Goal: Information Seeking & Learning: Understand process/instructions

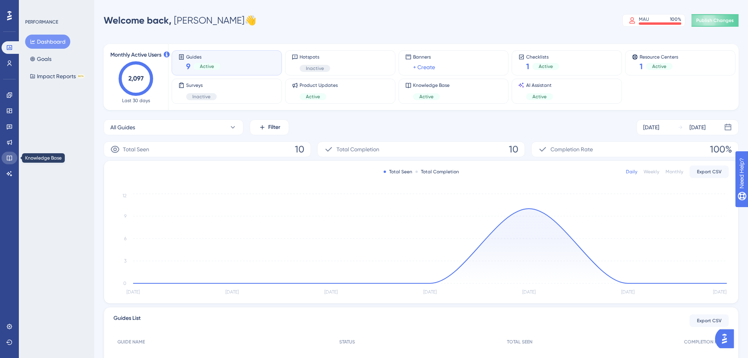
click at [9, 154] on link at bounding box center [10, 158] width 16 height 13
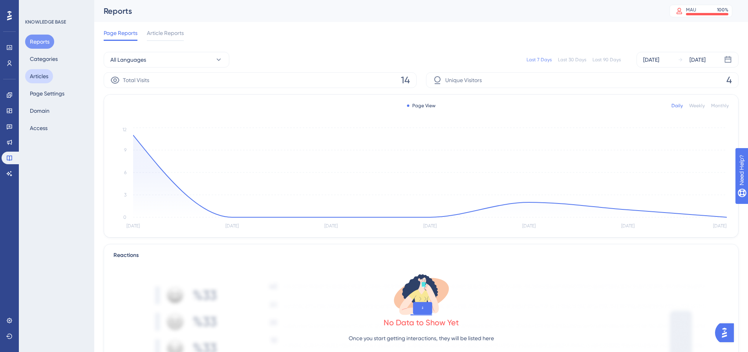
click at [50, 75] on button "Articles" at bounding box center [39, 76] width 28 height 14
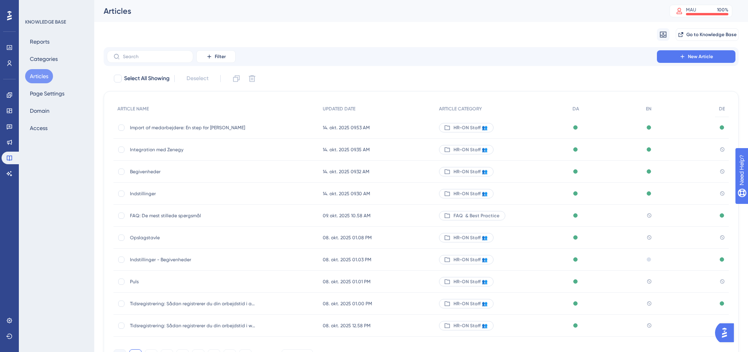
click at [157, 239] on span "Opslagstavle" at bounding box center [193, 238] width 126 height 6
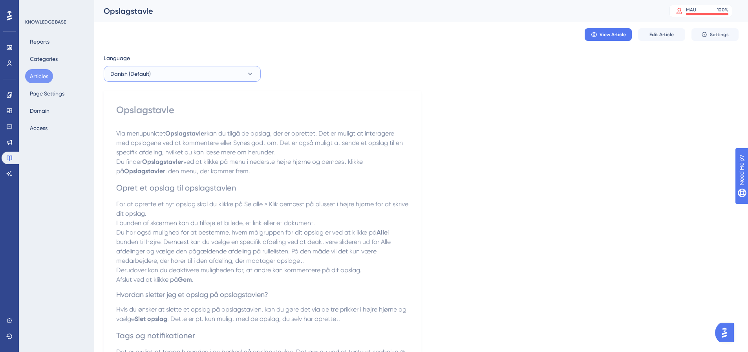
click at [205, 71] on button "Danish (Default)" at bounding box center [182, 74] width 157 height 16
click at [163, 113] on button "English English No translation" at bounding box center [182, 114] width 147 height 16
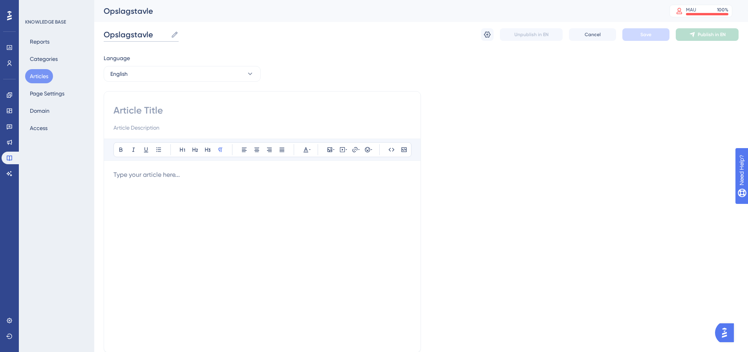
click at [149, 34] on input "Opslagstavle" at bounding box center [136, 34] width 64 height 11
type input "Opslagstavle"
click at [146, 112] on input at bounding box center [263, 110] width 298 height 13
type input "Feed"
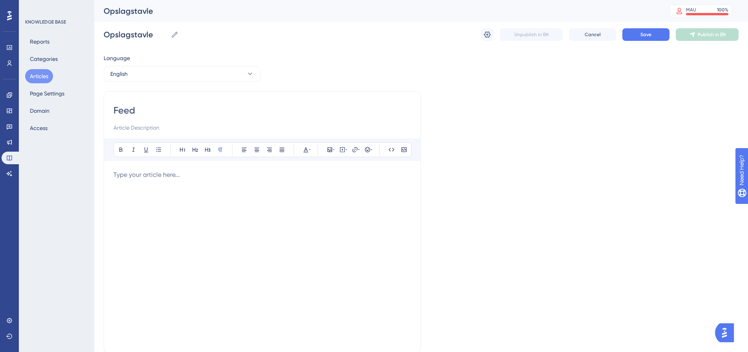
click at [166, 181] on div at bounding box center [263, 256] width 298 height 173
click at [143, 190] on div at bounding box center [263, 256] width 298 height 173
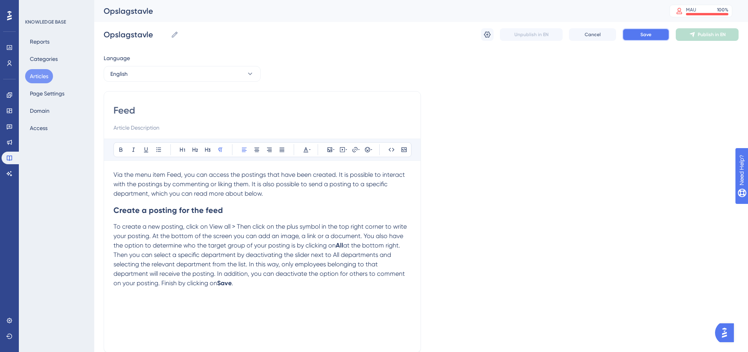
click at [652, 35] on button "Save" at bounding box center [646, 34] width 47 height 13
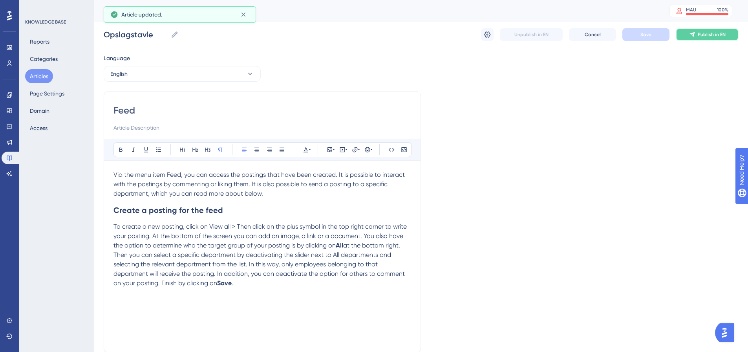
click at [707, 33] on span "Publish in EN" at bounding box center [712, 34] width 28 height 6
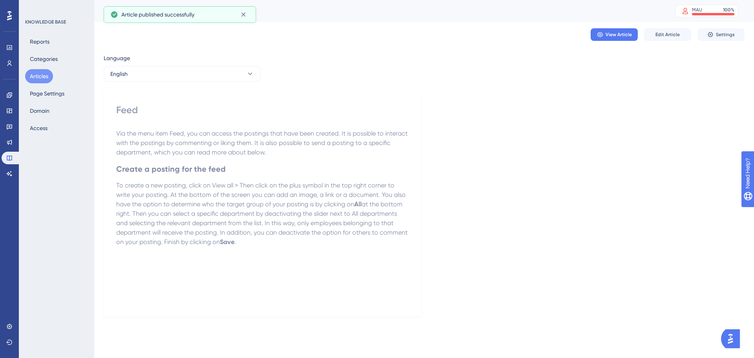
click at [43, 73] on button "Articles" at bounding box center [39, 76] width 28 height 14
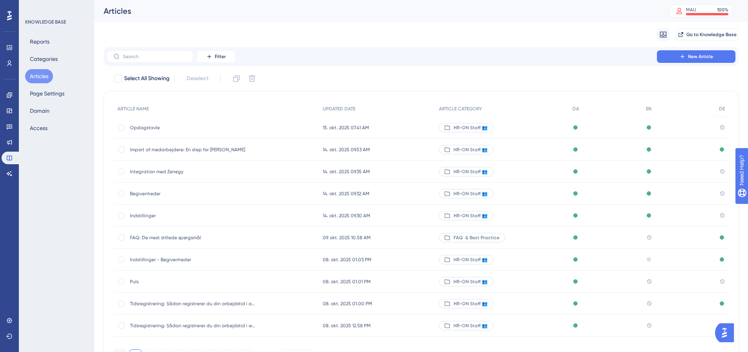
click at [157, 148] on span "Import af medarbejdere: En step for [PERSON_NAME]" at bounding box center [193, 150] width 126 height 6
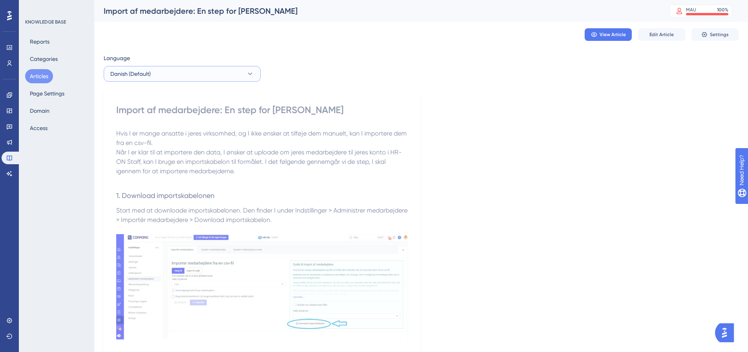
click at [234, 73] on button "Danish (Default)" at bounding box center [182, 74] width 157 height 16
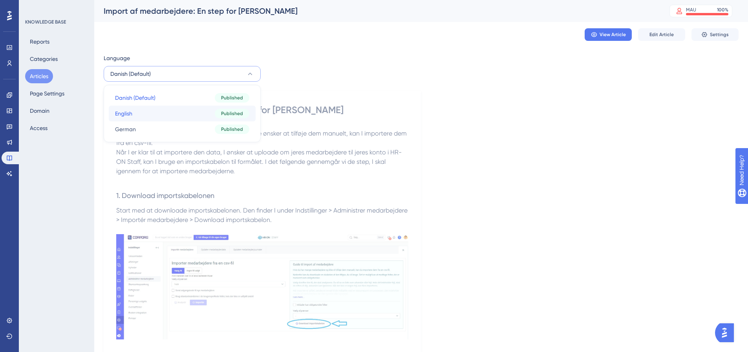
click at [161, 114] on button "English English Published" at bounding box center [182, 114] width 147 height 16
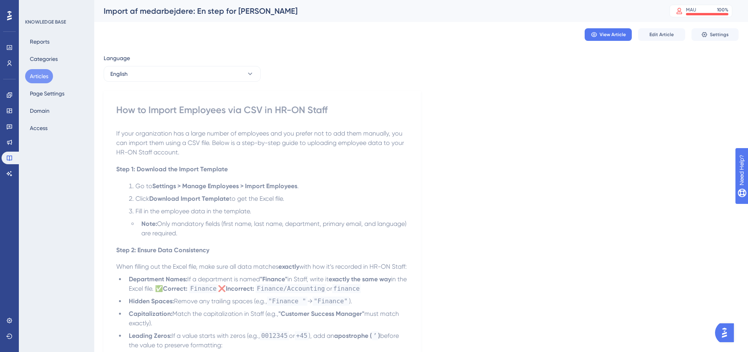
click at [37, 72] on button "Articles" at bounding box center [39, 76] width 28 height 14
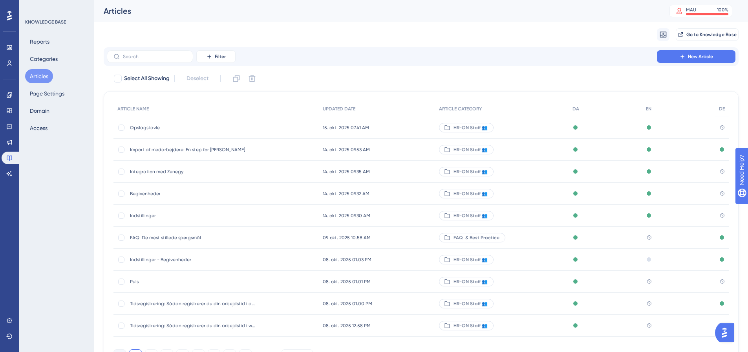
click at [169, 259] on span "Indstillinger - Begivenheder" at bounding box center [193, 260] width 126 height 6
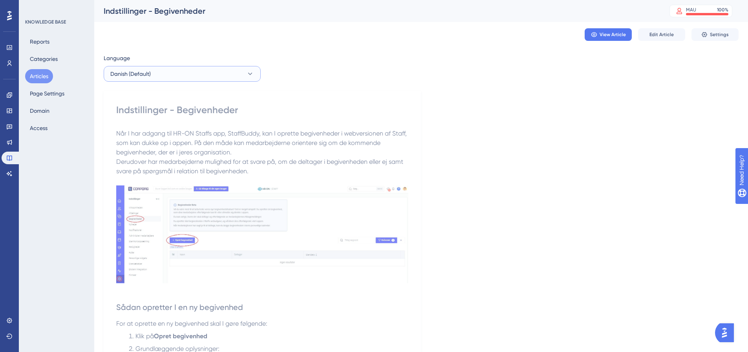
click at [177, 75] on button "Danish (Default)" at bounding box center [182, 74] width 157 height 16
click at [167, 109] on button "English English Draft" at bounding box center [182, 114] width 147 height 16
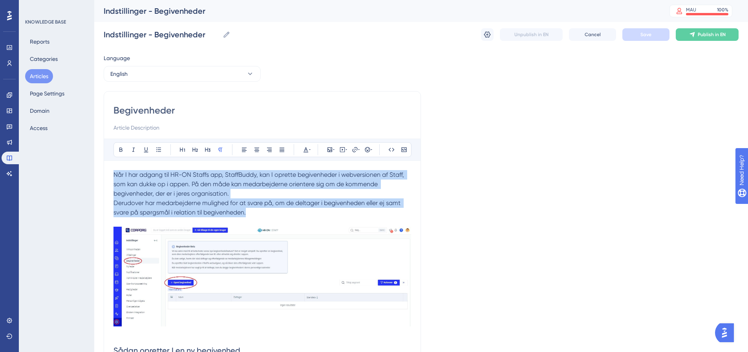
drag, startPoint x: 114, startPoint y: 174, endPoint x: 249, endPoint y: 212, distance: 139.6
copy div "Når I har adgang til HR-ON Staffs app, StaffBuddy, kan I oprette begivenheder i…"
click at [193, 185] on span "Når I har adgang til HR-ON Staffs app, StaffBuddy, kan I oprette begivenheder i…" at bounding box center [260, 184] width 292 height 26
drag, startPoint x: 257, startPoint y: 214, endPoint x: 110, endPoint y: 175, distance: 151.9
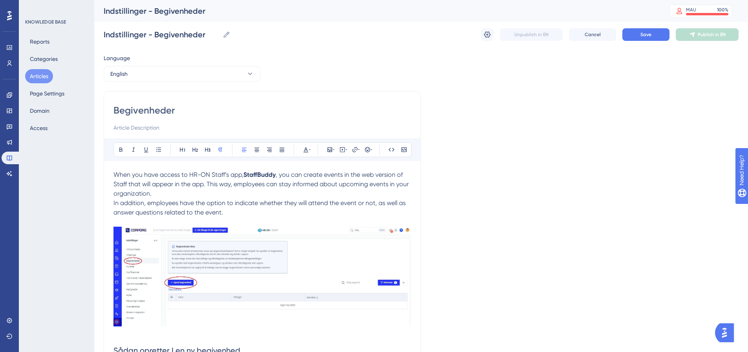
click at [187, 175] on span "When you have access to HR-ON Staff’s app," at bounding box center [179, 174] width 130 height 7
click at [169, 195] on p "When you have access to the HR-ON Staff app, StaffBuddy , you can create events…" at bounding box center [263, 184] width 298 height 28
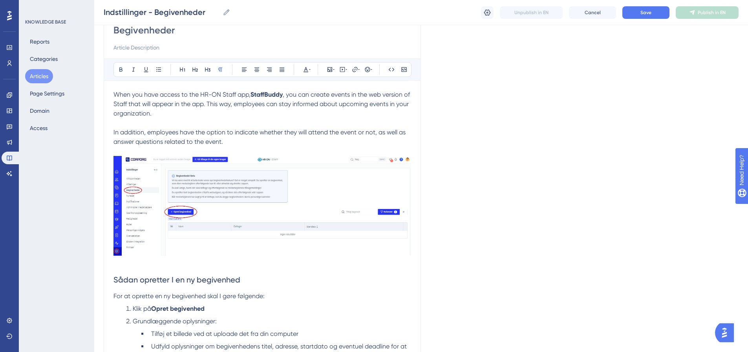
scroll to position [79, 0]
click at [293, 184] on img at bounding box center [263, 204] width 298 height 100
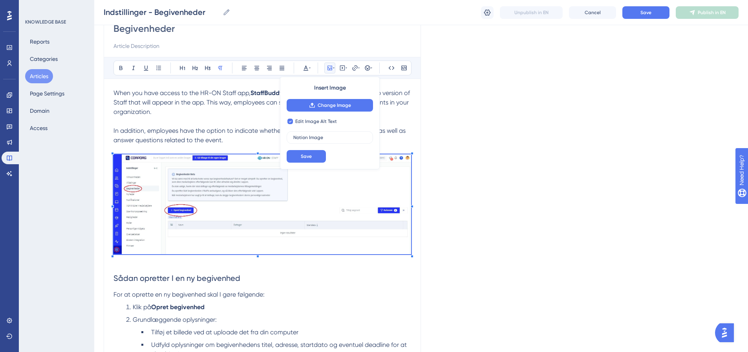
checkbox input "false"
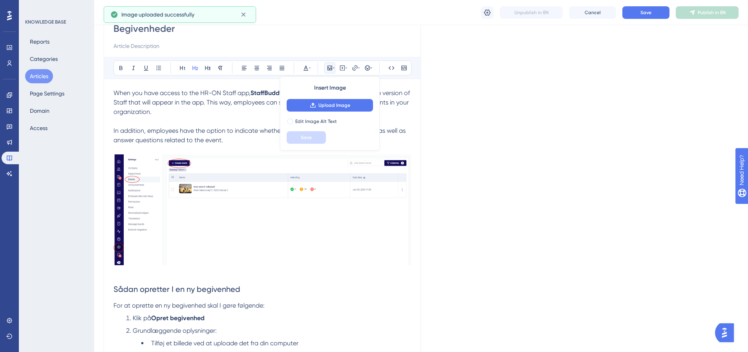
click at [225, 291] on span "Sådan opretter I en ny begivenhed" at bounding box center [177, 288] width 127 height 9
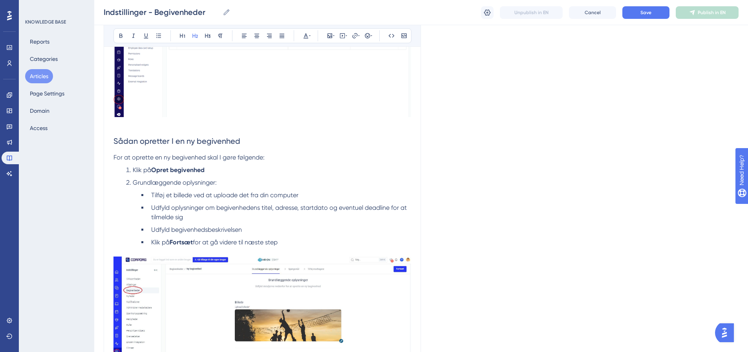
scroll to position [236, 0]
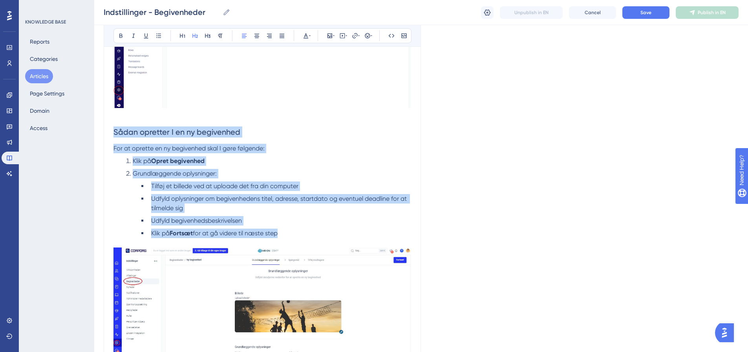
drag, startPoint x: 114, startPoint y: 129, endPoint x: 318, endPoint y: 235, distance: 229.3
copy div "Sådan opretter I en ny begivenhed For at oprette en ny begivenhed skal I [PERSO…"
click at [229, 144] on p "For at oprette en ny begivenhed skal I gøre følgende:" at bounding box center [263, 148] width 298 height 9
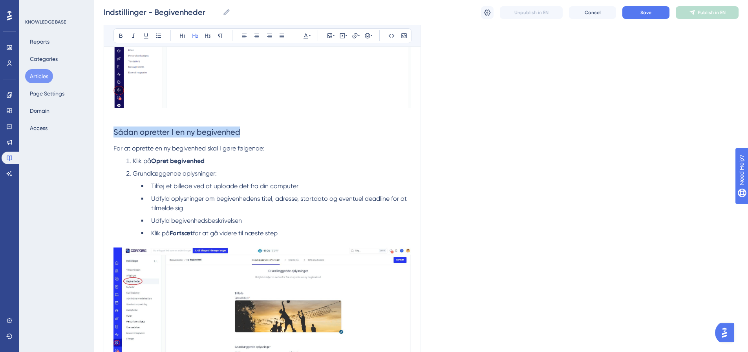
drag, startPoint x: 248, startPoint y: 130, endPoint x: 115, endPoint y: 129, distance: 133.2
click at [115, 129] on h2 "Sådan opretter I en ny begivenhed" at bounding box center [263, 132] width 298 height 24
drag, startPoint x: 253, startPoint y: 148, endPoint x: 259, endPoint y: 148, distance: 5.9
click at [253, 148] on span "For at oprette en ny begivenhed skal I gøre følgende:" at bounding box center [189, 148] width 151 height 7
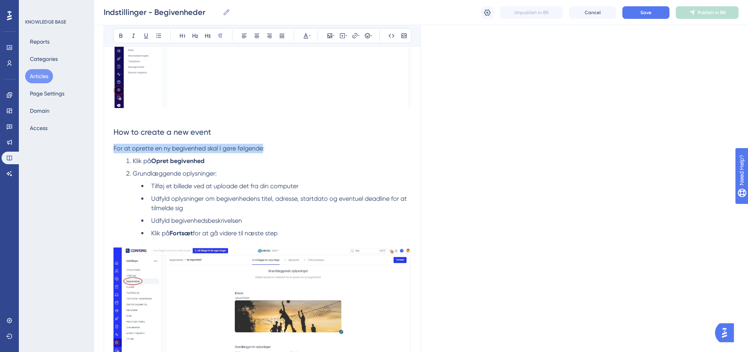
drag, startPoint x: 264, startPoint y: 148, endPoint x: 114, endPoint y: 149, distance: 150.5
click at [114, 149] on span "For at oprette en ny begivenhed skal I gøre følgende:" at bounding box center [189, 148] width 151 height 7
click at [224, 183] on span "Tilføj et billede ved at uploade det fra din computer" at bounding box center [224, 185] width 147 height 7
drag, startPoint x: 208, startPoint y: 162, endPoint x: 134, endPoint y: 161, distance: 73.8
click at [134, 161] on li "Klik på Opret begivenhed" at bounding box center [267, 160] width 288 height 9
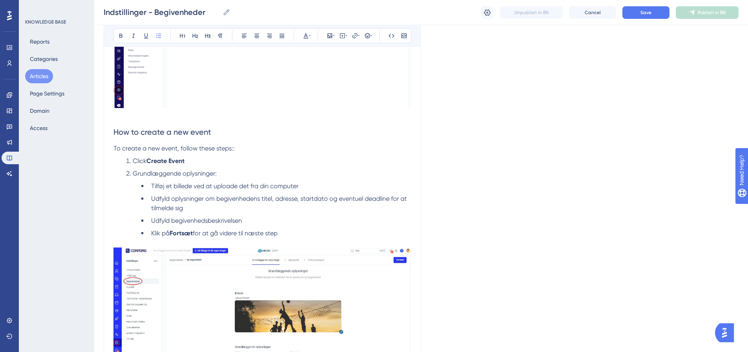
click at [244, 171] on li "Grundlæggende oplysninger:" at bounding box center [267, 173] width 288 height 9
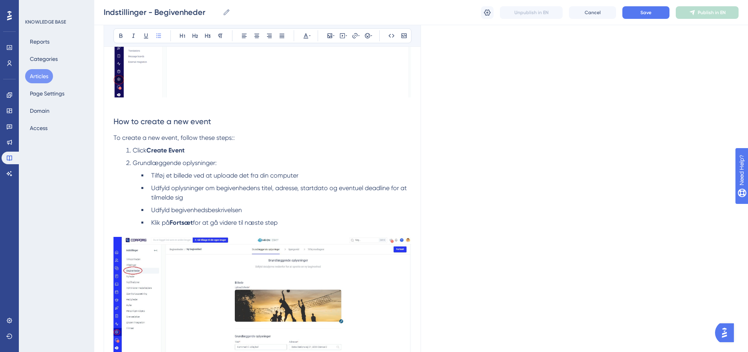
scroll to position [275, 0]
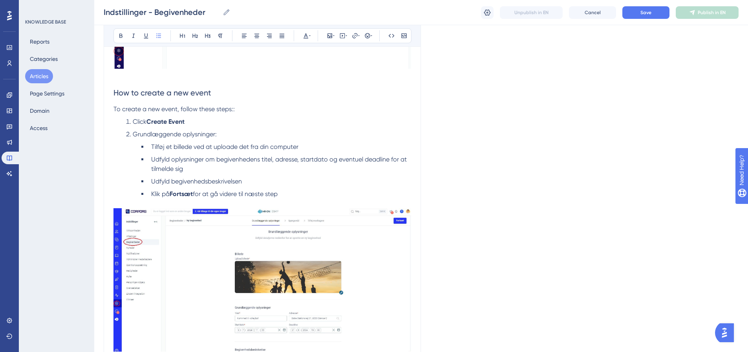
click at [174, 122] on strong "Create Event" at bounding box center [166, 121] width 38 height 7
drag, startPoint x: 216, startPoint y: 133, endPoint x: 135, endPoint y: 137, distance: 81.0
click at [135, 137] on span "Grundlæggende oplysninger:" at bounding box center [175, 133] width 84 height 7
drag, startPoint x: 152, startPoint y: 147, endPoint x: 157, endPoint y: 148, distance: 5.6
click at [152, 147] on span "Tilføj et billede ved at uploade det fra din computer" at bounding box center [224, 146] width 147 height 7
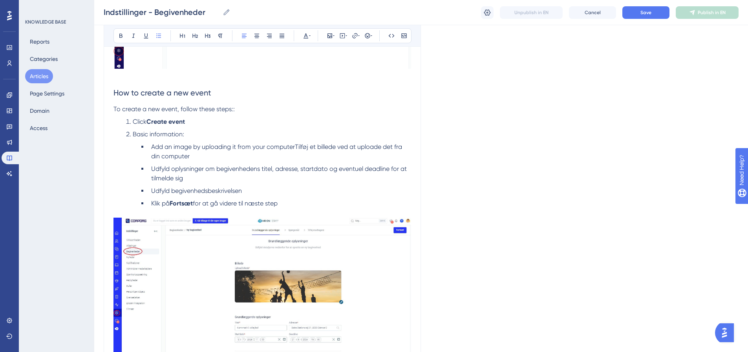
click at [200, 146] on span "Add an image by uploading it from your computerTilføj et billede ved at uploade…" at bounding box center [277, 151] width 253 height 17
drag, startPoint x: 150, startPoint y: 147, endPoint x: 163, endPoint y: 146, distance: 12.6
click at [163, 146] on li "Add an image by uploading it from your computerTilføj et billede ved at uploade…" at bounding box center [279, 151] width 263 height 19
click at [216, 148] on span "Upload an image by uploading it from your computerTilføj et billede ved at uplo…" at bounding box center [277, 151] width 253 height 17
click at [166, 145] on span "Upload an image by uploading it from your computerTilføj et billede ved at uplo…" at bounding box center [277, 151] width 253 height 17
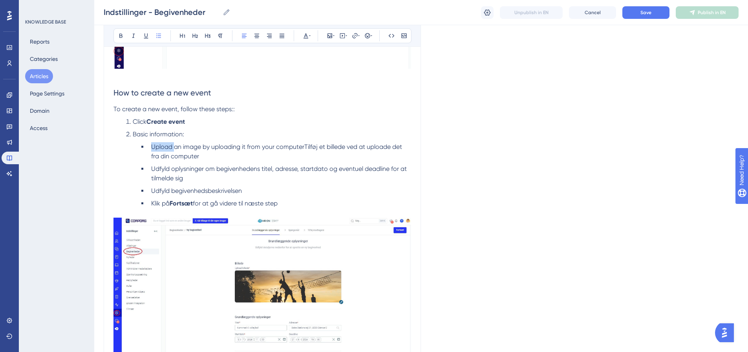
click at [166, 145] on span "Upload an image by uploading it from your computerTilføj et billede ved at uplo…" at bounding box center [277, 151] width 253 height 17
click at [262, 148] on span "Add an image by uploading it from your computerTilføj et billede ved at uploade…" at bounding box center [277, 151] width 253 height 17
drag, startPoint x: 294, startPoint y: 146, endPoint x: 276, endPoint y: 159, distance: 22.2
click at [276, 159] on li "Add an image by uploading it from your computerTilføj et billede ved at uploade…" at bounding box center [279, 151] width 263 height 19
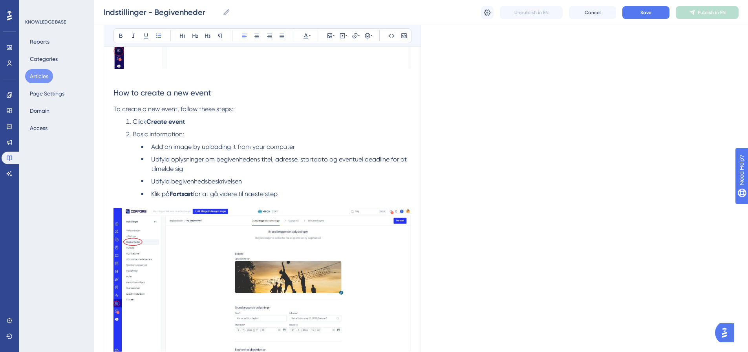
click at [152, 158] on span "Udfyld oplysninger om begivenhedens titel, adresse, startdato og eventuel deadl…" at bounding box center [279, 164] width 257 height 17
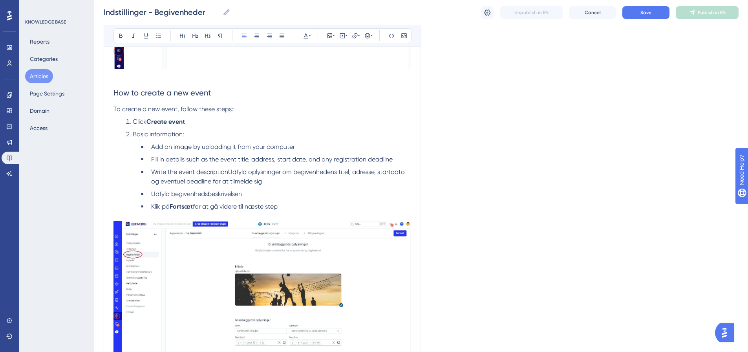
click at [188, 160] on span "Fill in details such as the event title, address, start date, and any registrat…" at bounding box center [272, 159] width 242 height 7
click at [241, 161] on span "Fill in details about the event, title, address, start date, and any registrati…" at bounding box center [271, 159] width 241 height 7
click at [234, 159] on span "Fill in details about the event, title, address, start date, and any registrati…" at bounding box center [271, 159] width 241 height 7
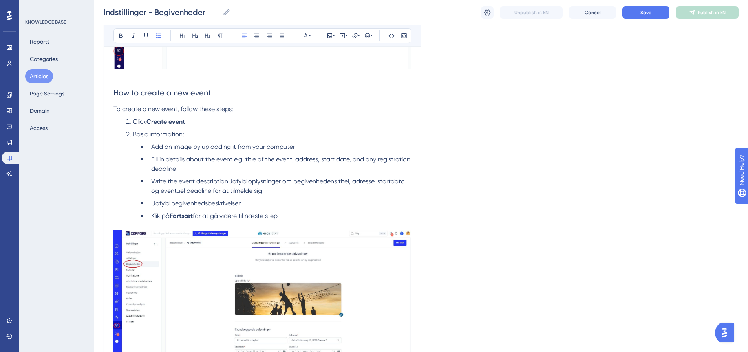
click at [218, 161] on span "Fill in details about the event e.g. title of the event, address, start date, a…" at bounding box center [281, 164] width 261 height 17
click at [229, 161] on span "Fill in details about the event e.g. title of the event, address, start date, a…" at bounding box center [281, 164] width 261 height 17
click at [216, 169] on li "Fill in details about the event e.g. title of the event, address, start date, a…" at bounding box center [279, 164] width 263 height 19
click at [374, 160] on span "Fill in details about the event e.g. title of the event, address, start date, a…" at bounding box center [281, 164] width 261 height 17
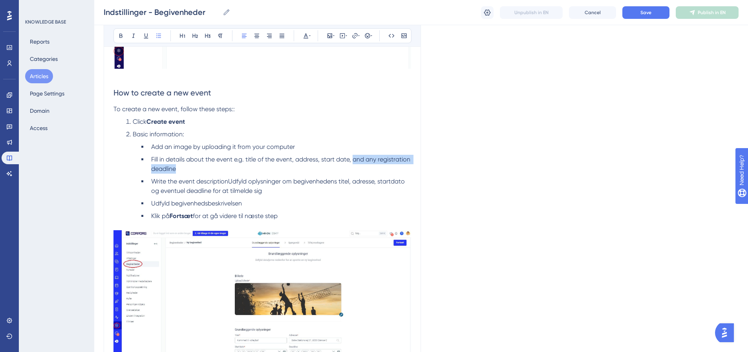
drag, startPoint x: 212, startPoint y: 169, endPoint x: 355, endPoint y: 158, distance: 143.8
click at [355, 158] on li "Fill in details about the event e.g. title of the event, address, start date, a…" at bounding box center [279, 164] width 263 height 19
drag, startPoint x: 209, startPoint y: 180, endPoint x: 213, endPoint y: 180, distance: 3.9
click at [209, 180] on span "Write the event descriptionUdfyld oplysninger om begivenhedens titel, adresse, …" at bounding box center [278, 186] width 255 height 17
click at [228, 182] on span "Write the event descriptionUdfyld oplysninger om begivenhedens titel, adresse, …" at bounding box center [278, 186] width 255 height 17
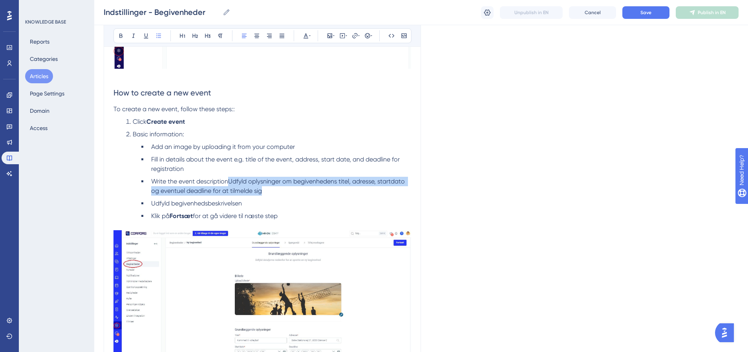
drag, startPoint x: 266, startPoint y: 191, endPoint x: 229, endPoint y: 180, distance: 38.9
click at [229, 180] on li "Write the event descriptionUdfyld oplysninger om begivenhedens titel, adresse, …" at bounding box center [279, 186] width 263 height 19
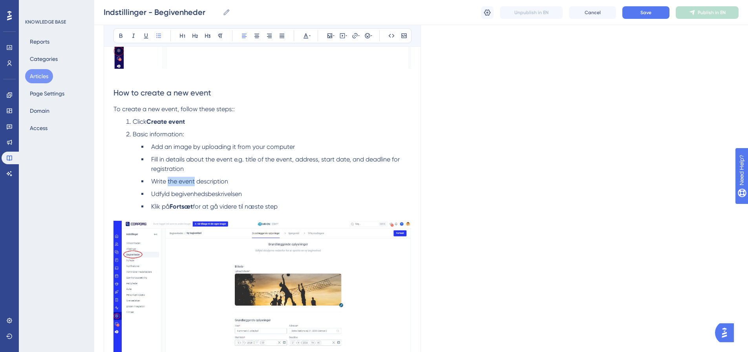
drag, startPoint x: 168, startPoint y: 181, endPoint x: 195, endPoint y: 181, distance: 27.1
click at [195, 181] on span "Write the event description" at bounding box center [189, 181] width 77 height 7
drag, startPoint x: 251, startPoint y: 192, endPoint x: 153, endPoint y: 195, distance: 97.4
click at [153, 195] on li "Udfyld begivenhedsbeskrivelsen" at bounding box center [279, 193] width 263 height 9
drag, startPoint x: 174, startPoint y: 192, endPoint x: 200, endPoint y: 192, distance: 26.7
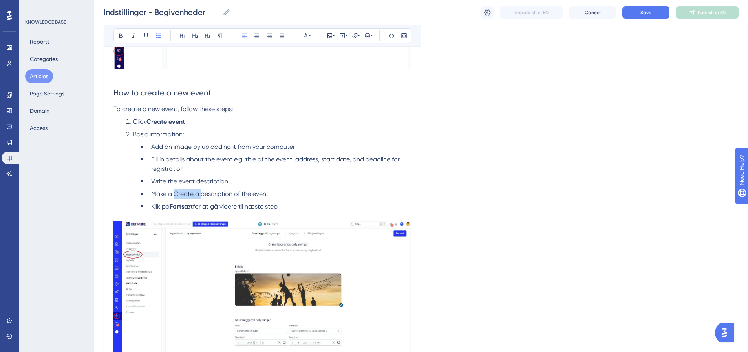
click at [200, 192] on span "Make a Create a description of the event" at bounding box center [209, 193] width 117 height 7
click at [249, 196] on li "Make a description of the event" at bounding box center [279, 193] width 263 height 9
drag, startPoint x: 233, startPoint y: 180, endPoint x: 149, endPoint y: 186, distance: 84.3
click at [149, 186] on li "Write the event description" at bounding box center [279, 181] width 263 height 9
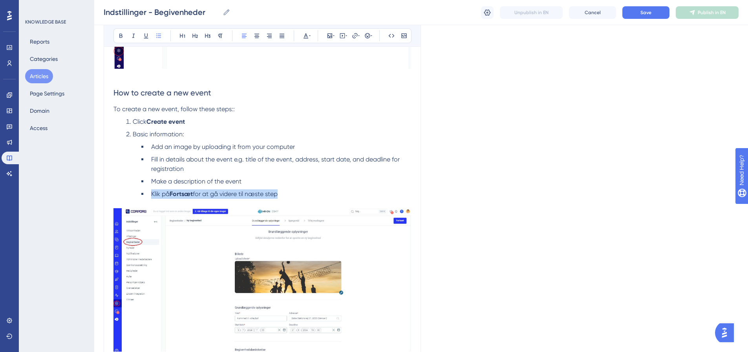
drag, startPoint x: 284, startPoint y: 194, endPoint x: 152, endPoint y: 196, distance: 131.6
click at [152, 196] on li "Klik på Fortsæt for at gå videre til næste step" at bounding box center [279, 193] width 263 height 9
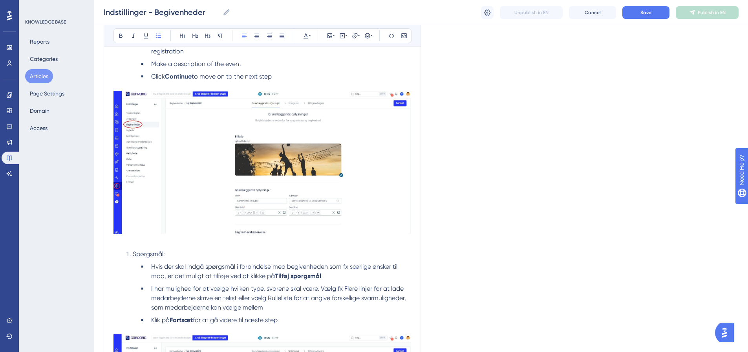
scroll to position [354, 0]
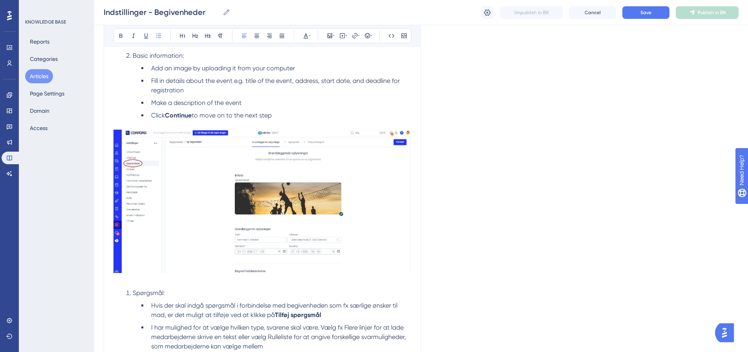
click at [297, 178] on img at bounding box center [263, 201] width 298 height 143
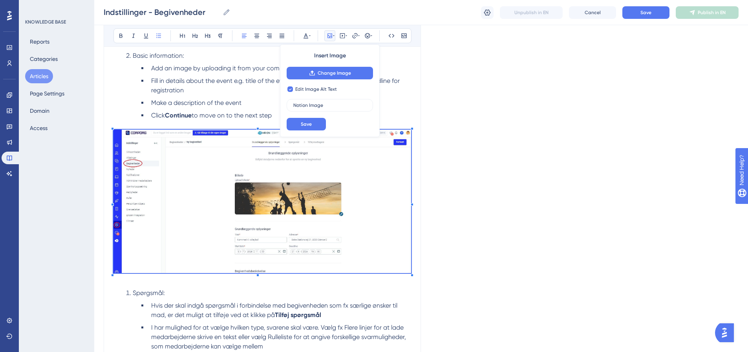
checkbox input "false"
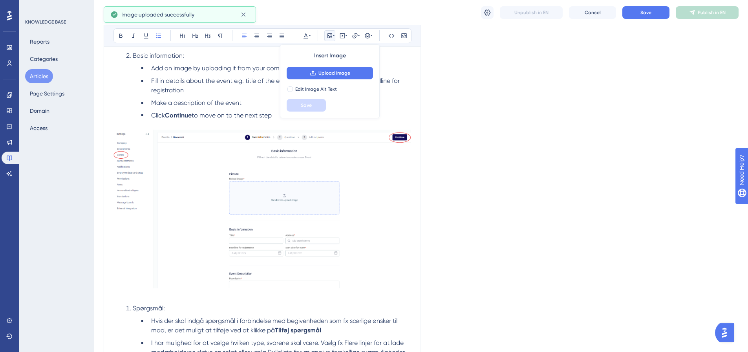
click at [198, 92] on li "Fill in details about the event e.g. title of the event, address, start date, a…" at bounding box center [279, 85] width 263 height 19
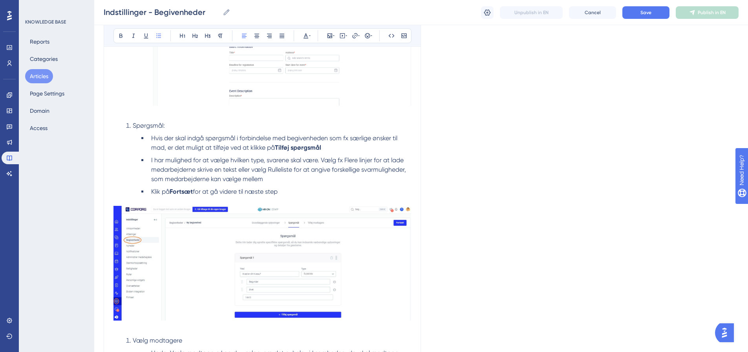
scroll to position [550, 0]
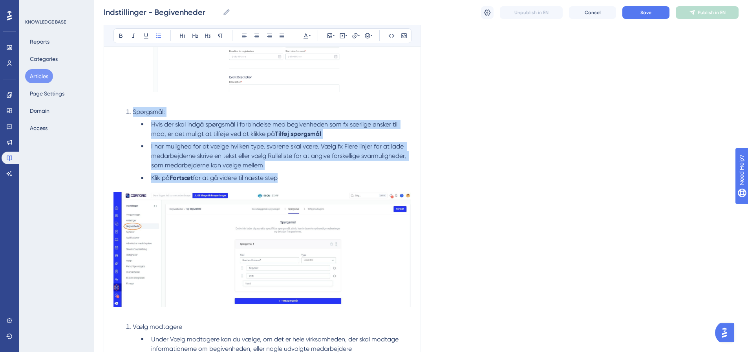
drag, startPoint x: 291, startPoint y: 181, endPoint x: 115, endPoint y: 110, distance: 189.6
click at [115, 110] on ol "Spørgsmål: Hvis der skal indgå spørgsmål i forbindelse med begivenheden som fx …" at bounding box center [263, 144] width 298 height 75
copy ol "Spørgsmål: Hvis der skal indgå spørgsmål i forbindelse med begivenheden som fx …"
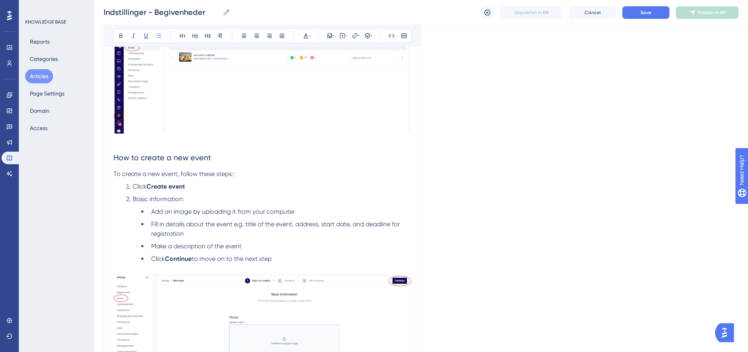
scroll to position [196, 0]
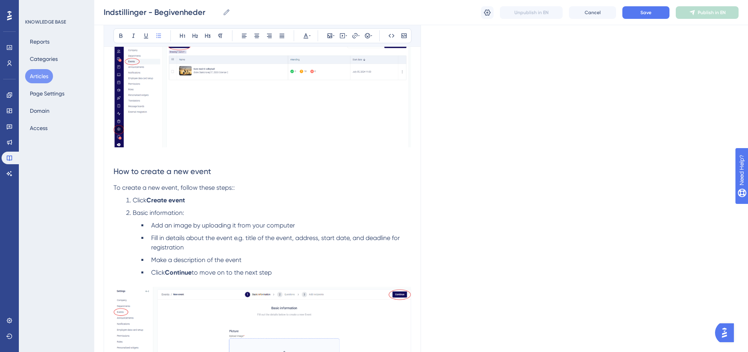
click at [134, 198] on span "Click" at bounding box center [140, 199] width 14 height 7
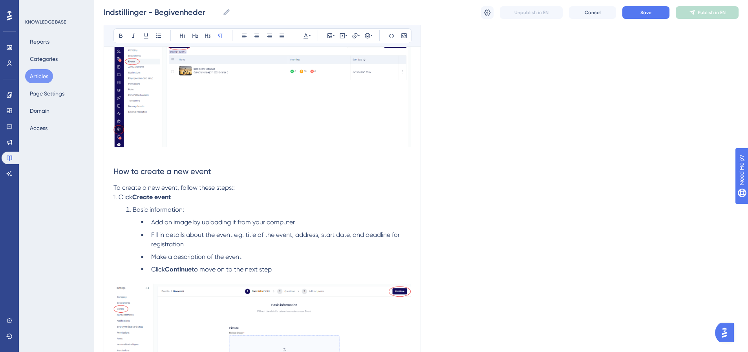
click at [239, 188] on p "To create a new event, follow these steps::" at bounding box center [263, 187] width 298 height 9
click at [134, 210] on span "Basic information:" at bounding box center [158, 209] width 51 height 7
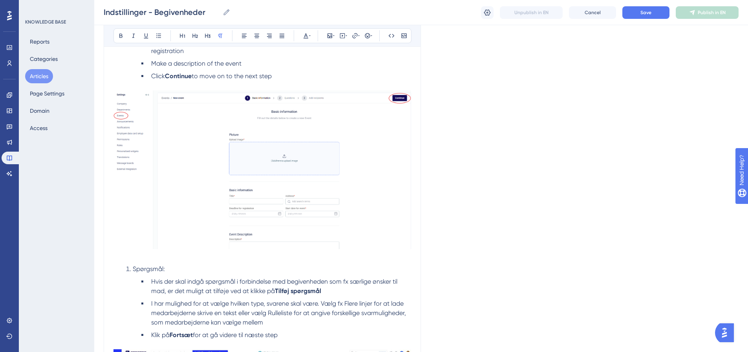
scroll to position [471, 0]
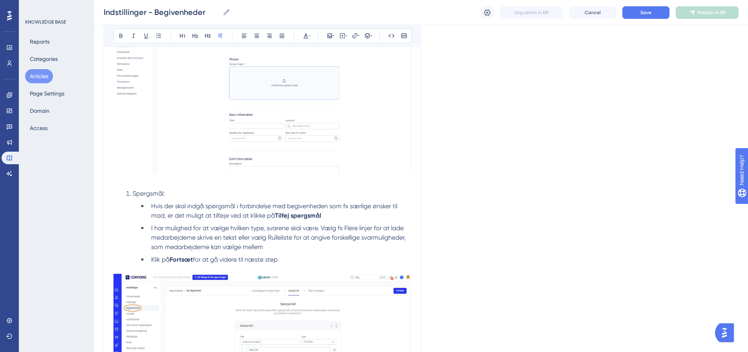
click at [134, 193] on span "Spørgsmål:" at bounding box center [149, 193] width 32 height 7
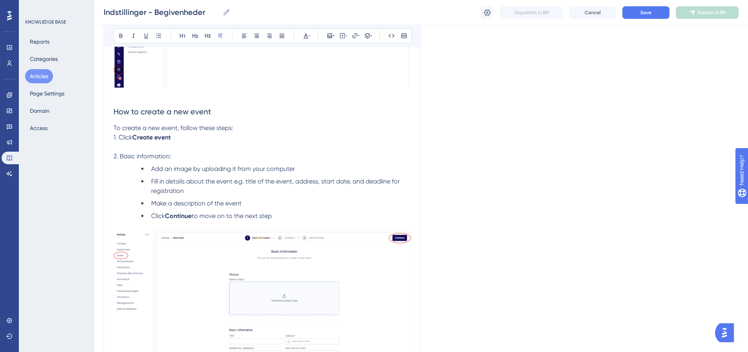
scroll to position [275, 0]
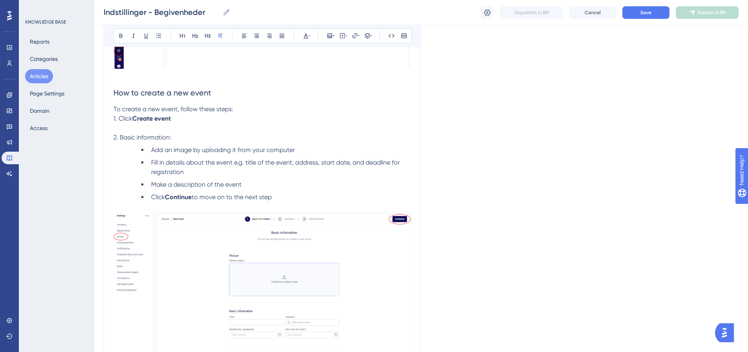
click at [120, 119] on span "1. Click" at bounding box center [123, 118] width 19 height 7
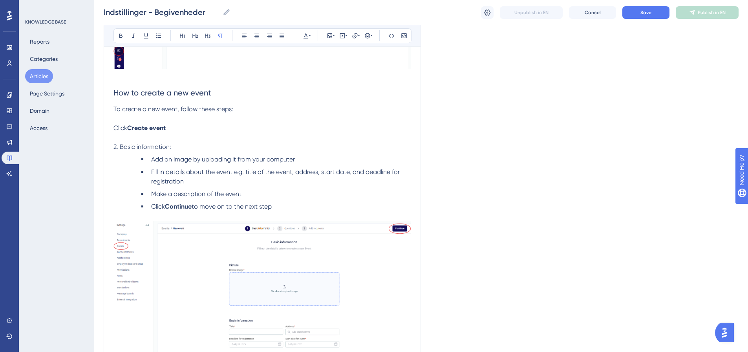
click at [116, 150] on span "2. Basic information:" at bounding box center [143, 146] width 58 height 7
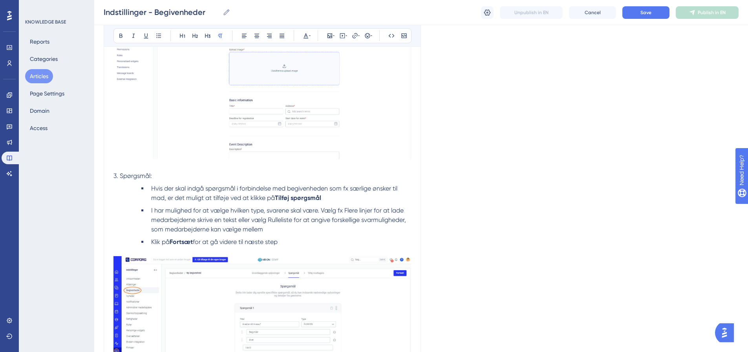
scroll to position [511, 0]
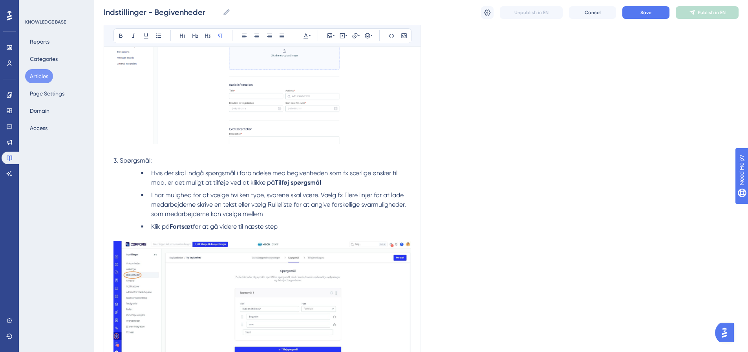
click at [117, 159] on span "3. Spørgsmål:" at bounding box center [133, 160] width 38 height 7
click at [134, 161] on span "2. Spørgsmål:" at bounding box center [133, 160] width 38 height 7
click at [650, 17] on button "Save" at bounding box center [646, 12] width 47 height 13
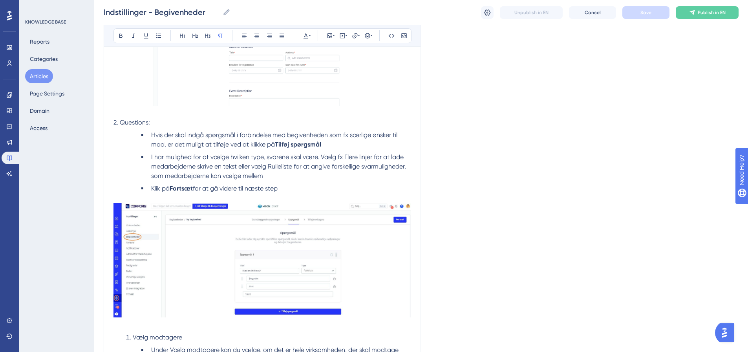
scroll to position [550, 0]
click at [156, 120] on p "2. Questions:" at bounding box center [263, 121] width 298 height 9
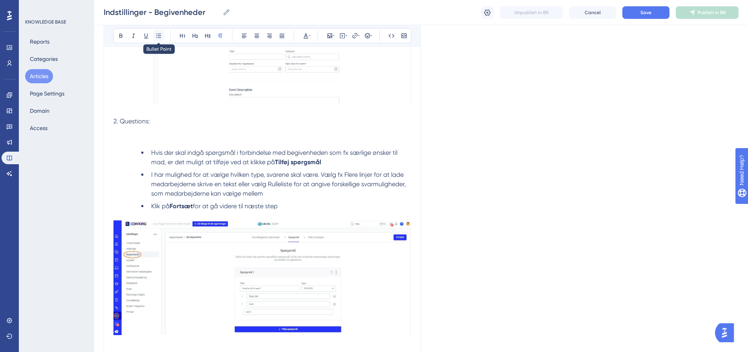
click at [161, 37] on icon at bounding box center [159, 36] width 6 height 6
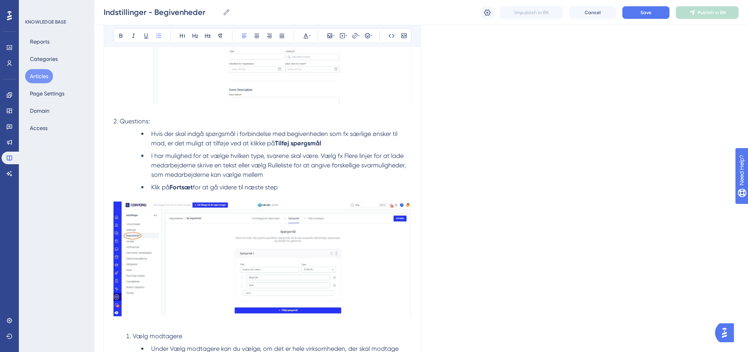
drag, startPoint x: 152, startPoint y: 133, endPoint x: 147, endPoint y: 135, distance: 5.5
click at [147, 135] on ul "Hvis der skal indgå spørgsmål i forbindelse med begivenheden som fx særlige øns…" at bounding box center [275, 138] width 273 height 19
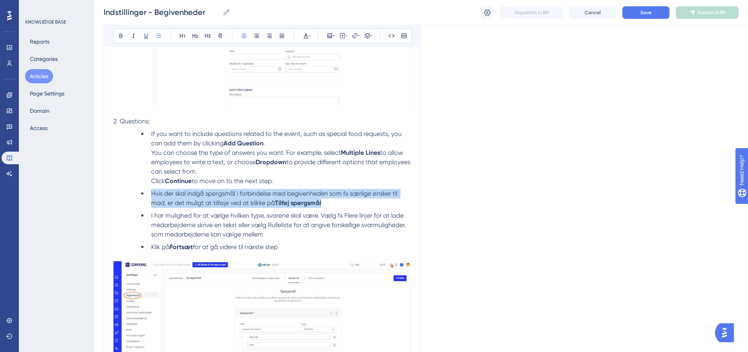
drag, startPoint x: 334, startPoint y: 202, endPoint x: 152, endPoint y: 193, distance: 182.1
click at [152, 193] on li "Hvis der skal indgå spørgsmål i forbindelse med begivenheden som fx særlige øns…" at bounding box center [279, 198] width 263 height 19
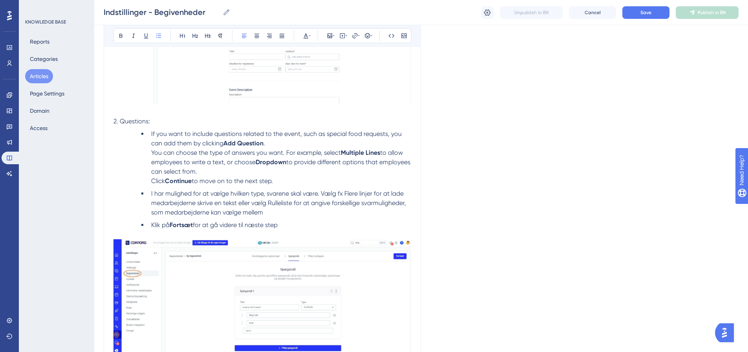
click at [153, 153] on span "You can choose the type of answers you want. For example, select" at bounding box center [246, 152] width 190 height 7
click at [151, 152] on span "You can choose the type of answers you want. For example, select" at bounding box center [246, 152] width 190 height 7
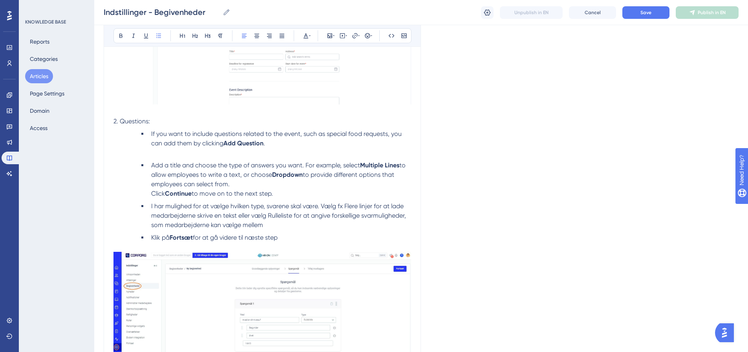
click at [215, 165] on span "Add a title and choose the type of answers you want. For example, select" at bounding box center [255, 164] width 209 height 7
click at [191, 154] on li "If you want to include questions related to the event, such as special food req…" at bounding box center [279, 143] width 263 height 28
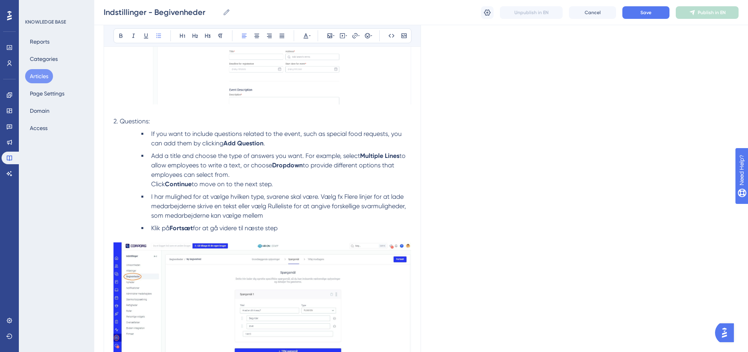
click at [255, 156] on span "Add a title and choose the type of answers you want. For example, select" at bounding box center [255, 155] width 209 height 7
drag, startPoint x: 273, startPoint y: 157, endPoint x: 280, endPoint y: 158, distance: 7.1
click at [273, 157] on span "Add a title and choose the type of answers you want. For example, select" at bounding box center [255, 155] width 209 height 7
click at [302, 155] on span "Add a title and choose the type of answers you want. For example, select" at bounding box center [255, 155] width 209 height 7
click at [305, 156] on span "Add a title and choose the type of answers you want. For example, select" at bounding box center [255, 155] width 209 height 7
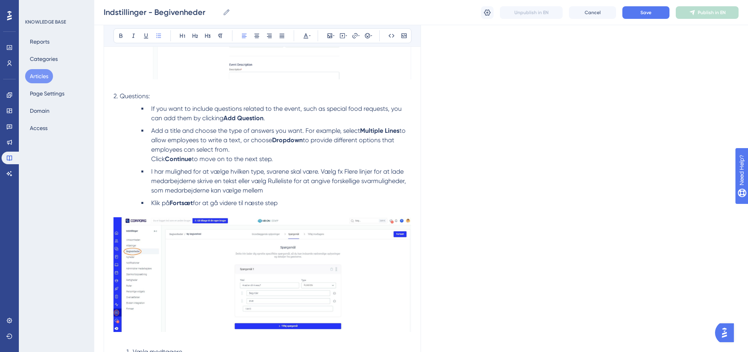
scroll to position [589, 0]
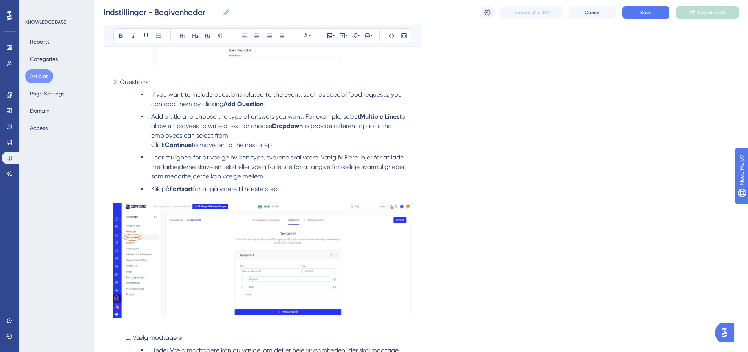
click at [275, 241] on img at bounding box center [263, 260] width 298 height 115
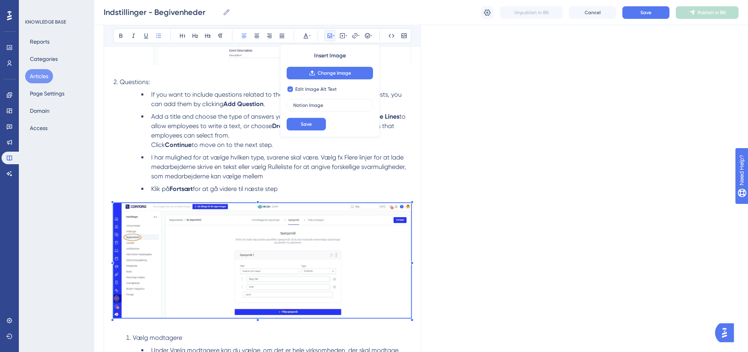
checkbox input "false"
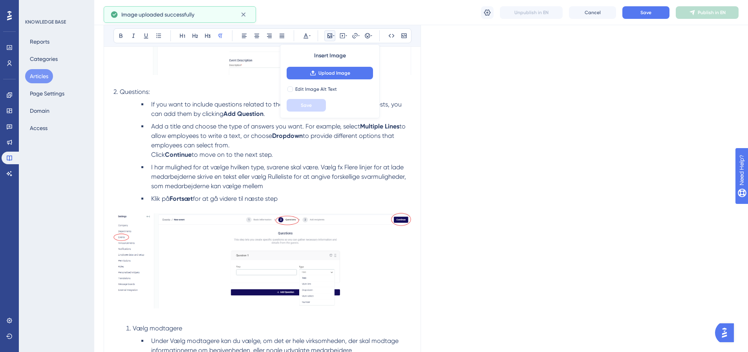
scroll to position [550, 0]
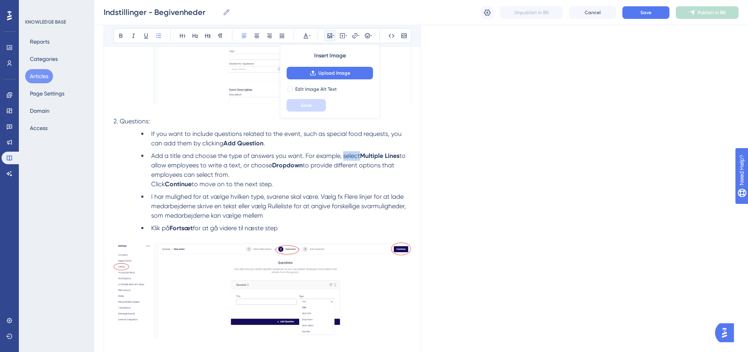
drag, startPoint x: 344, startPoint y: 156, endPoint x: 361, endPoint y: 156, distance: 16.5
click at [360, 156] on span "Add a title and choose the type of answers you want. For example, select" at bounding box center [255, 155] width 209 height 7
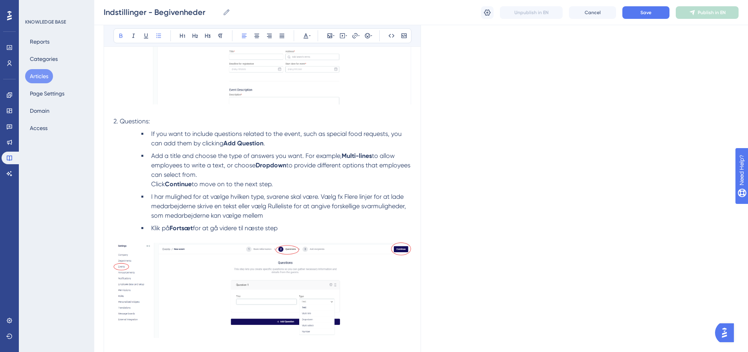
click at [231, 169] on li "Add a title and choose the type of answers you want. For example, Multi-lines t…" at bounding box center [279, 170] width 263 height 38
click at [379, 165] on span "to provide different options that employees can select from." at bounding box center [281, 169] width 261 height 17
click at [233, 174] on li "Add a title and choose the type of answers you want. For example, Multi-lines t…" at bounding box center [279, 170] width 263 height 38
click at [270, 165] on strong "Dropdown" at bounding box center [271, 164] width 31 height 7
click at [283, 192] on li "I har mulighed for at vælge hvilken type, svarene skal være. Vælg fx Flere linj…" at bounding box center [279, 206] width 263 height 28
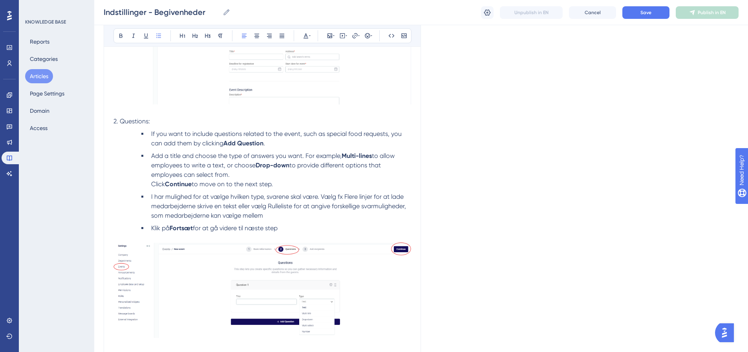
click at [150, 185] on li "Add a title and choose the type of answers you want. For example, Multi-lines t…" at bounding box center [279, 170] width 263 height 38
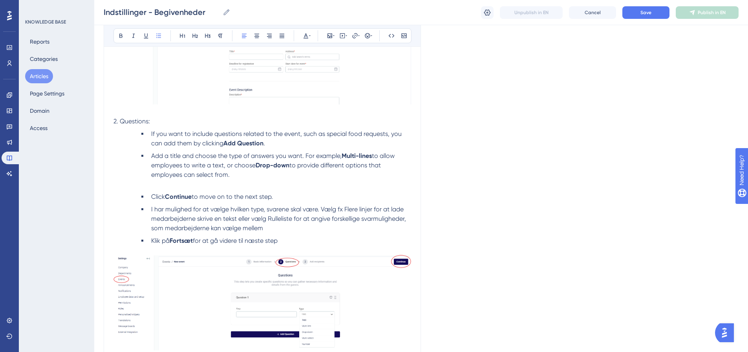
click at [172, 183] on li "Add a title and choose the type of answers you want. For example, Multi-lines t…" at bounding box center [279, 170] width 263 height 38
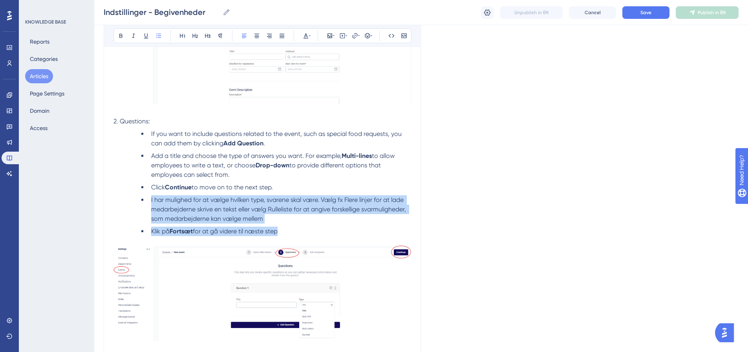
drag, startPoint x: 289, startPoint y: 231, endPoint x: 147, endPoint y: 196, distance: 146.1
click at [147, 196] on ol "If you want to include questions related to the event, such as special food req…" at bounding box center [268, 182] width 285 height 107
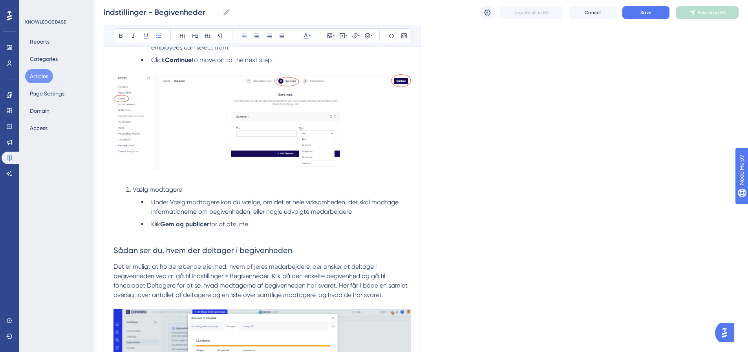
scroll to position [707, 0]
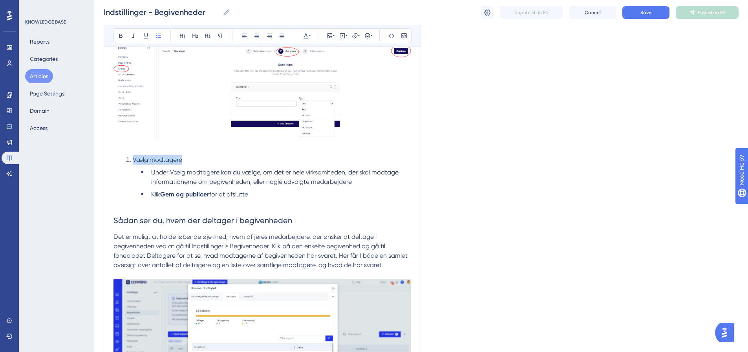
drag, startPoint x: 184, startPoint y: 159, endPoint x: 132, endPoint y: 159, distance: 52.6
click at [132, 159] on li "Vælg modtagere" at bounding box center [267, 159] width 288 height 9
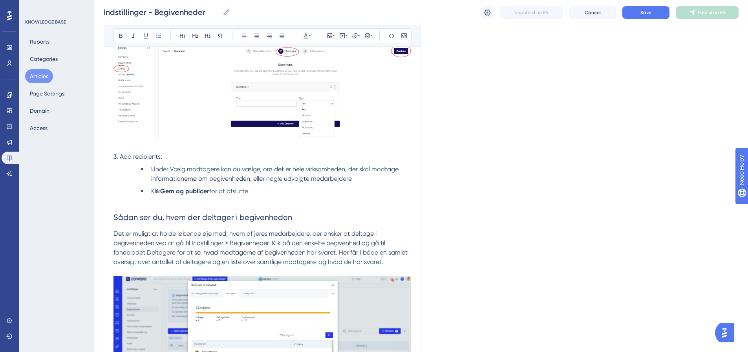
drag, startPoint x: 249, startPoint y: 193, endPoint x: 152, endPoint y: 172, distance: 99.2
click at [152, 172] on ol "Under Vælg modtagere kan du vælge, om det er hele virksomheden, der skal modtag…" at bounding box center [268, 180] width 285 height 31
click at [152, 172] on span "Under Vælg modtagere kan du vælge, om det er hele virksomheden, der skal modtag…" at bounding box center [275, 173] width 249 height 17
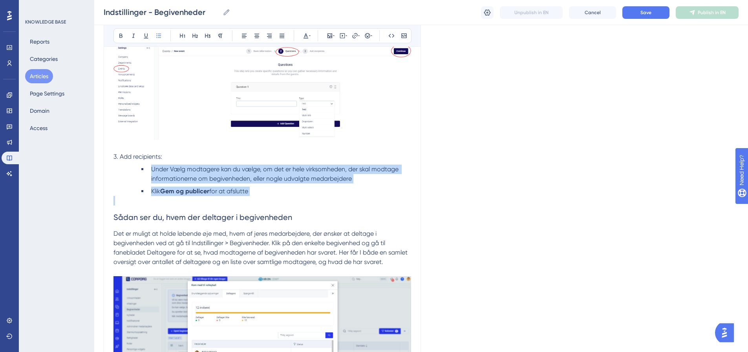
drag, startPoint x: 152, startPoint y: 169, endPoint x: 254, endPoint y: 197, distance: 106.0
click at [254, 192] on li "Klik Gem og publicer for at afslutte" at bounding box center [279, 191] width 263 height 9
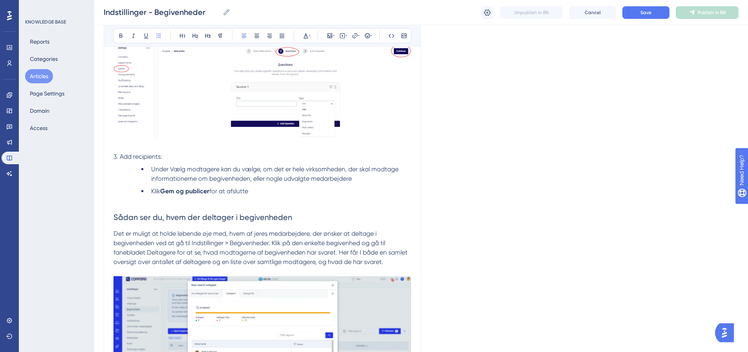
drag, startPoint x: 253, startPoint y: 188, endPoint x: 201, endPoint y: 185, distance: 51.9
click at [211, 186] on ol "Under Vælg modtagere kan du vælge, om det er hele virksomheden, der skal modtag…" at bounding box center [268, 180] width 285 height 31
click at [237, 190] on span "for at afslutte" at bounding box center [228, 190] width 39 height 7
click at [255, 191] on li "Klik Gem og publicer for at afslutte" at bounding box center [279, 191] width 263 height 9
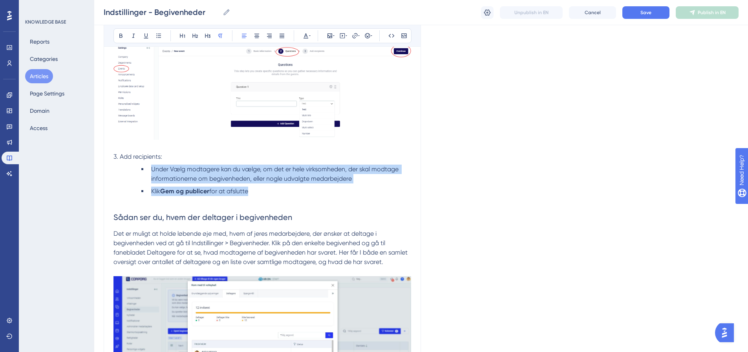
drag, startPoint x: 255, startPoint y: 191, endPoint x: 156, endPoint y: 172, distance: 100.8
click at [156, 172] on ol "Under Vælg modtagere kan du vælge, om det er hele virksomheden, der skal modtag…" at bounding box center [268, 180] width 285 height 31
copy ol "Under Vælg modtagere kan du vælge, om det er hele virksomheden, der skal modtag…"
click at [314, 167] on span "Under Vælg modtagere kan du vælge, om det er hele virksomheden, der skal modtag…" at bounding box center [275, 173] width 249 height 17
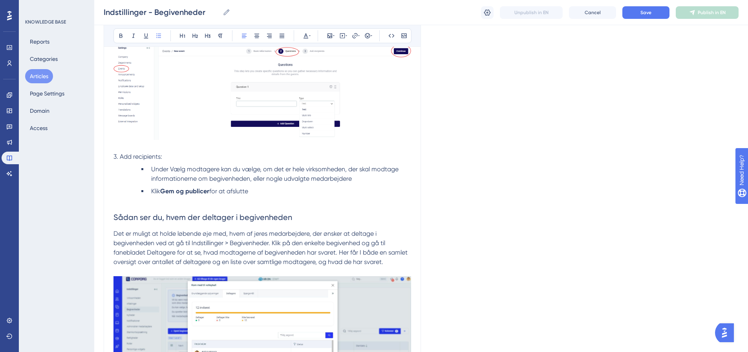
click at [153, 169] on span "Under Vælg modtagere kan du vælge, om det er hele virksomheden, der skal modtag…" at bounding box center [275, 173] width 249 height 17
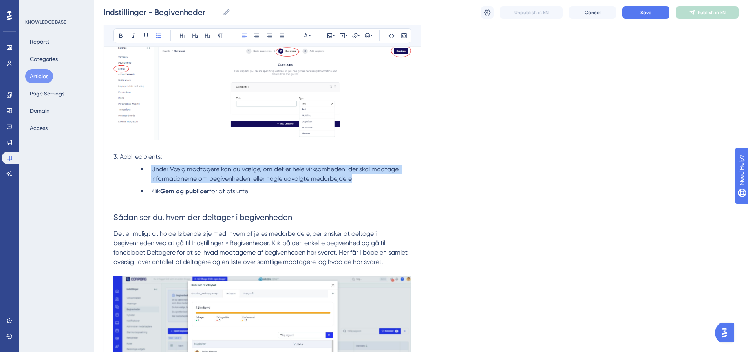
drag, startPoint x: 151, startPoint y: 169, endPoint x: 358, endPoint y: 180, distance: 206.9
click at [358, 180] on li "Under Vælg modtagere kan du vælge, om det er hele virksomheden, der skal modtag…" at bounding box center [279, 174] width 263 height 19
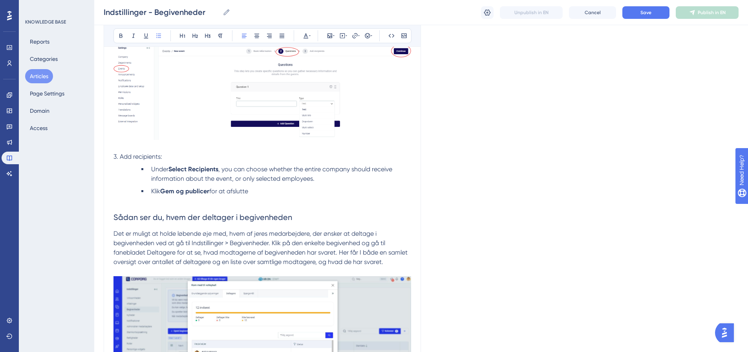
click at [158, 168] on span "Under" at bounding box center [159, 168] width 17 height 7
click at [205, 168] on span ", you can choose whether the entire company should receive information about th…" at bounding box center [281, 173] width 260 height 17
click at [287, 180] on span ", here you can choose whether the entire company should receive information abo…" at bounding box center [271, 173] width 240 height 17
click at [319, 182] on li "Select Recipients , here you can choose whether the entire company should recei…" at bounding box center [279, 174] width 263 height 19
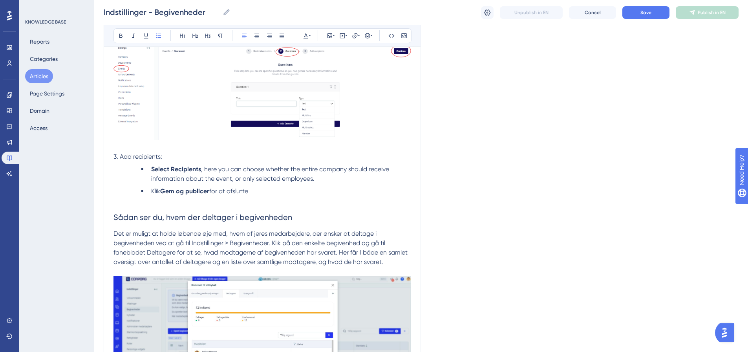
click at [152, 191] on span "Klik" at bounding box center [155, 190] width 9 height 7
drag, startPoint x: 254, startPoint y: 189, endPoint x: 362, endPoint y: 196, distance: 108.6
click at [362, 196] on li "Click on "Save and publish" to finish [PERSON_NAME] og publicer for at afslutte" at bounding box center [279, 191] width 263 height 9
click at [179, 189] on span "Click on "Save and publish" to finish" at bounding box center [201, 190] width 100 height 7
click at [227, 192] on span "Click on Save and publish" to finish" at bounding box center [200, 190] width 98 height 7
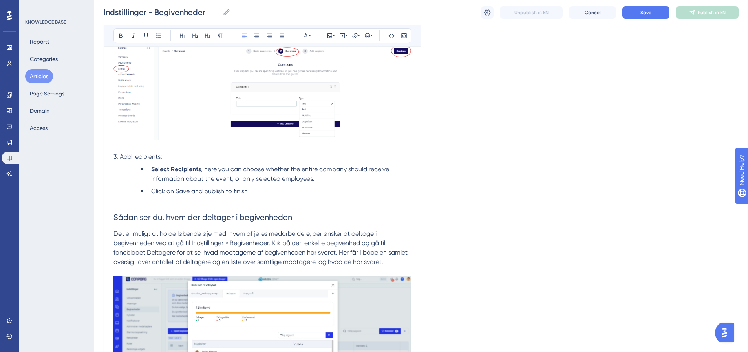
click at [174, 191] on span "Click on Save and publish to finish" at bounding box center [199, 190] width 97 height 7
drag, startPoint x: 167, startPoint y: 191, endPoint x: 217, endPoint y: 190, distance: 49.5
click at [217, 190] on span "Click Save and publish to finish" at bounding box center [195, 190] width 88 height 7
click at [253, 192] on li "Click Save and publish to finish" at bounding box center [279, 191] width 263 height 9
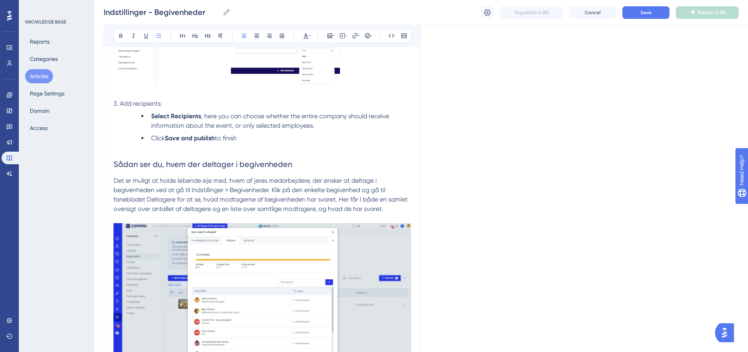
scroll to position [746, 0]
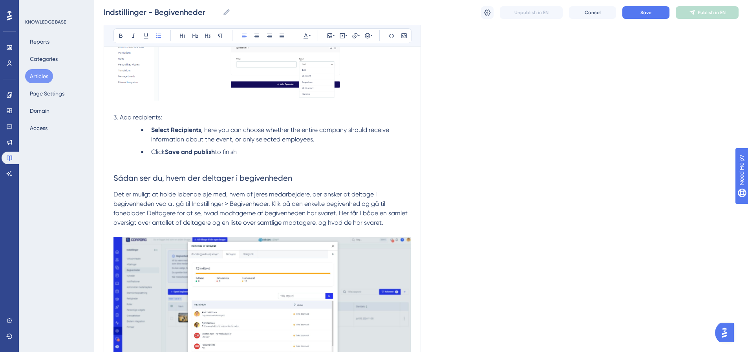
click at [281, 122] on p "3. Add recipients:" at bounding box center [263, 117] width 298 height 9
click at [115, 160] on p at bounding box center [263, 161] width 298 height 9
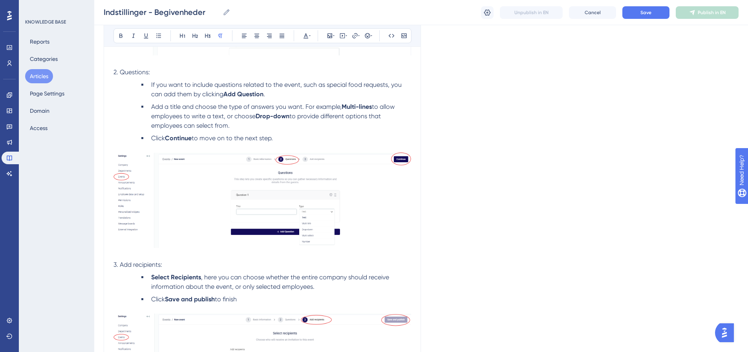
scroll to position [707, 0]
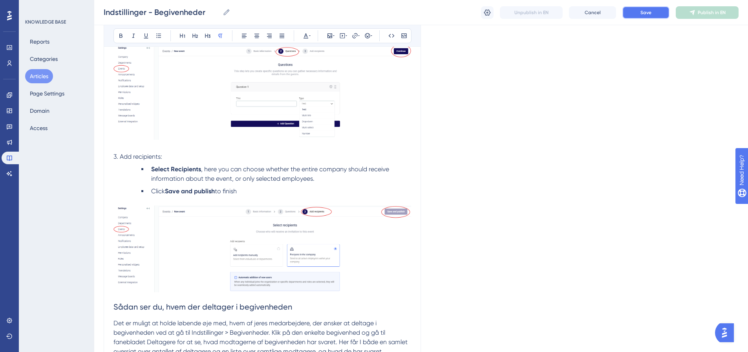
click at [650, 15] on span "Save" at bounding box center [646, 12] width 11 height 6
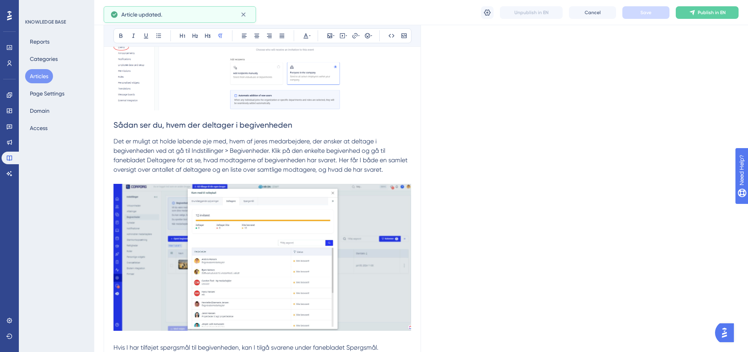
scroll to position [943, 0]
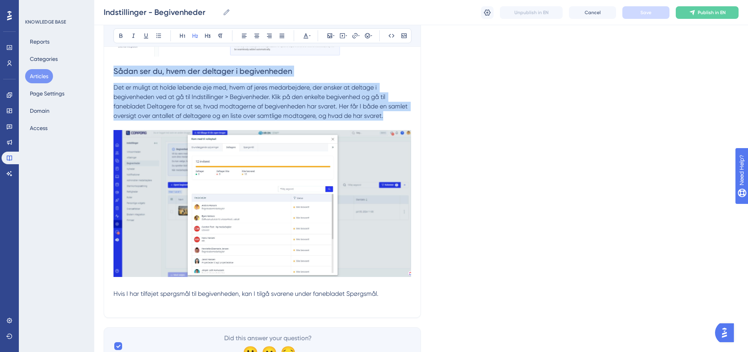
drag, startPoint x: 115, startPoint y: 70, endPoint x: 388, endPoint y: 116, distance: 276.1
copy div "Sådan ser du, hvem der deltager i begivenheden Det er muligt at holde løbende ø…"
drag, startPoint x: 160, startPoint y: 87, endPoint x: 156, endPoint y: 84, distance: 5.1
click at [160, 87] on span "Det er muligt at holde løbende øje med, hvem af jeres medarbejdere, der ønsker …" at bounding box center [262, 102] width 296 height 36
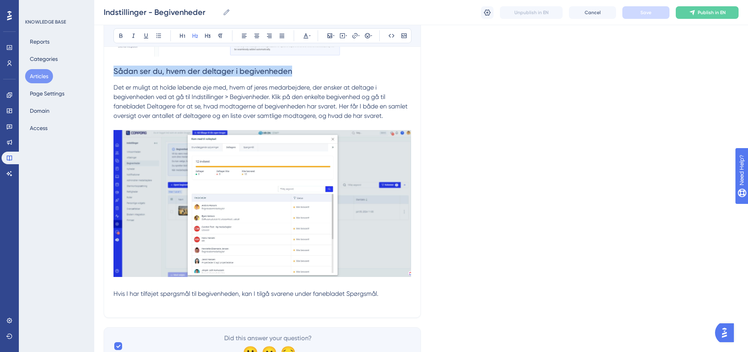
drag, startPoint x: 115, startPoint y: 71, endPoint x: 291, endPoint y: 77, distance: 176.1
click at [291, 77] on h2 "Sådan ser du, hvem der deltager i begivenheden" at bounding box center [263, 71] width 298 height 24
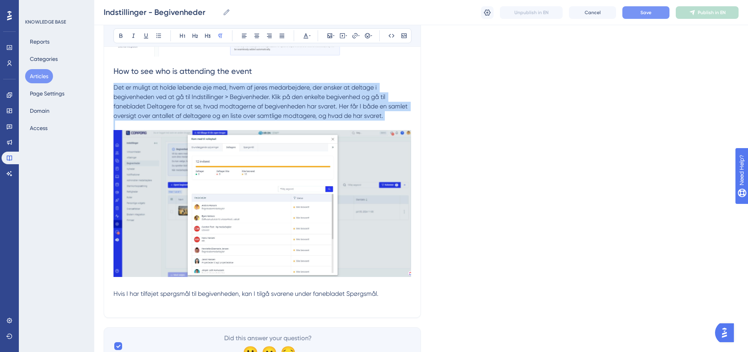
drag, startPoint x: 114, startPoint y: 84, endPoint x: 297, endPoint y: 125, distance: 187.2
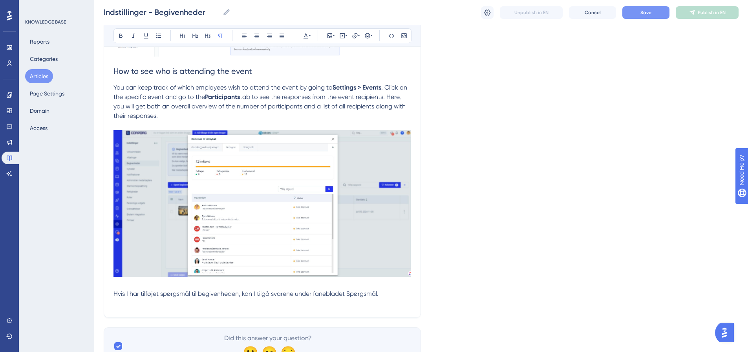
click at [233, 89] on span "You can keep track of which employees wish to attend the event by going to" at bounding box center [223, 87] width 219 height 7
click at [280, 87] on span "You can keep track of which employees wish to attend the event by going to" at bounding box center [223, 87] width 219 height 7
click at [309, 86] on span "You can keep track of which employees wish to attend the event by going to" at bounding box center [223, 87] width 219 height 7
click at [342, 88] on strong "Settings > Events" at bounding box center [357, 87] width 49 height 7
click at [216, 95] on strong "Participants" at bounding box center [222, 96] width 35 height 7
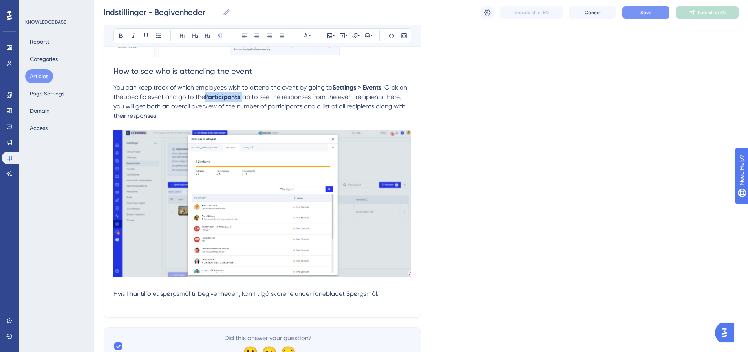
click at [216, 95] on strong "Participants" at bounding box center [222, 96] width 35 height 7
click at [382, 97] on span "tab to see the responses from the event recipients. Here, you will get both an …" at bounding box center [262, 106] width 296 height 26
click at [257, 163] on img at bounding box center [263, 203] width 298 height 147
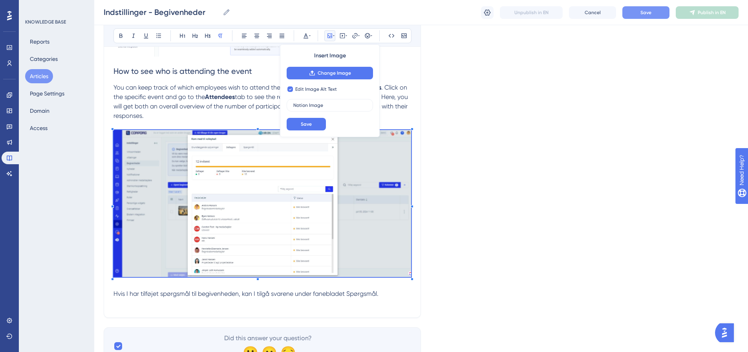
scroll to position [831, 0]
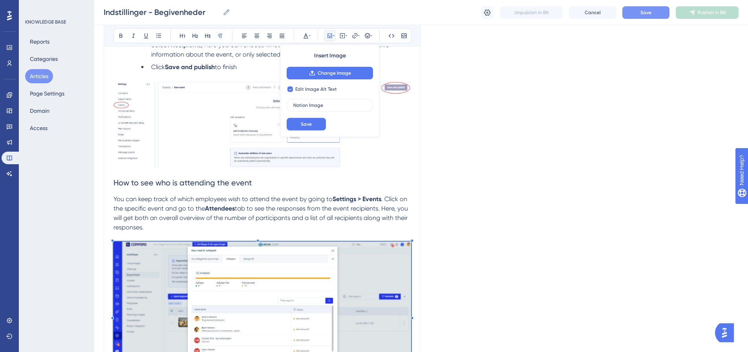
checkbox input "false"
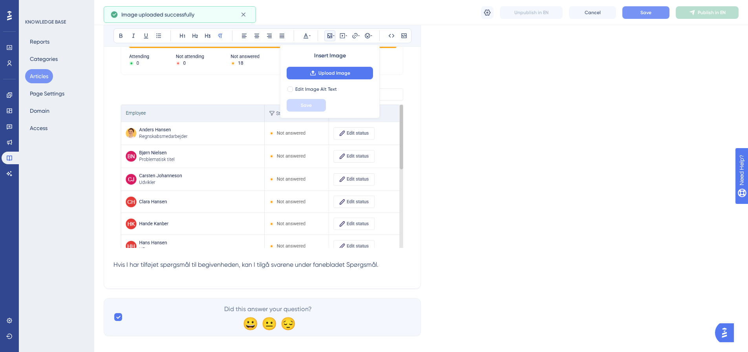
scroll to position [1099, 0]
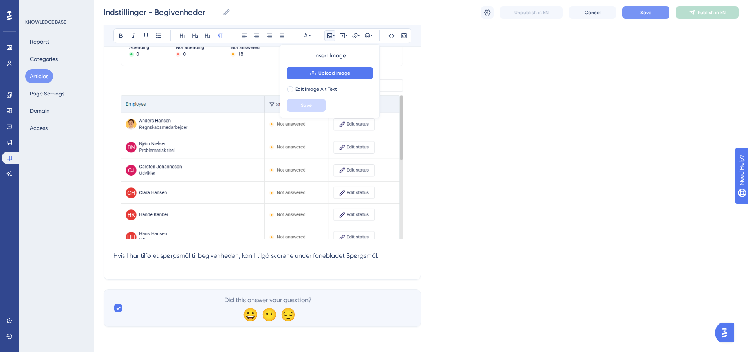
drag, startPoint x: 113, startPoint y: 253, endPoint x: 222, endPoint y: 262, distance: 109.5
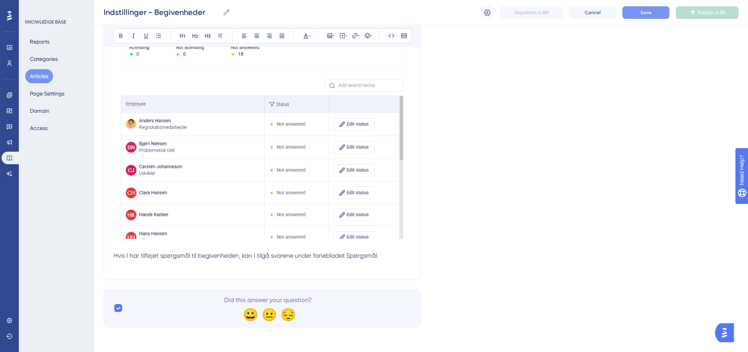
click at [216, 255] on span "Hvis I har tilføjet spørgsmål til begivenheden, kan I tilgå svarene under faneb…" at bounding box center [246, 255] width 265 height 7
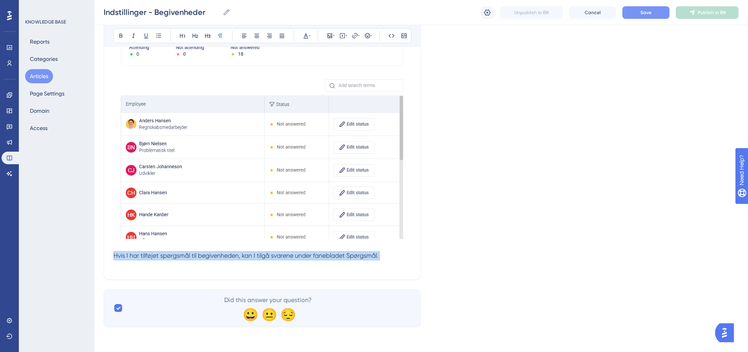
click at [216, 255] on span "Hvis I har tilføjet spørgsmål til begivenheden, kan I tilgå svarene under faneb…" at bounding box center [246, 255] width 265 height 7
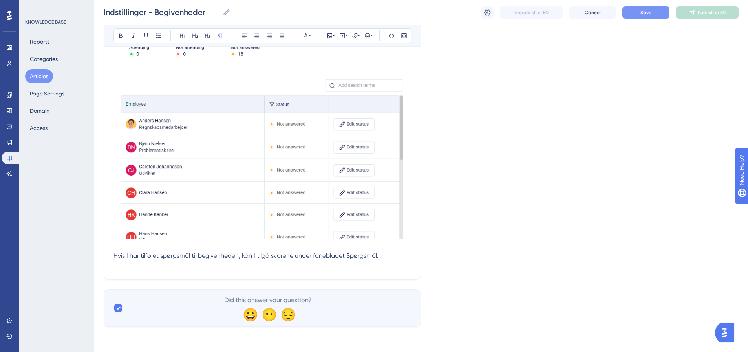
click at [370, 260] on p "Hvis I har tilføjet spørgsmål til begivenheden, kan I tilgå svarene under faneb…" at bounding box center [263, 255] width 298 height 9
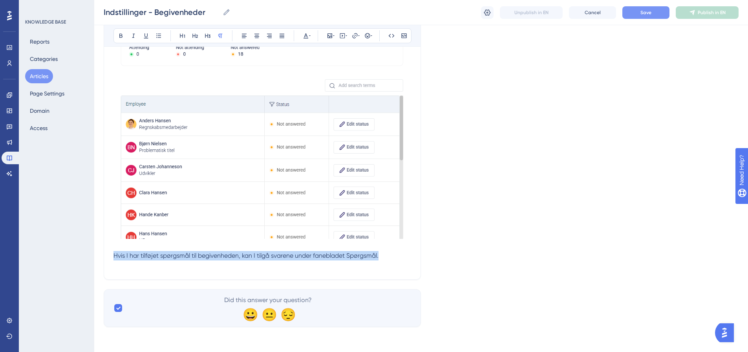
drag, startPoint x: 353, startPoint y: 256, endPoint x: 115, endPoint y: 257, distance: 237.3
click at [115, 257] on p "Hvis I har tilføjet spørgsmål til begivenheden, kan I tilgå svarene under faneb…" at bounding box center [263, 255] width 298 height 9
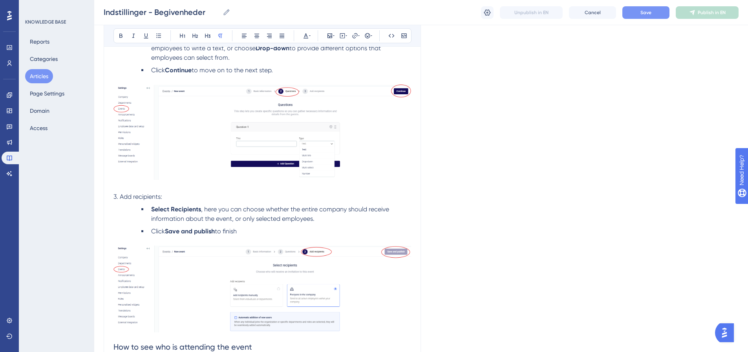
scroll to position [549, 0]
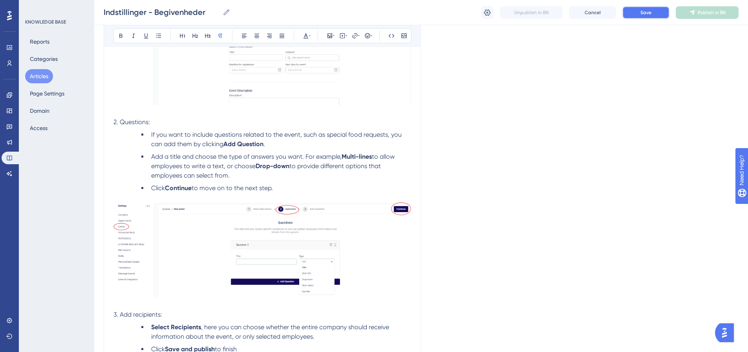
click at [653, 9] on button "Save" at bounding box center [646, 12] width 47 height 13
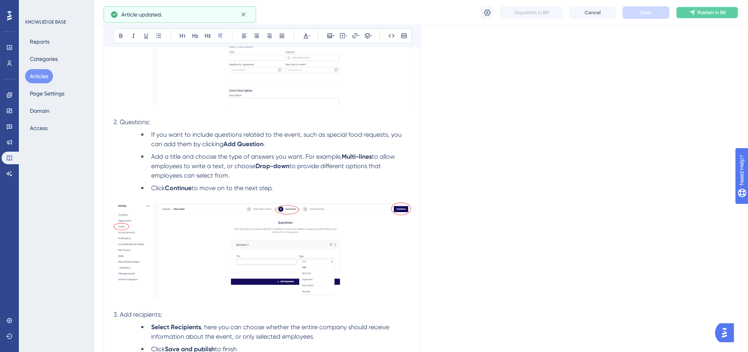
click at [714, 13] on span "Publish in EN" at bounding box center [712, 12] width 28 height 6
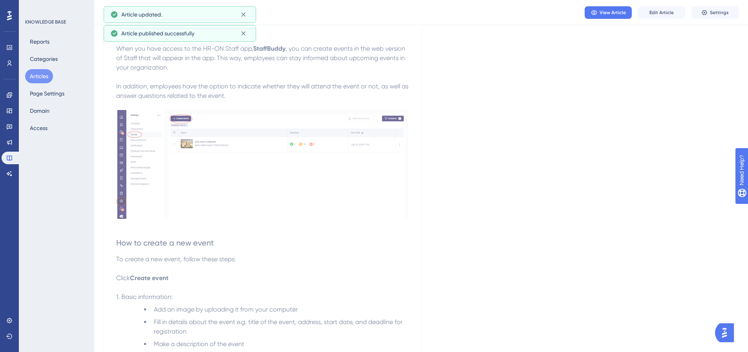
scroll to position [0, 0]
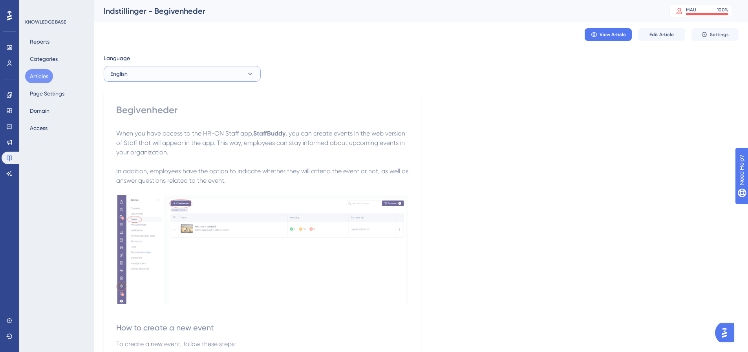
click at [193, 70] on button "English" at bounding box center [182, 74] width 157 height 16
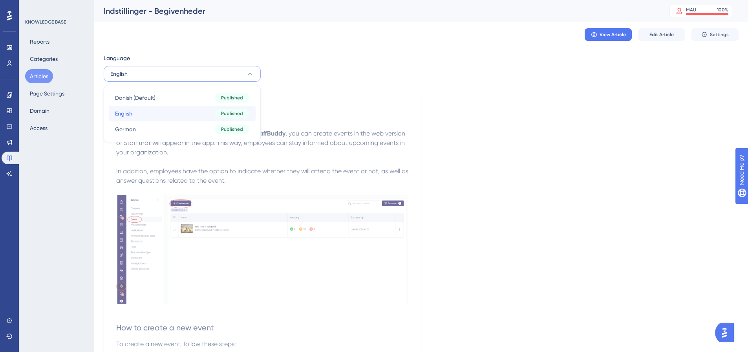
click at [152, 115] on button "English English Published" at bounding box center [182, 114] width 147 height 16
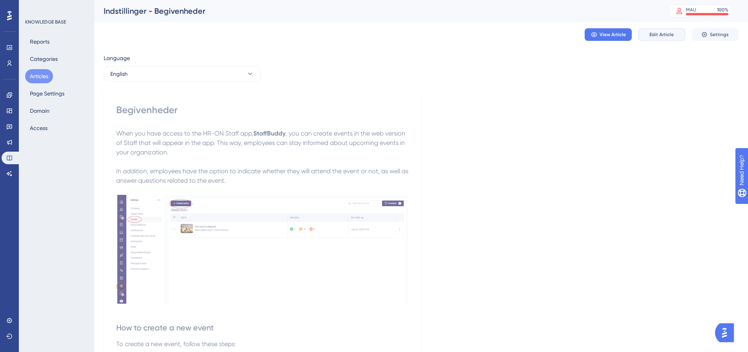
click at [668, 34] on span "Edit Article" at bounding box center [662, 34] width 24 height 6
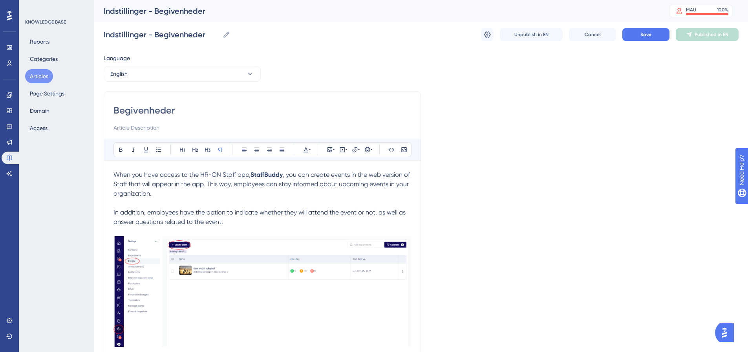
click at [148, 110] on input "Begivenheder" at bounding box center [263, 110] width 298 height 13
type input "Settings - Events"
click at [650, 32] on span "Save" at bounding box center [646, 34] width 11 height 6
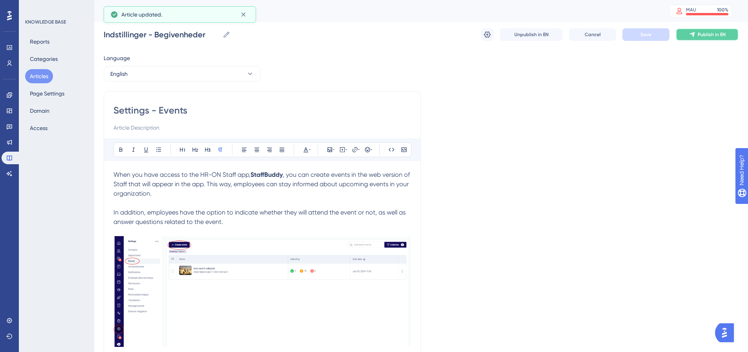
click at [717, 36] on span "Publish in EN" at bounding box center [712, 34] width 28 height 6
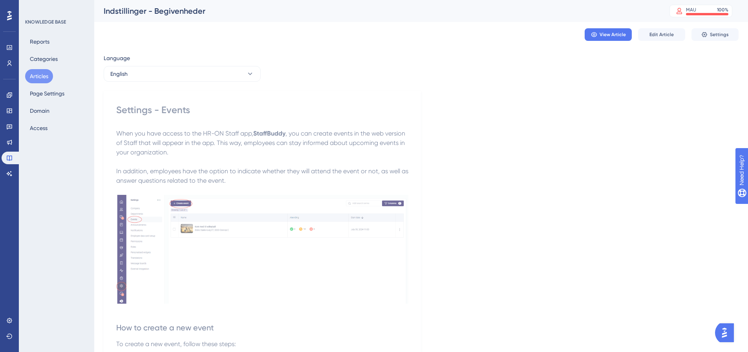
click at [38, 78] on button "Articles" at bounding box center [39, 76] width 28 height 14
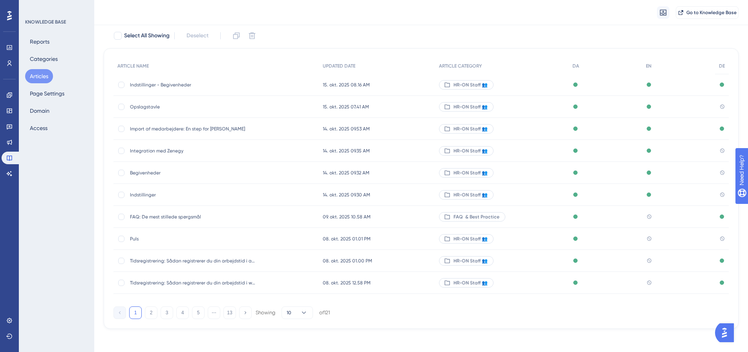
scroll to position [48, 0]
click at [132, 234] on span "Puls" at bounding box center [193, 237] width 126 height 6
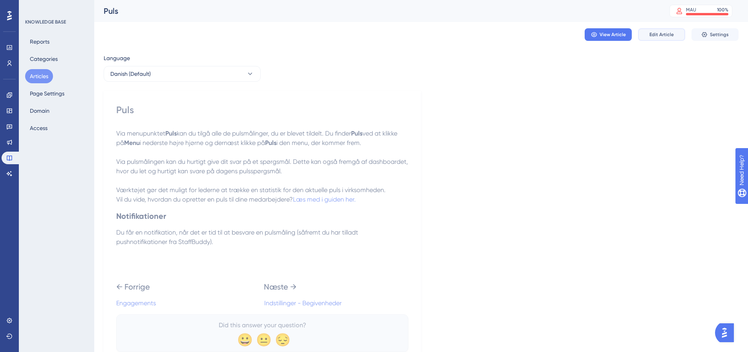
drag, startPoint x: 663, startPoint y: 34, endPoint x: 589, endPoint y: 53, distance: 76.6
click at [663, 34] on span "Edit Article" at bounding box center [662, 34] width 24 height 6
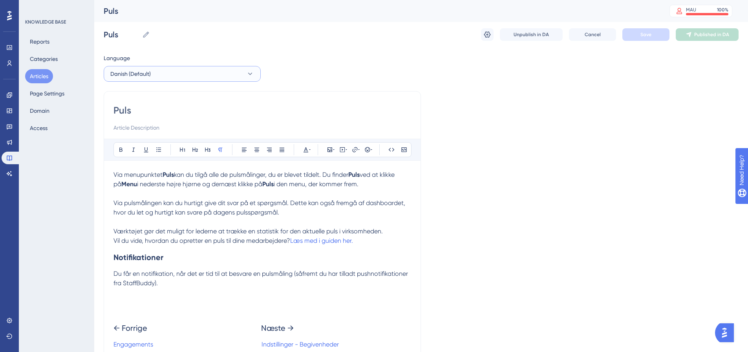
click at [149, 75] on span "Danish (Default)" at bounding box center [130, 73] width 40 height 9
click at [139, 116] on button "English English No translation" at bounding box center [182, 114] width 147 height 16
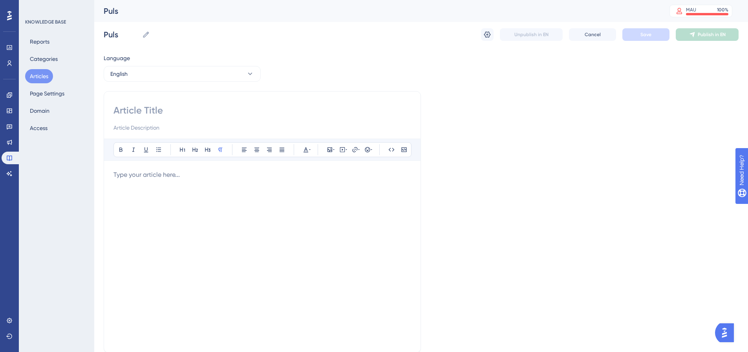
click at [153, 110] on input at bounding box center [263, 110] width 298 height 13
type input "Pulse"
click at [167, 174] on p at bounding box center [263, 174] width 298 height 9
click at [137, 175] on p at bounding box center [263, 174] width 298 height 9
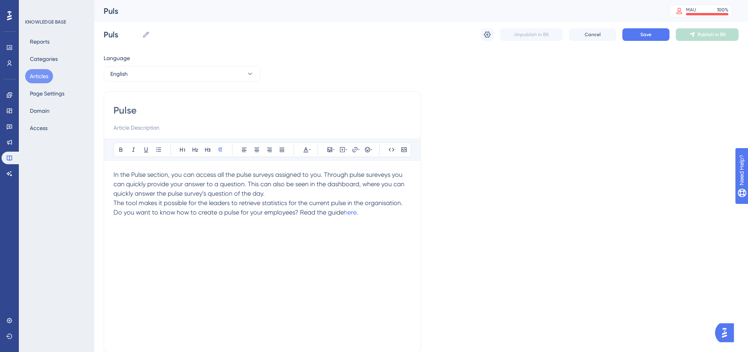
click at [284, 190] on p "In the Pulse section, you can access all the pulse surveys assigned to you. Thr…" at bounding box center [263, 184] width 298 height 28
click at [287, 195] on p "In the Pulse section, you can access all the pulse surveys assigned to you. Thr…" at bounding box center [263, 184] width 298 height 28
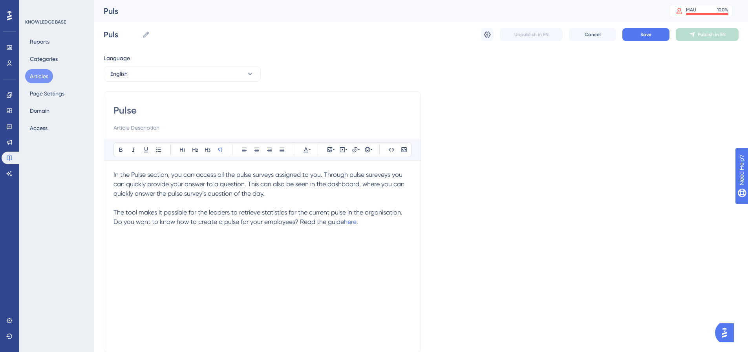
click at [405, 212] on p "The tool makes it possible for the leaders to retrieve statistics for the curre…" at bounding box center [263, 212] width 298 height 9
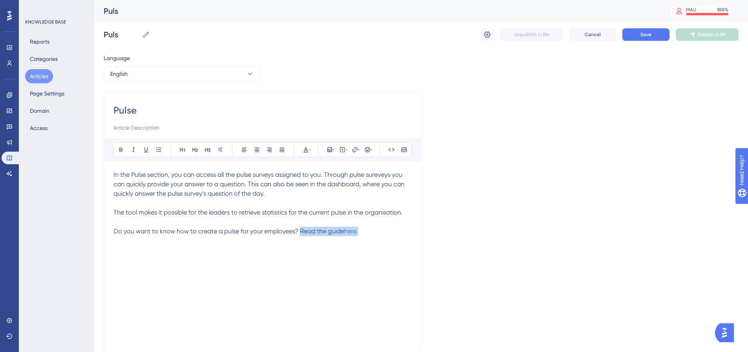
drag, startPoint x: 360, startPoint y: 233, endPoint x: 300, endPoint y: 235, distance: 60.1
click at [300, 235] on p "Do you want to know how to create a pulse for your employees? Read the guide he…" at bounding box center [263, 231] width 298 height 9
click at [301, 232] on p "Do you want to know how to create a pulse for your employees?" at bounding box center [263, 231] width 298 height 9
click at [649, 36] on span "Save" at bounding box center [646, 34] width 11 height 6
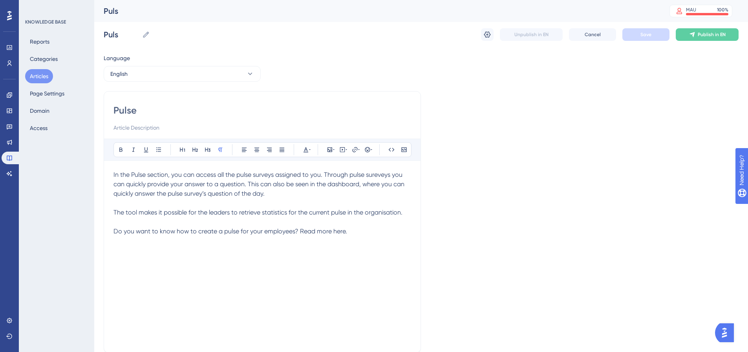
click at [44, 76] on button "Articles" at bounding box center [39, 76] width 28 height 14
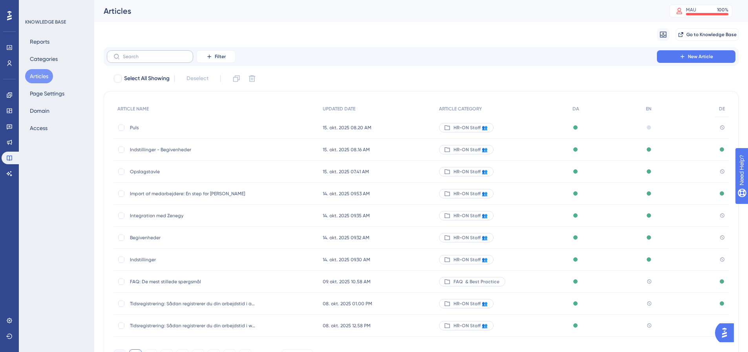
click at [151, 61] on label at bounding box center [150, 56] width 86 height 13
click at [151, 59] on input "text" at bounding box center [155, 56] width 64 height 5
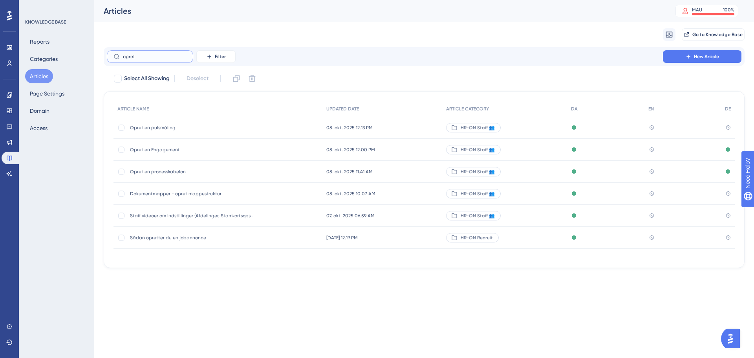
type input "opret"
click at [155, 126] on span "Opret en pulsmåling" at bounding box center [193, 128] width 126 height 6
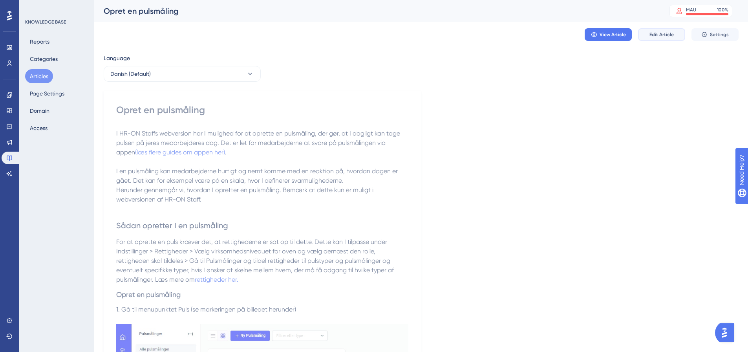
click at [663, 33] on span "Edit Article" at bounding box center [662, 34] width 24 height 6
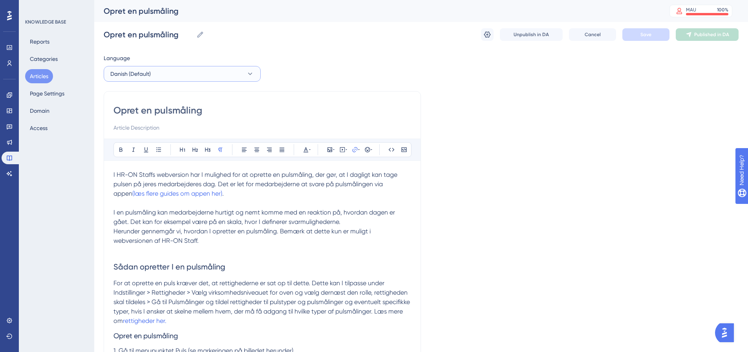
click at [179, 74] on button "Danish (Default)" at bounding box center [182, 74] width 157 height 16
click at [146, 116] on button "English English No translation" at bounding box center [182, 114] width 147 height 16
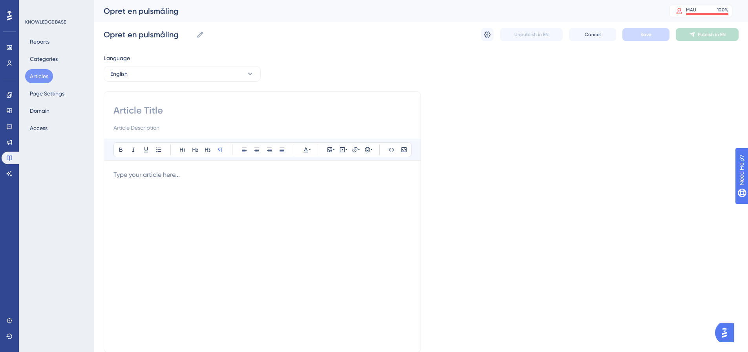
click at [157, 110] on input at bounding box center [263, 110] width 298 height 13
click at [153, 112] on input at bounding box center [263, 110] width 298 height 13
type input "Create a pulse survey"
click at [147, 169] on div "Bold Italic Underline Bullet Point Heading 1 Heading 2 Heading 3 Normal Align L…" at bounding box center [263, 241] width 298 height 204
click at [154, 177] on p at bounding box center [263, 174] width 298 height 9
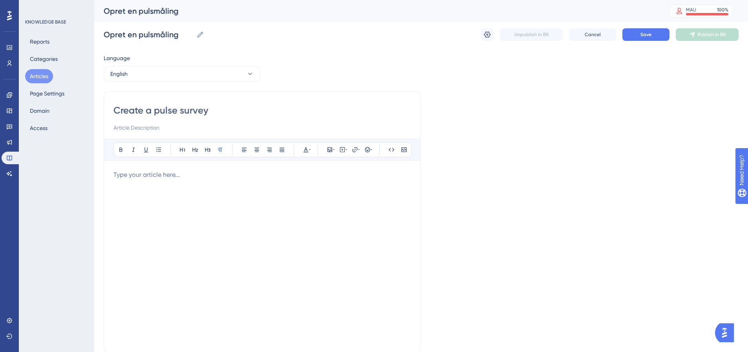
click at [177, 178] on p at bounding box center [263, 174] width 298 height 9
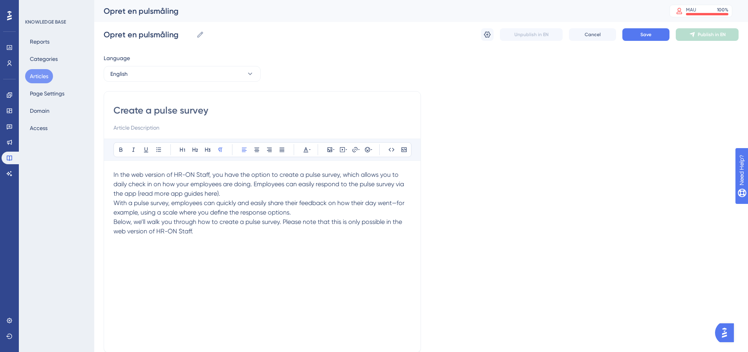
click at [288, 174] on span "In the web version of HR-ON Staff, you have the option to create a pulse survey…" at bounding box center [260, 184] width 292 height 26
click at [302, 174] on span "In the web version of HR-ON Staff, you have the option to create a pulse survey…" at bounding box center [260, 184] width 292 height 26
click at [347, 176] on span "In the web version of HR-ON Staff, you have the option to create a pulse survey…" at bounding box center [260, 184] width 292 height 26
click at [185, 184] on span "In the web version of HR-ON Staff, you have the option to create a pulse survey…" at bounding box center [260, 184] width 292 height 26
click at [255, 182] on span "In the web version of HR-ON Staff, you have the option to create a pulse survey…" at bounding box center [260, 184] width 292 height 26
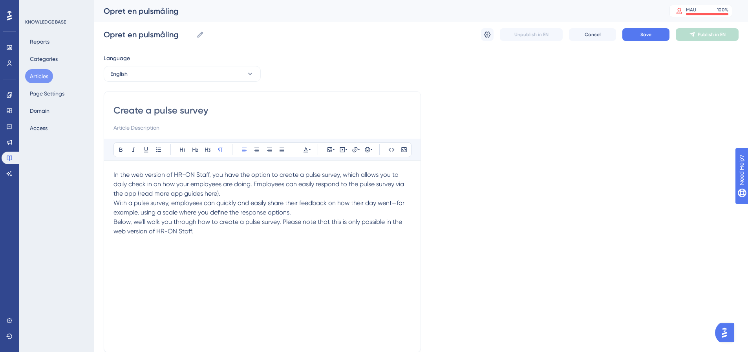
click at [218, 181] on span "In the web version of HR-ON Staff, you have the option to create a pulse survey…" at bounding box center [260, 184] width 292 height 26
click at [248, 191] on p "In the web version of HR-ON Staff, you have the option to create a pulse survey…" at bounding box center [263, 184] width 298 height 28
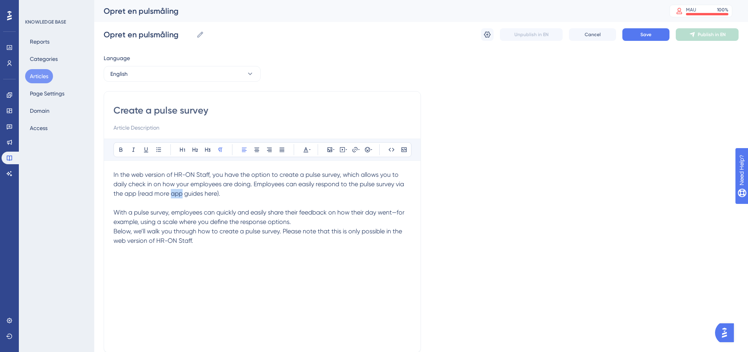
drag, startPoint x: 171, startPoint y: 193, endPoint x: 182, endPoint y: 196, distance: 11.6
click at [182, 196] on span "In the web version of HR-ON Staff, you have the option to create a pulse survey…" at bounding box center [260, 184] width 292 height 26
click at [388, 214] on span "With a pulse survey, employees can quickly and easily share their feedback on h…" at bounding box center [260, 217] width 293 height 17
click at [142, 222] on span "With a pulse survey, employees can quickly and easily share their feedback on h…" at bounding box center [260, 217] width 293 height 17
click at [191, 222] on span "With a pulse survey, employees can quickly and easily share their feedback on h…" at bounding box center [260, 217] width 293 height 17
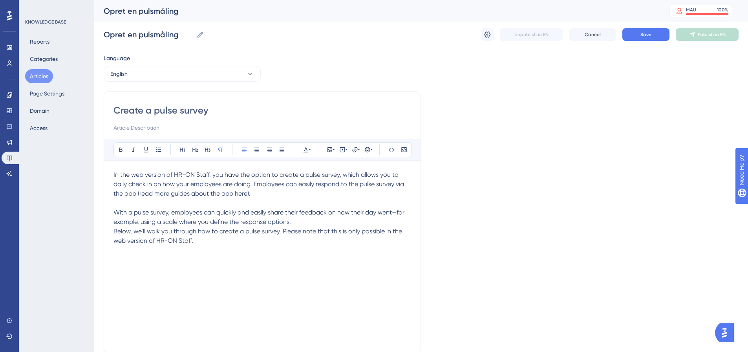
click at [245, 224] on span "With a pulse survey, employees can quickly and easily share their feedback on h…" at bounding box center [260, 217] width 293 height 17
click at [297, 222] on p "With a pulse survey, employees can quickly and easily share their feedback on h…" at bounding box center [263, 217] width 298 height 19
click at [304, 223] on p "With a pulse survey, employees can quickly and easily share their feedback on h…" at bounding box center [263, 217] width 298 height 19
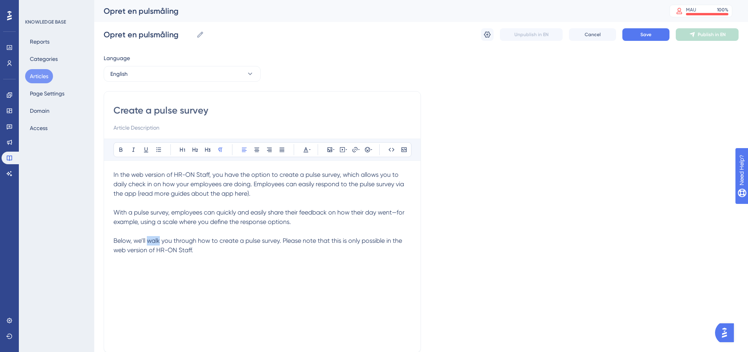
drag, startPoint x: 160, startPoint y: 240, endPoint x: 148, endPoint y: 239, distance: 12.7
click at [148, 239] on span "Below, we’ll walk you through how to create a pulse survey. Please note that th…" at bounding box center [259, 245] width 290 height 17
click at [212, 249] on p "Below, we’ll take you through how to create a pulse survey. Please note that th…" at bounding box center [263, 245] width 298 height 19
click at [270, 242] on span "Below, we’ll take you through how to create a pulse survey. Please note that th…" at bounding box center [259, 245] width 290 height 17
drag, startPoint x: 283, startPoint y: 239, endPoint x: 315, endPoint y: 240, distance: 32.6
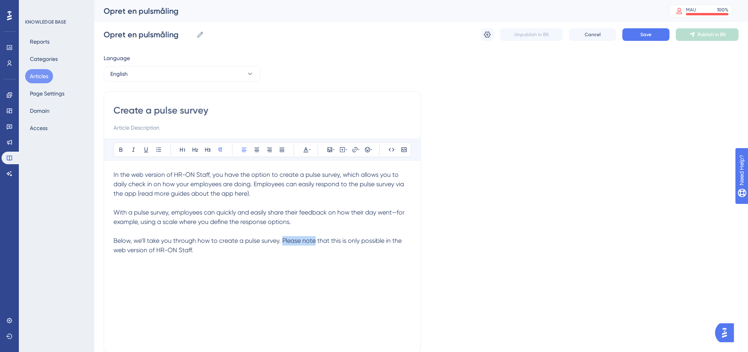
click at [315, 240] on span "Below, we’ll take you through how to create a pulse survey. Please note that th…" at bounding box center [259, 245] width 290 height 17
drag, startPoint x: 126, startPoint y: 251, endPoint x: 231, endPoint y: 254, distance: 105.7
click at [231, 254] on p "Below, we’ll take you through how to create a pulse survey. Please note that th…" at bounding box center [263, 245] width 298 height 19
click at [216, 252] on p "Below, we’ll take you through how to create a pulse survey. Please note that th…" at bounding box center [263, 245] width 298 height 19
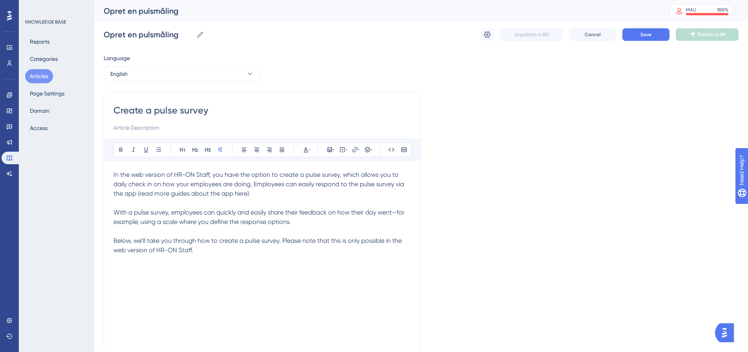
click at [116, 262] on p at bounding box center [263, 259] width 298 height 9
click at [117, 269] on p at bounding box center [263, 268] width 298 height 9
click at [118, 279] on div "In the web version of HR-ON Staff, you have the option to create a pulse survey…" at bounding box center [263, 256] width 298 height 173
click at [193, 150] on icon at bounding box center [194, 150] width 5 height 4
click at [124, 289] on p at bounding box center [263, 292] width 298 height 9
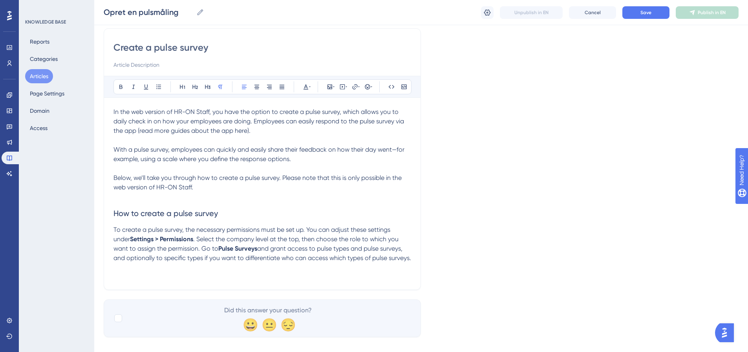
scroll to position [70, 0]
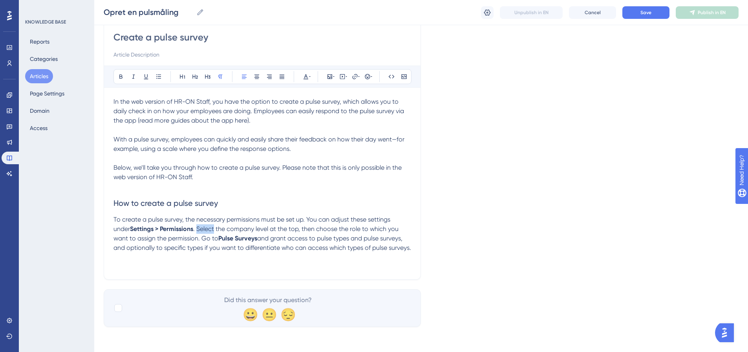
drag, startPoint x: 181, startPoint y: 229, endPoint x: 198, endPoint y: 229, distance: 16.9
click at [198, 229] on span ". Select the company level at the top, then choose the role to which you want t…" at bounding box center [257, 233] width 287 height 17
click at [405, 246] on p "To create a pulse survey, the necessary permissions must be set up. You can adj…" at bounding box center [263, 234] width 298 height 38
click at [119, 268] on p at bounding box center [263, 266] width 298 height 9
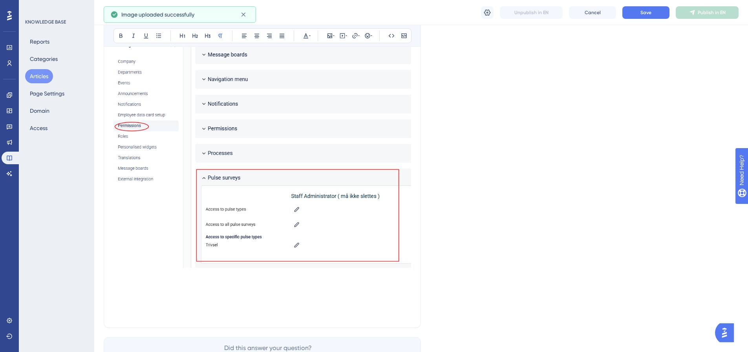
scroll to position [306, 0]
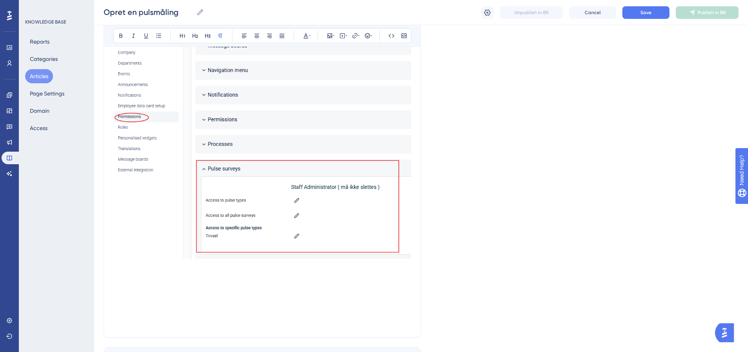
click at [125, 280] on p at bounding box center [263, 275] width 298 height 9
click at [196, 34] on icon at bounding box center [195, 36] width 6 height 6
click at [120, 308] on p at bounding box center [263, 308] width 298 height 9
click at [634, 195] on div "Language English Create a pulse survey Bold Italic Underline Bullet Point Headi…" at bounding box center [421, 86] width 635 height 682
click at [123, 323] on p at bounding box center [263, 327] width 298 height 9
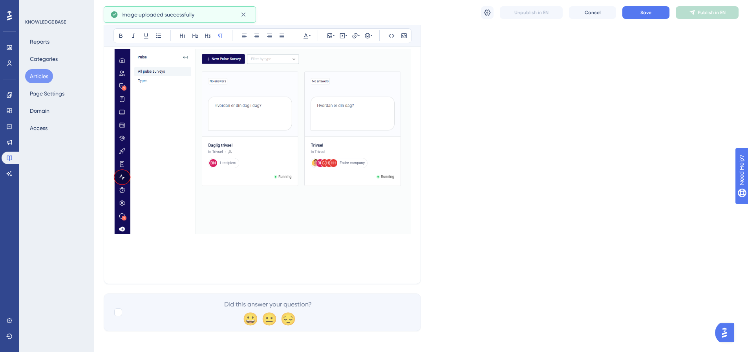
scroll to position [581, 0]
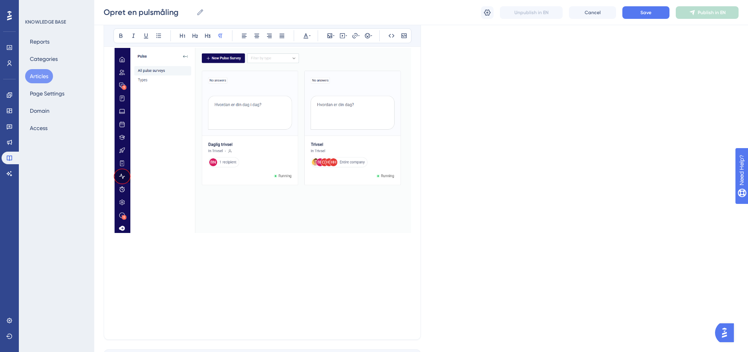
click at [122, 255] on p at bounding box center [263, 259] width 298 height 9
click at [121, 253] on p at bounding box center [263, 249] width 298 height 9
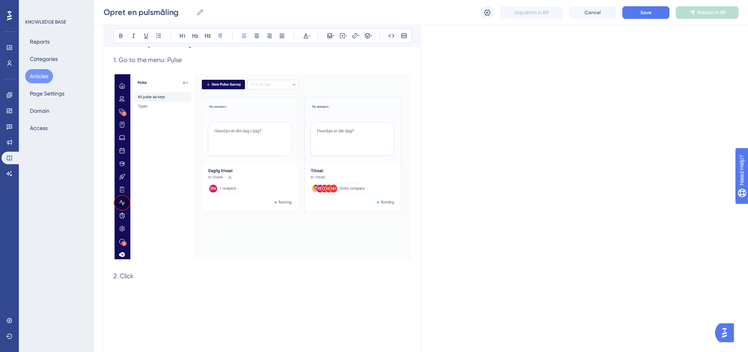
scroll to position [541, 0]
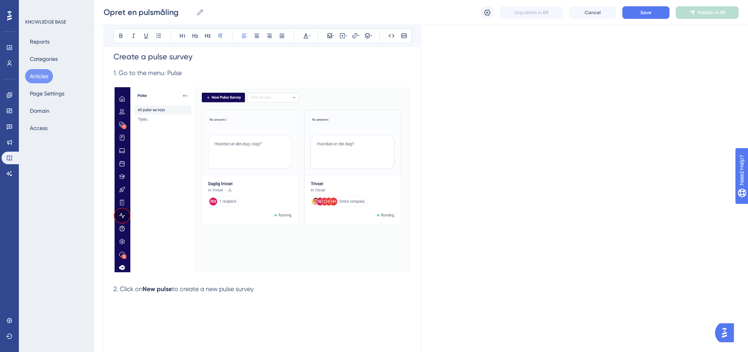
click at [172, 288] on strong "New pulse" at bounding box center [157, 288] width 29 height 7
click at [137, 290] on span "2. Click on" at bounding box center [128, 288] width 29 height 7
click at [235, 292] on span "to create a new pulse survey" at bounding box center [224, 288] width 82 height 7
click at [133, 289] on span "2. Click" at bounding box center [124, 288] width 20 height 7
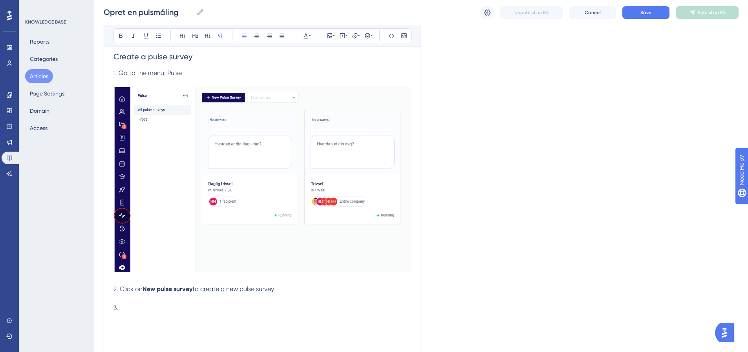
click at [141, 307] on p "3." at bounding box center [263, 307] width 298 height 9
click at [135, 310] on p "3." at bounding box center [263, 307] width 298 height 9
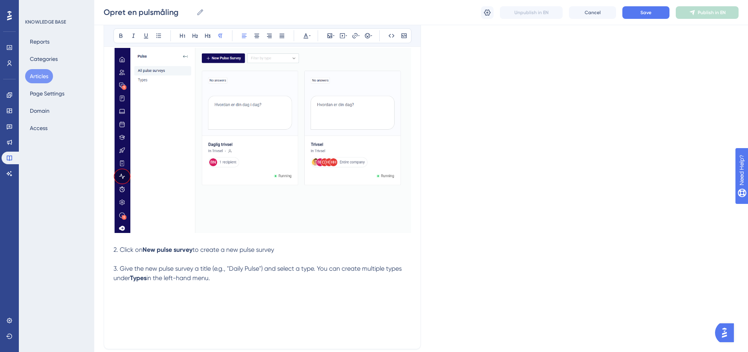
scroll to position [620, 0]
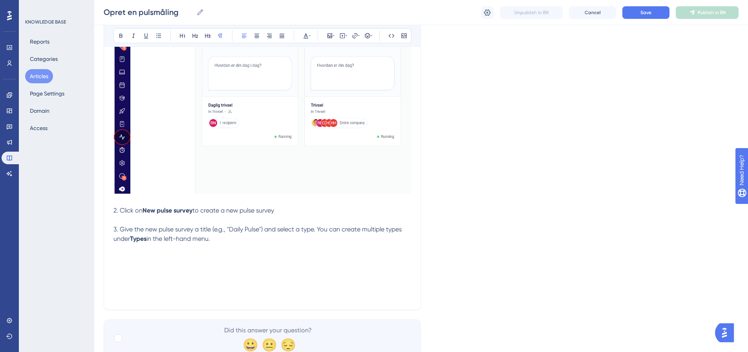
click at [324, 231] on span "3. Give the new pulse survey a title (e.g., "Daily Pulse") and select a type. Y…" at bounding box center [259, 233] width 290 height 17
click at [375, 229] on span "3. Give the new pulse survey a title (e.g., "Daily Pulse") and select a type. Y…" at bounding box center [259, 233] width 290 height 17
click at [236, 242] on p "3. Give the new pulse survey a title (e.g., "Daily Pulse") and select a type. Y…" at bounding box center [263, 234] width 298 height 19
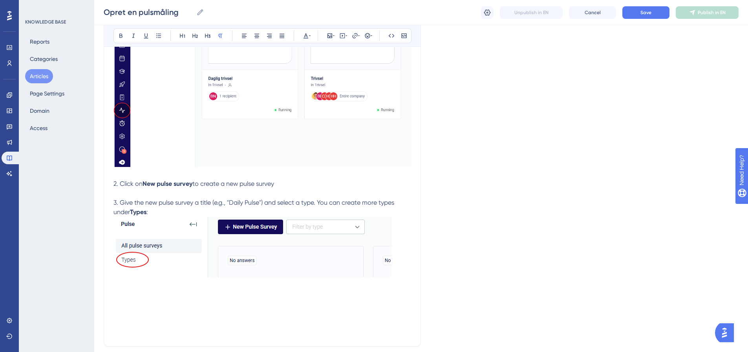
scroll to position [659, 0]
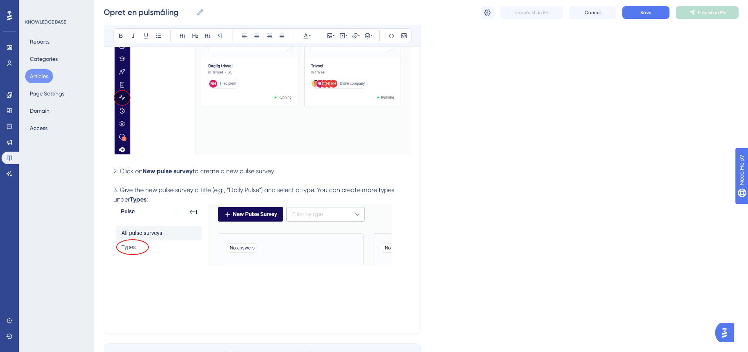
click at [131, 198] on span "3. Give the new pulse survey a title (e.g., "Daily Pulse") and select a type. Y…" at bounding box center [255, 194] width 282 height 17
click at [136, 278] on p at bounding box center [263, 281] width 298 height 9
click at [642, 16] on button "Save" at bounding box center [646, 12] width 47 height 13
click at [123, 273] on p at bounding box center [263, 271] width 298 height 9
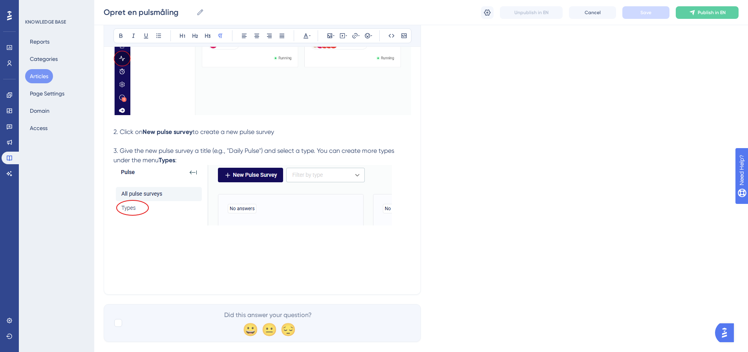
scroll to position [713, 0]
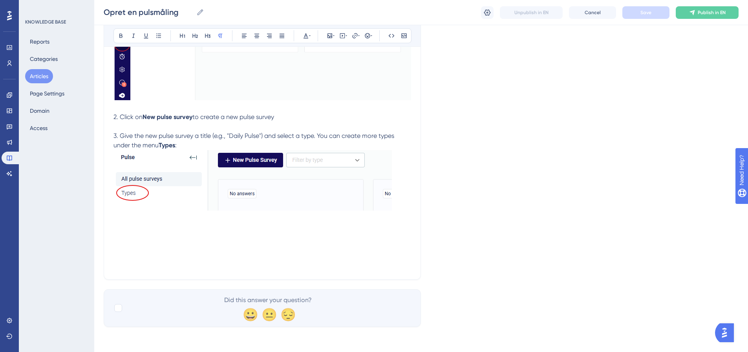
click at [132, 231] on p at bounding box center [263, 227] width 298 height 9
click at [122, 216] on p at bounding box center [263, 217] width 298 height 9
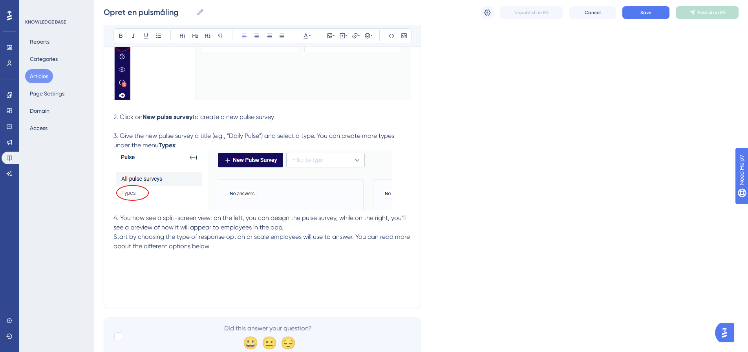
click at [114, 235] on span "Start by choosing the type of response option or scale employees will use to an…" at bounding box center [263, 241] width 298 height 17
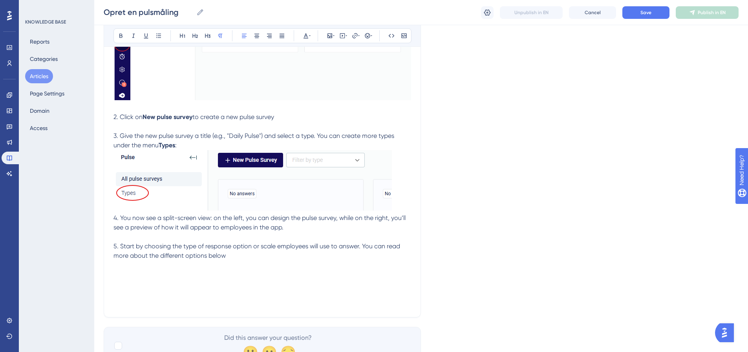
click at [203, 218] on span "4. You now see a split-screen view: on the left, you can design the pulse surve…" at bounding box center [261, 222] width 294 height 17
click at [301, 225] on span "4. You now see a split-screen window: on the left, you can design the pulse sur…" at bounding box center [257, 222] width 287 height 17
click at [152, 227] on span "4. You now see a split-screen window: on the left, you can design the pulse sur…" at bounding box center [257, 222] width 287 height 17
click at [179, 227] on span "4. You now see a split-screen window: on the left, you can design the pulse sur…" at bounding box center [257, 222] width 287 height 17
click at [267, 230] on span "4. You now see a split-screen window: on the left, you can design the pulse sur…" at bounding box center [257, 222] width 287 height 17
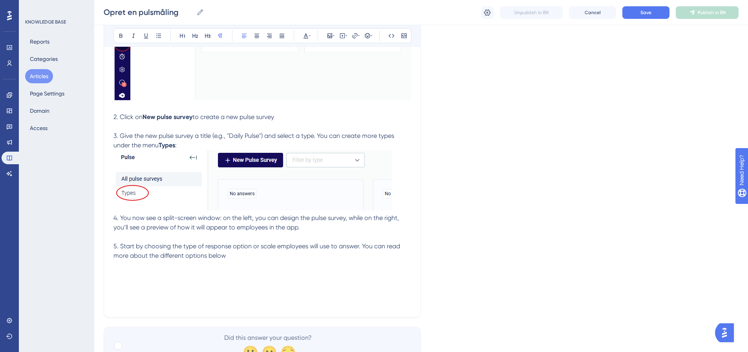
click at [318, 227] on p "4. You now see a split-screen window: on the left, you can design the pulse sur…" at bounding box center [263, 222] width 298 height 19
drag, startPoint x: 631, startPoint y: 197, endPoint x: 610, endPoint y: 199, distance: 20.9
click at [116, 273] on p at bounding box center [263, 274] width 298 height 9
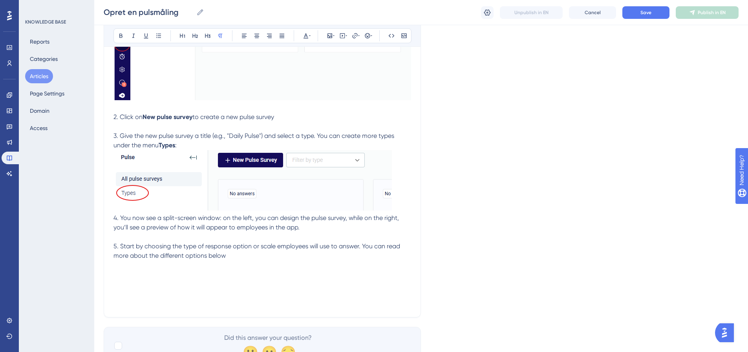
click at [126, 272] on p at bounding box center [263, 274] width 298 height 9
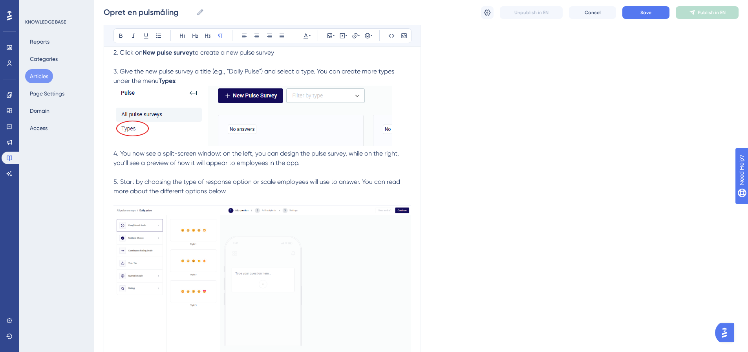
scroll to position [792, 0]
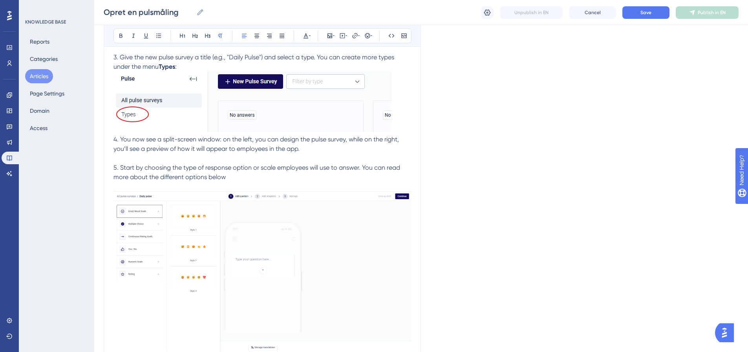
click at [275, 168] on span "5. Start by choosing the type of response option or scale employees will use to…" at bounding box center [258, 172] width 288 height 17
click at [169, 167] on span "5. Start by choosing the type of response option or scale employees will use to…" at bounding box center [258, 172] width 288 height 17
drag, startPoint x: 235, startPoint y: 169, endPoint x: 275, endPoint y: 169, distance: 40.9
click at [275, 169] on span "5. Start by choosing the type of response option or scale employees will use to…" at bounding box center [258, 172] width 288 height 17
click at [297, 172] on p "5. Start by choosing the type of response, the employees will use to answer. Yo…" at bounding box center [263, 172] width 298 height 19
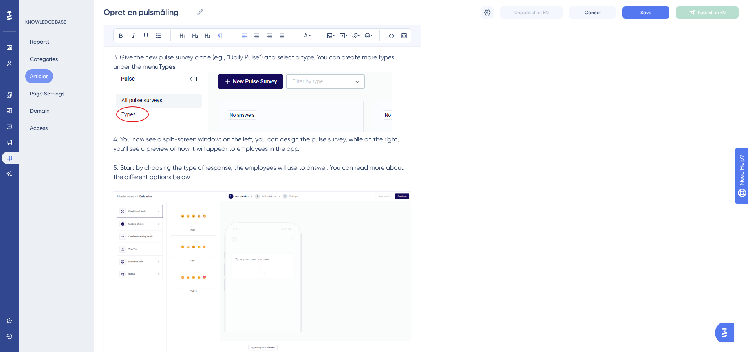
click at [344, 159] on p at bounding box center [263, 158] width 298 height 9
click at [206, 176] on p "5. Start by choosing the type of response, the employees will use to answer. Yo…" at bounding box center [263, 172] width 298 height 19
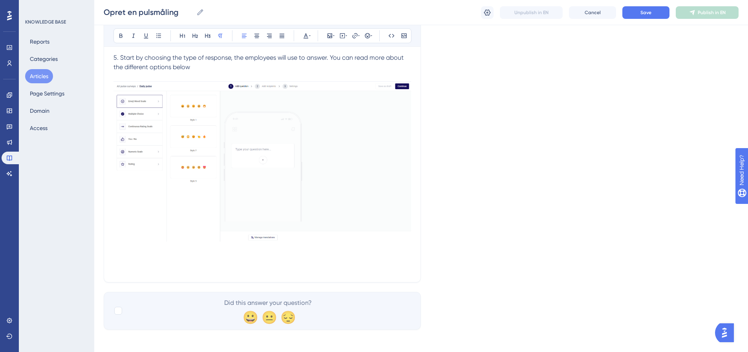
scroll to position [905, 0]
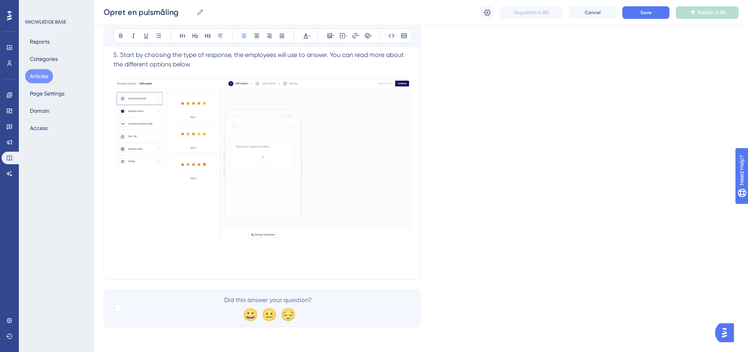
click at [400, 233] on img at bounding box center [263, 159] width 298 height 160
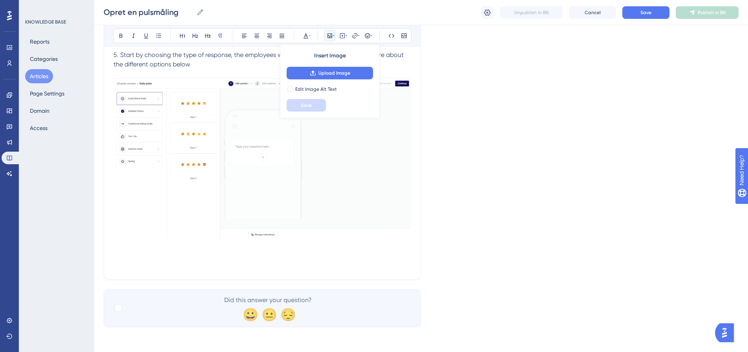
click at [361, 253] on p at bounding box center [263, 255] width 298 height 9
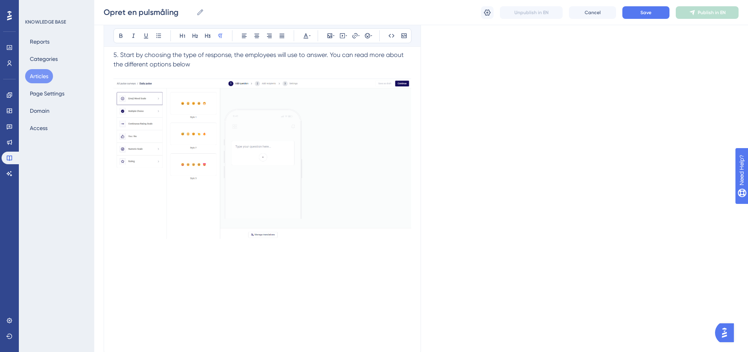
click at [139, 249] on p at bounding box center [263, 246] width 298 height 9
click at [635, 11] on button "Save" at bounding box center [646, 12] width 47 height 13
click at [141, 296] on p at bounding box center [263, 293] width 298 height 9
click at [141, 269] on p at bounding box center [263, 264] width 298 height 9
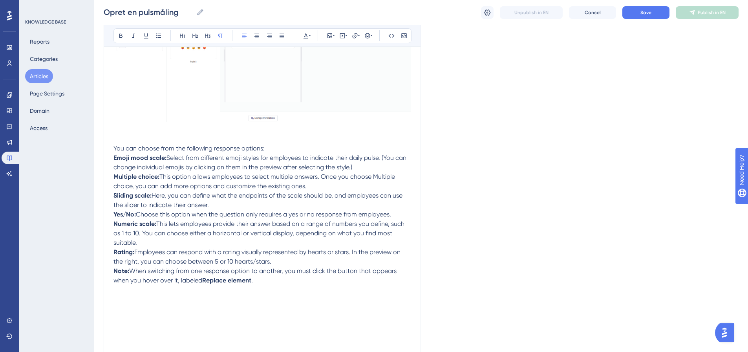
scroll to position [1026, 0]
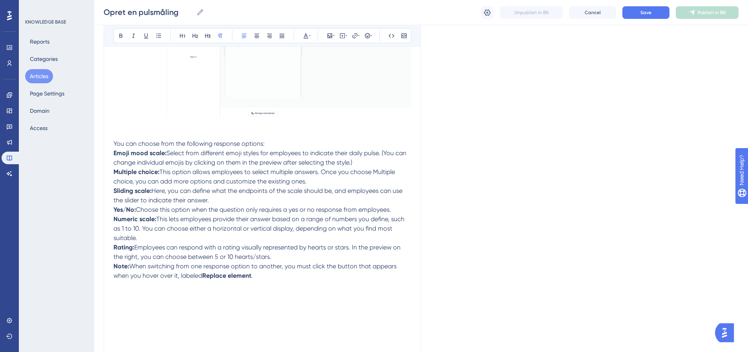
click at [178, 142] on span "You can choose from the following response options:" at bounding box center [189, 143] width 151 height 7
click at [267, 142] on p "You can choose from the following response options:" at bounding box center [263, 143] width 298 height 9
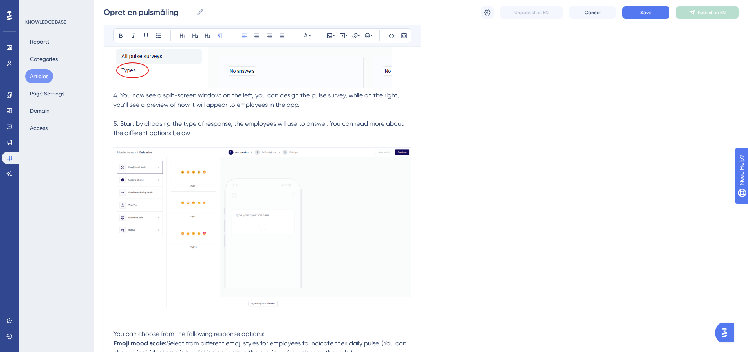
scroll to position [790, 0]
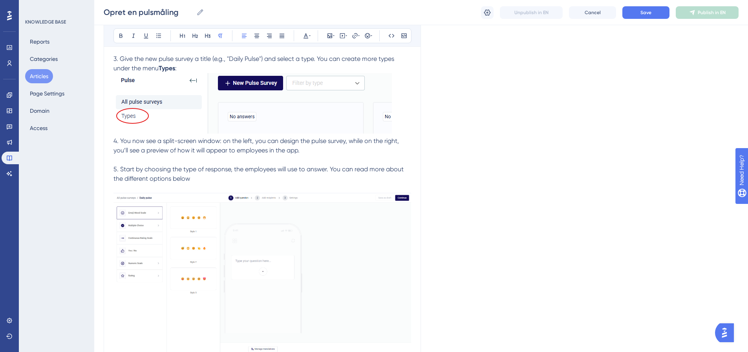
click at [231, 169] on span "5. Start by choosing the type of response, the employees will use to answer. Yo…" at bounding box center [260, 173] width 292 height 17
click at [293, 178] on p "5. Start by choosing the type of response option, the employees will use to ans…" at bounding box center [263, 174] width 298 height 19
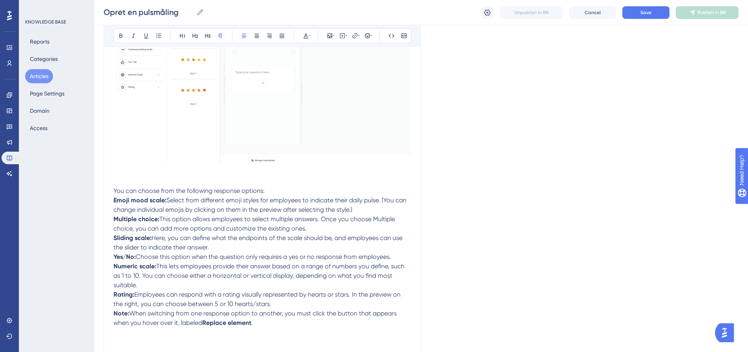
scroll to position [1026, 0]
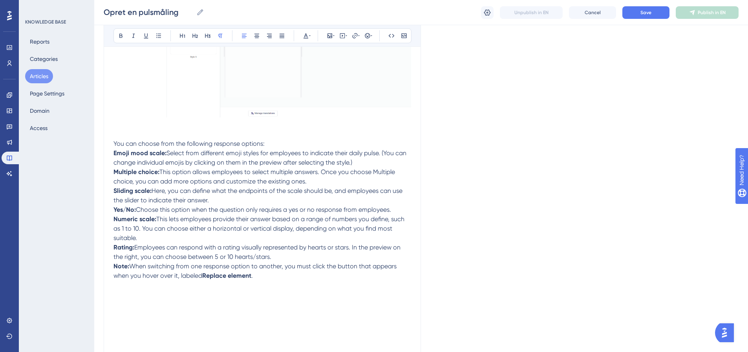
drag, startPoint x: 114, startPoint y: 152, endPoint x: 285, endPoint y: 258, distance: 201.1
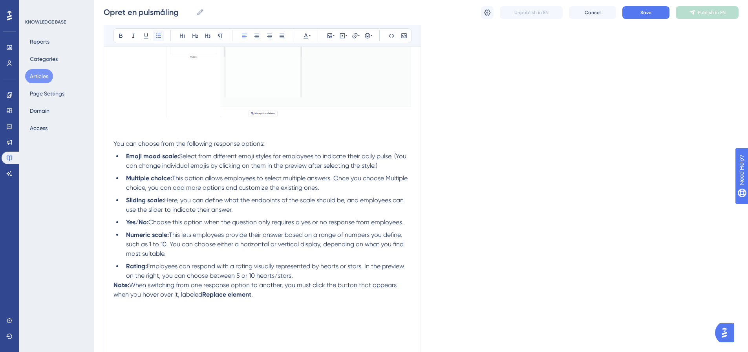
click at [158, 37] on icon at bounding box center [159, 36] width 6 height 6
click at [205, 218] on li "Yes/No: Choose this option when the question only requires a yes or no response…" at bounding box center [267, 222] width 288 height 9
click at [153, 156] on strong "Emoji mood scale:" at bounding box center [152, 155] width 53 height 7
click at [198, 176] on span "This option allows employees to select multiple answers. Once you choose Multip…" at bounding box center [267, 182] width 283 height 17
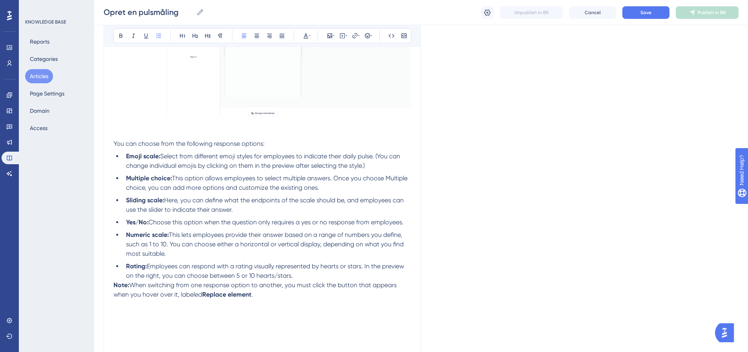
click at [370, 164] on li "Emoji scale: Select from different emoji styles for employees to indicate their…" at bounding box center [267, 161] width 288 height 19
click at [174, 181] on span "This option allows employees to select multiple answers. Once you choose Multip…" at bounding box center [267, 182] width 283 height 17
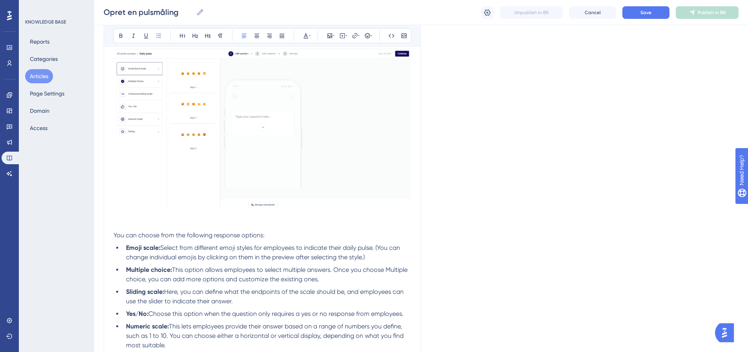
scroll to position [947, 0]
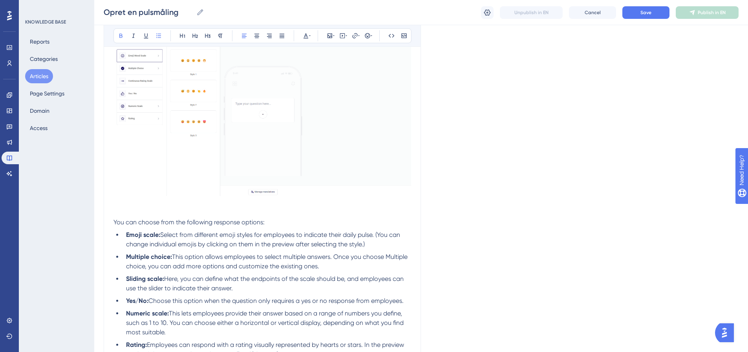
click at [143, 232] on strong "Emoji scale:" at bounding box center [143, 234] width 34 height 7
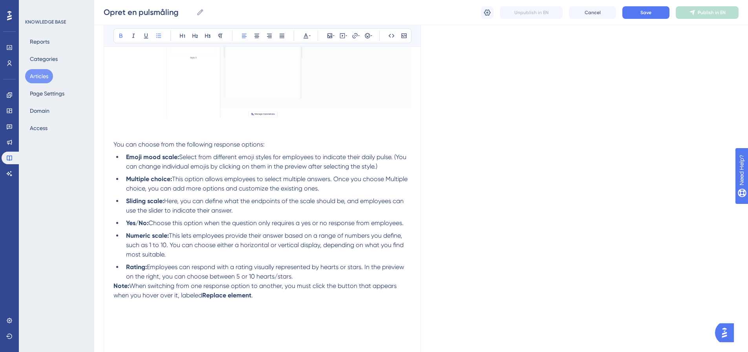
scroll to position [1026, 0]
drag, startPoint x: 162, startPoint y: 200, endPoint x: 125, endPoint y: 199, distance: 37.7
click at [125, 199] on li "Sliding scale: Here, you can define what the endpoints of the scale should be, …" at bounding box center [267, 205] width 288 height 19
click at [303, 210] on li "Continuous Rating Scale: Here, you can define what the endpoints of the scale s…" at bounding box center [267, 205] width 288 height 19
click at [320, 273] on li "Rating: Employees can respond with a rating visually represented by hearts or s…" at bounding box center [267, 271] width 288 height 19
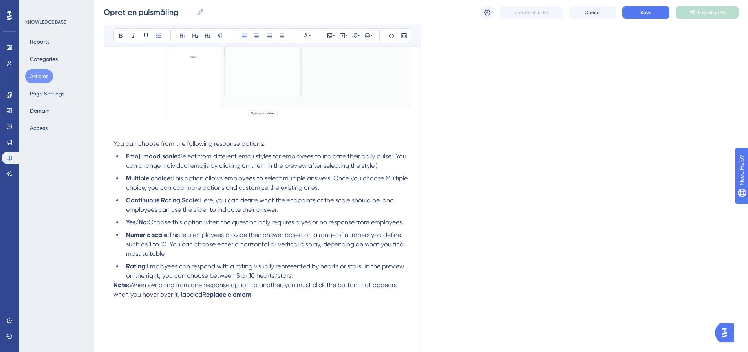
click at [115, 285] on strong "Note:" at bounding box center [122, 284] width 16 height 7
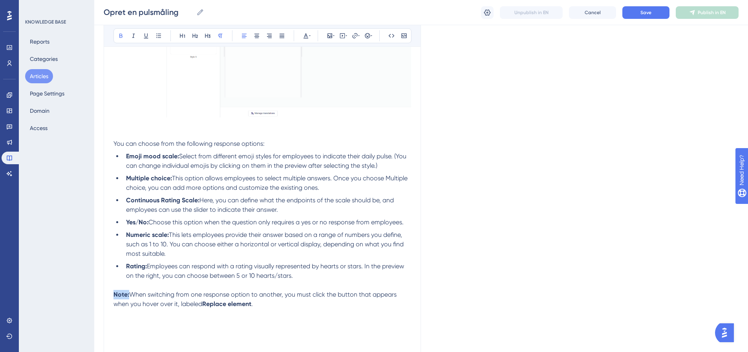
drag, startPoint x: 129, startPoint y: 295, endPoint x: 113, endPoint y: 296, distance: 16.5
click at [121, 36] on icon at bounding box center [121, 36] width 6 height 6
click at [210, 277] on span "Employees can respond with a rating visually represented by hearts or stars. In…" at bounding box center [266, 270] width 280 height 17
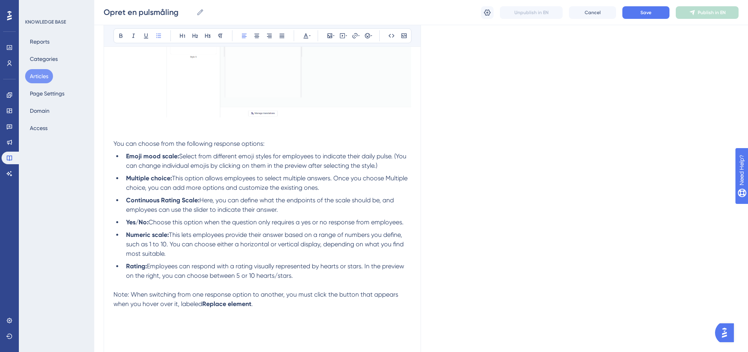
click at [118, 315] on p at bounding box center [263, 313] width 298 height 9
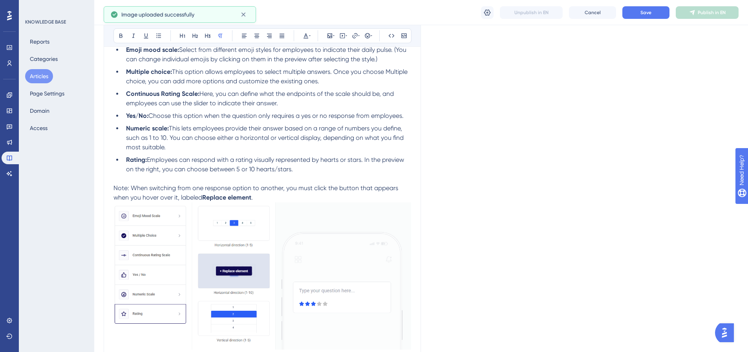
scroll to position [1144, 0]
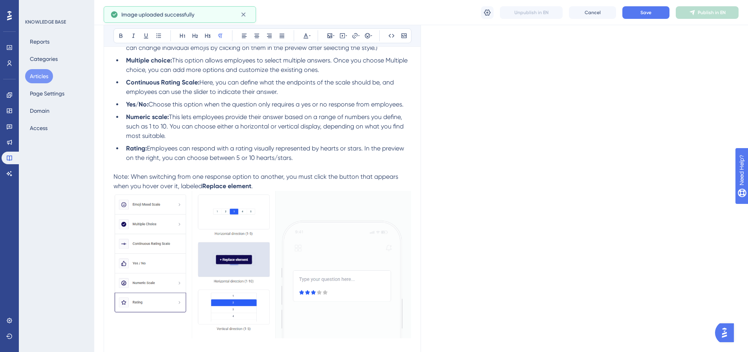
click at [268, 188] on p "Note: When switching from one response option to another, you must click the bu…" at bounding box center [263, 177] width 298 height 28
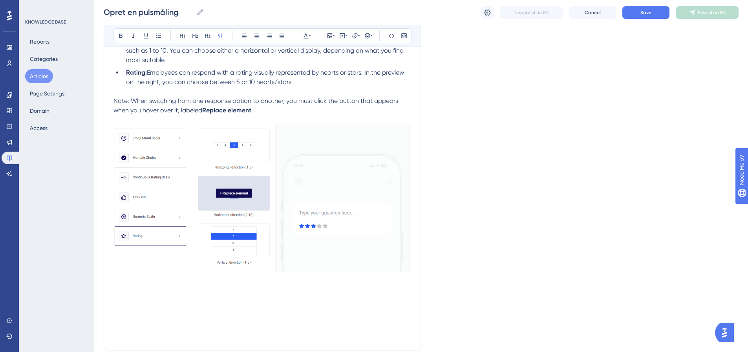
scroll to position [1222, 0]
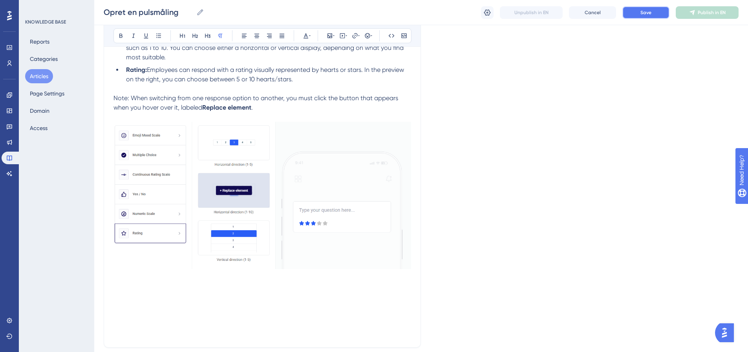
click at [661, 14] on button "Save" at bounding box center [646, 12] width 47 height 13
click at [125, 284] on p at bounding box center [263, 285] width 298 height 9
click at [370, 33] on icon at bounding box center [368, 36] width 6 height 6
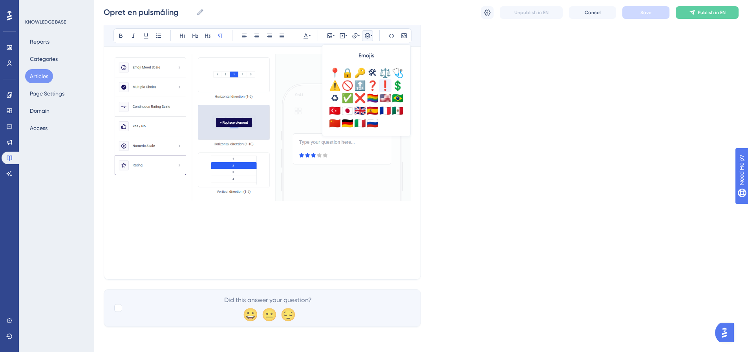
scroll to position [237, 0]
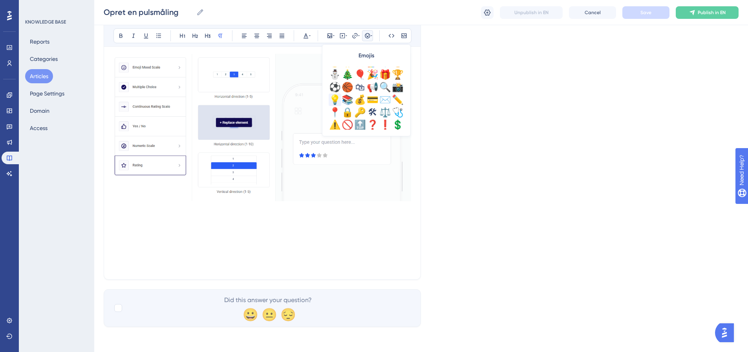
click at [337, 101] on div "💡" at bounding box center [335, 99] width 13 height 13
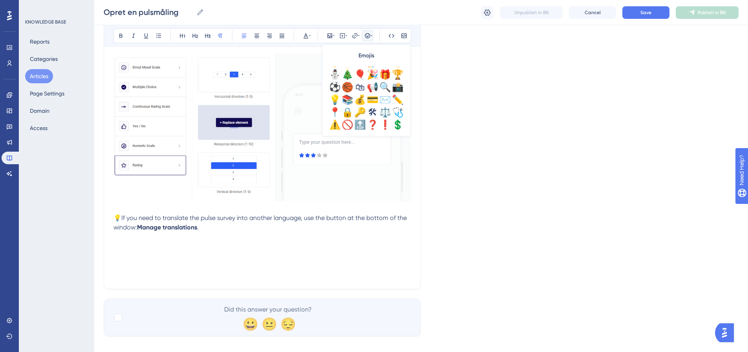
click at [124, 245] on p at bounding box center [263, 246] width 298 height 9
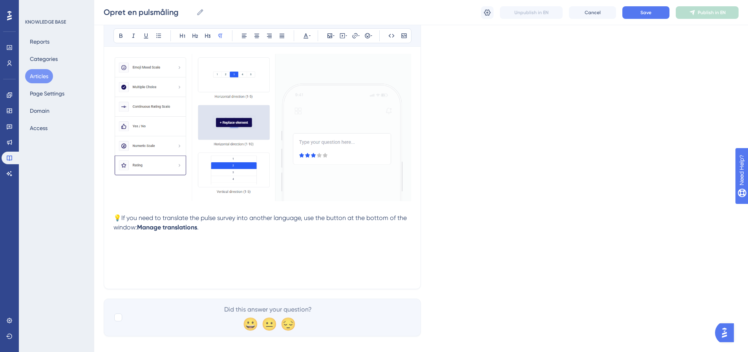
drag, startPoint x: 115, startPoint y: 253, endPoint x: 121, endPoint y: 250, distance: 6.3
click at [115, 253] on p at bounding box center [263, 255] width 298 height 9
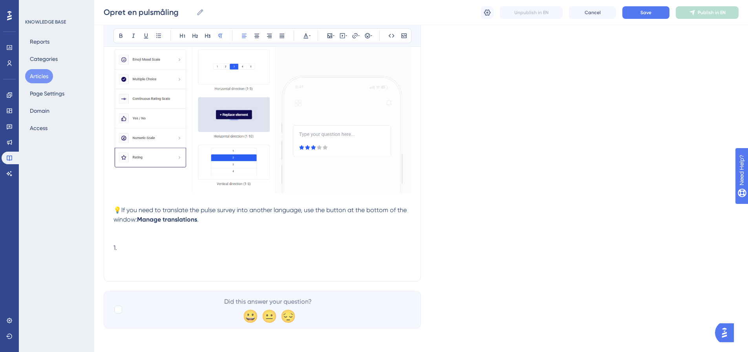
scroll to position [1300, 0]
click at [115, 246] on span "1." at bounding box center [116, 245] width 4 height 7
click at [176, 244] on p "6. Click in the field" at bounding box center [263, 246] width 298 height 9
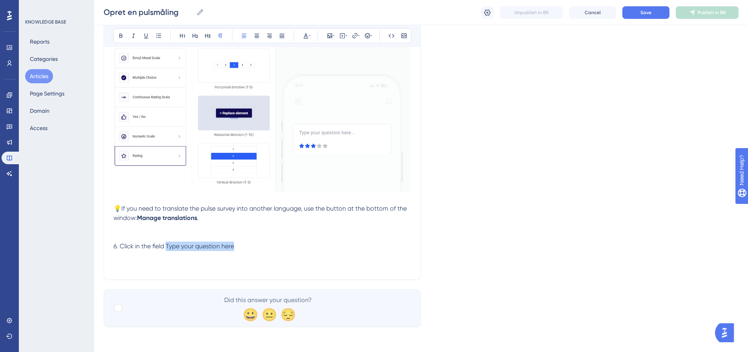
drag, startPoint x: 167, startPoint y: 245, endPoint x: 235, endPoint y: 250, distance: 68.1
click at [235, 250] on p "6. Click in the field Type your question here" at bounding box center [263, 246] width 298 height 9
click at [120, 38] on icon at bounding box center [121, 36] width 6 height 6
click at [245, 249] on p "6. Click in the field Type your question here" at bounding box center [263, 246] width 298 height 9
click at [123, 37] on icon at bounding box center [121, 36] width 6 height 6
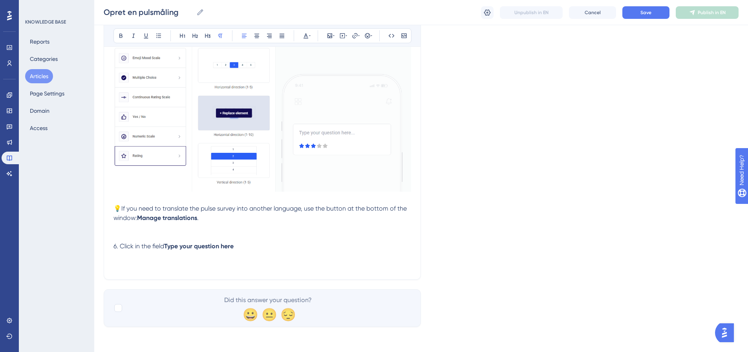
click at [269, 246] on p "6. Click in the field Type your question here" at bounding box center [263, 246] width 298 height 9
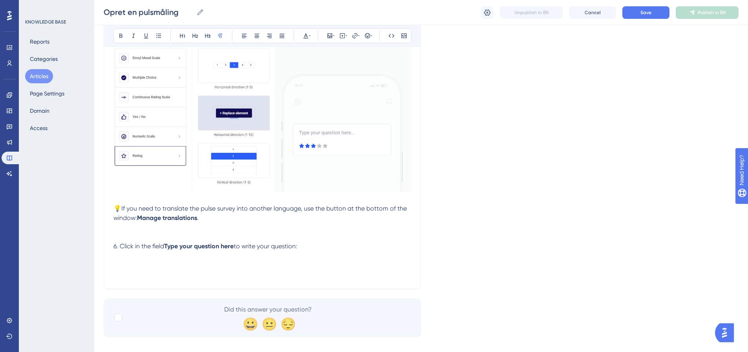
click at [123, 258] on p at bounding box center [263, 255] width 298 height 9
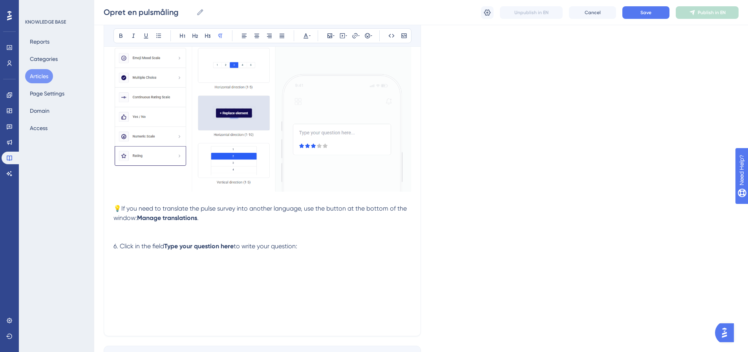
click at [172, 262] on p at bounding box center [263, 264] width 298 height 9
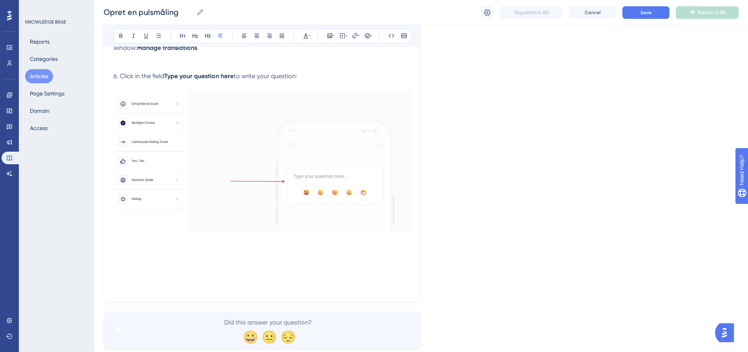
scroll to position [1492, 0]
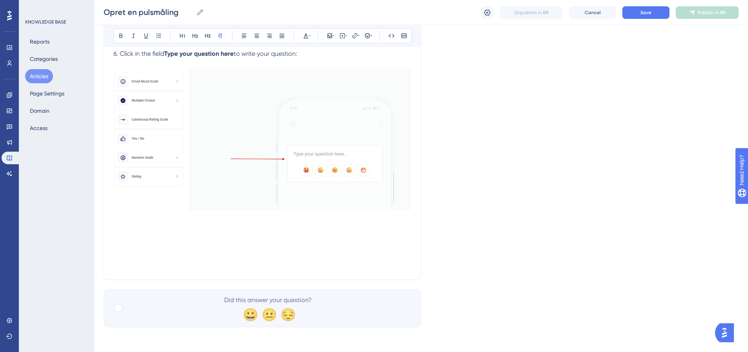
click at [129, 227] on p at bounding box center [263, 227] width 298 height 9
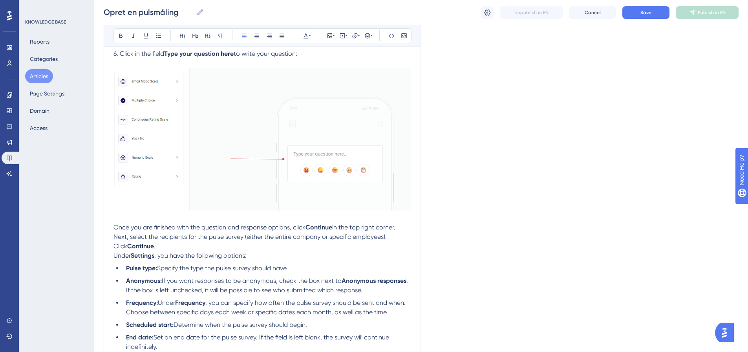
scroll to position [1545, 0]
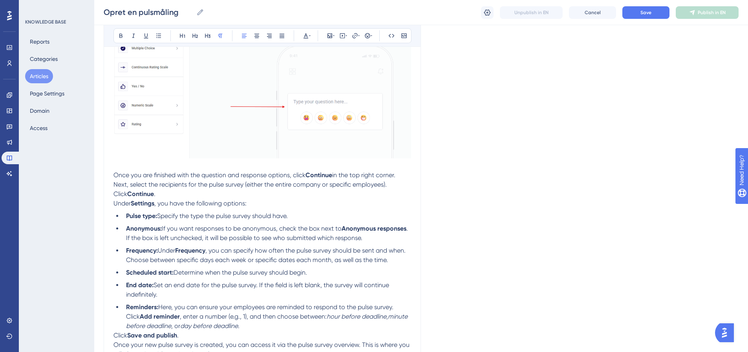
click at [115, 175] on span "Once you are finished with the question and response options, click" at bounding box center [210, 174] width 192 height 7
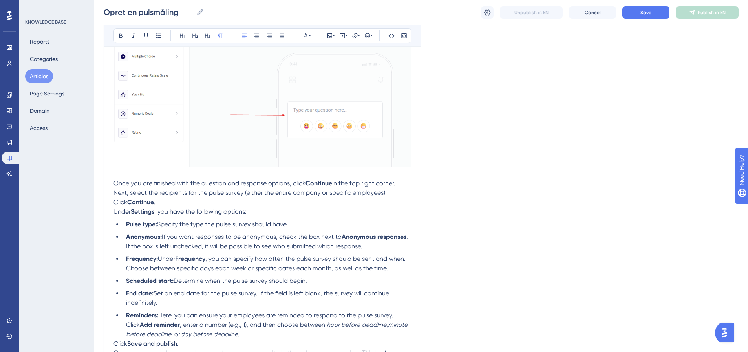
scroll to position [1584, 0]
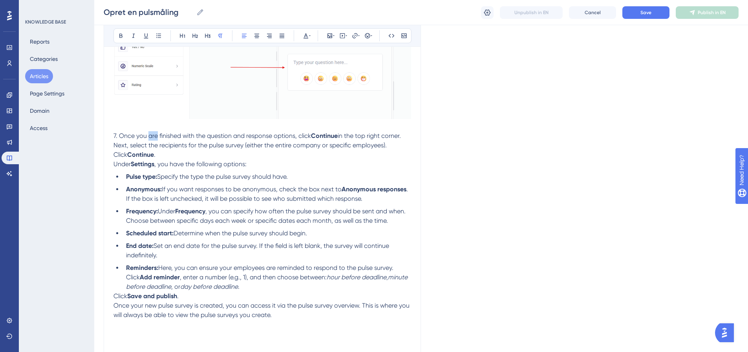
drag, startPoint x: 149, startPoint y: 137, endPoint x: 156, endPoint y: 136, distance: 6.8
click at [156, 136] on span "7. Once you are finished with the question and response options, click" at bounding box center [213, 135] width 198 height 7
click at [180, 137] on span "7. Once you are finished with the question and response options, click" at bounding box center [213, 135] width 198 height 7
click at [221, 137] on span "7. Once you are finished with the question and response options, click" at bounding box center [213, 135] width 198 height 7
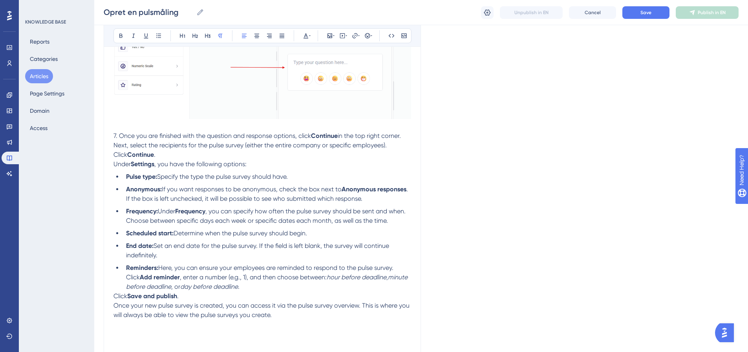
click at [288, 134] on span "7. Once you are finished with the question and response options, click" at bounding box center [213, 135] width 198 height 7
click at [347, 136] on span "in the top right corner." at bounding box center [369, 135] width 63 height 7
click at [401, 135] on span "in the top right corner." at bounding box center [369, 135] width 63 height 7
click at [405, 136] on p "7. Once you are finished with the question and response options, click Continue…" at bounding box center [263, 135] width 298 height 9
click at [114, 146] on span "Next, select the recipients for the pulse survey (either the entire company or …" at bounding box center [251, 149] width 275 height 17
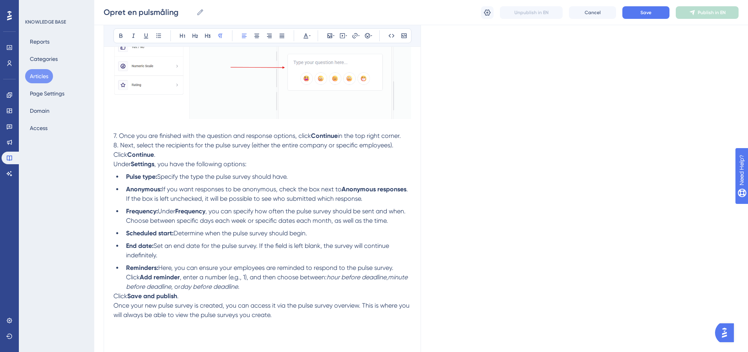
click at [405, 137] on p "7. Once you are finished with the question and response options, click Continue…" at bounding box center [263, 135] width 298 height 9
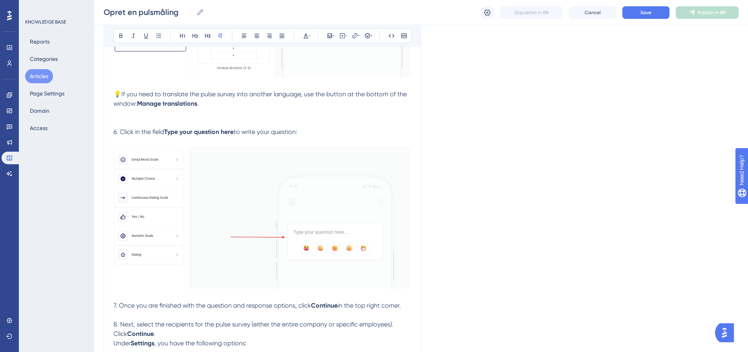
scroll to position [1387, 0]
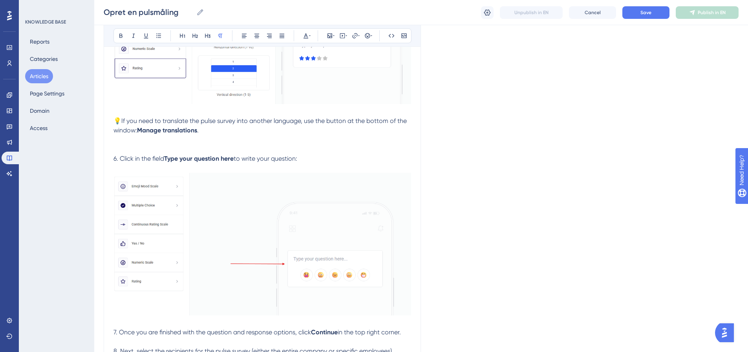
click at [118, 156] on span "6. Click in the field" at bounding box center [139, 158] width 51 height 7
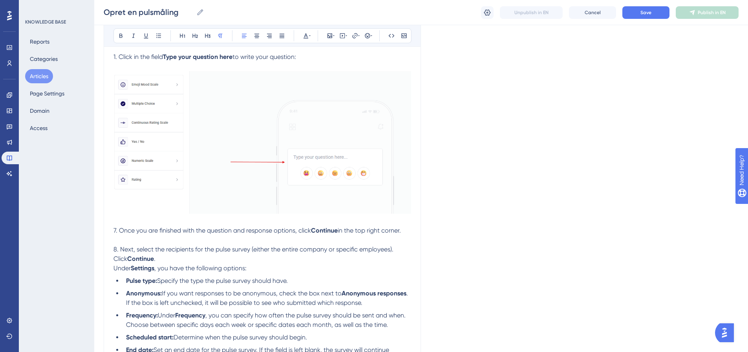
scroll to position [1505, 0]
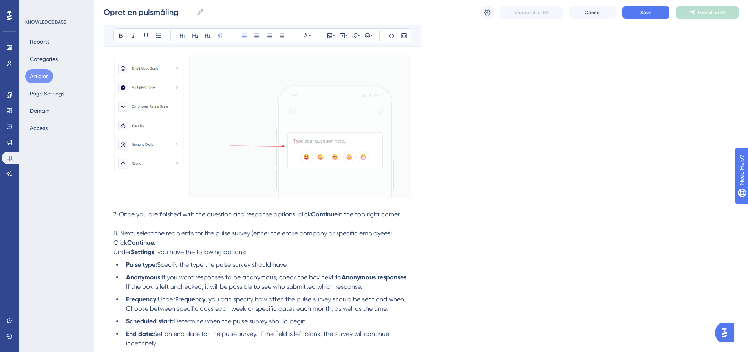
click at [115, 211] on span "7. Once you are finished with the question and response options, click" at bounding box center [213, 214] width 198 height 7
click at [116, 232] on span "8. Next, select the recipients for the pulse survey (either the entire company …" at bounding box center [255, 237] width 282 height 17
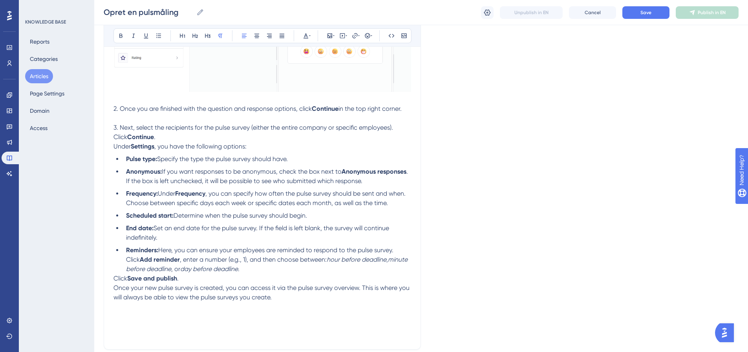
scroll to position [1623, 0]
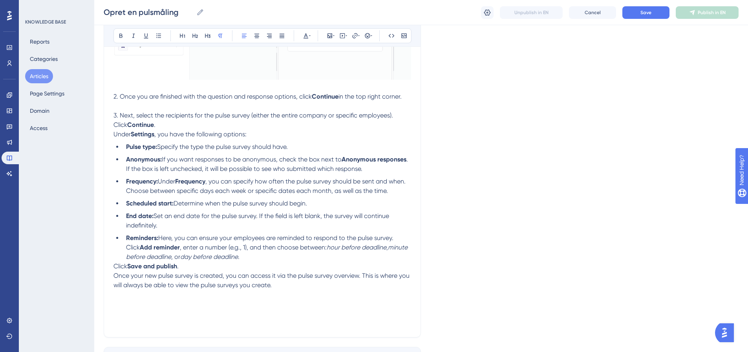
click at [395, 117] on span "3. Next, select the recipients for the pulse survey (either the entire company …" at bounding box center [254, 120] width 281 height 17
click at [169, 122] on p "3. Next, select the recipients for the pulse survey (either the entire company …" at bounding box center [263, 120] width 298 height 19
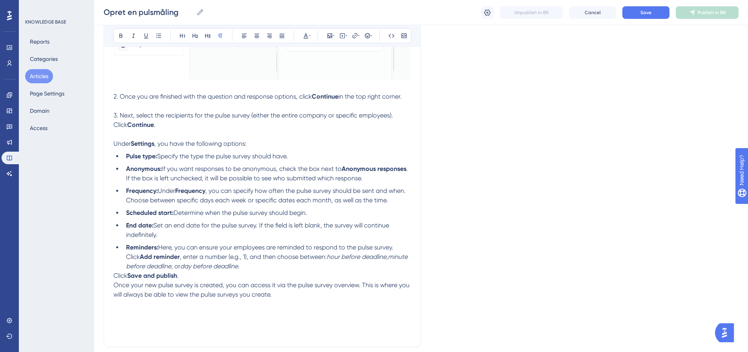
click at [114, 142] on span "Under" at bounding box center [122, 143] width 17 height 7
click at [260, 142] on p "4. Under Settings , you have the following options:" at bounding box center [263, 143] width 298 height 9
click at [169, 156] on span "Specify the type the pulse survey should have." at bounding box center [222, 155] width 131 height 7
click at [231, 154] on span "Choose the type the pulse survey should have." at bounding box center [223, 155] width 132 height 7
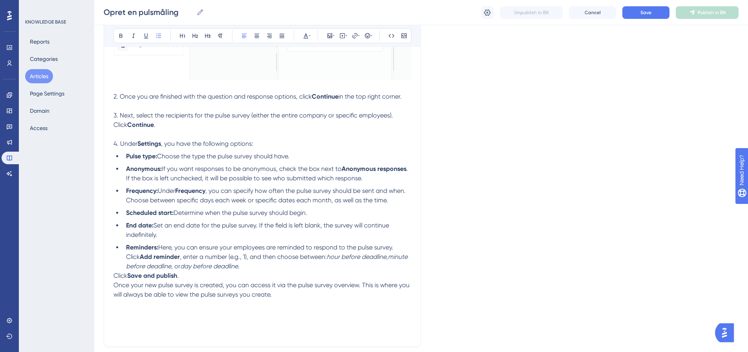
click at [255, 154] on span "Choose the type the pulse survey should have." at bounding box center [223, 155] width 132 height 7
drag, startPoint x: 257, startPoint y: 156, endPoint x: 291, endPoint y: 156, distance: 33.8
click at [289, 156] on span "Choose the type the pulse survey should have." at bounding box center [223, 155] width 132 height 7
click at [279, 160] on li "Pulse type: Choose the type the pulse survey." at bounding box center [267, 156] width 288 height 9
click at [258, 158] on li "Pulse type: Choose the type the pulse survey." at bounding box center [267, 156] width 288 height 9
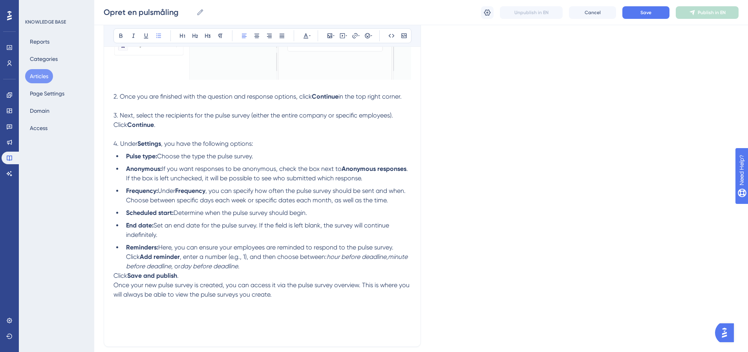
click at [160, 169] on strong "Anonymous:" at bounding box center [144, 168] width 36 height 7
click at [217, 172] on span "If you want responses to be anonymous, check the box next to" at bounding box center [277, 168] width 180 height 7
click at [222, 168] on span "If you want responses to be anonymous, check the box next to" at bounding box center [277, 168] width 180 height 7
click at [250, 169] on span "If you want responses to be anonymous, check the box next to" at bounding box center [277, 168] width 180 height 7
click at [327, 169] on span "If you want responses to be anonymous, check the box next to" at bounding box center [277, 168] width 180 height 7
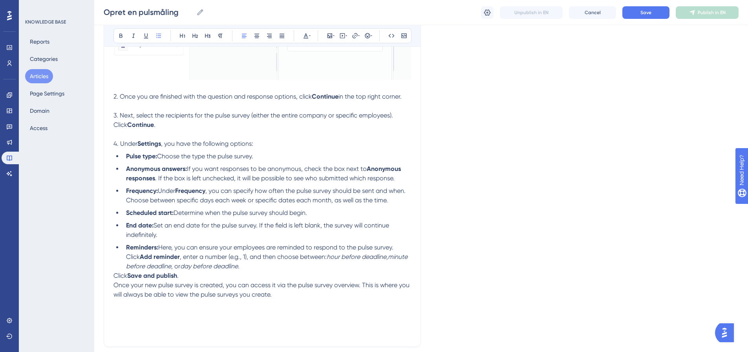
click at [365, 169] on span "If you want responses to be anonymous, check the box next to" at bounding box center [277, 168] width 180 height 7
click at [406, 169] on li "Anonymous answers: If you want responses to be anonymous, check the box next to…" at bounding box center [267, 173] width 288 height 19
drag, startPoint x: 290, startPoint y: 180, endPoint x: 318, endPoint y: 178, distance: 28.0
click at [291, 180] on span ". If the box is left unchecked, it will be possible to see who submitted which …" at bounding box center [275, 177] width 240 height 7
click at [321, 177] on span ". If the box is left unchecked, it will be possible to see who submitted which …" at bounding box center [275, 177] width 240 height 7
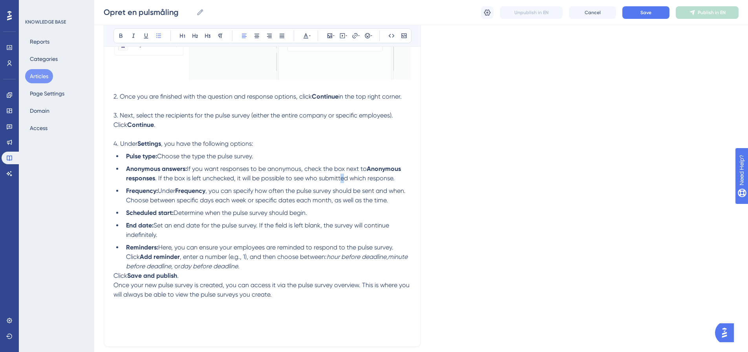
drag, startPoint x: 344, startPoint y: 179, endPoint x: 372, endPoint y: 178, distance: 28.3
click at [344, 179] on span ". If the box is left unchecked, it will be possible to see who submitted which …" at bounding box center [275, 177] width 240 height 7
click at [400, 178] on li "Anonymous answers: If you want responses to be anonymous, check the box next to…" at bounding box center [267, 173] width 288 height 19
click at [399, 201] on li "Frequency: Under Frequency , you can specify how often the pulse survey should …" at bounding box center [267, 195] width 288 height 19
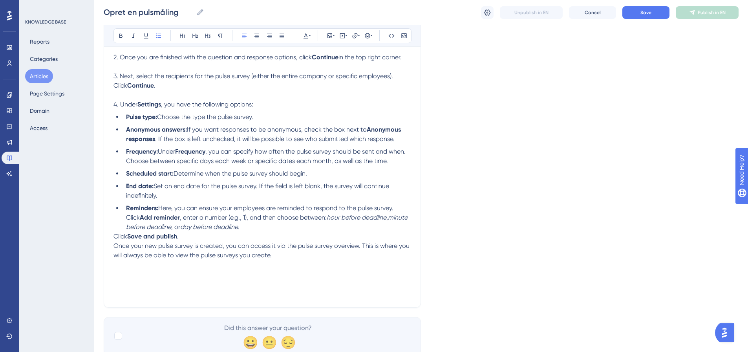
click at [190, 173] on span "Determine when the pulse survey should begin." at bounding box center [241, 173] width 134 height 7
click at [315, 171] on li "Scheduled start: Choose when the pulse survey should begin." at bounding box center [267, 173] width 288 height 9
click at [222, 178] on li "Scheduled start: Choose when the pulse survey should begin." at bounding box center [267, 173] width 288 height 9
click at [129, 185] on strong "End date:" at bounding box center [139, 185] width 27 height 7
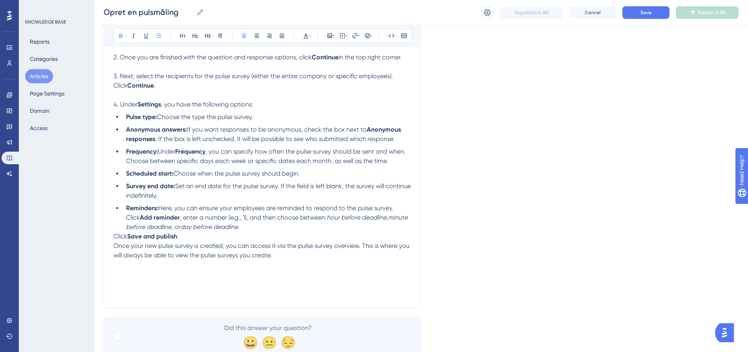
click at [246, 202] on ul "Pulse type: Choose the type the pulse survey. Anonymous answers: If you want re…" at bounding box center [263, 171] width 298 height 119
click at [191, 188] on span "Set an end date for the pulse survey. If the field is left blank, the survey wi…" at bounding box center [269, 190] width 286 height 17
click at [202, 187] on span "Set an end date for the pulse survey. If the field is left blank, the survey wi…" at bounding box center [269, 190] width 286 height 17
click at [231, 188] on span "Set an end date for the pulse survey. If the field is left blank, the survey wi…" at bounding box center [269, 190] width 286 height 17
click at [266, 189] on span "Set an end date for the pulse survey. If the field is left blank, the survey wi…" at bounding box center [269, 190] width 286 height 17
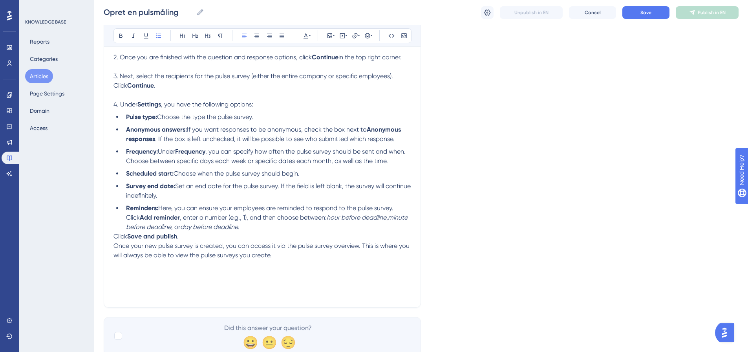
click at [302, 188] on span "Set an end date for the pulse survey. If the field is left blank, the survey wi…" at bounding box center [269, 190] width 286 height 17
click at [202, 198] on li "Survey end date: Set an end date for the pulse survey. If the field is left bla…" at bounding box center [267, 190] width 288 height 19
click at [395, 209] on span "Here, you can ensure your employees are reminded to respond to the pulse survey…" at bounding box center [260, 212] width 269 height 17
drag, startPoint x: 237, startPoint y: 217, endPoint x: 271, endPoint y: 218, distance: 34.2
click at [271, 218] on span ", enter a number (e.g., 1), and then choose between:" at bounding box center [253, 217] width 147 height 7
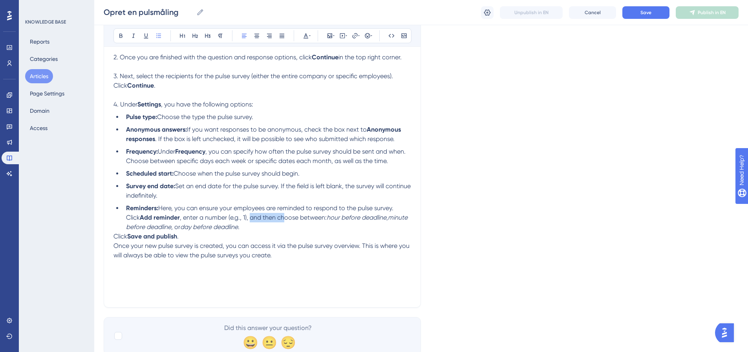
click at [271, 218] on span ", enter a number (e.g., 1), and then choose between:" at bounding box center [253, 217] width 147 height 7
click at [283, 218] on span ", enter a number (e.g., 1), and then choose between:" at bounding box center [253, 217] width 147 height 7
click at [327, 218] on em "hour before deadline" at bounding box center [357, 217] width 60 height 7
click at [346, 220] on em "hour before deadline" at bounding box center [357, 217] width 60 height 7
click at [368, 218] on em "hour before deadline" at bounding box center [357, 217] width 60 height 7
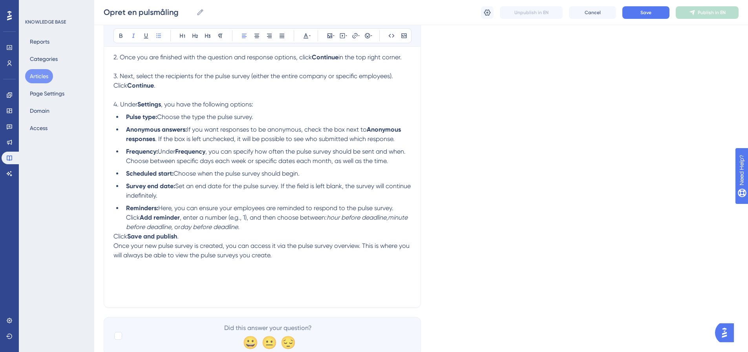
click at [149, 227] on em "minute before deadline" at bounding box center [267, 222] width 283 height 17
click at [172, 228] on span ", or" at bounding box center [175, 226] width 9 height 7
click at [267, 225] on li "Reminders: Here, you can ensure your employees are reminded to respond to the p…" at bounding box center [267, 217] width 288 height 28
click at [115, 235] on span "Click" at bounding box center [121, 236] width 14 height 7
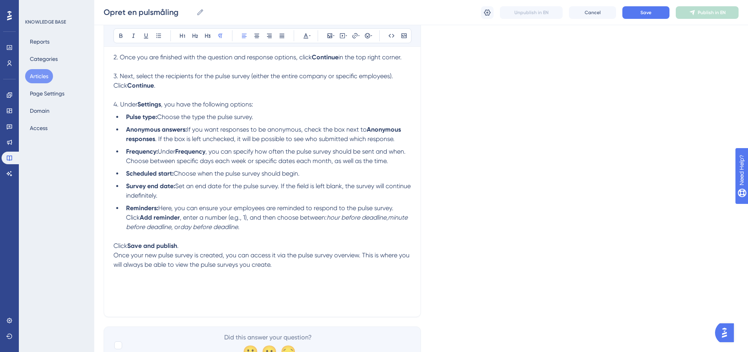
click at [197, 246] on p "Click Save and publish ." at bounding box center [263, 245] width 298 height 9
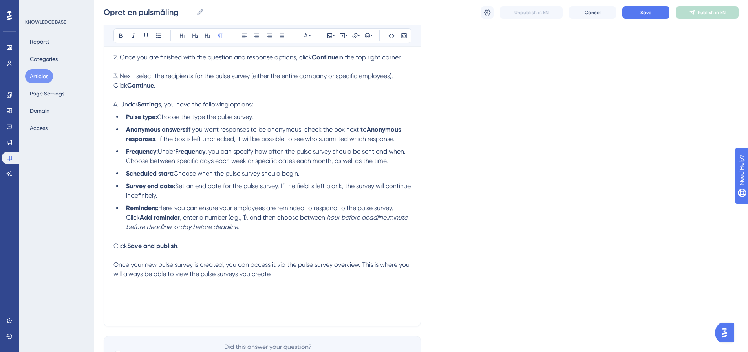
click at [285, 265] on span "Once your new pulse survey is created, you can access it via the pulse survey o…" at bounding box center [263, 269] width 298 height 17
click at [156, 273] on span "Once your new pulse survey is created, you can access it via the pulse survey o…" at bounding box center [263, 269] width 298 height 17
click at [115, 293] on p at bounding box center [263, 292] width 298 height 9
click at [370, 35] on icon at bounding box center [368, 36] width 6 height 6
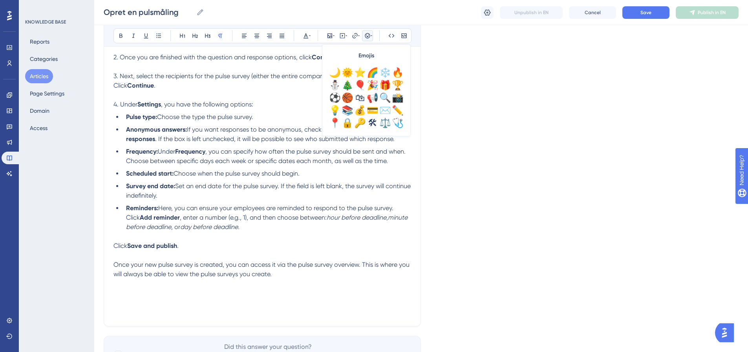
scroll to position [236, 0]
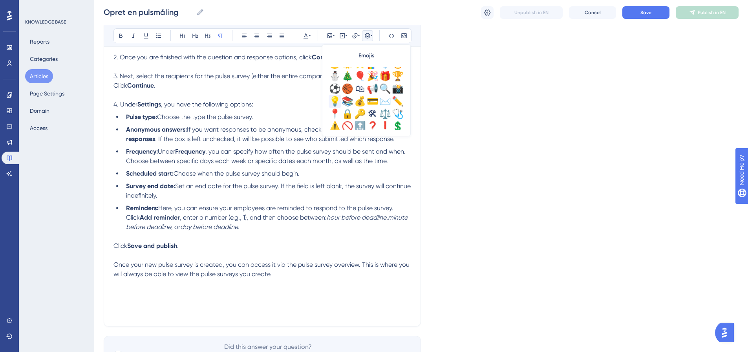
click at [336, 104] on div "💡" at bounding box center [335, 101] width 13 height 13
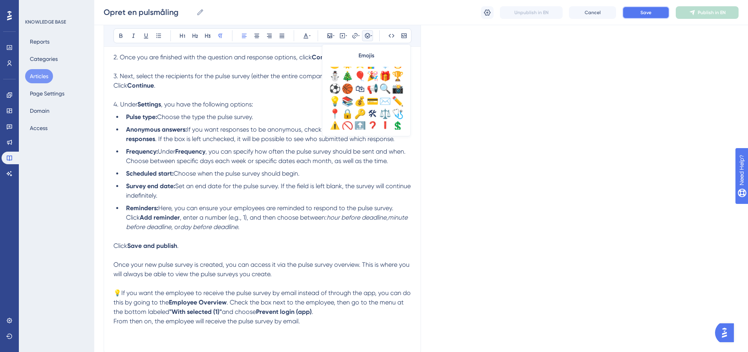
click at [649, 8] on button "Save" at bounding box center [646, 12] width 47 height 13
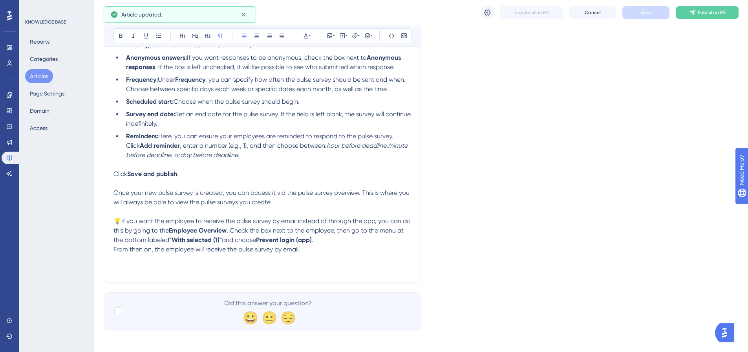
scroll to position [1737, 0]
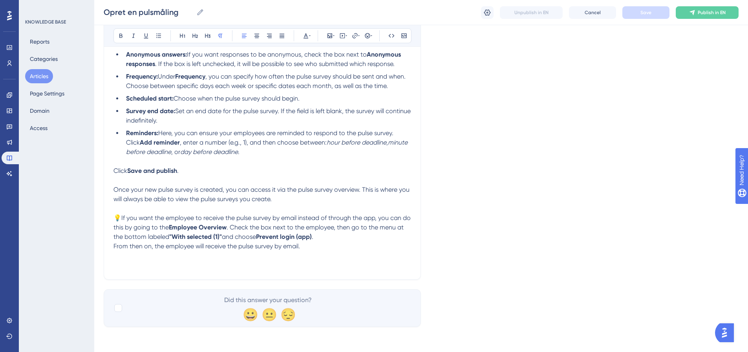
click at [334, 239] on p "💡If you want the employee to receive the pulse survey by email instead of throu…" at bounding box center [263, 227] width 298 height 28
drag, startPoint x: 235, startPoint y: 248, endPoint x: 243, endPoint y: 246, distance: 8.4
click at [235, 248] on span "From then on, the employee will receive the pulse survey by email." at bounding box center [207, 245] width 187 height 7
click at [311, 247] on p "From then on, the employee will receive the pulse survey by email." at bounding box center [263, 246] width 298 height 9
click at [357, 238] on p "💡If you want the employee to receive the pulse survey by email instead of throu…" at bounding box center [263, 227] width 298 height 28
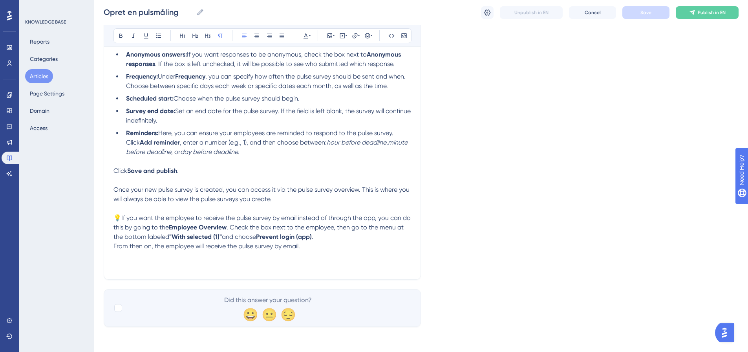
click at [115, 247] on span "From then on, the employee will receive the pulse survey by email." at bounding box center [207, 245] width 187 height 7
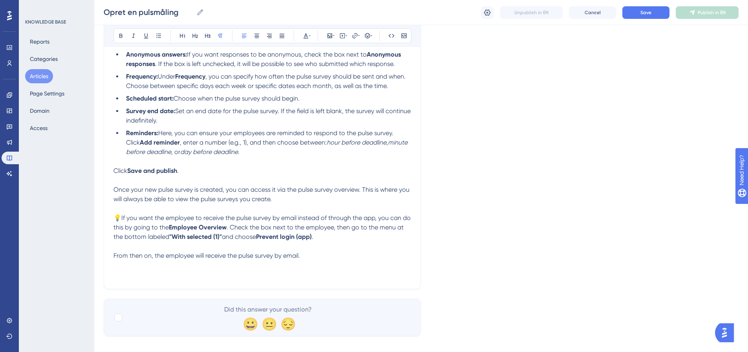
click at [302, 237] on strong "Prevent login (app)" at bounding box center [284, 236] width 56 height 7
click at [210, 269] on p at bounding box center [263, 264] width 298 height 9
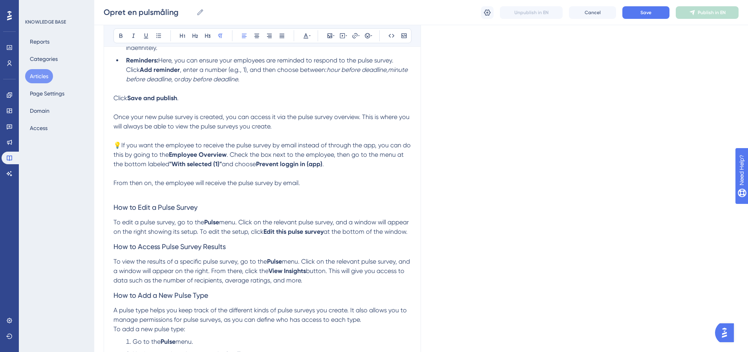
scroll to position [1824, 0]
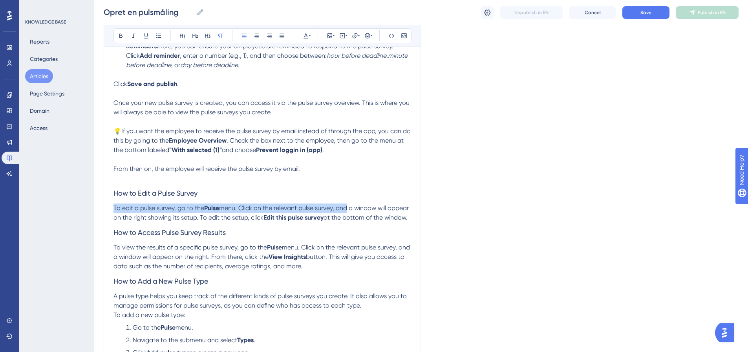
drag, startPoint x: 359, startPoint y: 204, endPoint x: 372, endPoint y: 203, distance: 13.8
click at [373, 203] on h3 "How to Edit a Pulse Survey" at bounding box center [263, 193] width 298 height 20
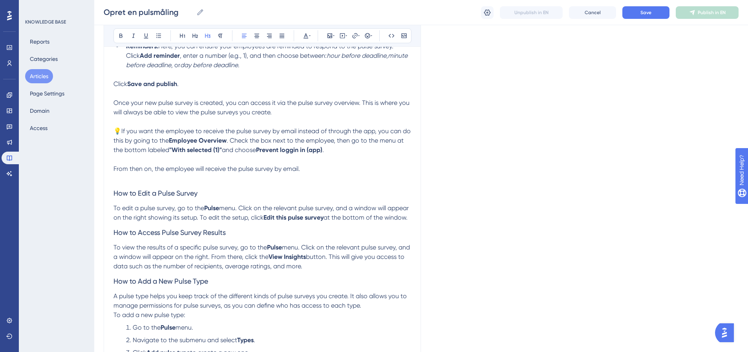
click at [182, 220] on span "menu. Click on the relevant pulse survey, and a window will appear on the right…" at bounding box center [262, 212] width 297 height 17
drag, startPoint x: 139, startPoint y: 208, endPoint x: 183, endPoint y: 209, distance: 43.6
click at [182, 209] on span "To edit a pulse survey, go to the" at bounding box center [159, 207] width 91 height 7
click at [183, 209] on span "To edit a pulse survey, go to the" at bounding box center [159, 207] width 91 height 7
drag, startPoint x: 183, startPoint y: 207, endPoint x: 231, endPoint y: 207, distance: 48.7
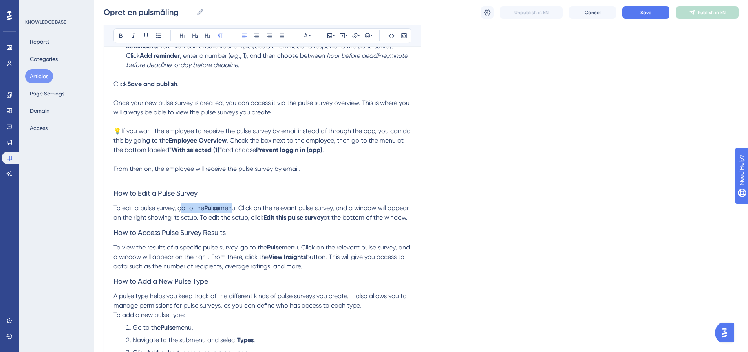
click at [231, 207] on p "To edit a pulse survey, go to the Pulse menu. Click on the relevant pulse surve…" at bounding box center [263, 212] width 298 height 19
click at [231, 207] on span "menu. Click on the relevant pulse survey, and a window will appear on the right…" at bounding box center [262, 212] width 297 height 17
click at [244, 206] on span "menu. Click on the relevant pulse survey, and a window will appear on the right…" at bounding box center [262, 212] width 297 height 17
click at [274, 205] on span "menu. Click on the relevant pulse survey, and a window will appear on the right…" at bounding box center [262, 212] width 297 height 17
click at [291, 207] on span "menu. Click on the relevant pulse survey, and a window will appear on the right…" at bounding box center [262, 212] width 297 height 17
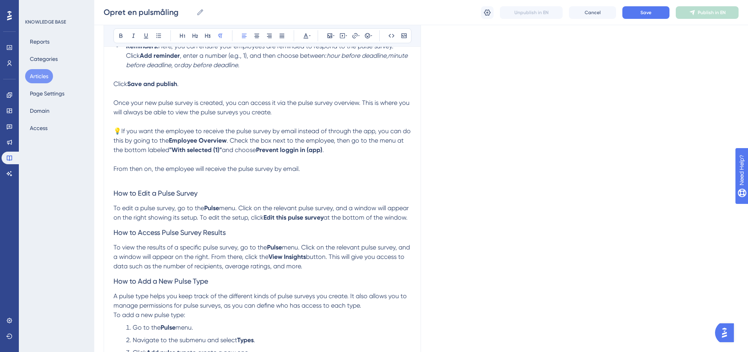
click at [353, 208] on span "menu. Click on the relevant pulse survey, and a window will appear on the right…" at bounding box center [262, 212] width 297 height 17
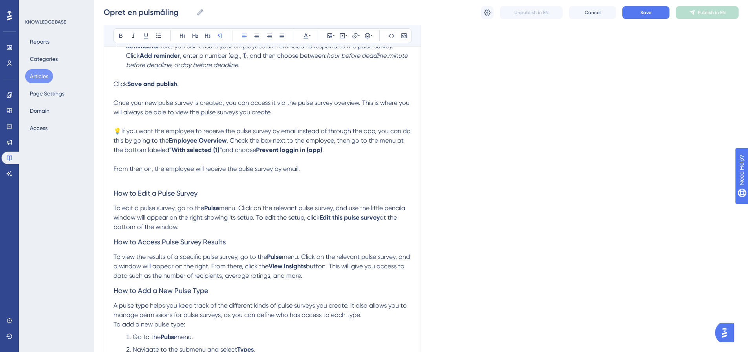
click at [406, 207] on span "menu. Click on the relevant pulse survey, and use the little pencila window wil…" at bounding box center [260, 212] width 293 height 17
drag, startPoint x: 158, startPoint y: 218, endPoint x: 265, endPoint y: 220, distance: 107.3
click at [265, 220] on span "menu. Click on the relevant pulse survey, and use the little pencil symbol to e…" at bounding box center [258, 212] width 289 height 17
drag, startPoint x: 236, startPoint y: 229, endPoint x: 158, endPoint y: 216, distance: 79.3
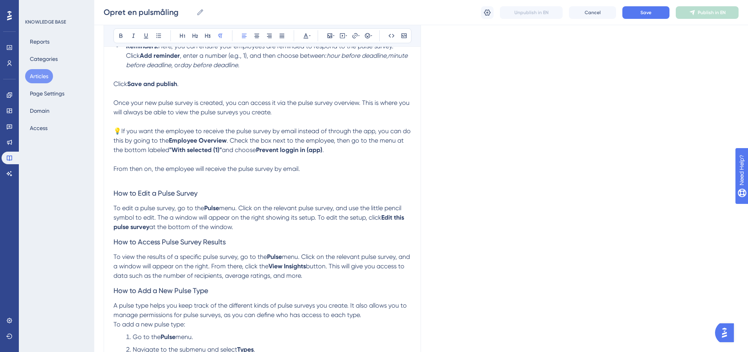
click at [158, 216] on p "To edit a pulse survey, go to the Pulse menu. Click on the relevant pulse surve…" at bounding box center [263, 217] width 298 height 28
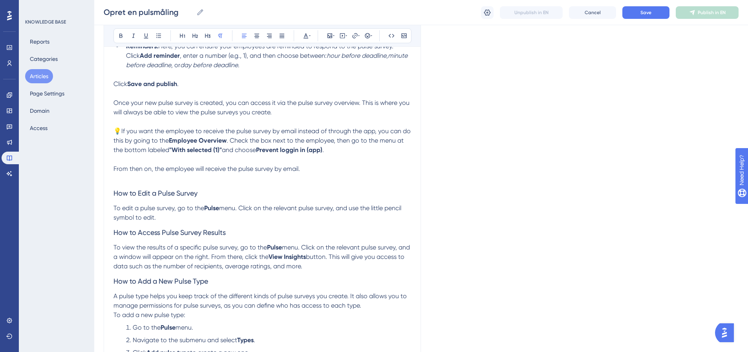
click at [185, 219] on p "To edit a pulse survey, go to the Pulse menu. Click on the relevant pulse surve…" at bounding box center [263, 212] width 298 height 19
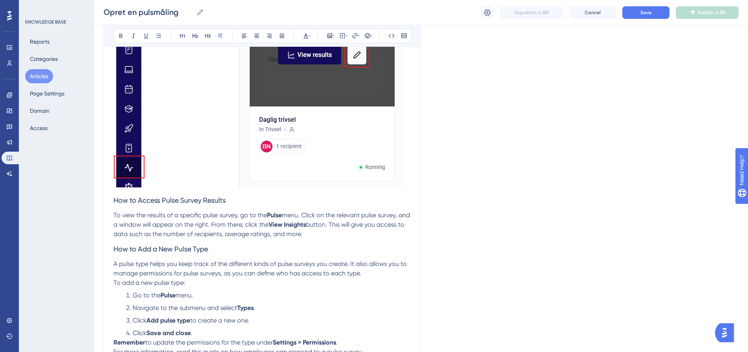
scroll to position [2099, 0]
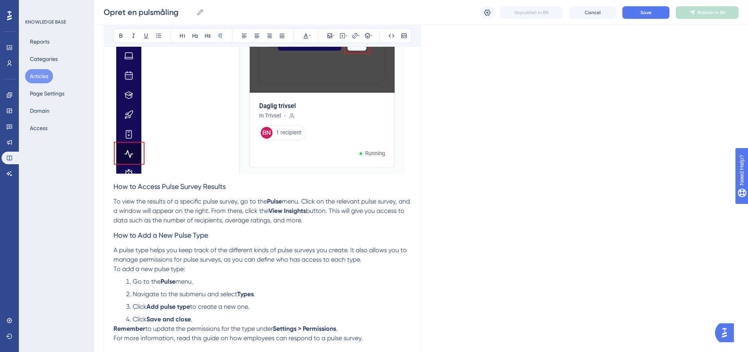
drag, startPoint x: 132, startPoint y: 211, endPoint x: 222, endPoint y: 210, distance: 90.4
click at [222, 210] on span "menu. Click on the relevant pulse survey, and a window will appear on the right…" at bounding box center [263, 206] width 298 height 17
drag, startPoint x: 313, startPoint y: 212, endPoint x: 193, endPoint y: 210, distance: 120.6
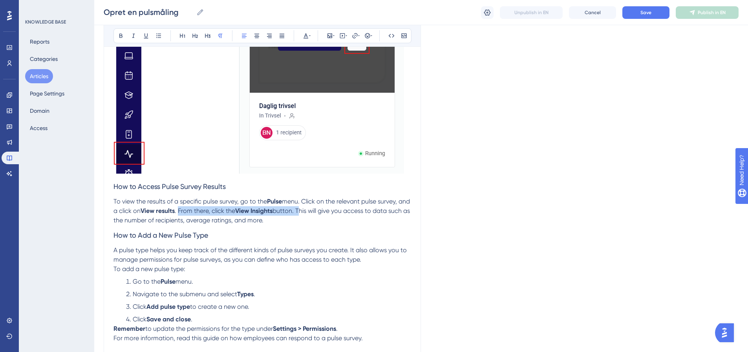
click at [193, 210] on p "To view the results of a specific pulse survey, go to the Pulse menu. Click on …" at bounding box center [263, 211] width 298 height 28
click at [170, 218] on p "To view the results of a specific pulse survey, go to the Pulse menu. Click on …" at bounding box center [263, 211] width 298 height 28
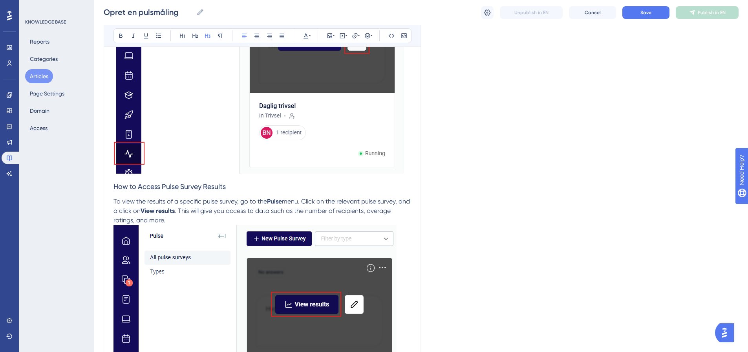
click at [143, 185] on span "How to Access Pulse Survey Results" at bounding box center [170, 186] width 112 height 8
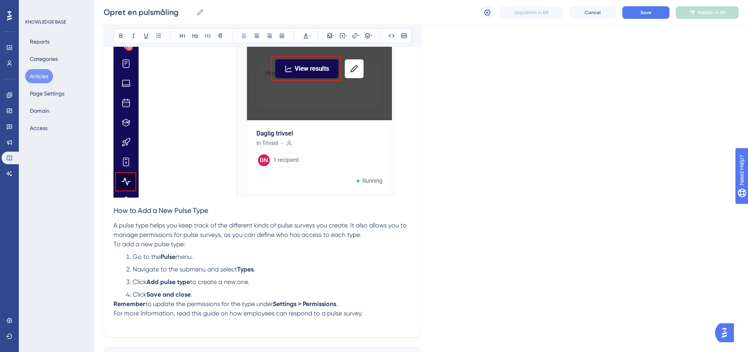
scroll to position [2393, 0]
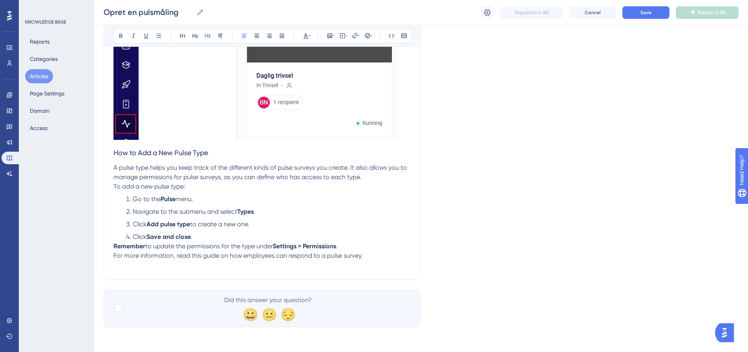
click at [143, 153] on span "How to Add a New Pulse Type" at bounding box center [161, 152] width 95 height 8
click at [213, 232] on li "Click Save and close ." at bounding box center [267, 236] width 288 height 9
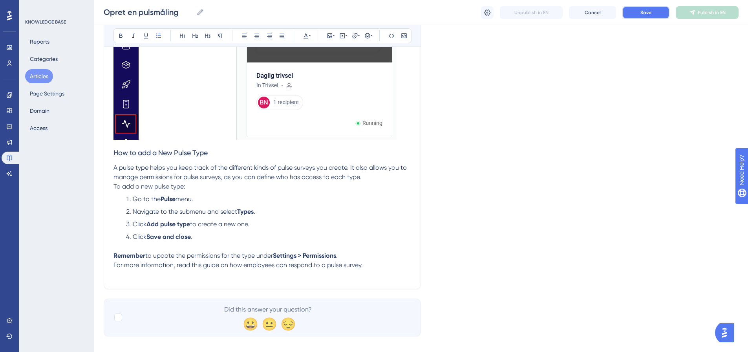
click at [643, 15] on span "Save" at bounding box center [646, 12] width 11 height 6
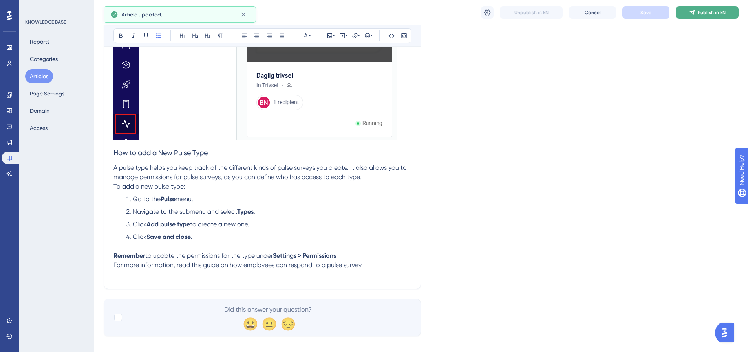
click at [713, 13] on span "Publish in EN" at bounding box center [712, 12] width 28 height 6
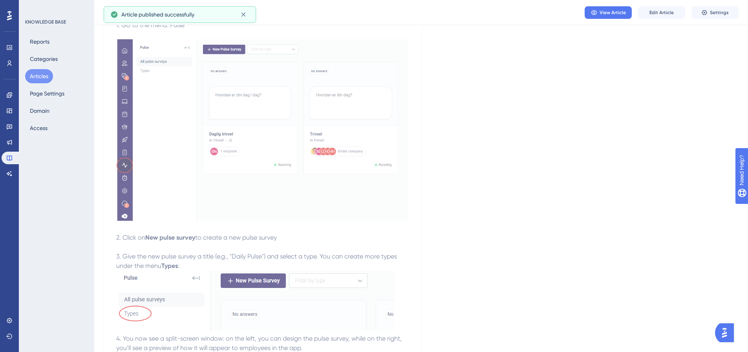
scroll to position [317, 0]
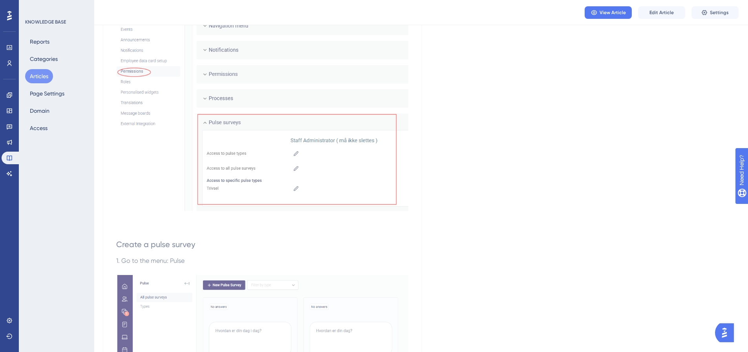
drag, startPoint x: 42, startPoint y: 72, endPoint x: 98, endPoint y: 102, distance: 64.0
click at [42, 72] on button "Articles" at bounding box center [39, 76] width 28 height 14
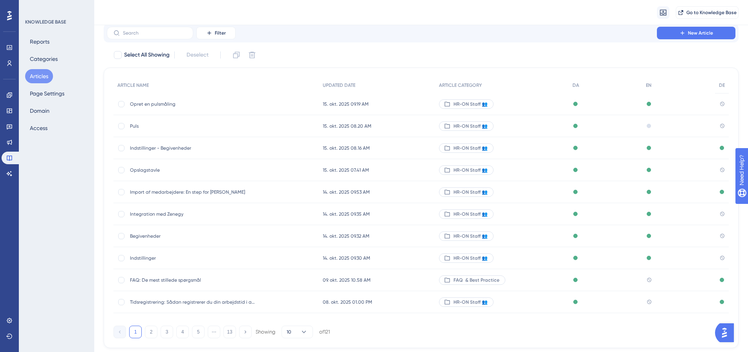
scroll to position [39, 0]
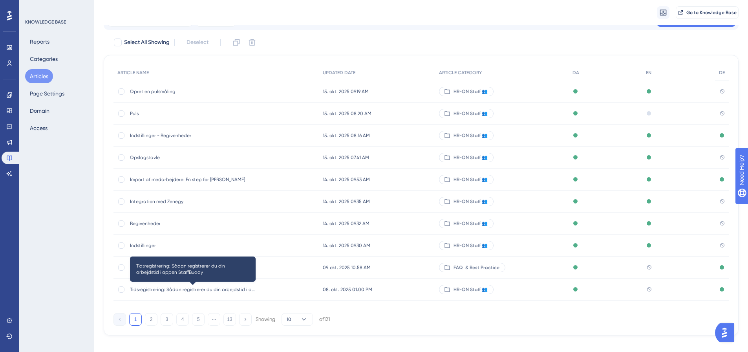
click at [206, 290] on span "Tidsregistrering: Sådan registrerer du din arbejdstid i appen StaffBuddy" at bounding box center [193, 289] width 126 height 6
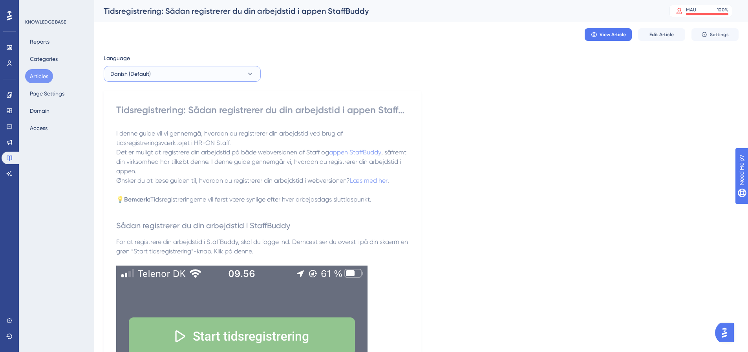
click at [201, 75] on button "Danish (Default)" at bounding box center [182, 74] width 157 height 16
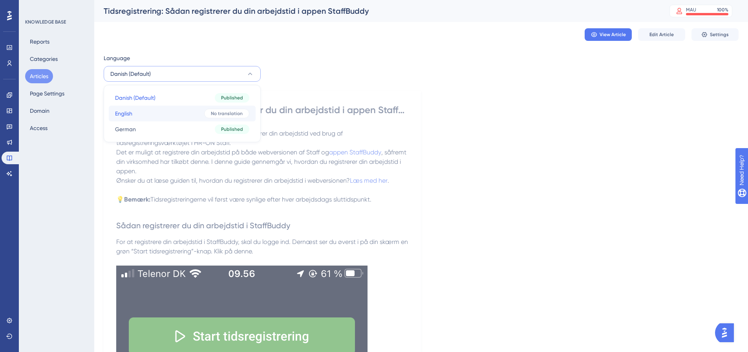
click at [166, 119] on button "English English No translation" at bounding box center [182, 114] width 147 height 16
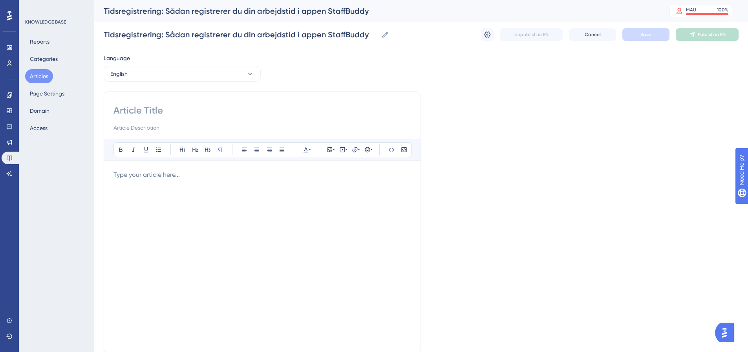
click at [119, 114] on input at bounding box center [263, 110] width 298 height 13
paste input "Time Tracking: How to Register Your Work Hours on the StaffBuddy App"
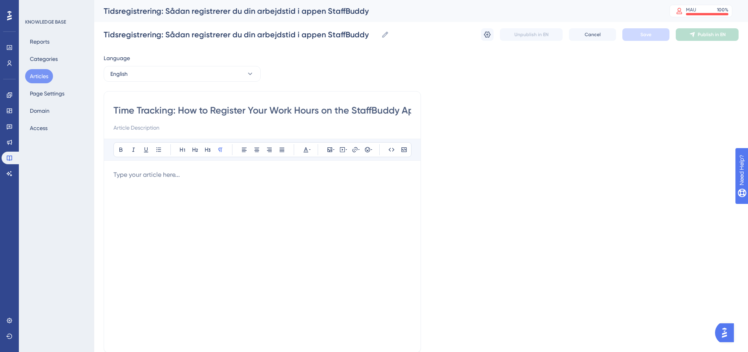
scroll to position [0, 9]
type input "Time Tracking: How to Register Your Work Hours on the StaffBuddy App"
click at [159, 174] on p at bounding box center [263, 174] width 298 height 9
click at [152, 176] on p at bounding box center [263, 174] width 298 height 9
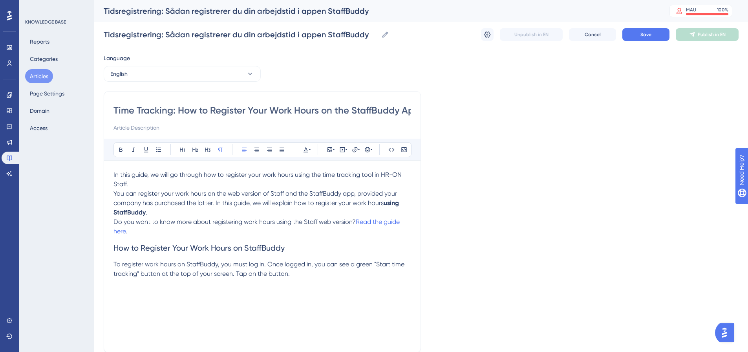
click at [121, 289] on div "In this guide, we will go through how to register your work hours using the tim…" at bounding box center [263, 256] width 298 height 173
click at [117, 295] on div "In this guide, we will go through how to register your work hours using the tim…" at bounding box center [263, 256] width 298 height 173
click at [297, 278] on p "To register work hours on StaffBuddy, you must log in. Once logged in, you can …" at bounding box center [263, 269] width 298 height 19
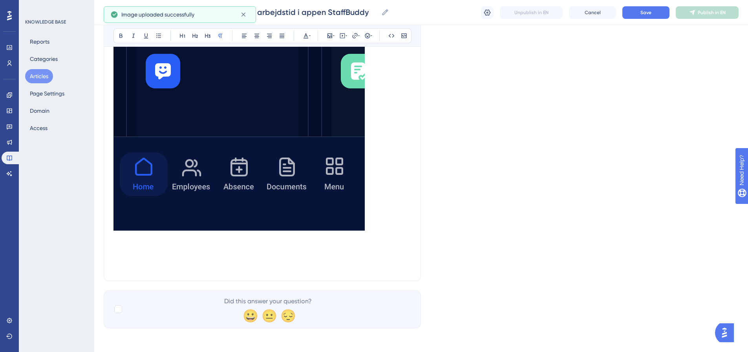
scroll to position [502, 0]
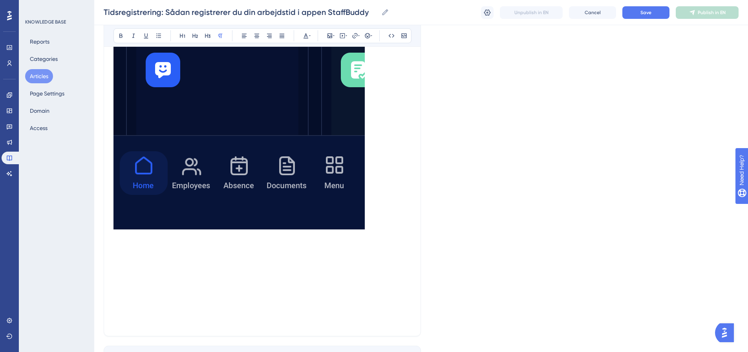
click at [126, 246] on p at bounding box center [263, 246] width 298 height 9
click at [122, 248] on p at bounding box center [263, 246] width 298 height 9
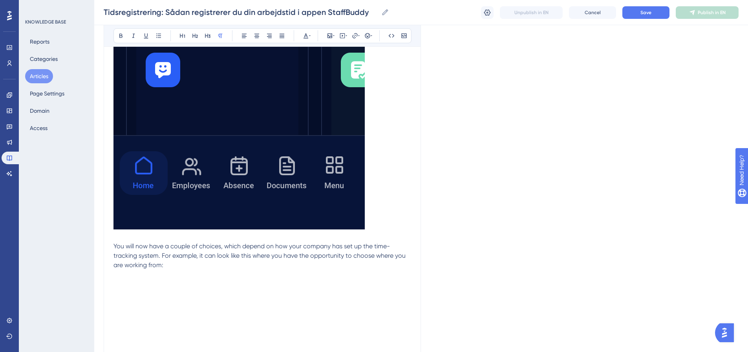
click at [119, 283] on p at bounding box center [263, 283] width 298 height 9
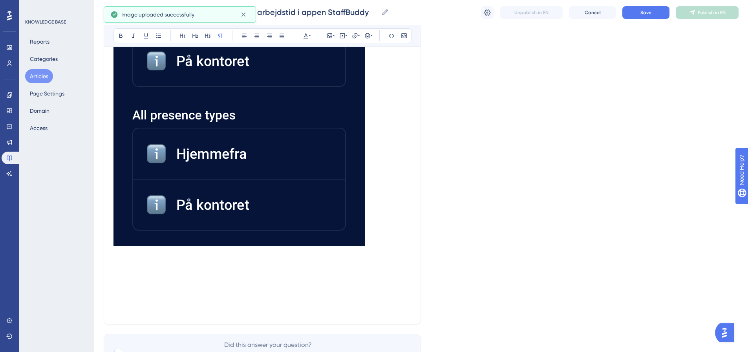
scroll to position [1026, 0]
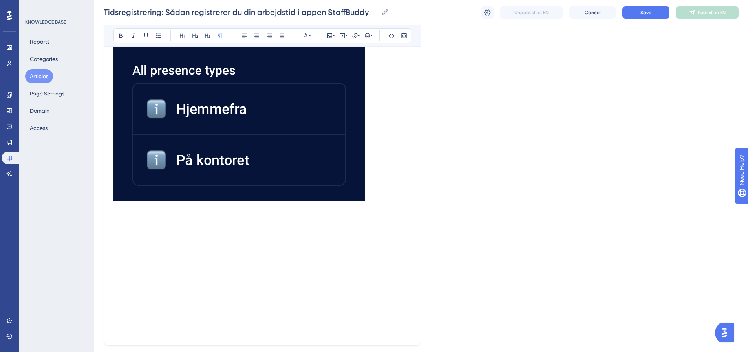
click at [114, 221] on p at bounding box center [263, 217] width 298 height 9
click at [123, 222] on p at bounding box center [263, 217] width 298 height 9
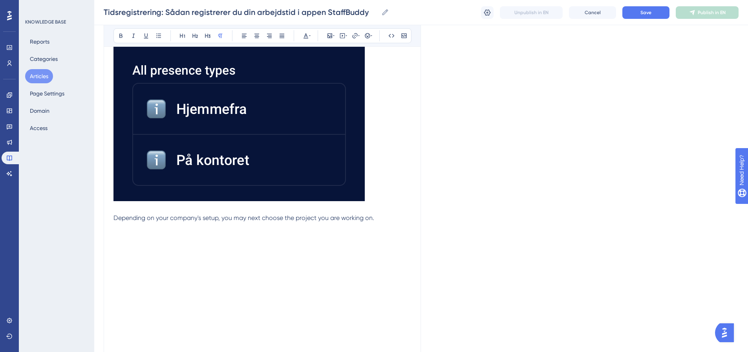
click at [114, 233] on p at bounding box center [263, 236] width 298 height 9
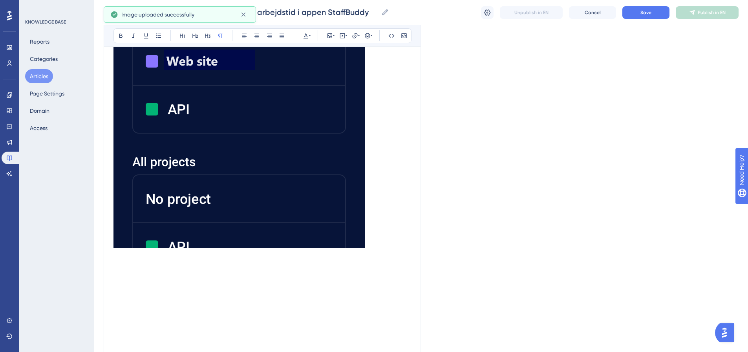
scroll to position [1458, 0]
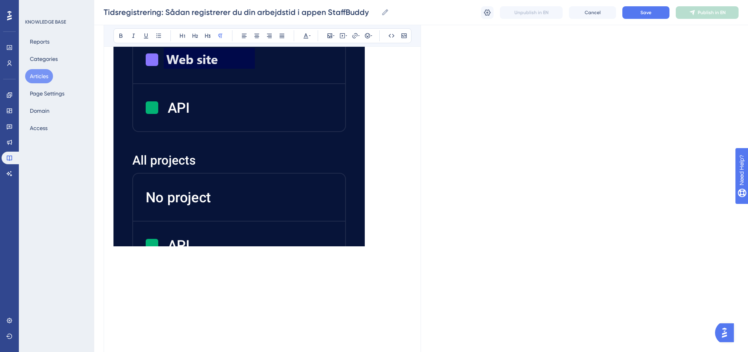
click at [119, 264] on p at bounding box center [263, 262] width 298 height 9
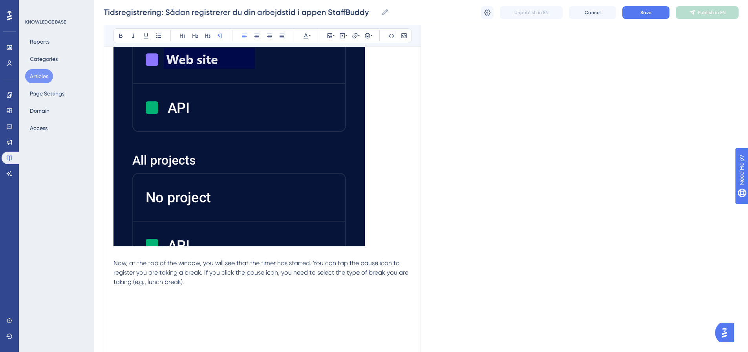
click at [118, 300] on p at bounding box center [263, 300] width 298 height 9
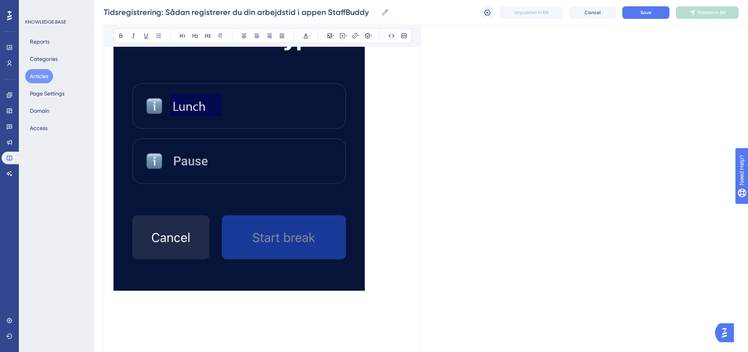
scroll to position [2008, 0]
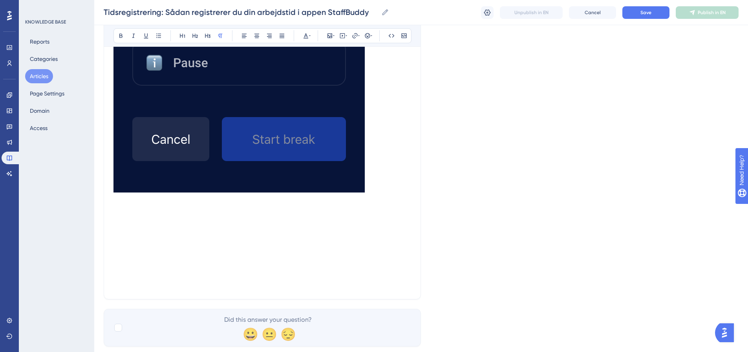
click at [120, 211] on p at bounding box center [263, 209] width 298 height 9
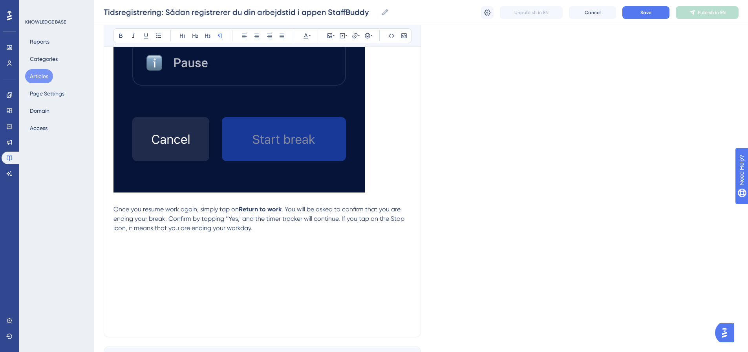
click at [116, 246] on p at bounding box center [263, 246] width 298 height 9
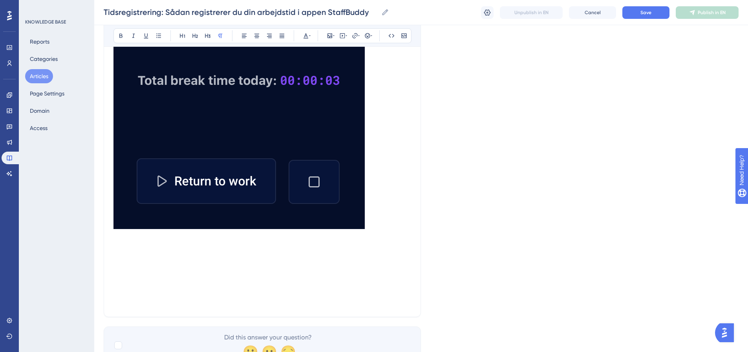
scroll to position [2505, 0]
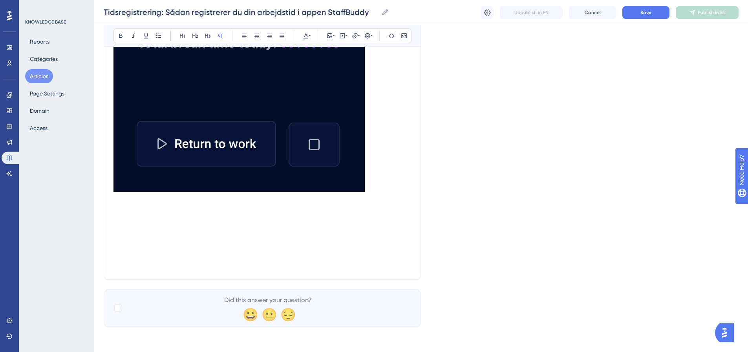
click at [115, 210] on p at bounding box center [263, 208] width 298 height 9
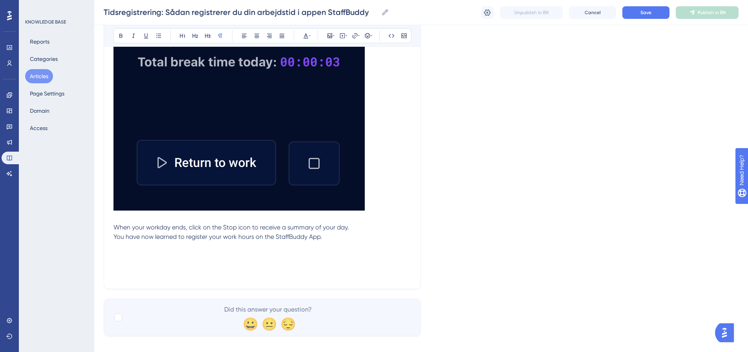
scroll to position [2495, 0]
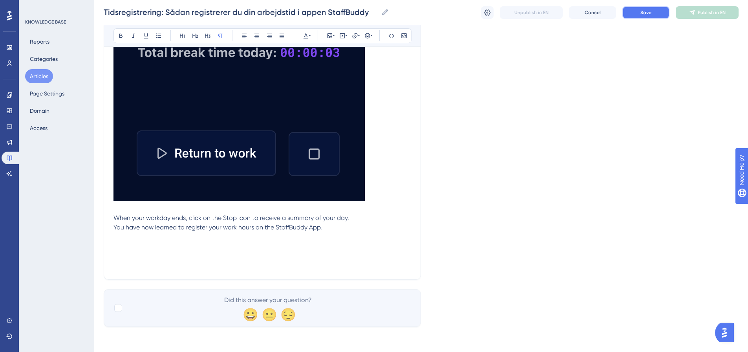
click at [649, 15] on span "Save" at bounding box center [646, 12] width 11 height 6
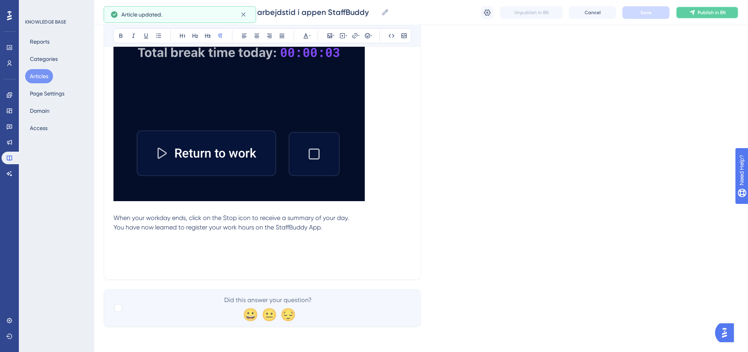
click at [714, 16] on button "Publish in EN" at bounding box center [707, 12] width 63 height 13
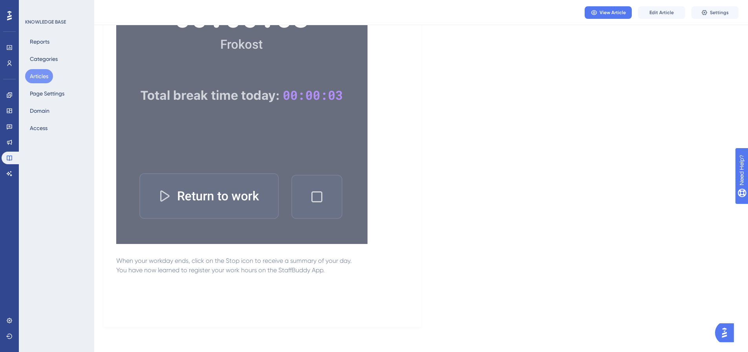
click at [44, 74] on button "Articles" at bounding box center [39, 76] width 28 height 14
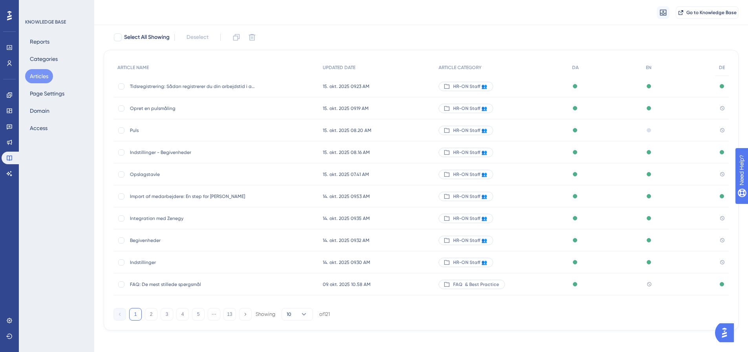
scroll to position [45, 0]
click at [148, 315] on button "2" at bounding box center [151, 314] width 13 height 13
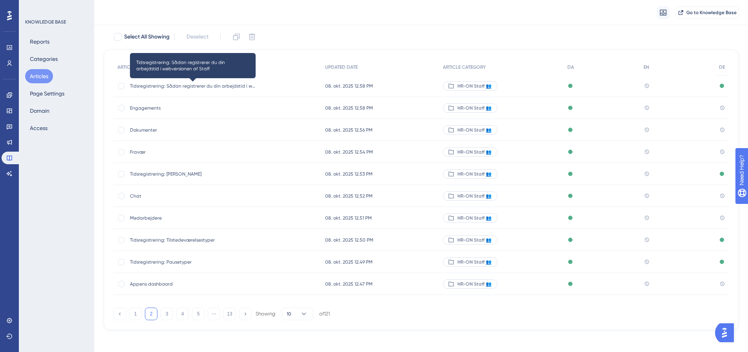
click at [231, 85] on span "Tidsregistrering: Sådan registrerer du din arbejdstid i webversionen af Staff" at bounding box center [193, 86] width 126 height 6
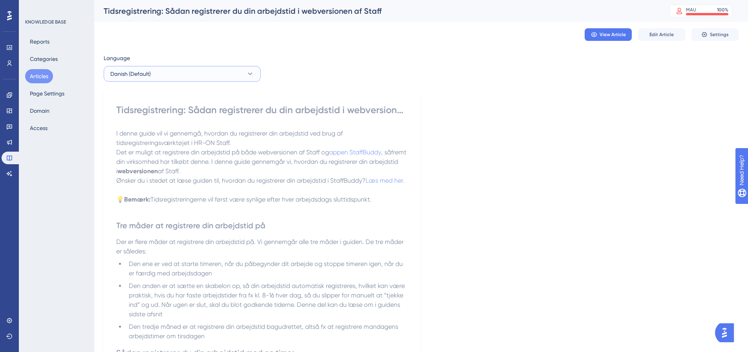
click at [199, 72] on button "Danish (Default)" at bounding box center [182, 74] width 157 height 16
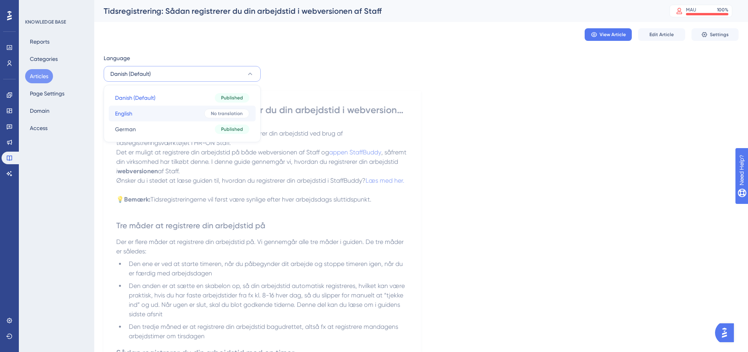
click at [177, 112] on button "English English No translation" at bounding box center [182, 114] width 147 height 16
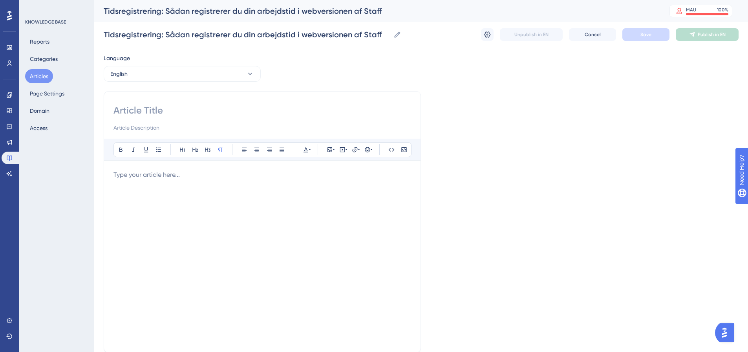
click at [123, 113] on input at bounding box center [263, 110] width 298 height 13
paste input "Time Tracking: How to Register Your Work Hours on the Staff Web Version"
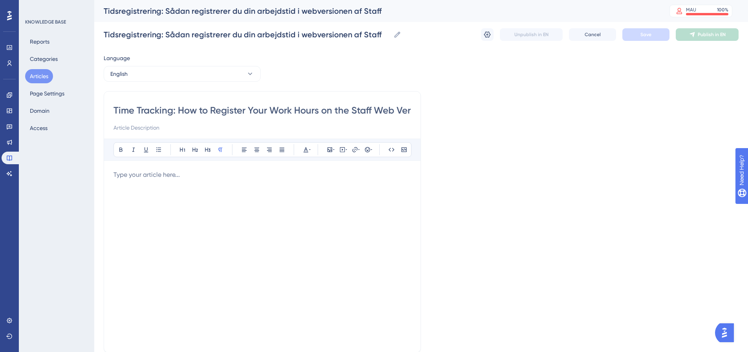
scroll to position [0, 18]
type input "Time Tracking: How to Register Your Work Hours on the Staff Web Version"
click at [175, 176] on p at bounding box center [263, 174] width 298 height 9
click at [198, 177] on p at bounding box center [263, 174] width 298 height 9
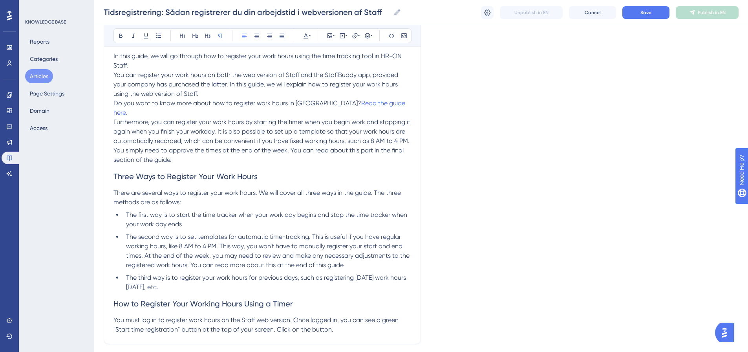
scroll to position [170, 0]
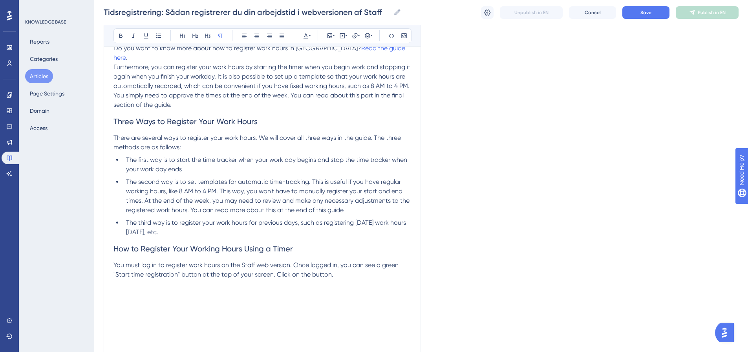
click at [116, 279] on p at bounding box center [263, 283] width 298 height 9
click at [117, 289] on p at bounding box center [263, 293] width 298 height 9
click at [119, 279] on p at bounding box center [263, 283] width 298 height 9
click at [117, 289] on p at bounding box center [263, 293] width 298 height 9
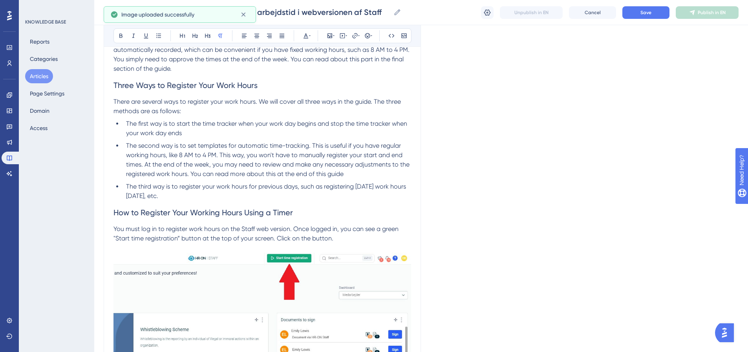
scroll to position [288, 0]
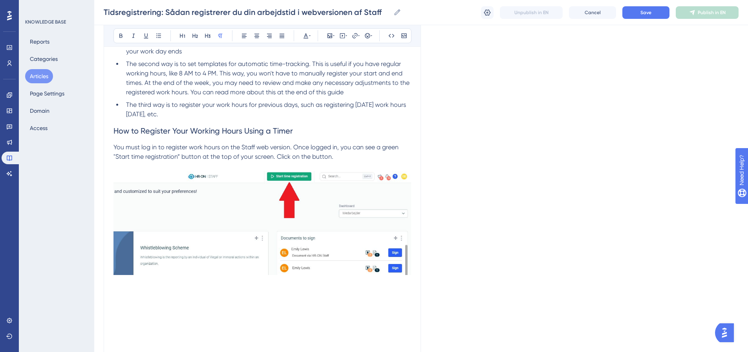
click at [129, 287] on p at bounding box center [263, 291] width 298 height 9
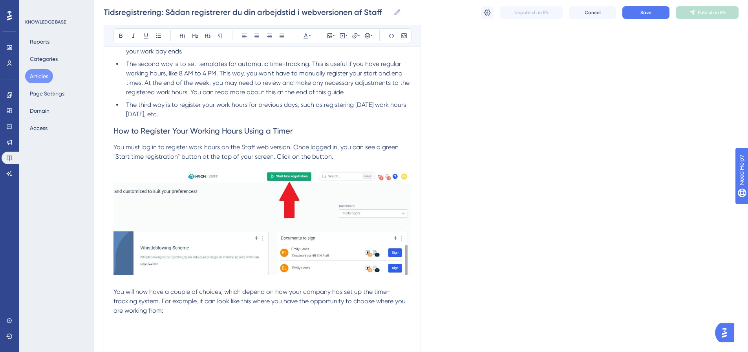
click at [117, 325] on p at bounding box center [263, 329] width 298 height 9
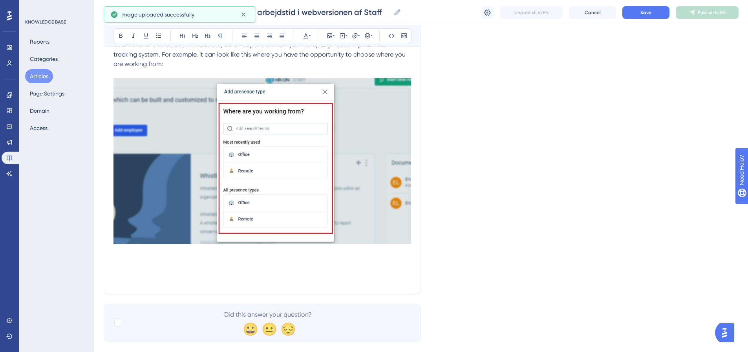
scroll to position [540, 0]
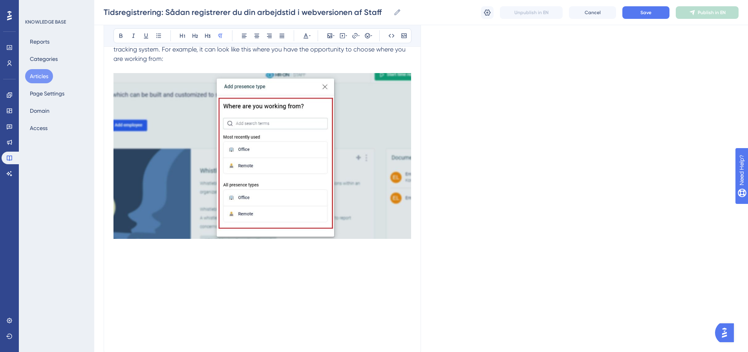
click at [118, 251] on p at bounding box center [263, 255] width 298 height 9
click at [119, 251] on p at bounding box center [263, 255] width 298 height 9
click at [115, 270] on p at bounding box center [263, 274] width 298 height 9
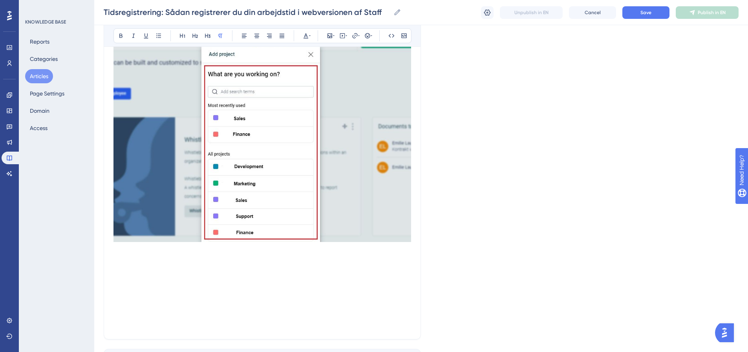
scroll to position [818, 0]
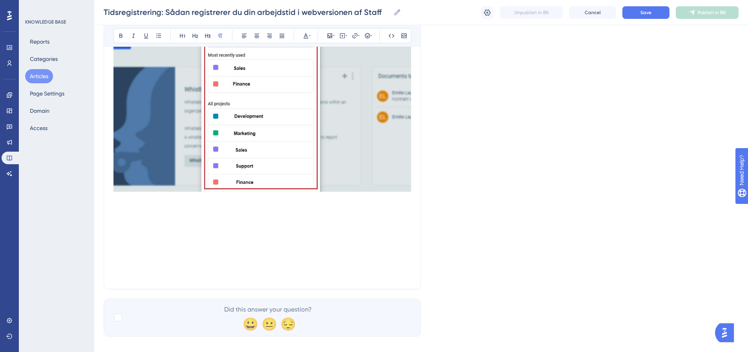
click at [117, 204] on p at bounding box center [263, 208] width 298 height 9
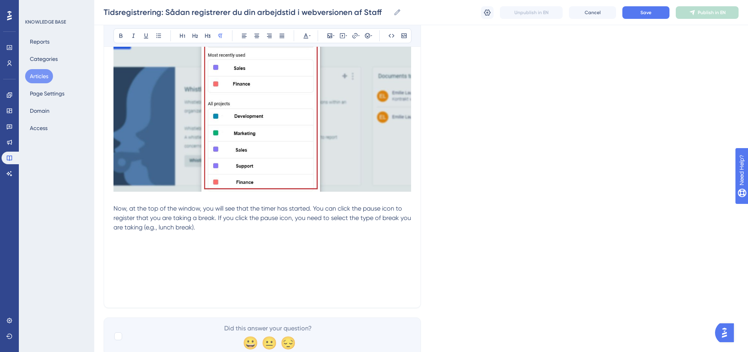
click at [118, 242] on p at bounding box center [263, 246] width 298 height 9
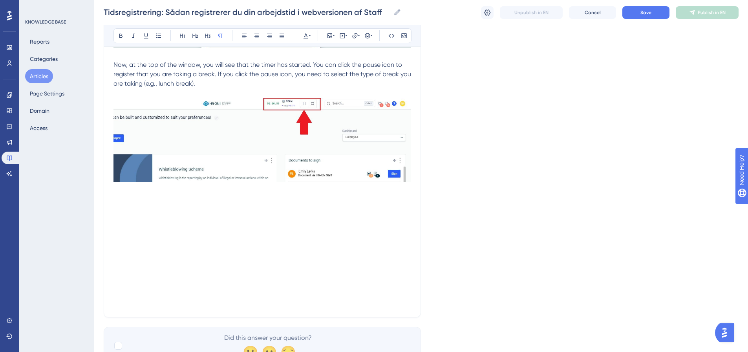
scroll to position [971, 0]
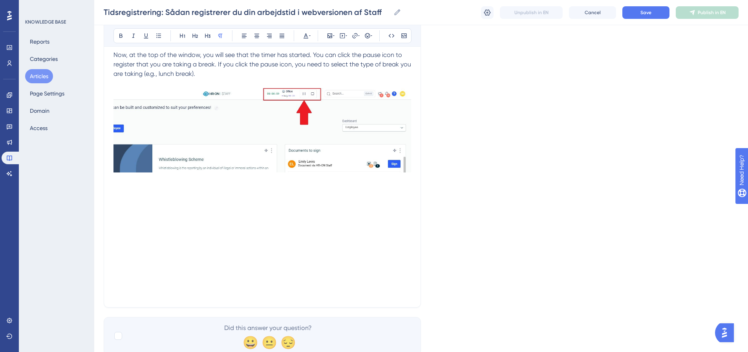
click at [119, 185] on p at bounding box center [263, 189] width 298 height 9
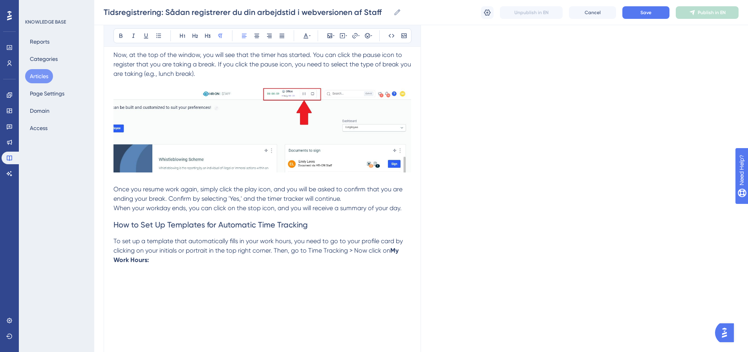
click at [125, 274] on p at bounding box center [263, 278] width 298 height 9
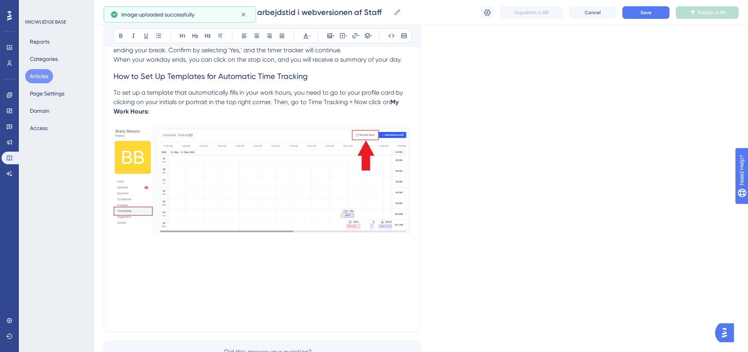
scroll to position [1129, 0]
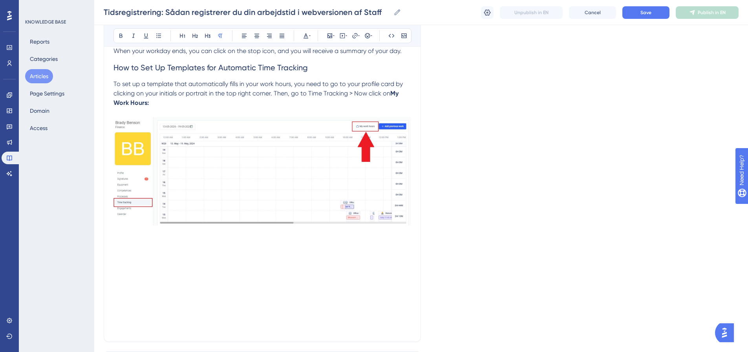
click at [119, 238] on p at bounding box center [263, 242] width 298 height 9
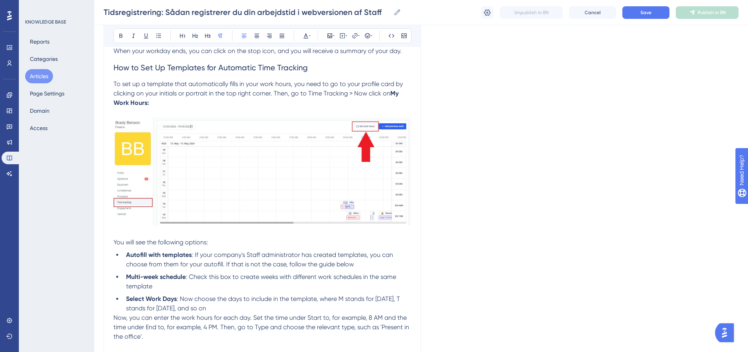
scroll to position [1207, 0]
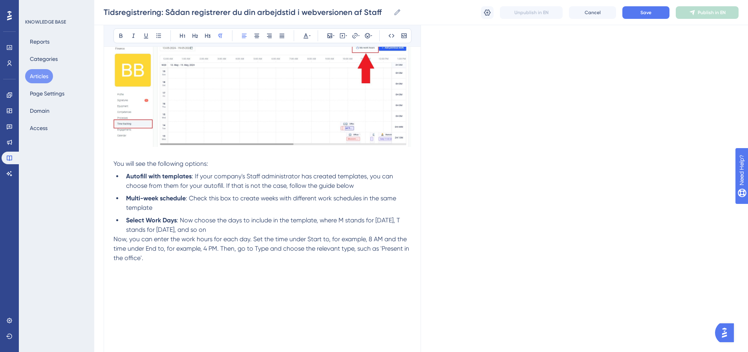
click at [119, 272] on p at bounding box center [263, 276] width 298 height 9
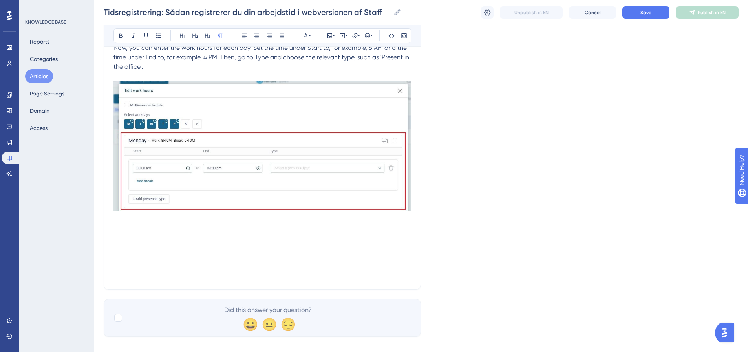
scroll to position [1399, 0]
click at [174, 232] on p at bounding box center [263, 236] width 298 height 9
click at [147, 223] on p at bounding box center [263, 227] width 298 height 9
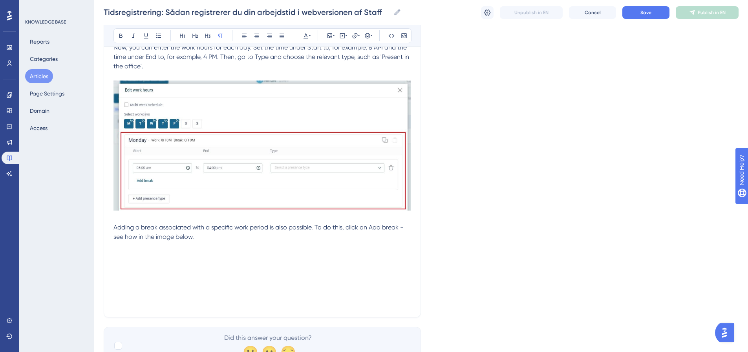
click at [114, 251] on p at bounding box center [263, 255] width 298 height 9
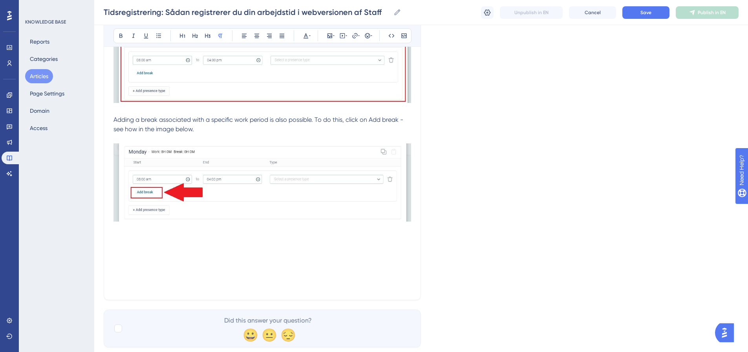
scroll to position [1517, 0]
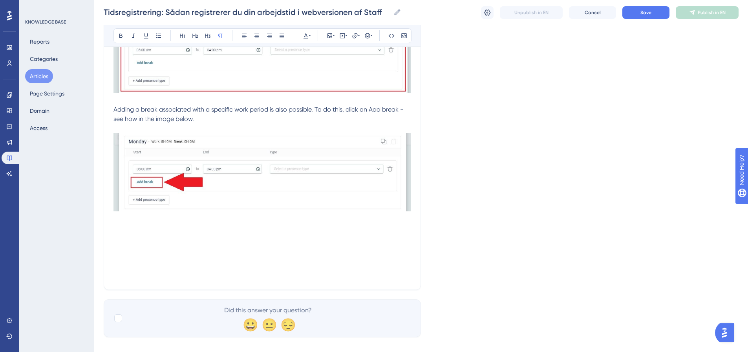
click at [119, 233] on p at bounding box center [263, 237] width 298 height 9
click at [118, 224] on p at bounding box center [263, 228] width 298 height 9
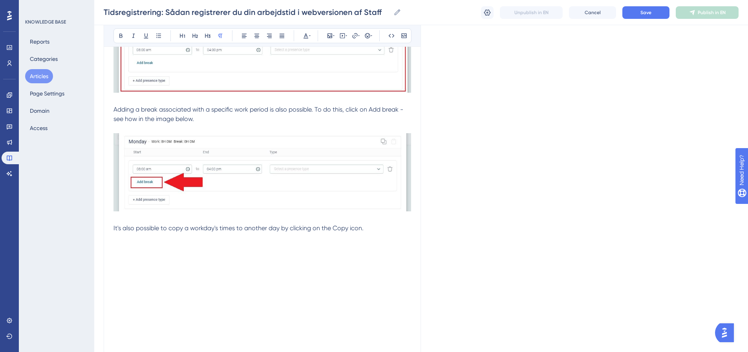
click at [116, 242] on p at bounding box center [263, 246] width 298 height 9
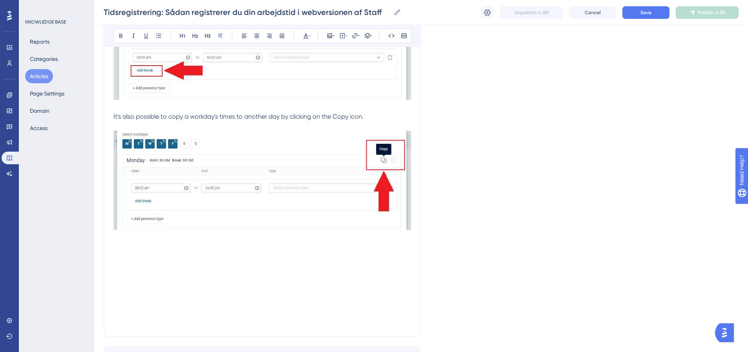
scroll to position [1634, 0]
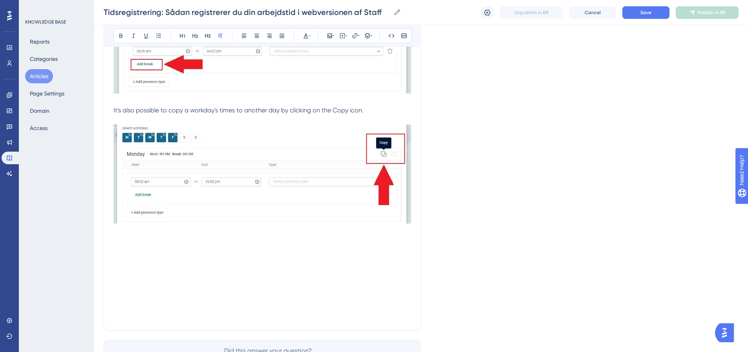
click at [124, 236] on p at bounding box center [263, 240] width 298 height 9
click at [117, 255] on p at bounding box center [263, 259] width 298 height 9
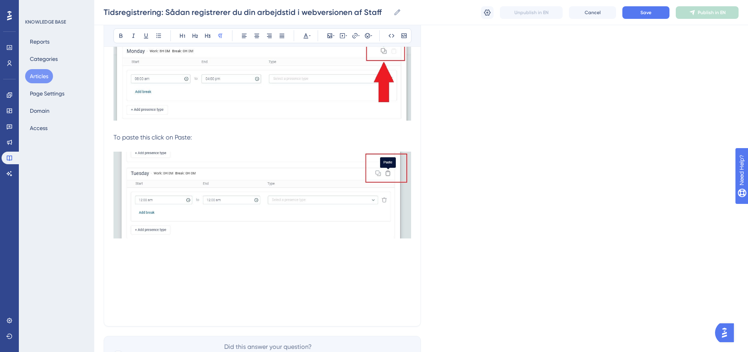
scroll to position [1752, 0]
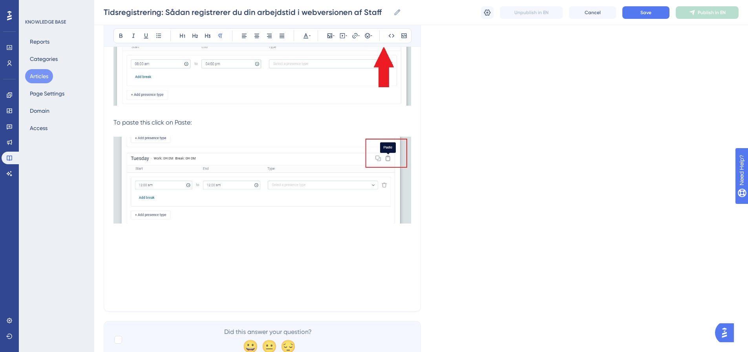
click at [133, 245] on p at bounding box center [263, 249] width 298 height 9
click at [130, 236] on p at bounding box center [263, 240] width 298 height 9
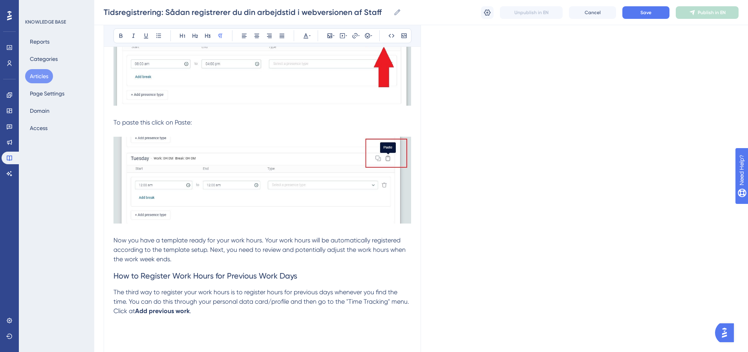
scroll to position [1766, 0]
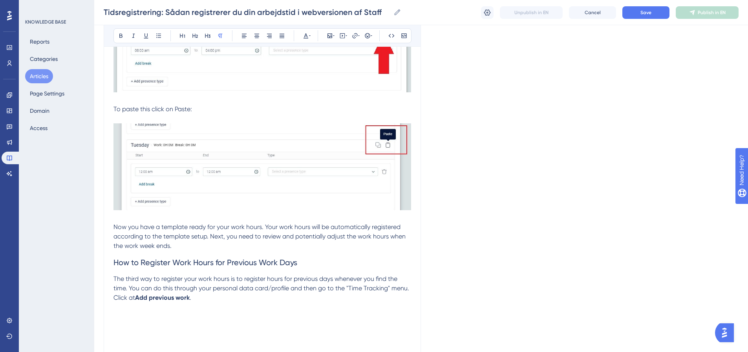
click at [115, 302] on p at bounding box center [263, 306] width 298 height 9
click at [115, 312] on p at bounding box center [263, 316] width 298 height 9
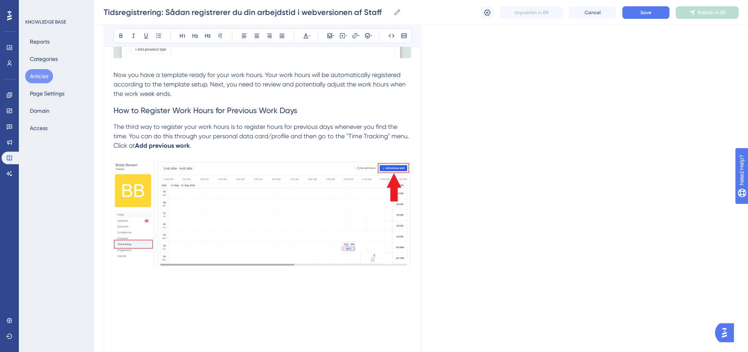
scroll to position [1962, 0]
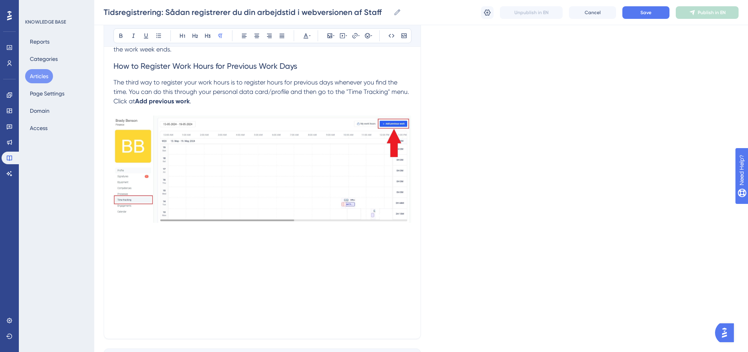
click at [172, 235] on p at bounding box center [263, 239] width 298 height 9
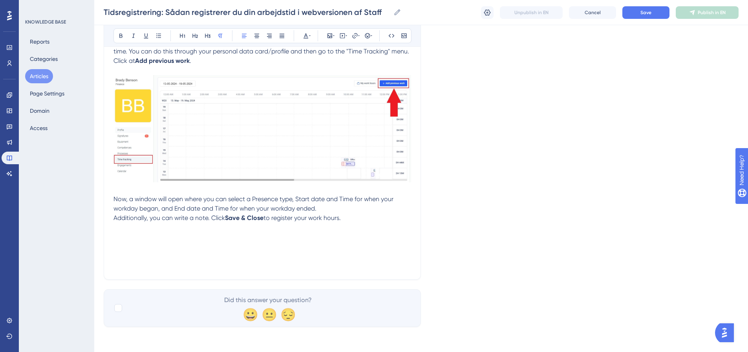
scroll to position [1993, 0]
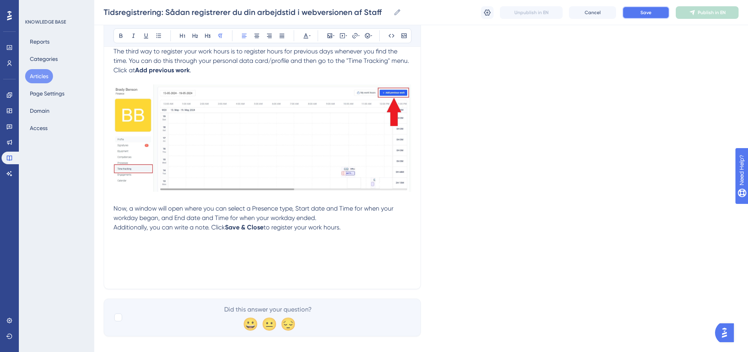
click at [650, 17] on button "Save" at bounding box center [646, 12] width 47 height 13
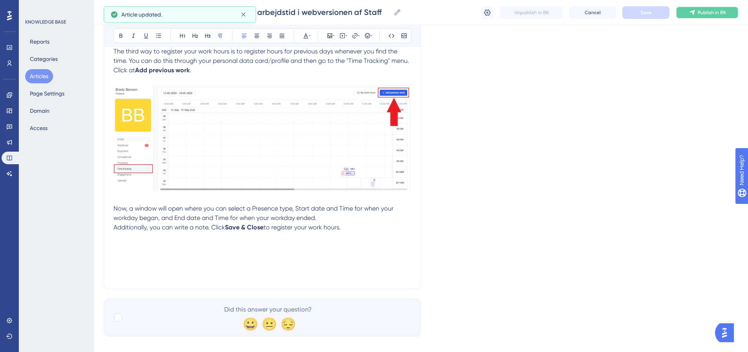
click at [712, 14] on span "Publish in EN" at bounding box center [712, 12] width 28 height 6
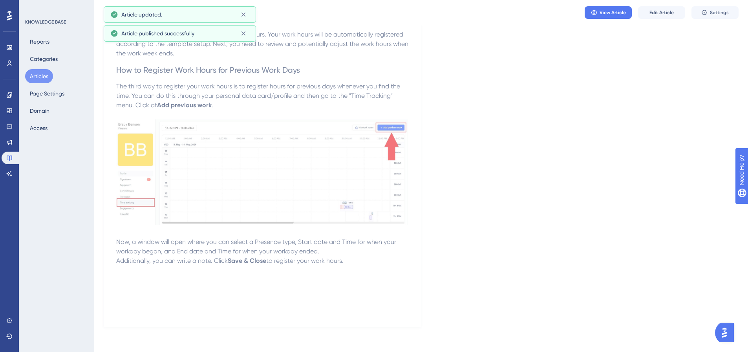
scroll to position [1888, 0]
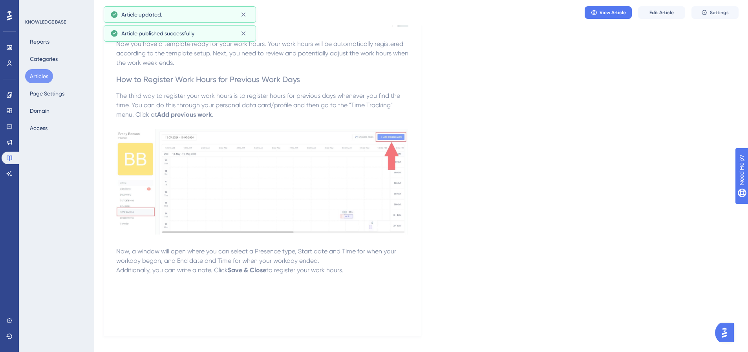
click at [38, 77] on button "Articles" at bounding box center [39, 76] width 28 height 14
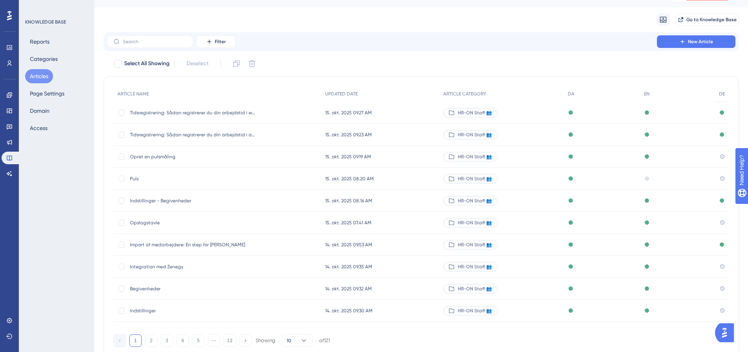
scroll to position [45, 0]
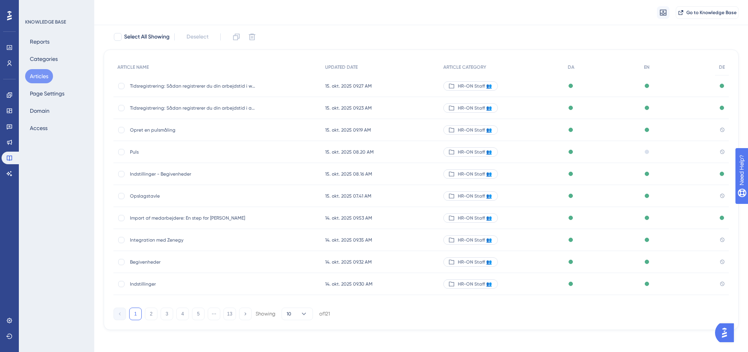
click at [135, 152] on span "Puls" at bounding box center [193, 152] width 126 height 6
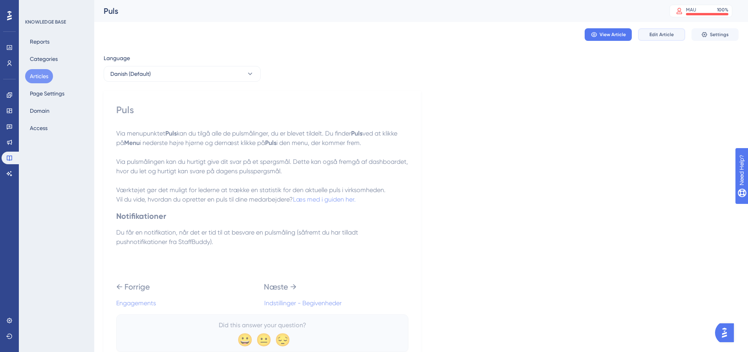
click at [654, 37] on span "Edit Article" at bounding box center [662, 34] width 24 height 6
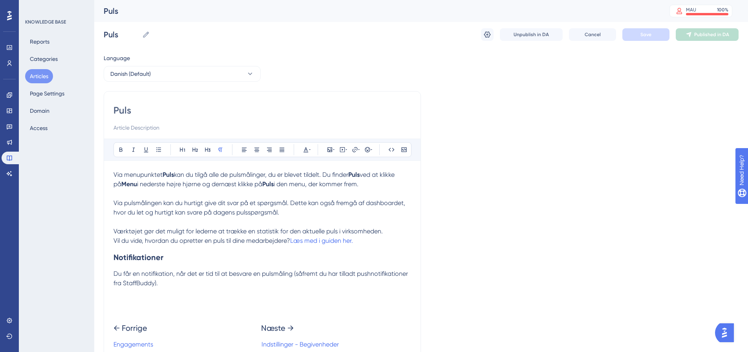
click at [368, 242] on p "Vil du vide, hvordan du opretter en puls til dine medarbejdere? Læs med i guide…" at bounding box center [263, 240] width 298 height 9
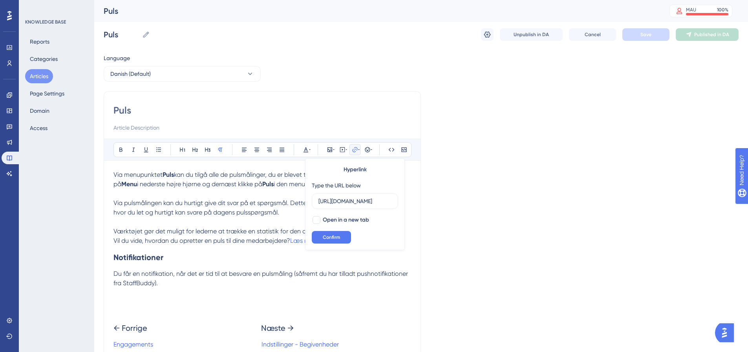
scroll to position [0, 90]
click at [386, 201] on input "[URL][DOMAIN_NAME]" at bounding box center [355, 201] width 73 height 9
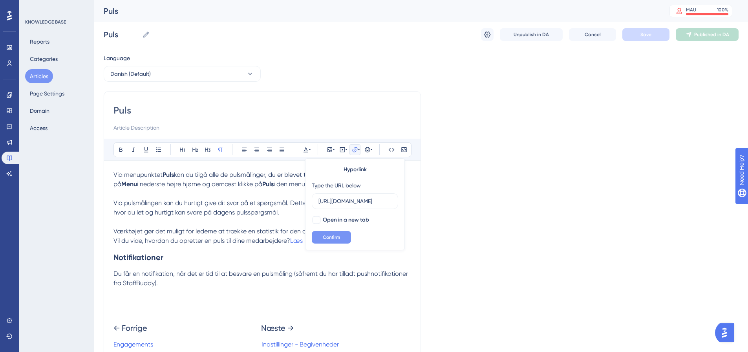
type input "[URL][DOMAIN_NAME]"
click at [341, 239] on button "Confirm" at bounding box center [331, 237] width 39 height 13
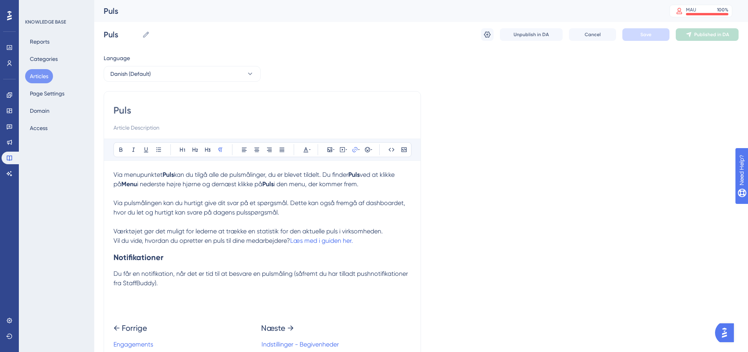
click at [379, 239] on p "Vil du vide, hvordan du opretter en puls til dine medarbejdere? Læs med i guide…" at bounding box center [263, 240] width 298 height 9
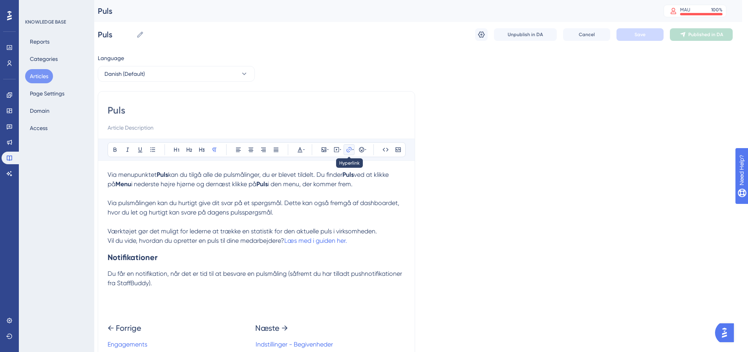
click at [352, 145] on button at bounding box center [349, 149] width 11 height 11
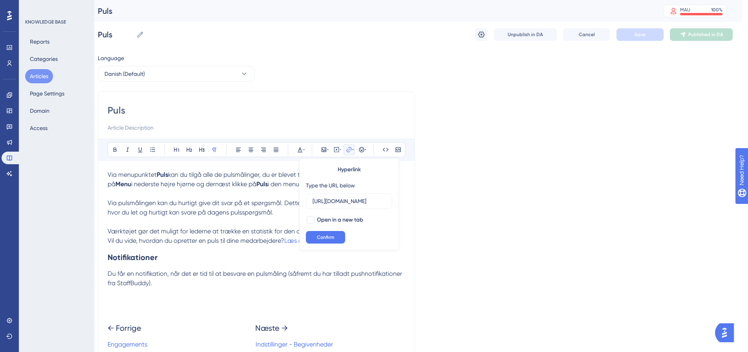
scroll to position [0, 90]
click at [256, 220] on p "Via pulsmålingen kan du hurtigt give dit svar på et spørgsmål. Dette kan også f…" at bounding box center [257, 208] width 298 height 38
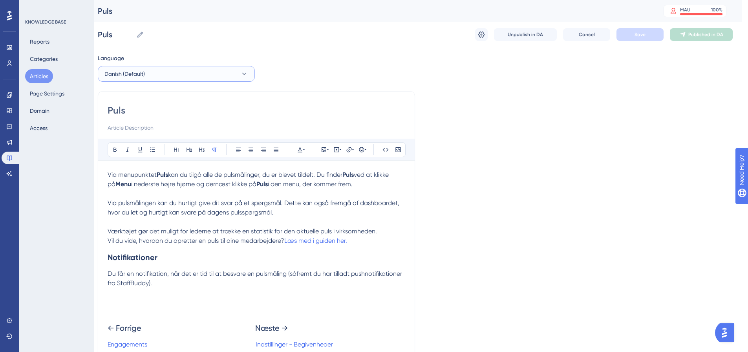
click at [163, 71] on button "Danish (Default)" at bounding box center [176, 74] width 157 height 16
click at [152, 114] on button "English English Draft" at bounding box center [176, 114] width 147 height 16
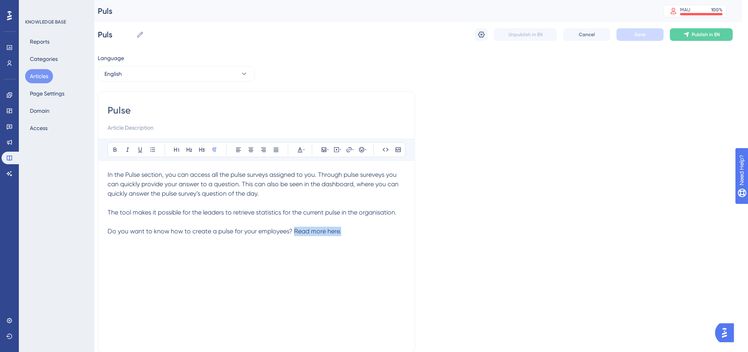
drag, startPoint x: 339, startPoint y: 231, endPoint x: 293, endPoint y: 235, distance: 45.7
click at [293, 235] on span "Do you want to know how to create a pulse for your employees? Read more here." at bounding box center [225, 230] width 234 height 7
click at [350, 152] on icon at bounding box center [349, 150] width 6 height 6
drag, startPoint x: 341, startPoint y: 203, endPoint x: 313, endPoint y: 202, distance: 28.7
click at [313, 202] on input "https://" at bounding box center [349, 201] width 73 height 9
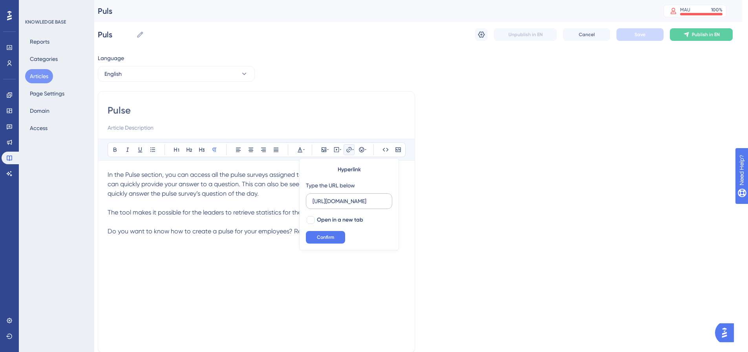
scroll to position [0, 93]
type input "[URL][DOMAIN_NAME]"
click at [326, 235] on span "Confirm" at bounding box center [325, 237] width 17 height 6
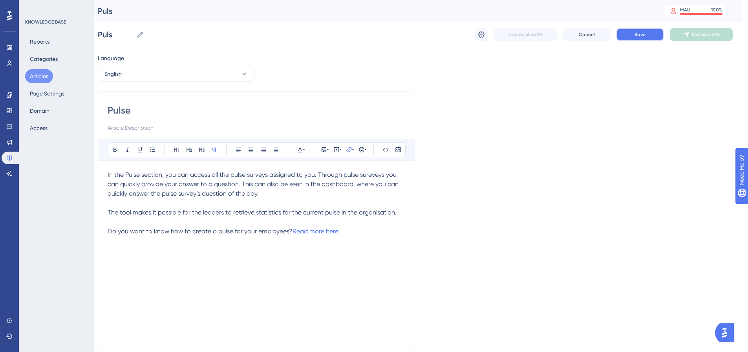
click at [645, 36] on span "Save" at bounding box center [640, 34] width 11 height 6
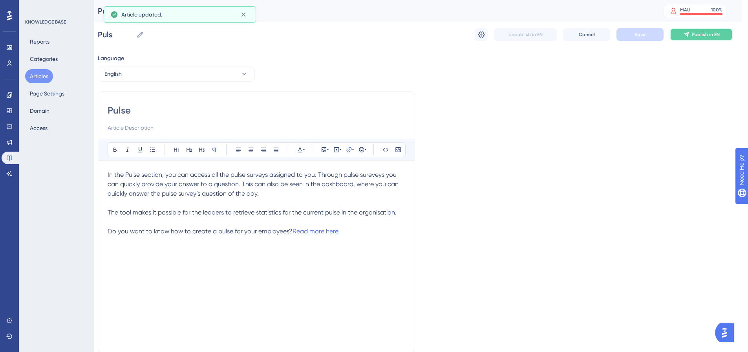
click at [705, 34] on span "Publish in EN" at bounding box center [706, 34] width 28 height 6
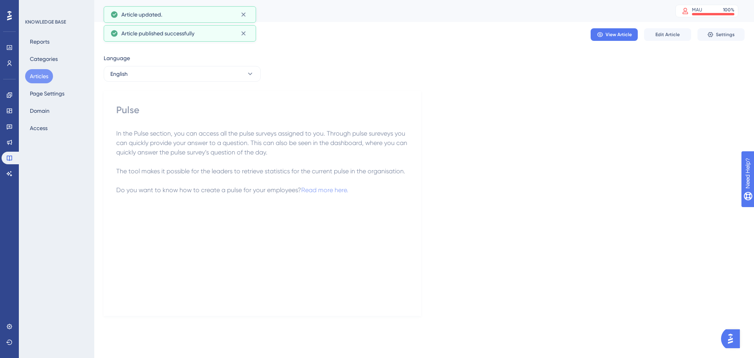
click at [42, 74] on button "Articles" at bounding box center [39, 76] width 28 height 14
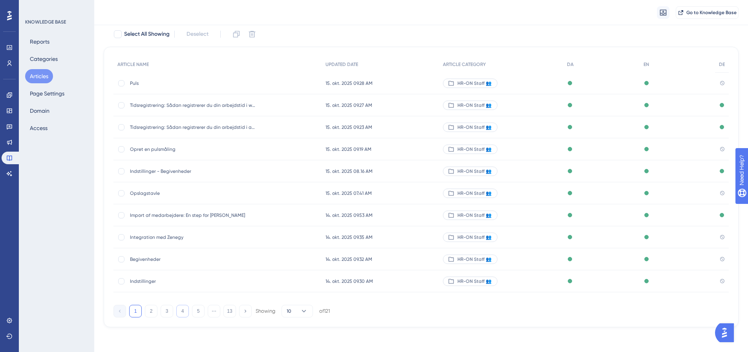
scroll to position [48, 0]
click at [152, 311] on button "2" at bounding box center [151, 310] width 13 height 13
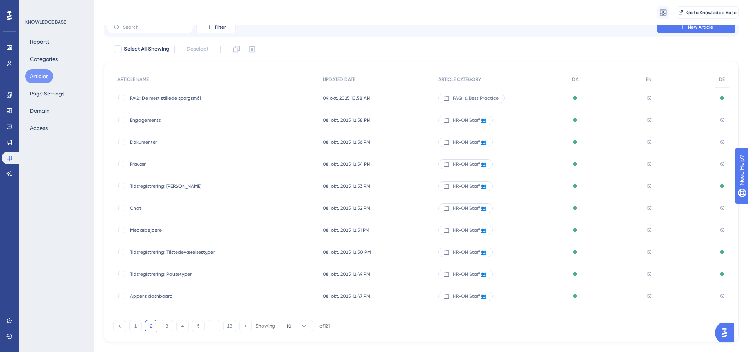
scroll to position [45, 0]
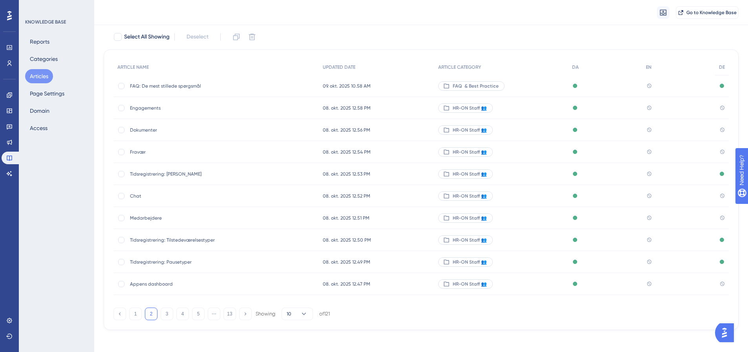
click at [144, 111] on div "Engagements Engagements" at bounding box center [193, 108] width 126 height 22
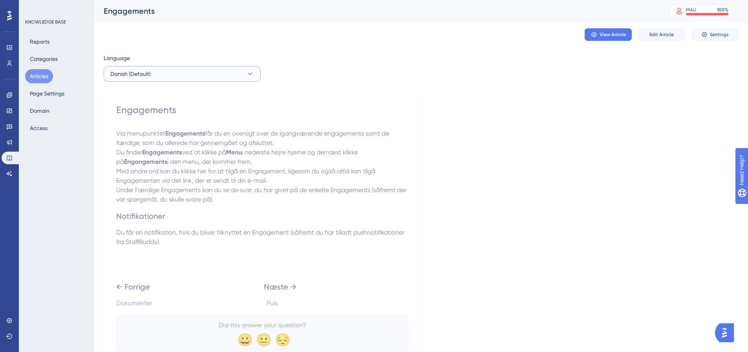
drag, startPoint x: 193, startPoint y: 70, endPoint x: 189, endPoint y: 72, distance: 4.6
click at [193, 70] on button "Danish (Default)" at bounding box center [182, 74] width 157 height 16
click at [159, 114] on button "English English No translation" at bounding box center [182, 114] width 147 height 16
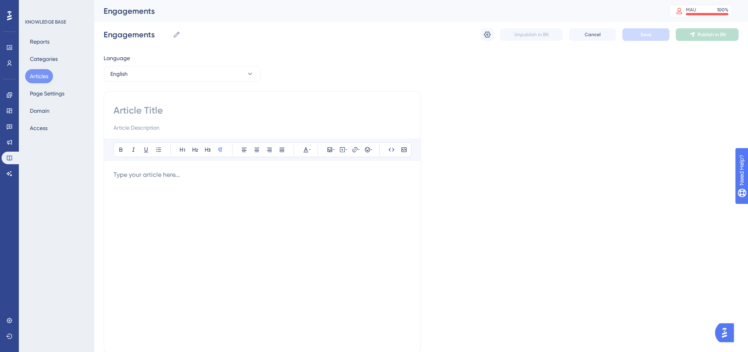
click at [169, 112] on input at bounding box center [263, 110] width 298 height 13
type input "Engagements"
click at [165, 175] on p at bounding box center [263, 174] width 298 height 9
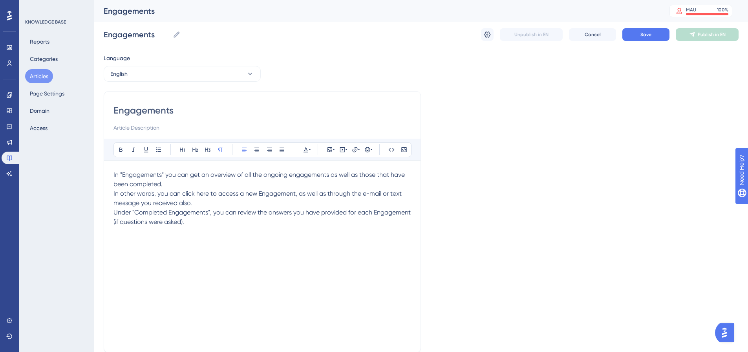
click at [175, 183] on p "In "Engagements" you can get an overview of all the ongoing engagements as well…" at bounding box center [263, 179] width 298 height 19
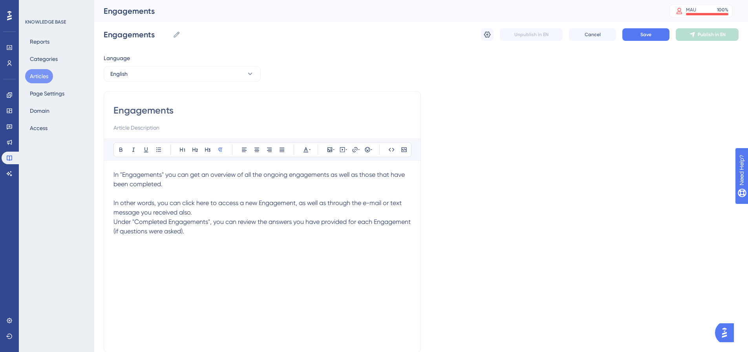
click at [201, 210] on p "In other words, you can click here to access a new Engagement, as well as throu…" at bounding box center [263, 207] width 298 height 19
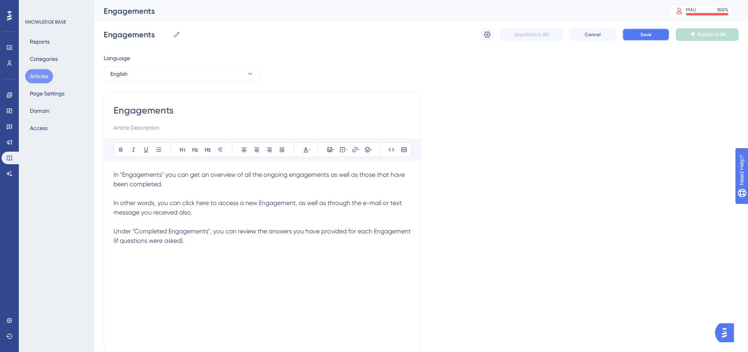
click at [649, 31] on button "Save" at bounding box center [646, 34] width 47 height 13
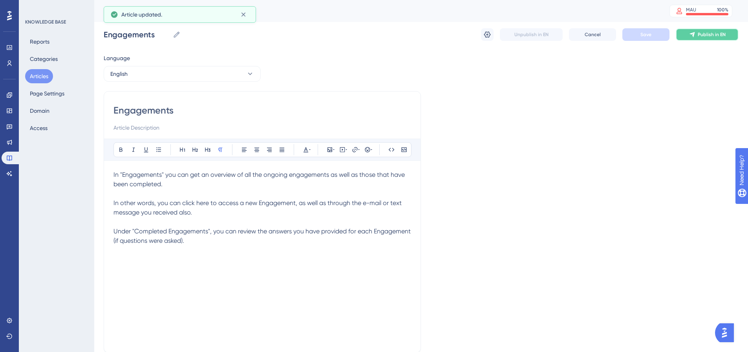
click at [720, 37] on span "Publish in EN" at bounding box center [712, 34] width 28 height 6
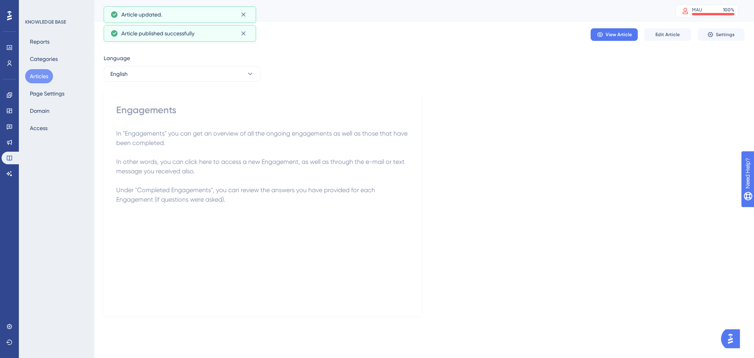
click at [34, 77] on button "Articles" at bounding box center [39, 76] width 28 height 14
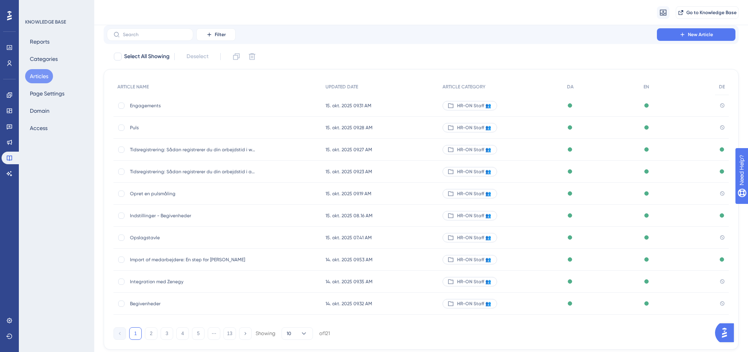
scroll to position [45, 0]
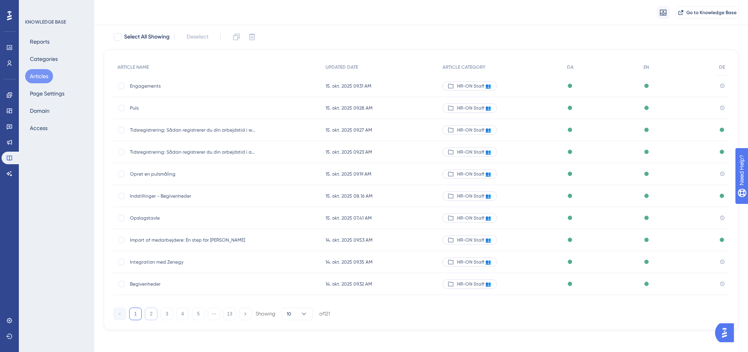
click at [148, 315] on button "2" at bounding box center [151, 314] width 13 height 13
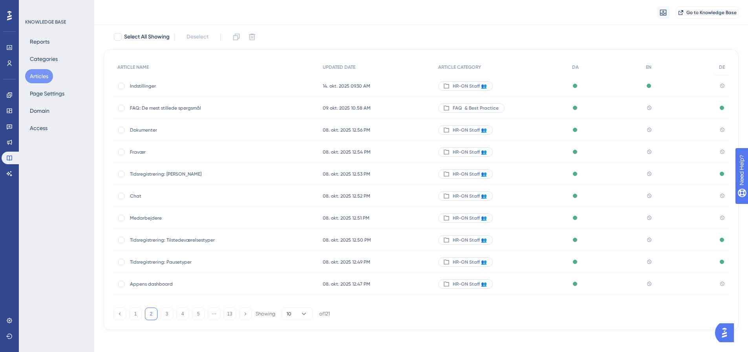
click at [144, 134] on div "Dokumenter Dokumenter" at bounding box center [193, 130] width 126 height 22
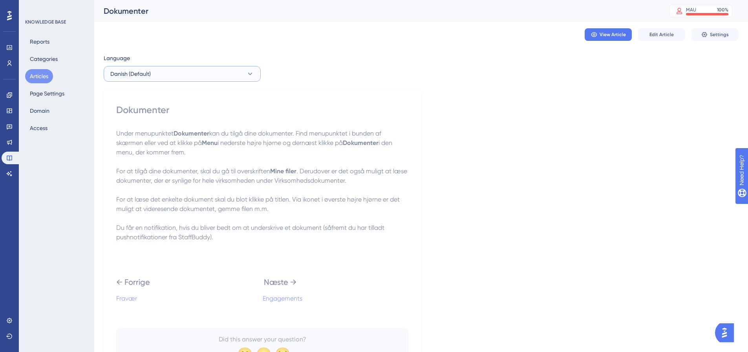
click at [187, 71] on button "Danish (Default)" at bounding box center [182, 74] width 157 height 16
click at [158, 110] on button "English English No translation" at bounding box center [182, 114] width 147 height 16
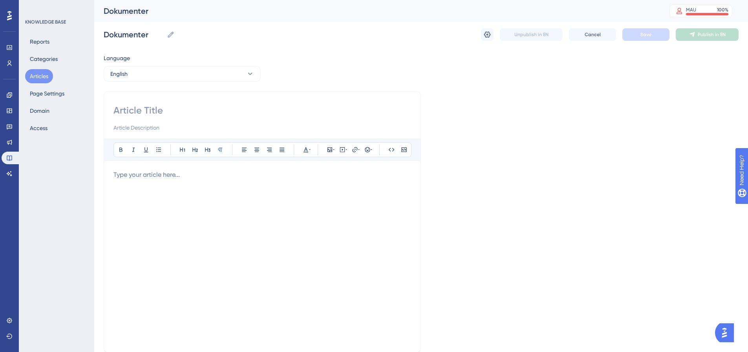
click at [133, 106] on input at bounding box center [263, 110] width 298 height 13
type input "Documents"
click at [168, 174] on p at bounding box center [263, 174] width 298 height 9
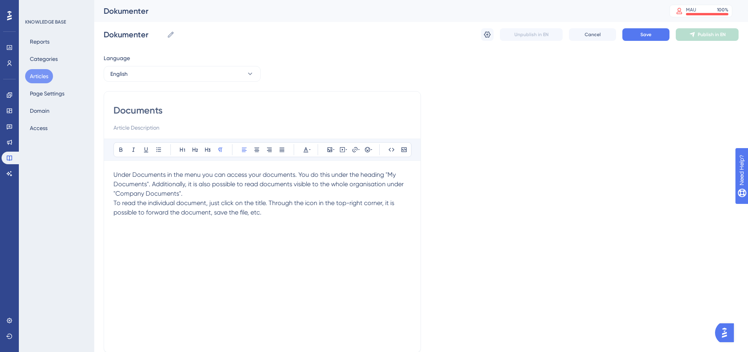
click at [191, 194] on p "Under Documents in the menu you can access your documents. You do this under th…" at bounding box center [263, 184] width 298 height 28
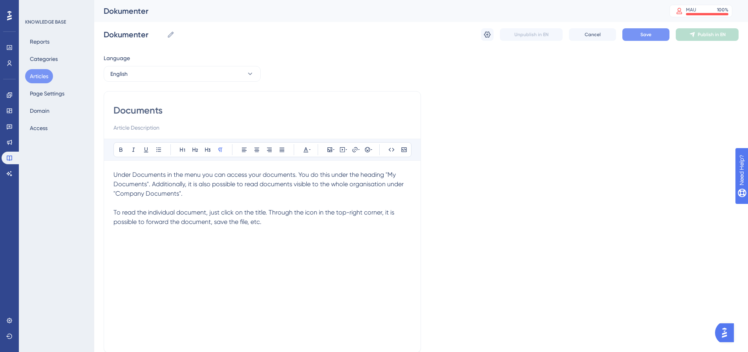
click at [650, 37] on span "Save" at bounding box center [646, 34] width 11 height 6
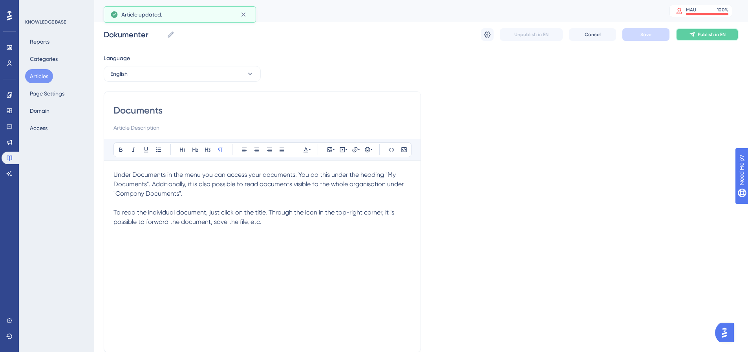
click at [716, 35] on span "Publish in EN" at bounding box center [712, 34] width 28 height 6
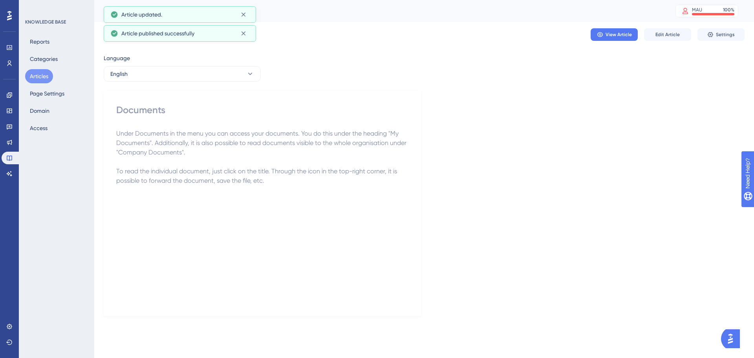
drag, startPoint x: 46, startPoint y: 79, endPoint x: 81, endPoint y: 92, distance: 37.2
click at [46, 79] on button "Articles" at bounding box center [39, 76] width 28 height 14
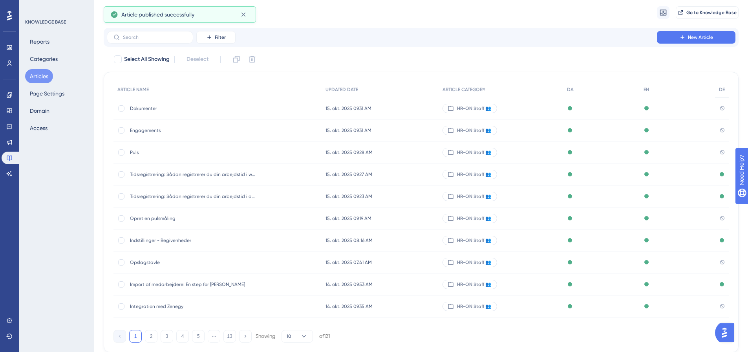
scroll to position [45, 0]
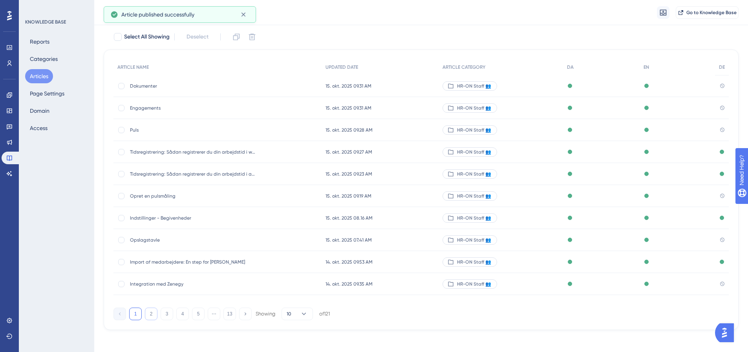
click at [149, 315] on button "2" at bounding box center [151, 314] width 13 height 13
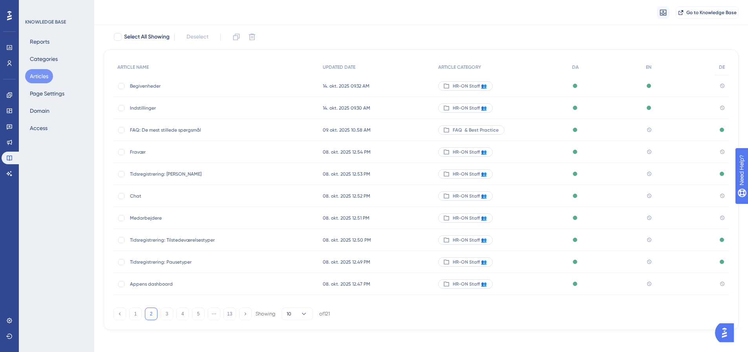
click at [137, 154] on span "Fravær" at bounding box center [193, 152] width 126 height 6
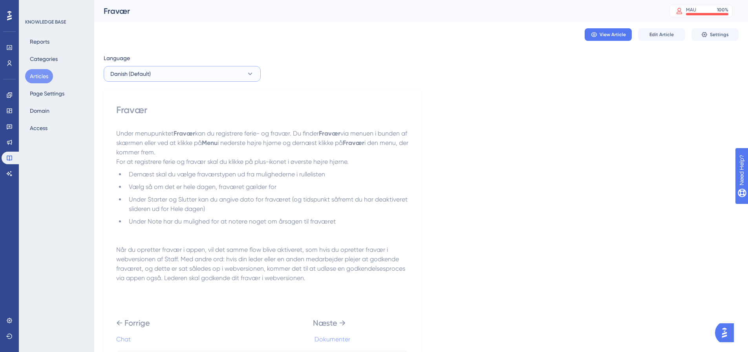
click at [194, 72] on button "Danish (Default)" at bounding box center [182, 74] width 157 height 16
click at [165, 112] on button "English English No translation" at bounding box center [182, 114] width 147 height 16
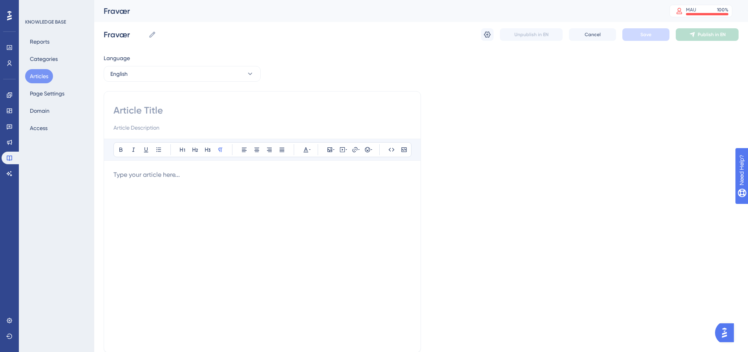
click at [157, 112] on input at bounding box center [263, 110] width 298 height 13
type input "Absence"
click at [148, 180] on div at bounding box center [263, 256] width 298 height 173
click at [207, 180] on div at bounding box center [263, 256] width 298 height 173
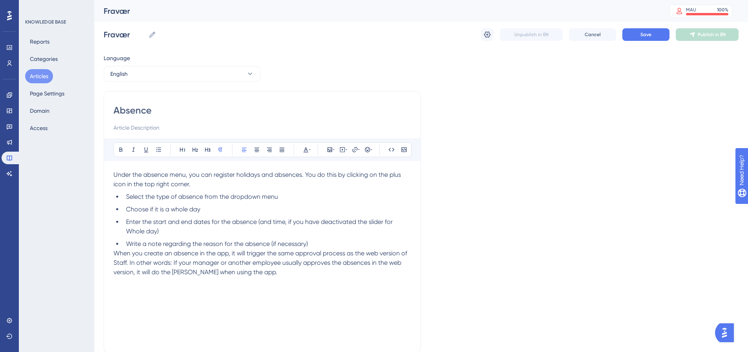
click at [115, 252] on span "When you create an absence in the app, it will trigger the same approval proces…" at bounding box center [261, 262] width 295 height 26
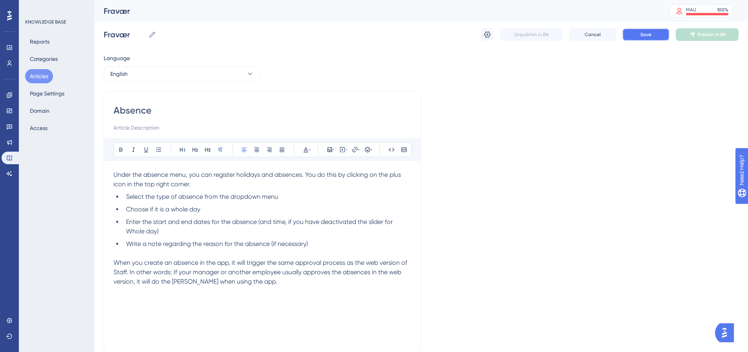
click at [646, 38] on button "Save" at bounding box center [646, 34] width 47 height 13
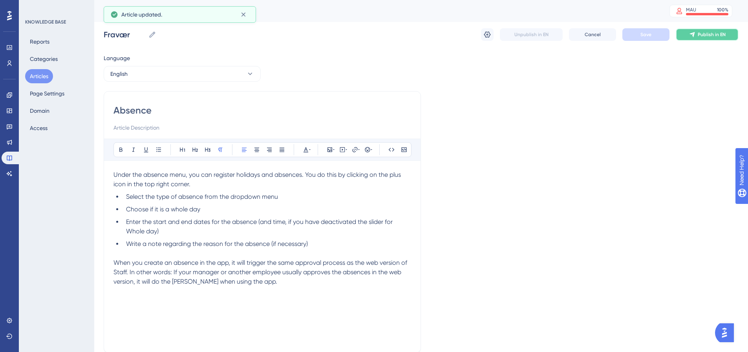
click at [711, 33] on span "Publish in EN" at bounding box center [712, 34] width 28 height 6
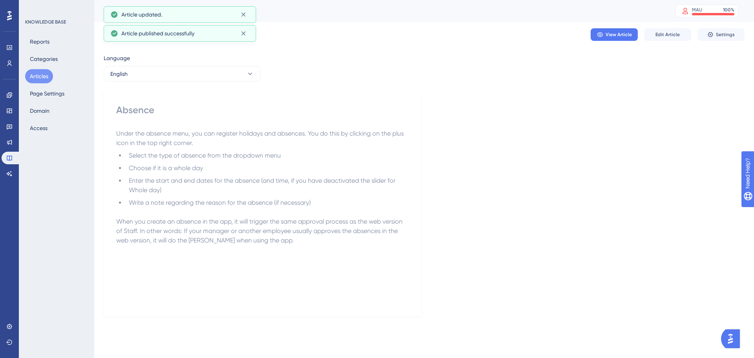
click at [35, 75] on button "Articles" at bounding box center [39, 76] width 28 height 14
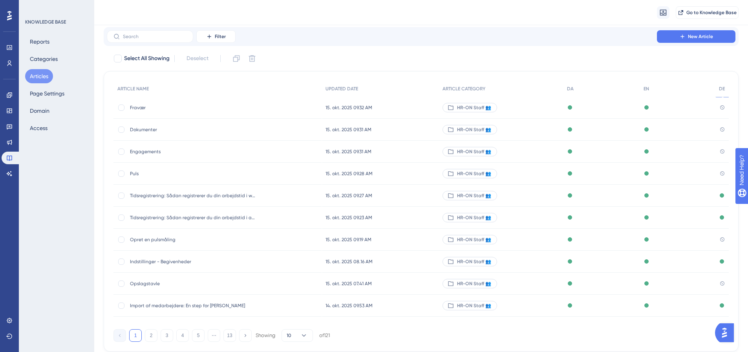
scroll to position [45, 0]
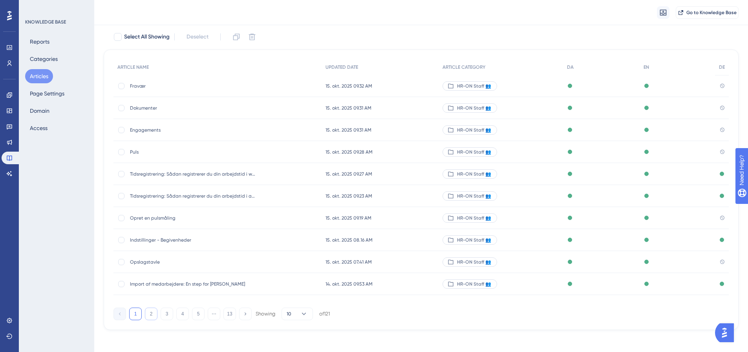
click at [148, 313] on button "2" at bounding box center [151, 314] width 13 height 13
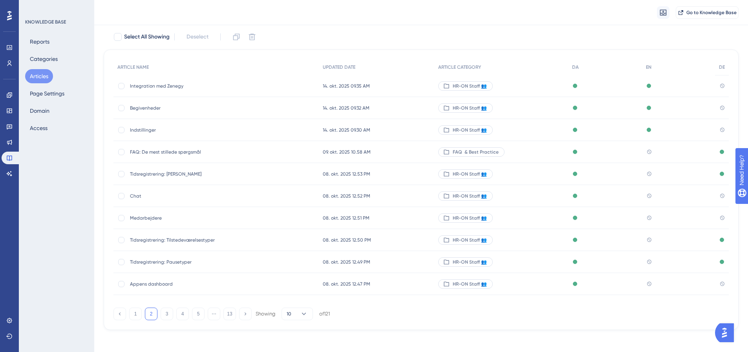
click at [176, 172] on span "Tidsregistrering: [PERSON_NAME]" at bounding box center [193, 174] width 126 height 6
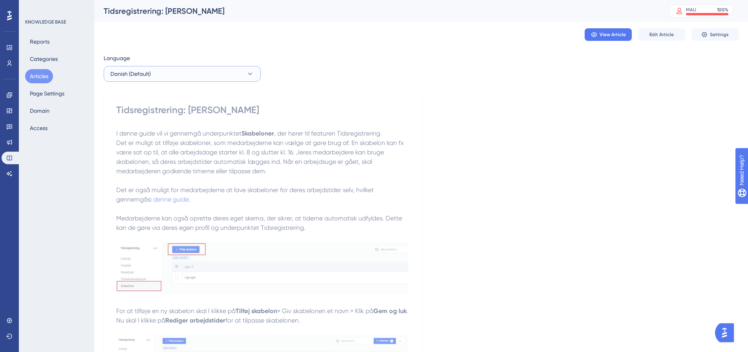
click at [175, 72] on button "Danish (Default)" at bounding box center [182, 74] width 157 height 16
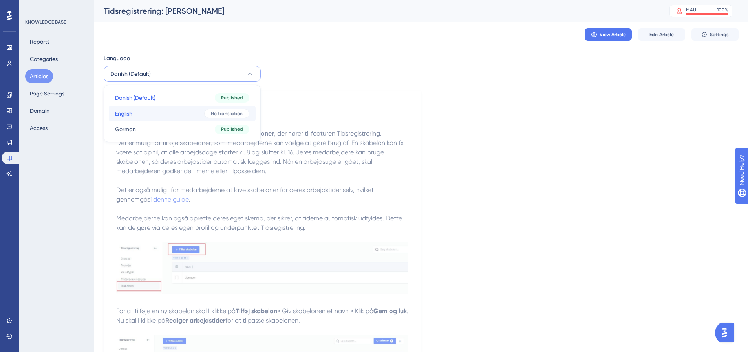
click at [171, 114] on button "English English No translation" at bounding box center [182, 114] width 147 height 16
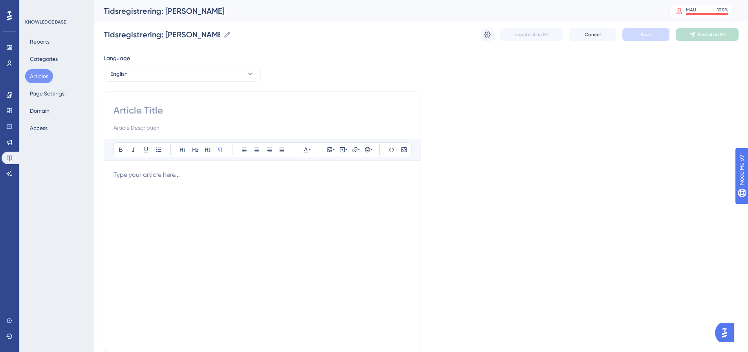
click at [124, 107] on input at bounding box center [263, 110] width 298 height 13
paste input "Time Registration: Templates"
type input "Time Registration: Templates"
click at [142, 170] on div "Bold Italic Underline Bullet Point Heading 1 Heading 2 Heading 3 Normal Align L…" at bounding box center [263, 241] width 298 height 204
click at [143, 174] on p at bounding box center [263, 174] width 298 height 9
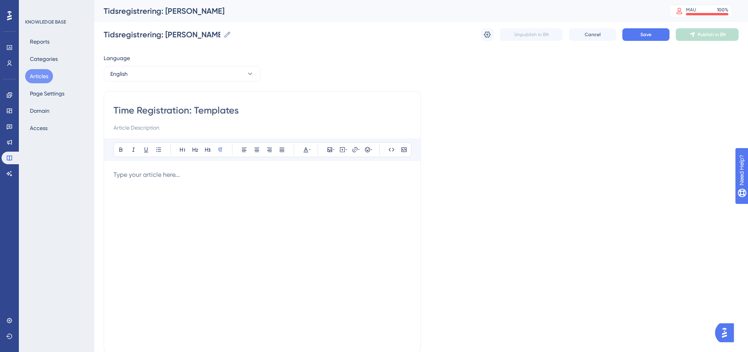
click at [148, 176] on p at bounding box center [263, 174] width 298 height 9
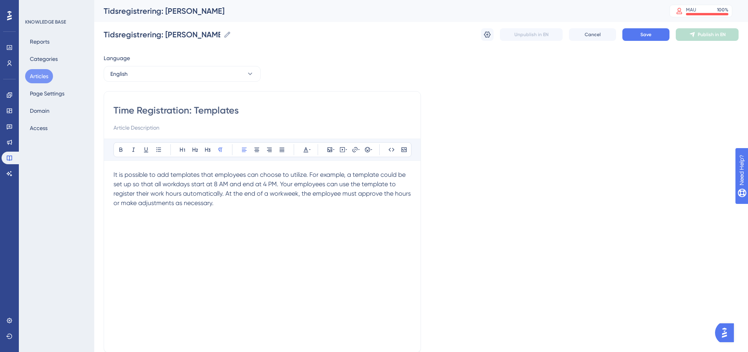
click at [124, 219] on div "It is possible to add templates that employees can choose to utilize. For examp…" at bounding box center [263, 256] width 298 height 173
click at [236, 201] on p "It is possible to add templates that employees can choose to utilize. For examp…" at bounding box center [263, 189] width 298 height 38
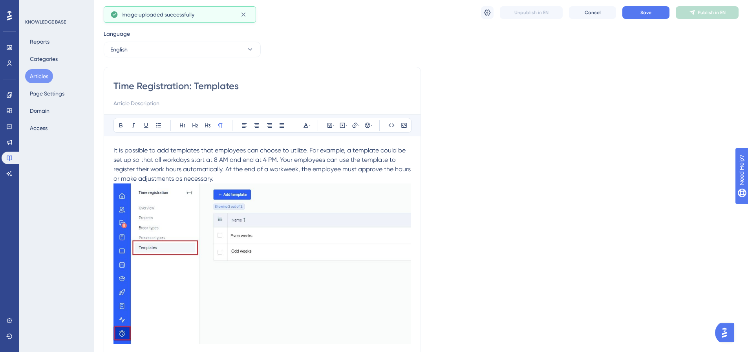
scroll to position [31, 0]
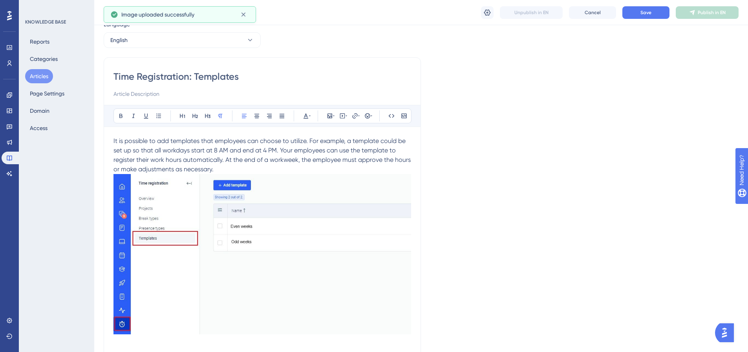
click at [235, 163] on span "It is possible to add templates that employees can choose to utilize. For examp…" at bounding box center [263, 155] width 299 height 36
click at [233, 166] on p "It is possible to add templates that employees can choose to utilize. For examp…" at bounding box center [263, 155] width 298 height 38
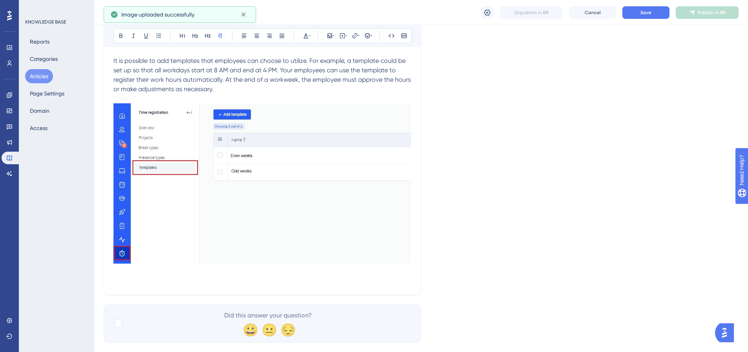
scroll to position [126, 0]
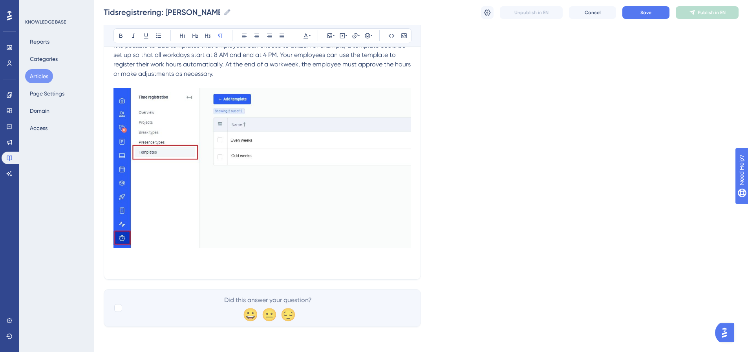
click at [124, 259] on p at bounding box center [263, 255] width 298 height 9
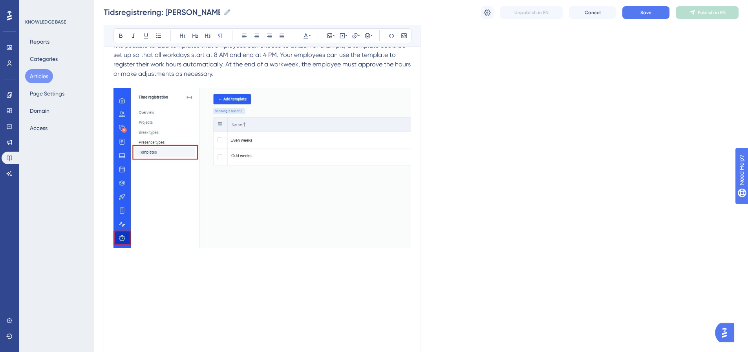
click at [116, 261] on p at bounding box center [263, 264] width 298 height 9
click at [118, 268] on p at bounding box center [263, 264] width 298 height 9
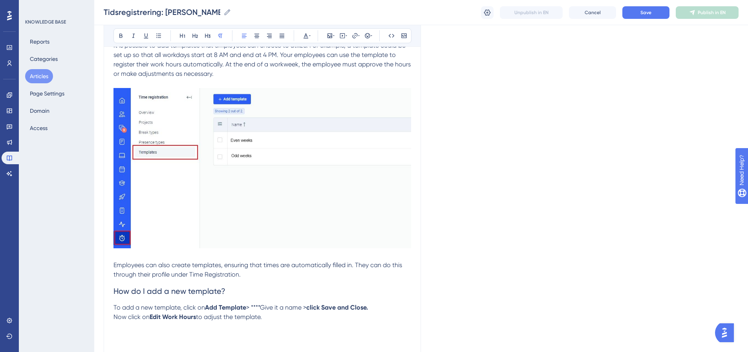
click at [264, 308] on span "> ****Give it a name >" at bounding box center [276, 307] width 60 height 7
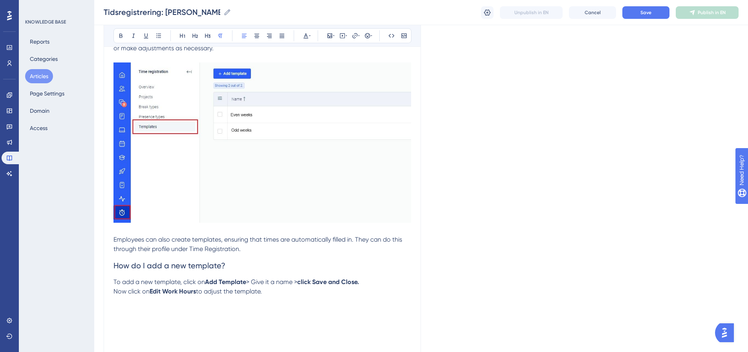
scroll to position [205, 0]
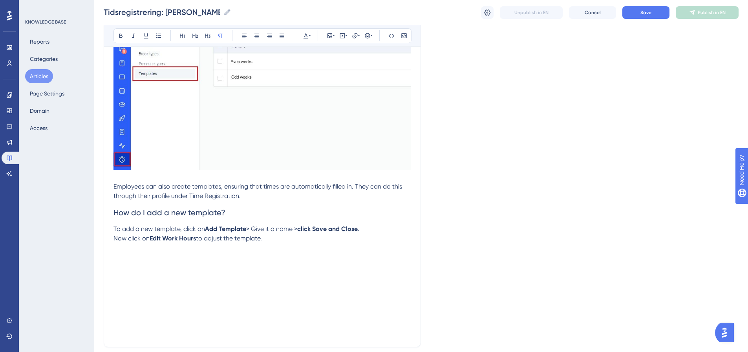
click at [118, 262] on p at bounding box center [263, 257] width 298 height 9
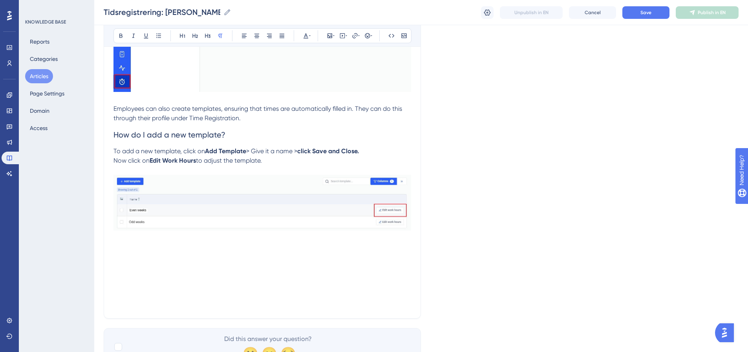
scroll to position [283, 0]
click at [119, 252] on p at bounding box center [263, 255] width 298 height 9
click at [121, 243] on p at bounding box center [263, 246] width 298 height 9
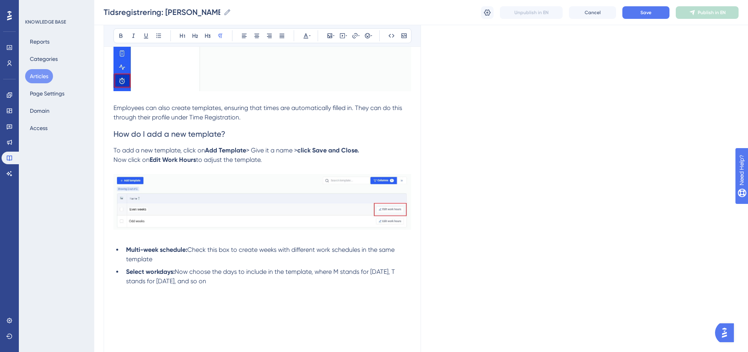
click at [116, 301] on p at bounding box center [263, 299] width 298 height 9
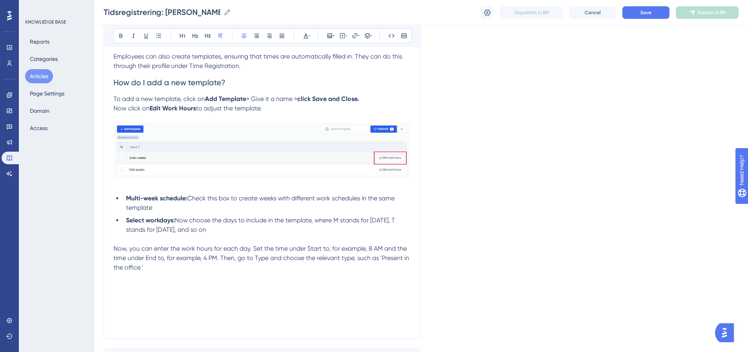
scroll to position [394, 0]
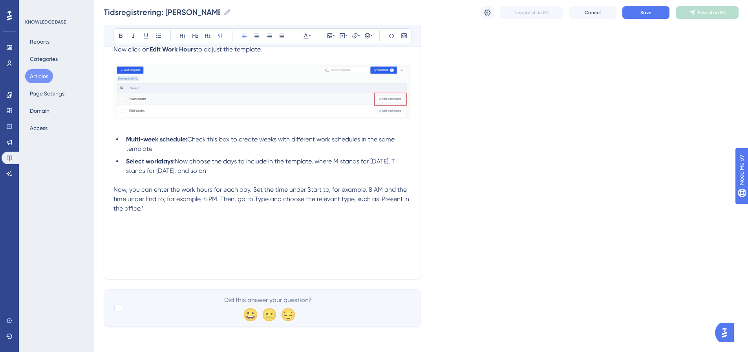
click at [120, 227] on p at bounding box center [263, 227] width 298 height 9
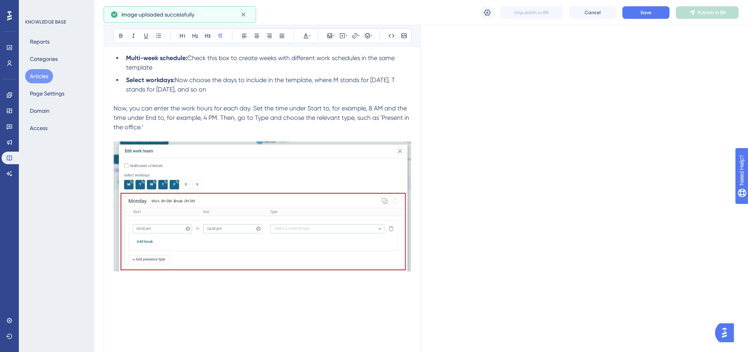
scroll to position [484, 0]
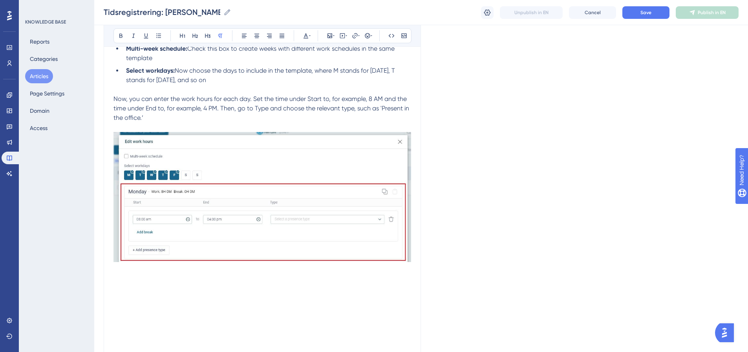
click at [125, 279] on p at bounding box center [263, 278] width 298 height 9
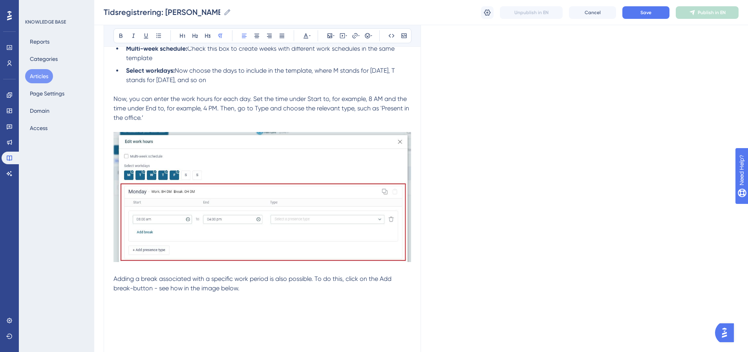
click at [125, 302] on p at bounding box center [263, 297] width 298 height 9
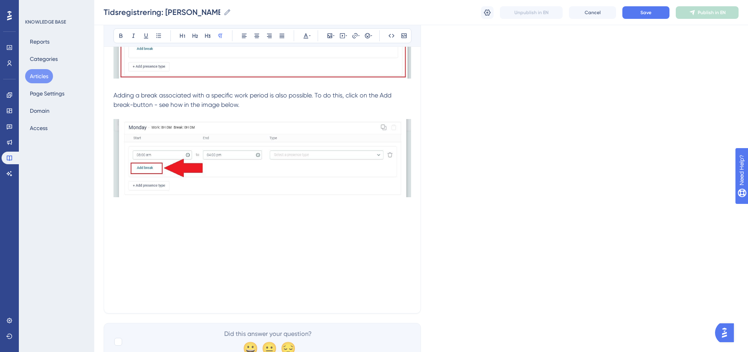
scroll to position [702, 0]
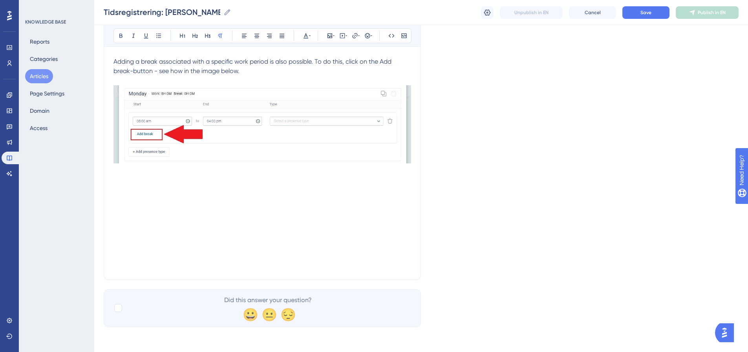
click at [123, 180] on p at bounding box center [263, 180] width 298 height 9
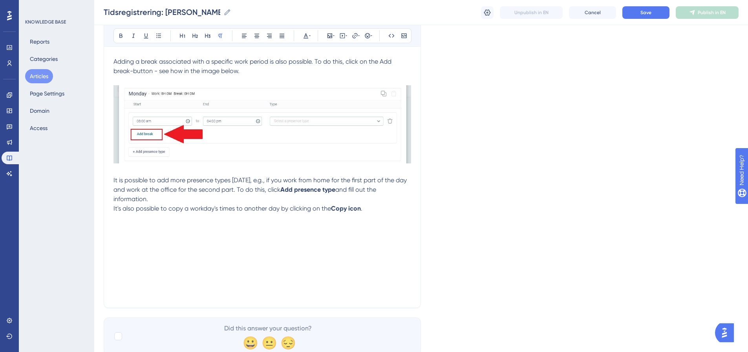
click at [118, 226] on p at bounding box center [263, 227] width 298 height 9
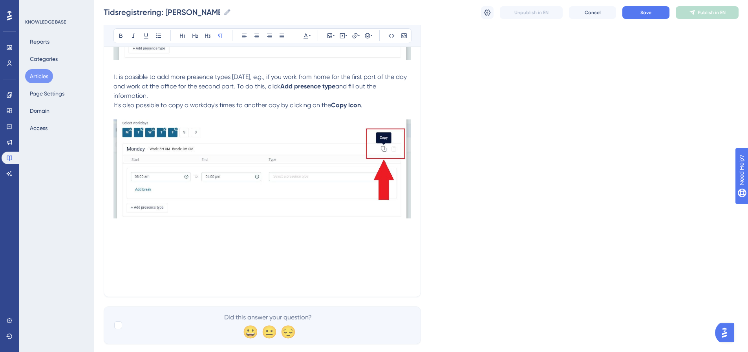
scroll to position [819, 0]
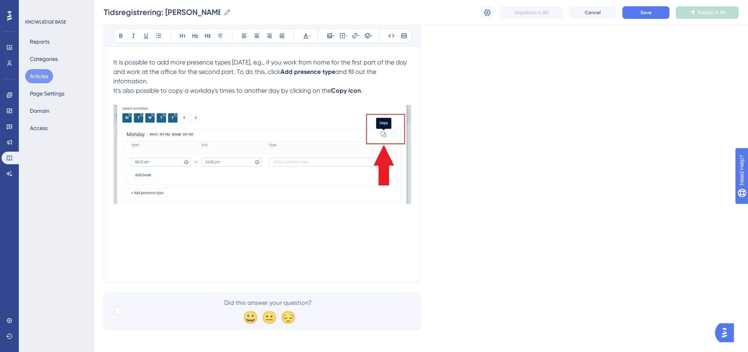
click at [120, 237] on p at bounding box center [263, 239] width 298 height 9
click at [118, 216] on p at bounding box center [263, 211] width 298 height 9
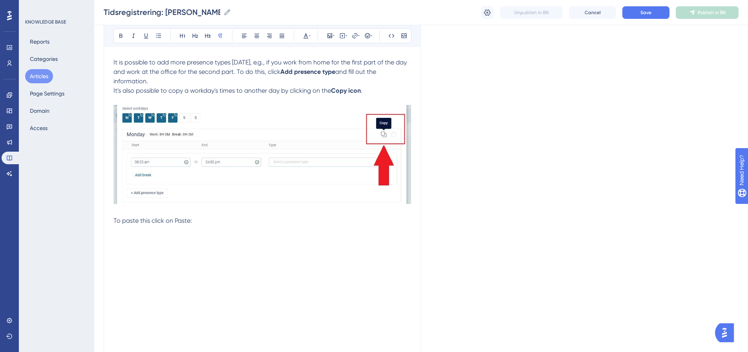
click at [184, 221] on span "To paste this click on Paste:" at bounding box center [153, 220] width 79 height 7
click at [121, 37] on icon at bounding box center [120, 36] width 3 height 4
click at [120, 239] on p at bounding box center [263, 239] width 298 height 9
click at [114, 237] on p at bounding box center [263, 239] width 298 height 9
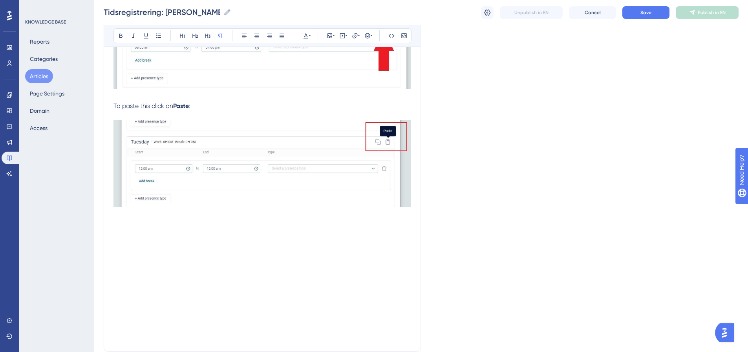
scroll to position [937, 0]
click at [136, 233] on p at bounding box center [263, 229] width 298 height 9
click at [116, 221] on p at bounding box center [263, 220] width 298 height 9
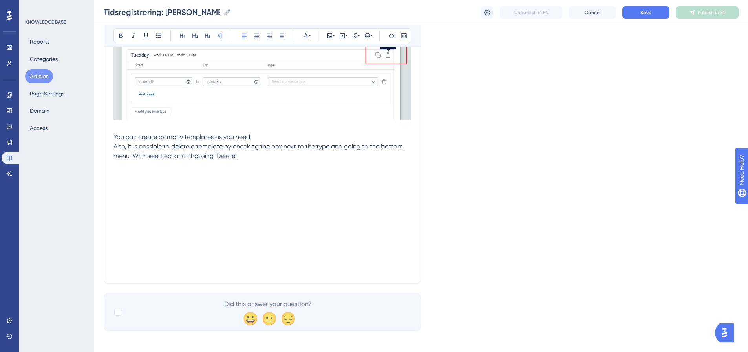
scroll to position [1025, 0]
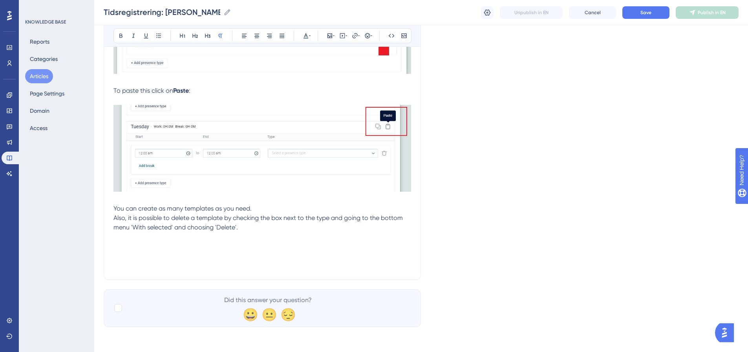
scroll to position [949, 0]
click at [652, 16] on button "Save" at bounding box center [646, 12] width 47 height 13
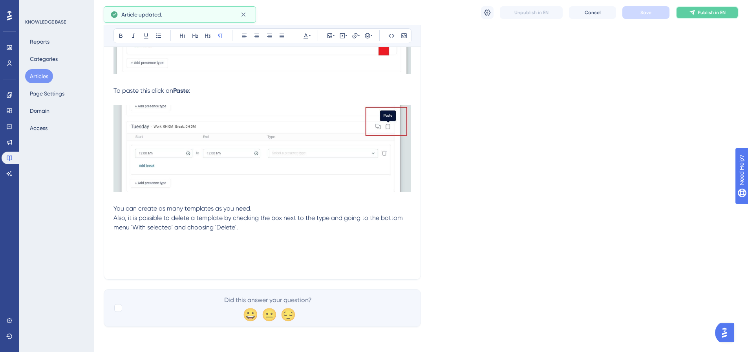
click at [708, 10] on span "Publish in EN" at bounding box center [712, 12] width 28 height 6
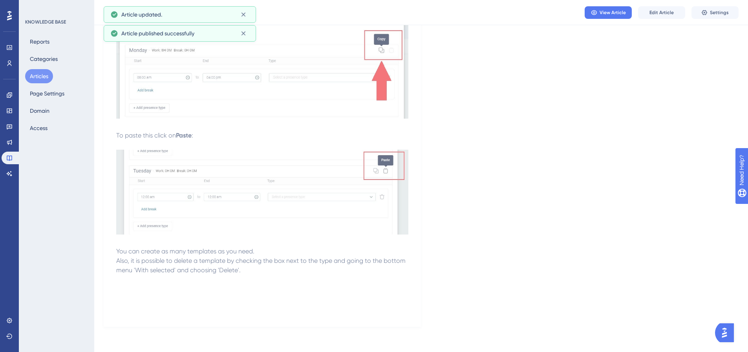
scroll to position [854, 0]
click at [32, 76] on button "Articles" at bounding box center [39, 76] width 28 height 14
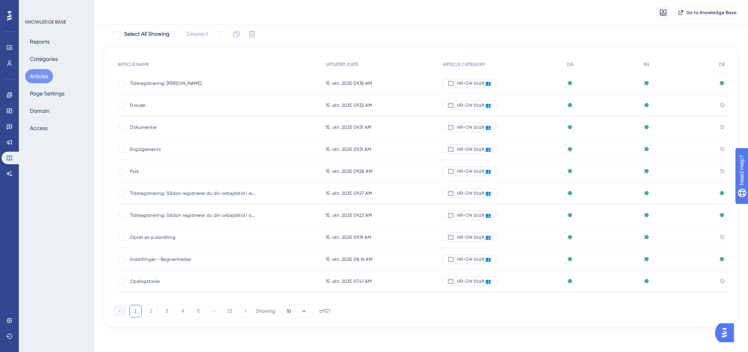
scroll to position [48, 0]
click at [152, 311] on button "2" at bounding box center [151, 310] width 13 height 13
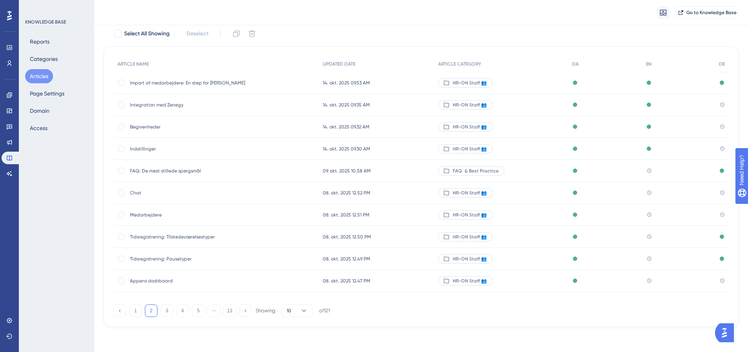
click at [136, 194] on span "Chat" at bounding box center [193, 193] width 126 height 6
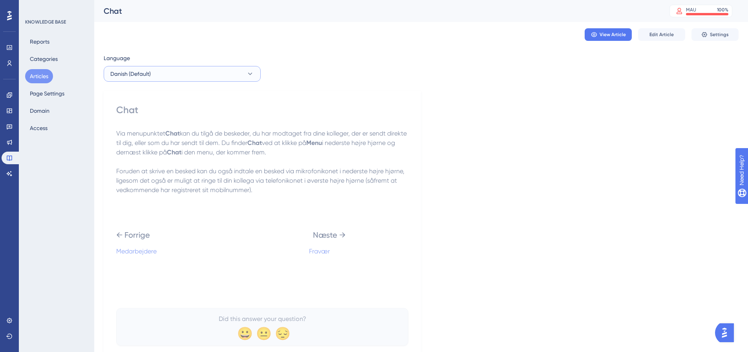
click at [225, 70] on button "Danish (Default)" at bounding box center [182, 74] width 157 height 16
click at [164, 116] on button "English English No translation" at bounding box center [182, 114] width 147 height 16
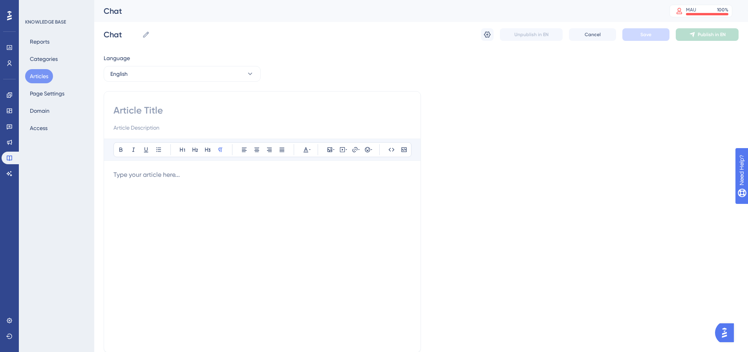
click at [152, 112] on input at bounding box center [263, 110] width 298 height 13
type input "Chat"
click at [166, 171] on p at bounding box center [263, 174] width 298 height 9
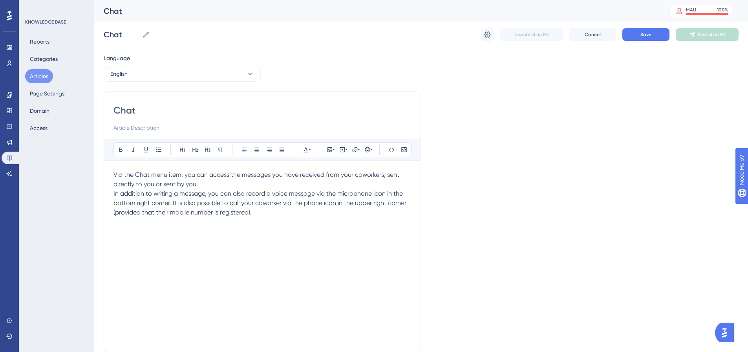
click at [212, 184] on p "Via the Chat menu item, you can access the messages you have received from your…" at bounding box center [263, 179] width 298 height 19
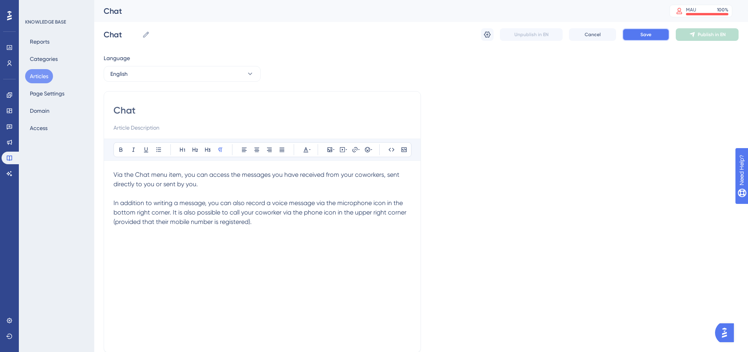
click at [646, 31] on button "Save" at bounding box center [646, 34] width 47 height 13
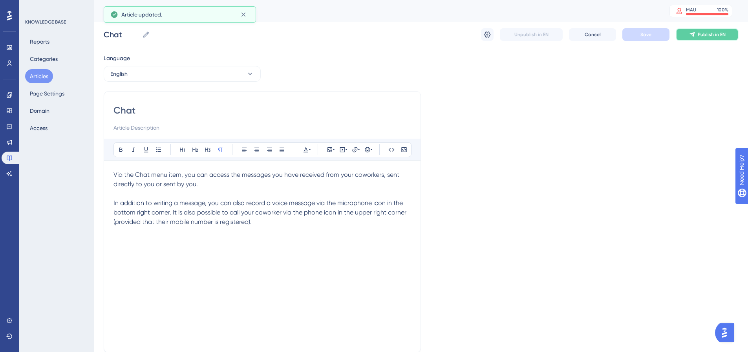
click at [712, 37] on span "Publish in EN" at bounding box center [712, 34] width 28 height 6
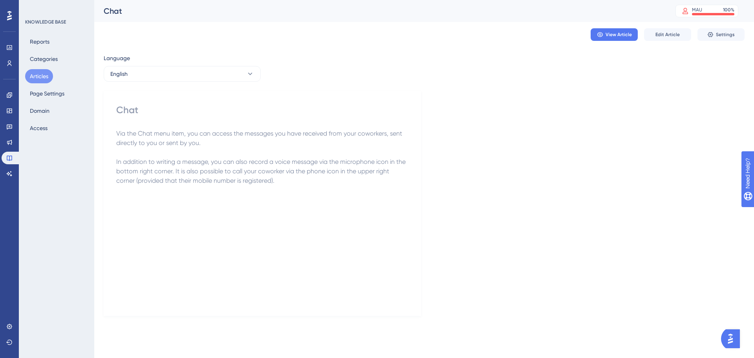
click at [36, 74] on button "Articles" at bounding box center [39, 76] width 28 height 14
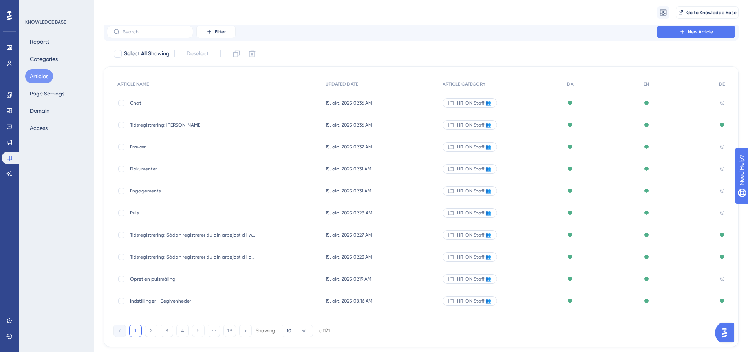
scroll to position [45, 0]
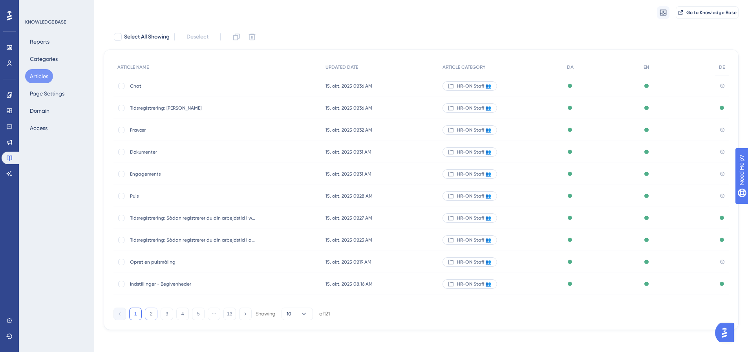
click at [150, 315] on button "2" at bounding box center [151, 314] width 13 height 13
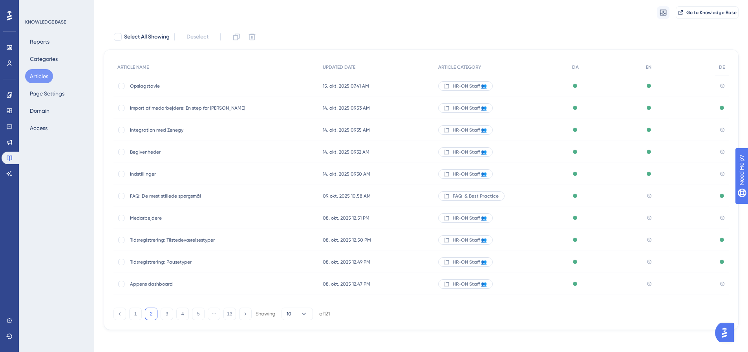
scroll to position [48, 0]
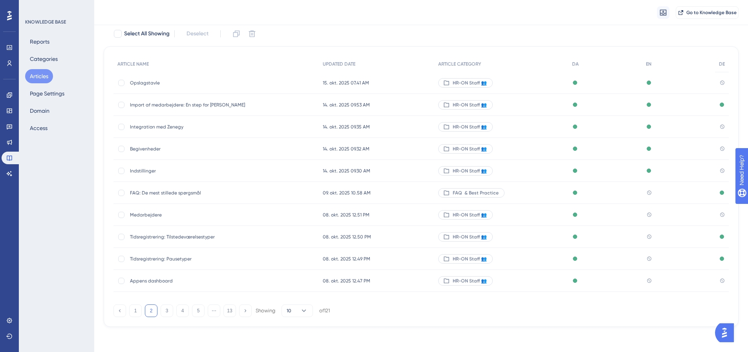
click at [141, 216] on span "Medarbejdere" at bounding box center [193, 215] width 126 height 6
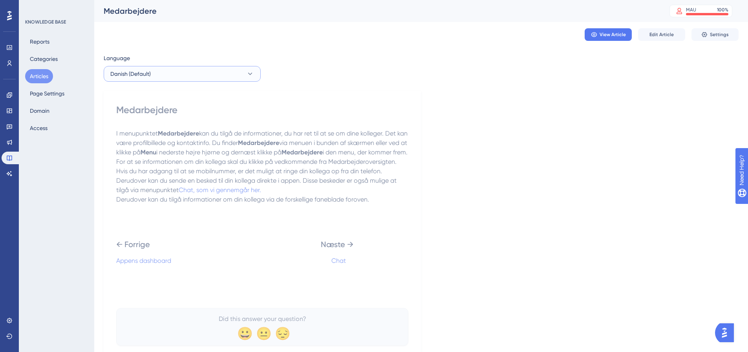
click at [149, 71] on span "Danish (Default)" at bounding box center [130, 73] width 40 height 9
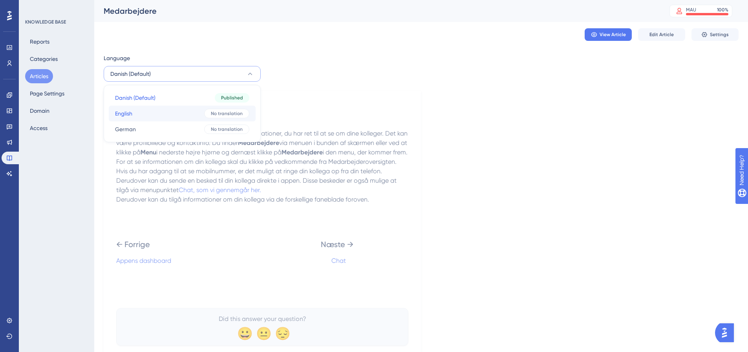
click at [148, 116] on button "English English No translation" at bounding box center [182, 114] width 147 height 16
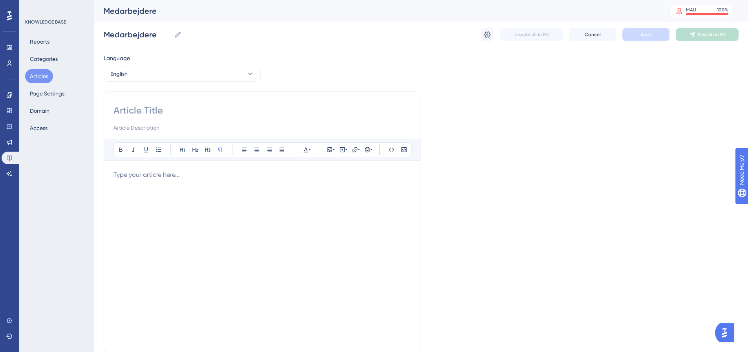
click at [165, 111] on input at bounding box center [263, 110] width 298 height 13
type input "Employees"
click at [146, 178] on p at bounding box center [263, 174] width 298 height 9
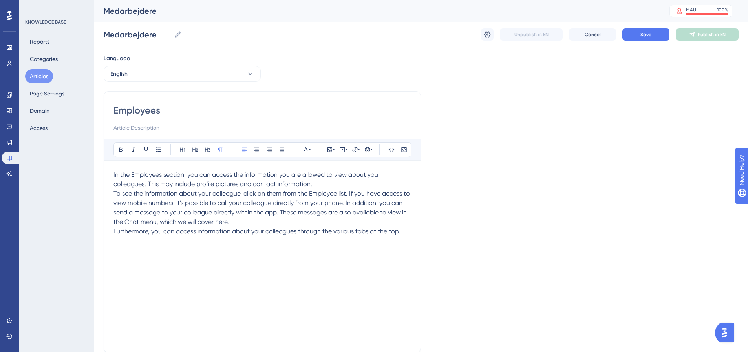
click at [333, 188] on p "In the Employees section, you can access the information you are allowed to vie…" at bounding box center [263, 179] width 298 height 19
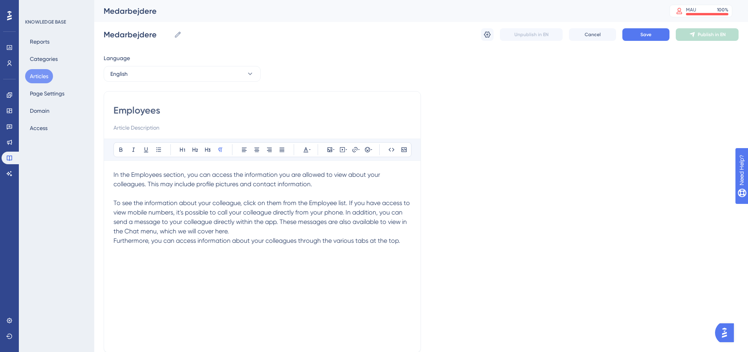
click at [249, 231] on p "To see the information about your colleague, click on them from the Employee li…" at bounding box center [263, 217] width 298 height 38
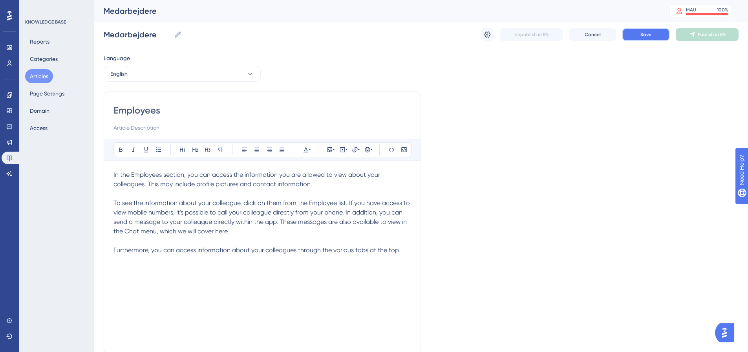
click at [658, 38] on button "Save" at bounding box center [646, 34] width 47 height 13
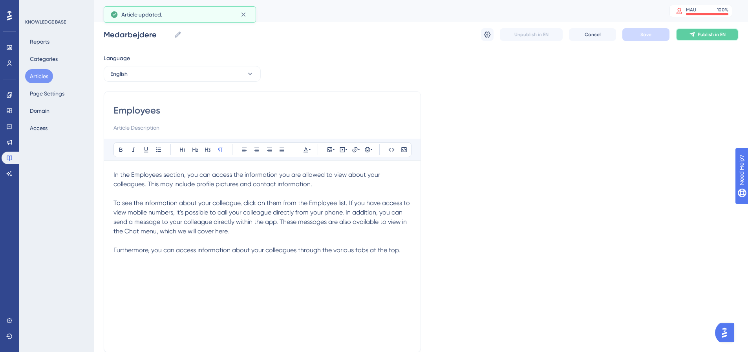
click at [706, 36] on span "Publish in EN" at bounding box center [712, 34] width 28 height 6
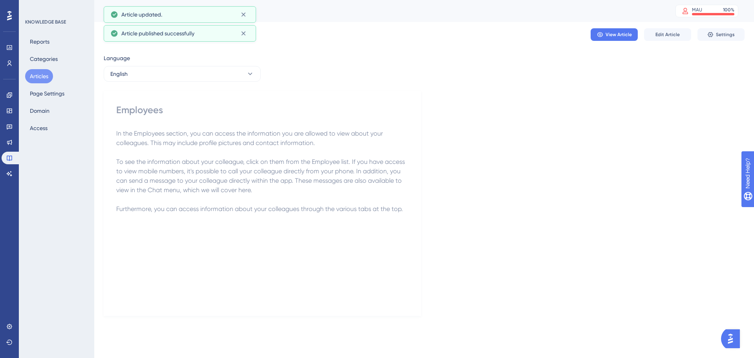
click at [37, 75] on button "Articles" at bounding box center [39, 76] width 28 height 14
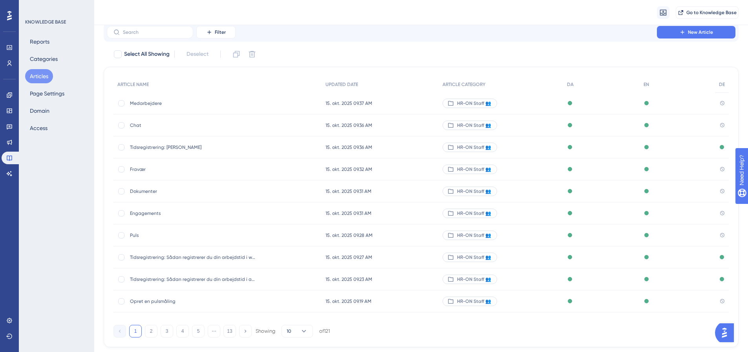
scroll to position [45, 0]
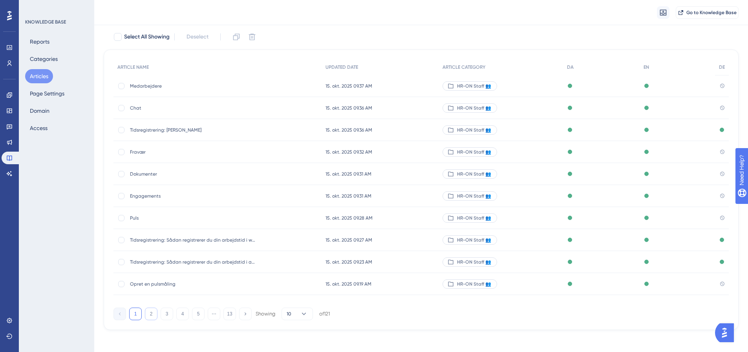
click at [148, 317] on button "2" at bounding box center [151, 314] width 13 height 13
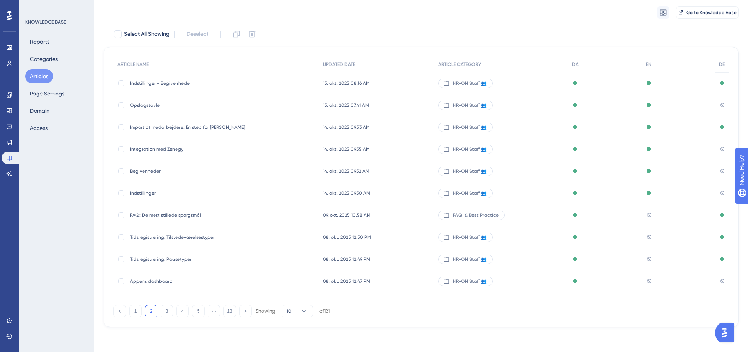
scroll to position [48, 0]
click at [183, 238] on span "Tidsregistrering: Tilstedeværelsestyper" at bounding box center [193, 237] width 126 height 6
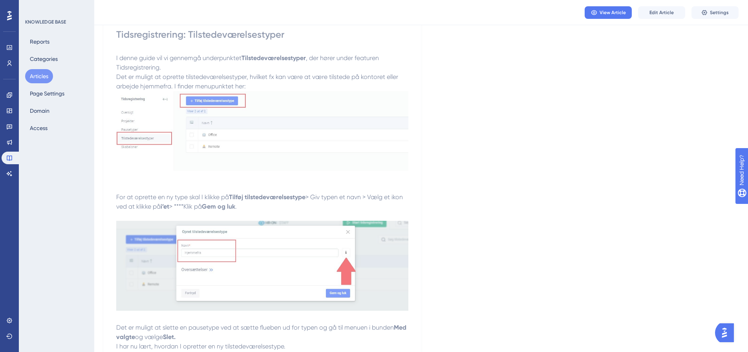
scroll to position [26, 0]
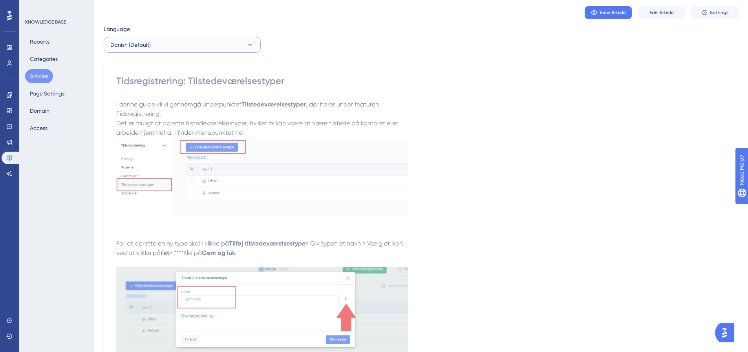
click at [189, 39] on button "Danish (Default)" at bounding box center [182, 45] width 157 height 16
click at [167, 84] on button "English English No translation" at bounding box center [182, 85] width 147 height 16
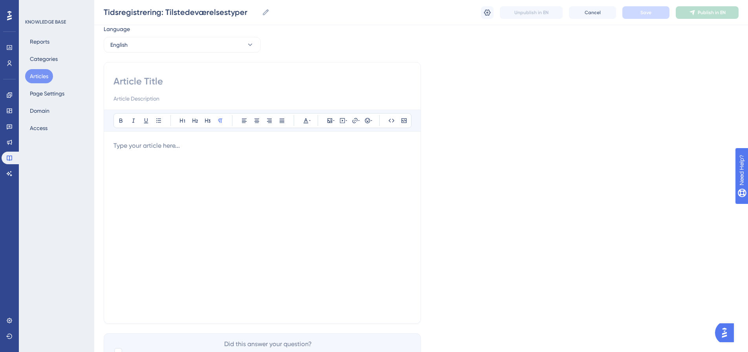
click at [134, 79] on input at bounding box center [263, 81] width 298 height 13
paste input "Time Registration: Presence types"
type input "Time Registration: Presence types"
click at [166, 143] on p at bounding box center [263, 145] width 298 height 9
click at [161, 147] on p at bounding box center [263, 145] width 298 height 9
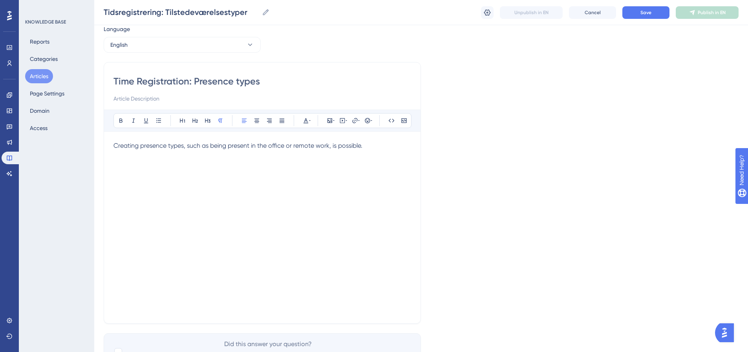
click at [295, 174] on div "Creating presence types, such as being present in the office or remote work, is…" at bounding box center [263, 227] width 298 height 173
click at [376, 136] on div "Bold Italic Underline Bullet Point Heading 1 Heading 2 Heading 3 Normal Align L…" at bounding box center [263, 212] width 298 height 204
click at [376, 141] on div "Bold Italic Underline Bullet Point Heading 1 Heading 2 Heading 3 Normal Align L…" at bounding box center [263, 212] width 298 height 204
click at [371, 147] on p "Creating presence types, such as being present in the office or remote work, is…" at bounding box center [263, 145] width 298 height 9
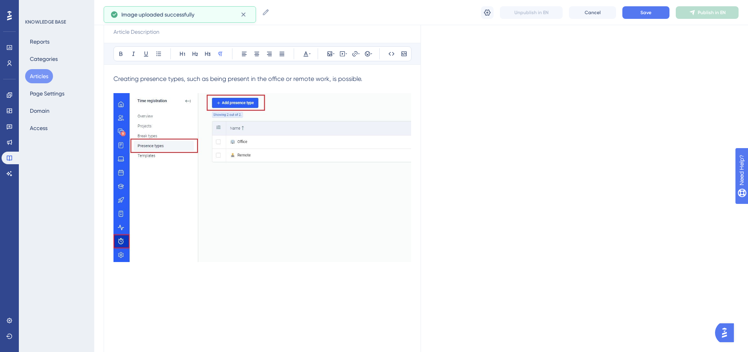
scroll to position [102, 0]
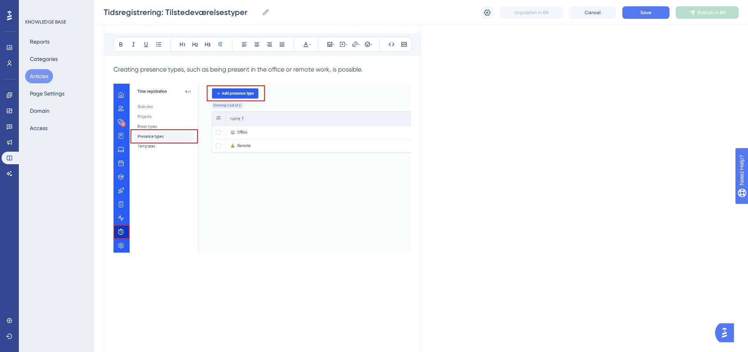
click at [158, 267] on p at bounding box center [263, 269] width 298 height 9
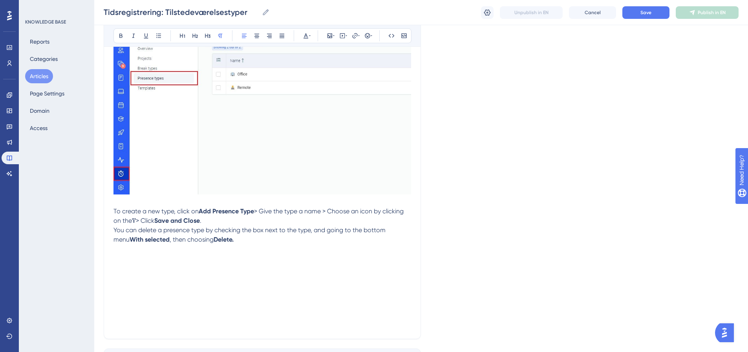
scroll to position [220, 0]
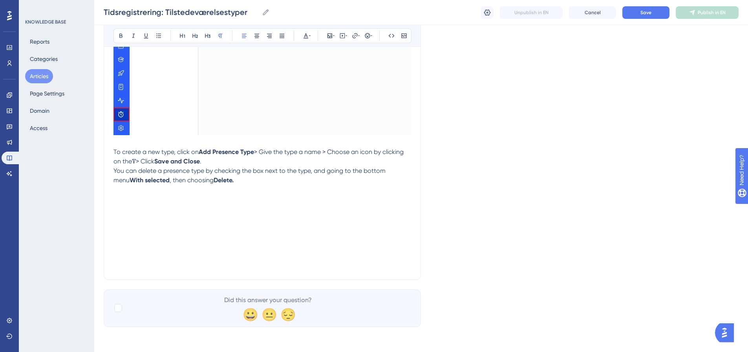
click at [215, 164] on p "To create a new type, click on Add Presence Type > Give the type a name > Choos…" at bounding box center [263, 156] width 298 height 19
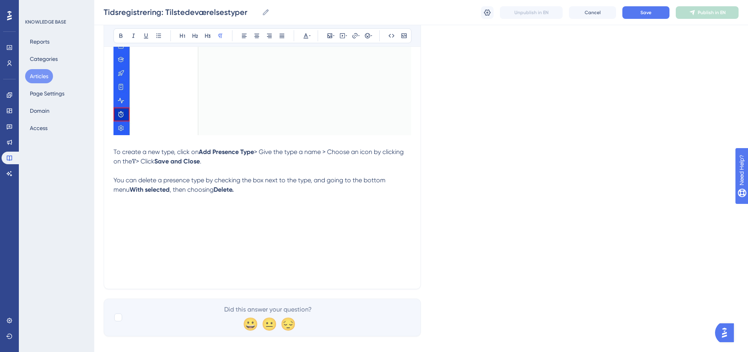
click at [137, 212] on p at bounding box center [263, 208] width 298 height 9
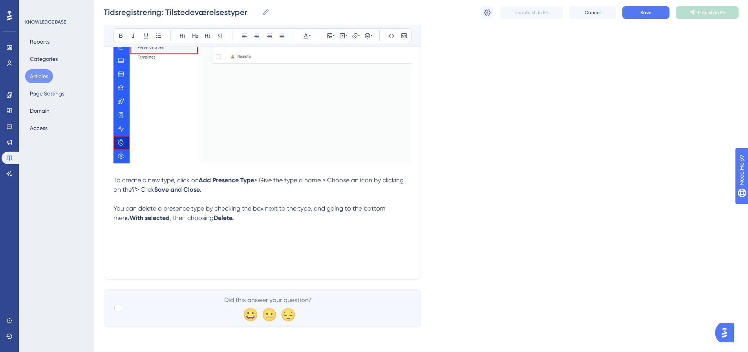
scroll to position [191, 0]
click at [649, 16] on button "Save" at bounding box center [646, 12] width 47 height 13
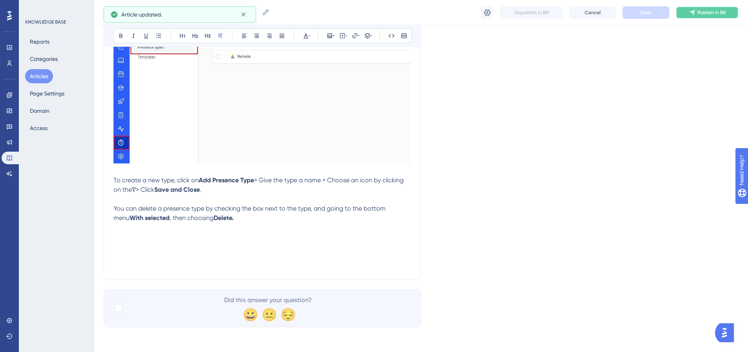
click at [699, 13] on span "Publish in EN" at bounding box center [712, 12] width 28 height 6
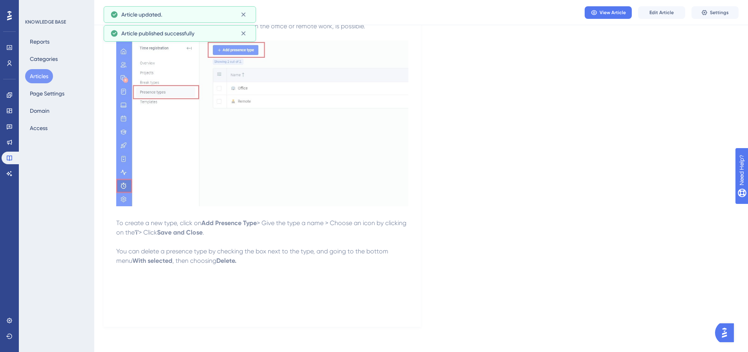
scroll to position [0, 0]
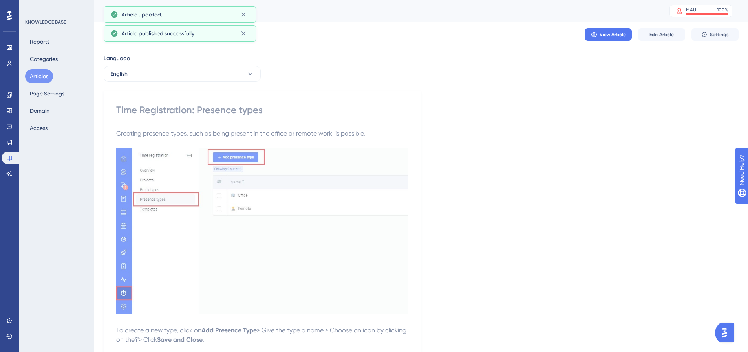
click at [44, 75] on button "Articles" at bounding box center [39, 76] width 28 height 14
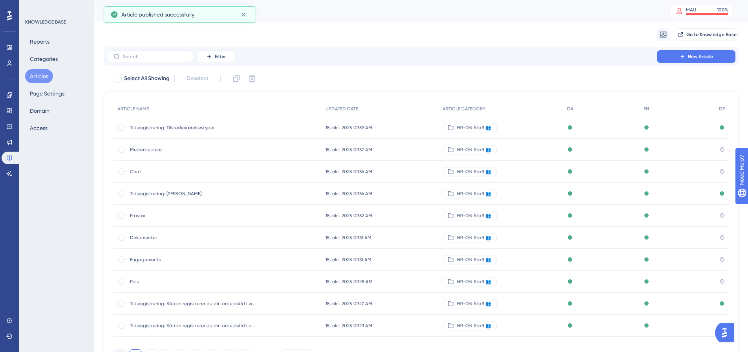
scroll to position [48, 0]
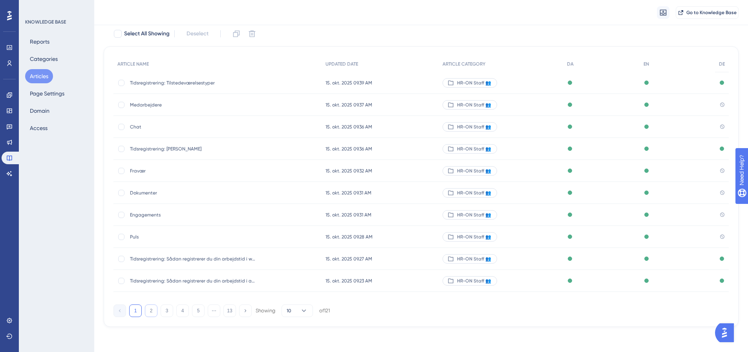
click at [154, 310] on button "2" at bounding box center [151, 310] width 13 height 13
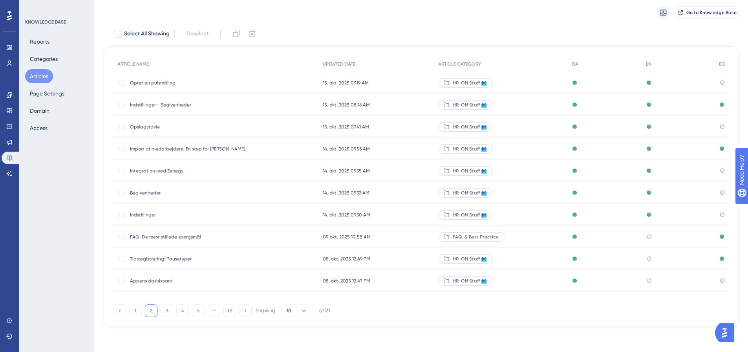
click at [178, 258] on span "Tidsregistrering: Pausetyper" at bounding box center [193, 259] width 126 height 6
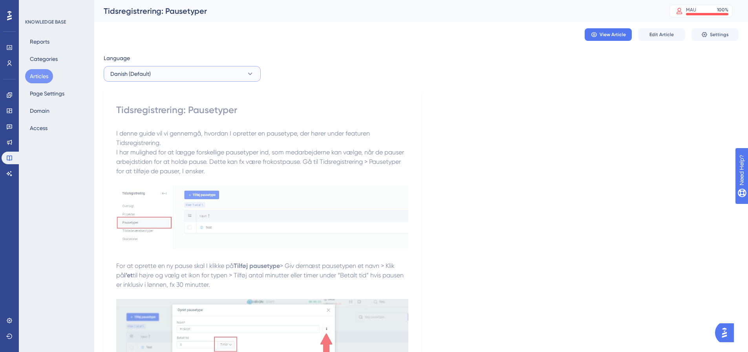
click at [214, 71] on button "Danish (Default)" at bounding box center [182, 74] width 157 height 16
click at [176, 115] on button "English English No translation" at bounding box center [182, 114] width 147 height 16
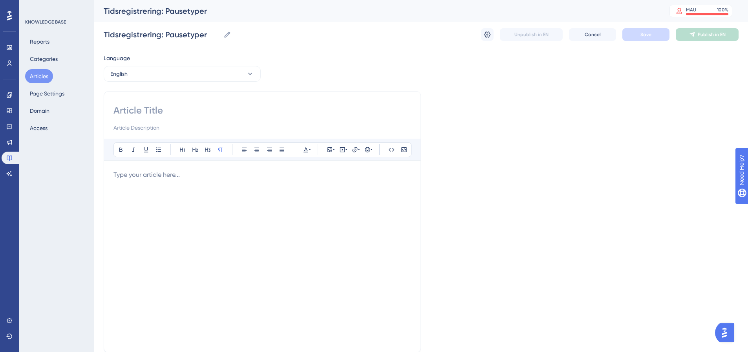
click at [163, 108] on input at bounding box center [263, 110] width 298 height 13
paste input "Time Registration: Break types"
type input "Time Registration: Break types"
click at [158, 171] on p at bounding box center [263, 174] width 298 height 9
click at [189, 178] on p at bounding box center [263, 174] width 298 height 9
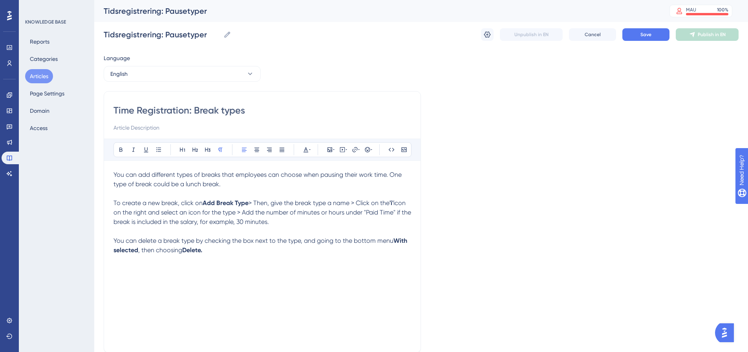
click at [230, 184] on p "You can add different types of breaks that employees can choose when pausing th…" at bounding box center [263, 179] width 298 height 19
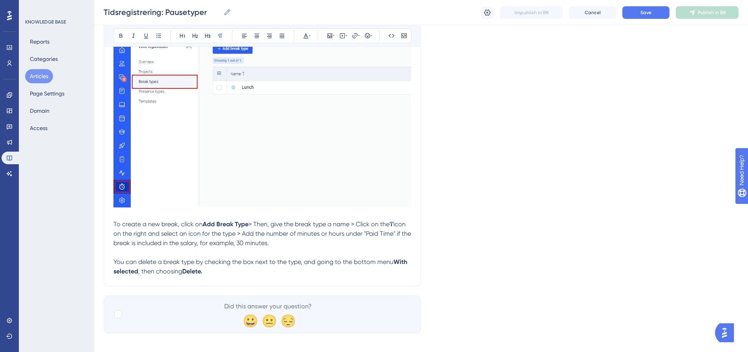
scroll to position [163, 0]
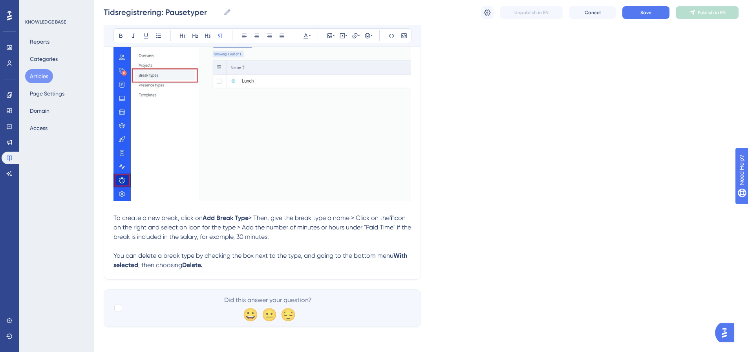
click at [298, 234] on p "To create a new break, click on Add Break Type > Then, give the break type a na…" at bounding box center [263, 227] width 298 height 28
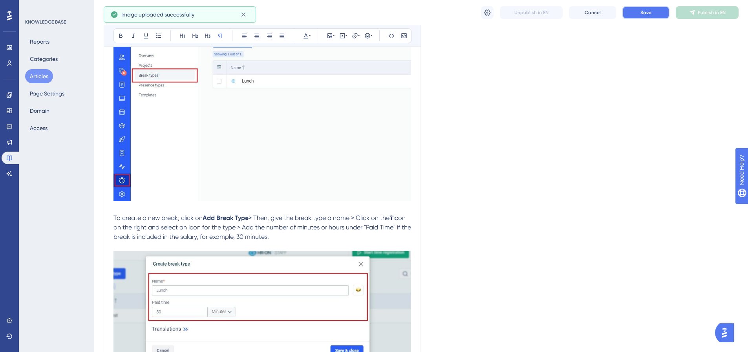
click at [654, 10] on button "Save" at bounding box center [646, 12] width 47 height 13
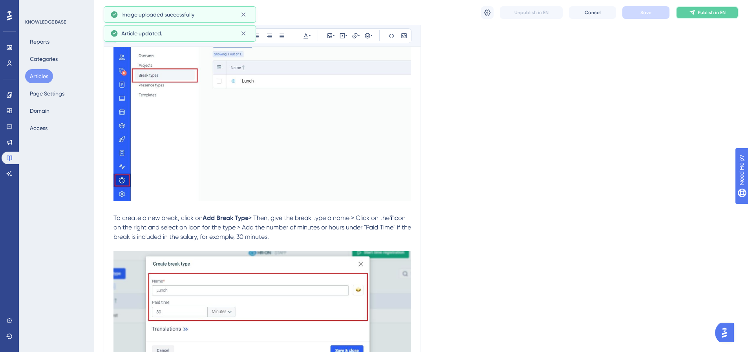
click at [717, 14] on span "Publish in EN" at bounding box center [712, 12] width 28 height 6
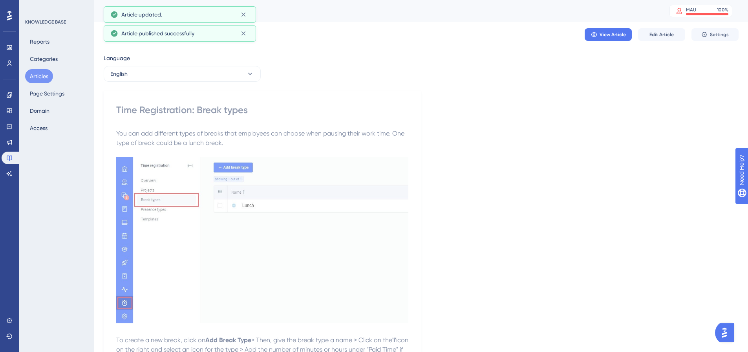
click at [46, 79] on button "Articles" at bounding box center [39, 76] width 28 height 14
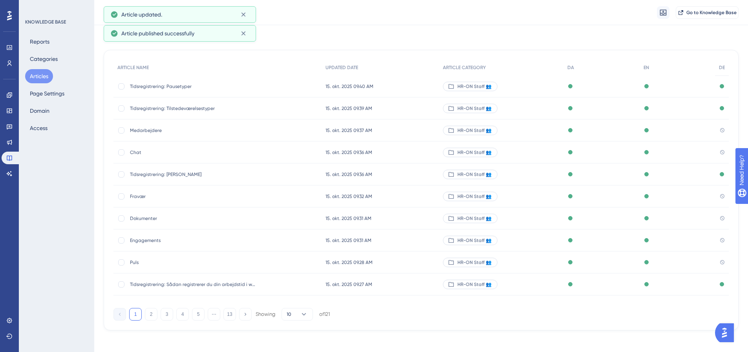
scroll to position [45, 0]
click at [153, 316] on button "2" at bounding box center [151, 314] width 13 height 13
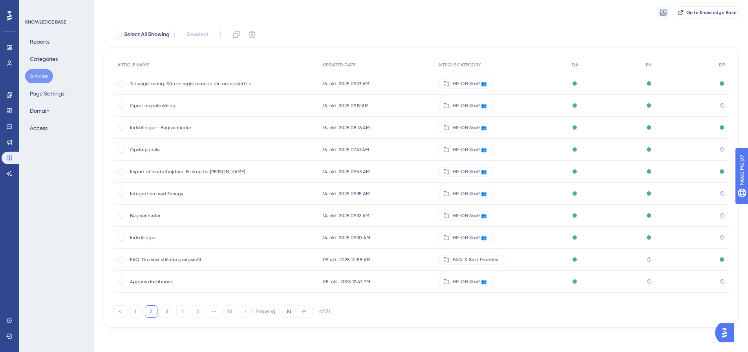
scroll to position [48, 0]
click at [155, 282] on span "Appens dashboard" at bounding box center [193, 281] width 126 height 6
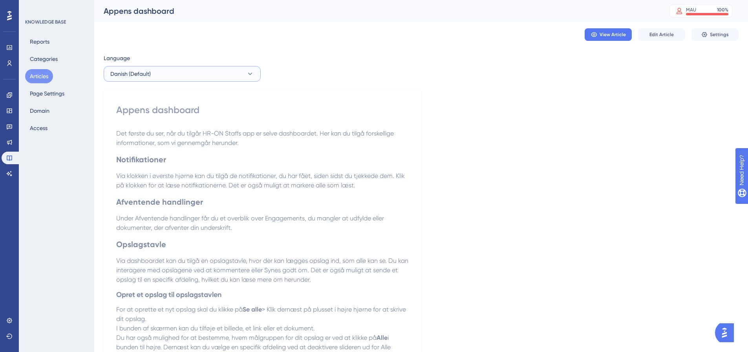
click at [161, 71] on button "Danish (Default)" at bounding box center [182, 74] width 157 height 16
click at [156, 114] on button "English English No translation" at bounding box center [182, 114] width 147 height 16
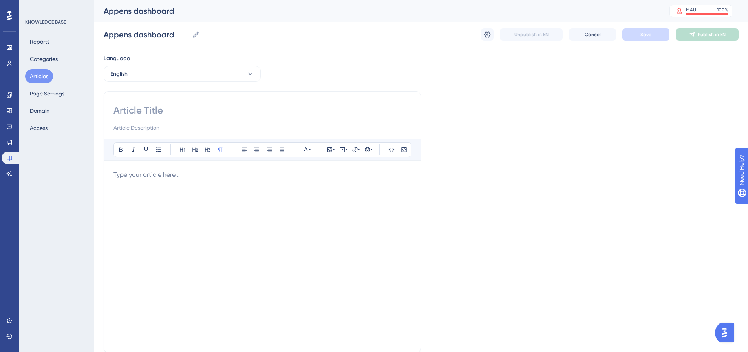
click at [138, 111] on input at bounding box center [263, 110] width 298 height 13
type input "StaffBuddy Dashboard"
click at [169, 178] on p at bounding box center [263, 174] width 298 height 9
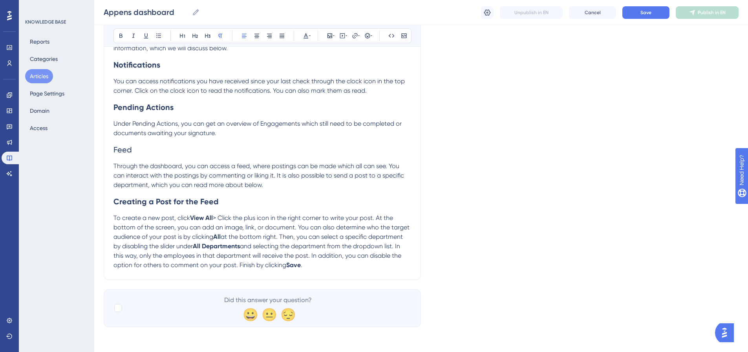
scroll to position [93, 0]
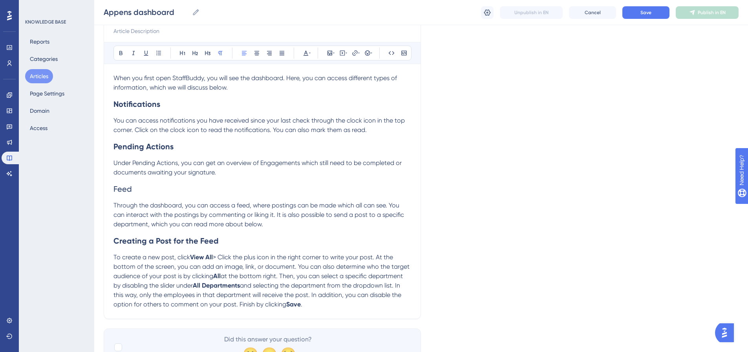
click at [132, 147] on strong "Pending Actions" at bounding box center [144, 146] width 60 height 9
click at [125, 190] on span "Feed" at bounding box center [123, 188] width 18 height 9
drag, startPoint x: 136, startPoint y: 186, endPoint x: 114, endPoint y: 187, distance: 22.0
click at [114, 187] on h2 "Feed" at bounding box center [263, 189] width 298 height 24
drag, startPoint x: 222, startPoint y: 240, endPoint x: 115, endPoint y: 243, distance: 107.3
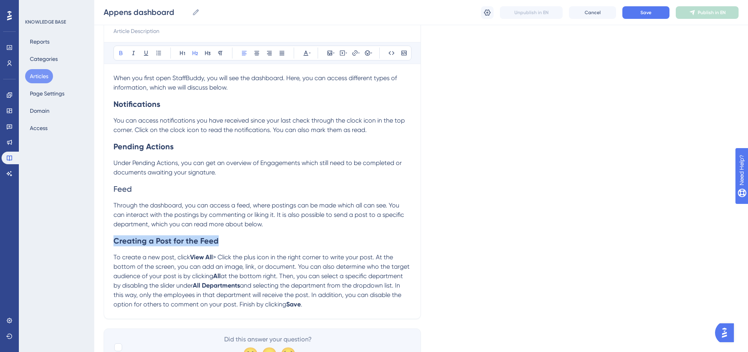
click at [115, 243] on h2 "Creating a Post for the Feed" at bounding box center [263, 241] width 298 height 24
click at [122, 53] on icon at bounding box center [120, 53] width 3 height 4
drag, startPoint x: 174, startPoint y: 147, endPoint x: 114, endPoint y: 146, distance: 59.7
click at [114, 146] on h2 "Pending Actions" at bounding box center [263, 147] width 298 height 24
click at [123, 56] on icon at bounding box center [121, 53] width 6 height 6
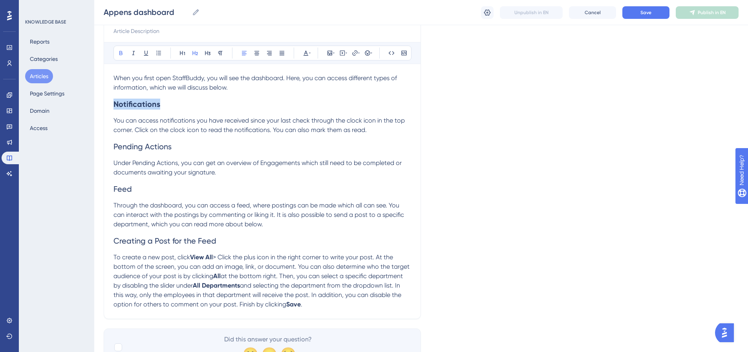
drag, startPoint x: 148, startPoint y: 103, endPoint x: 110, endPoint y: 103, distance: 37.7
click at [110, 103] on div "StaffBuddy Dashboard Bold Italic Underline Bullet Point Heading 1 Heading 2 Hea…" at bounding box center [262, 157] width 317 height 324
click at [123, 52] on icon at bounding box center [121, 53] width 6 height 6
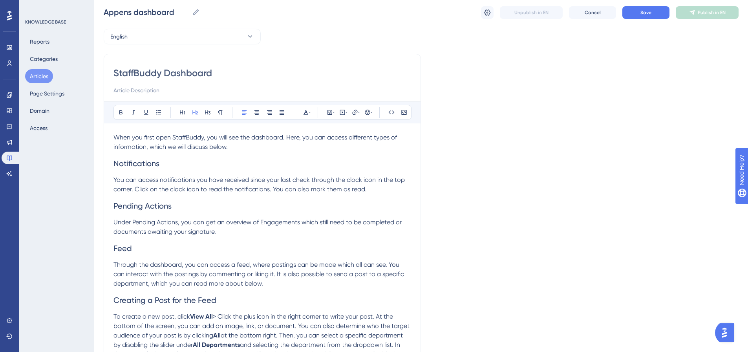
scroll to position [15, 0]
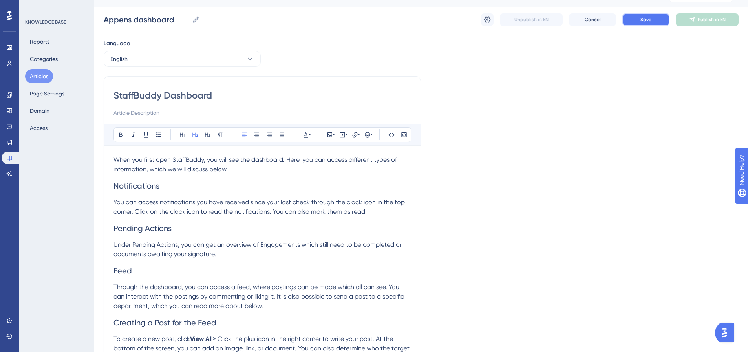
click at [654, 22] on button "Save" at bounding box center [646, 19] width 47 height 13
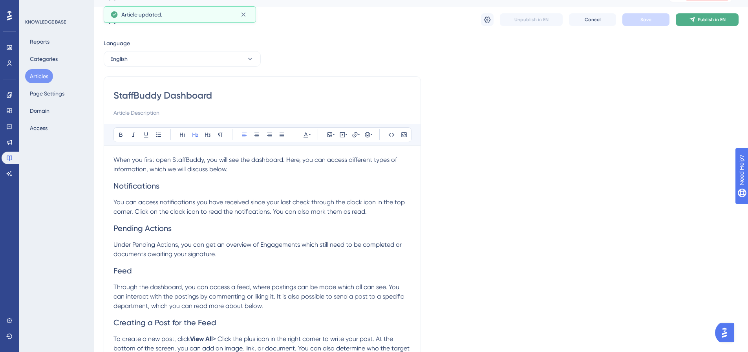
click at [713, 25] on button "Publish in EN" at bounding box center [707, 19] width 63 height 13
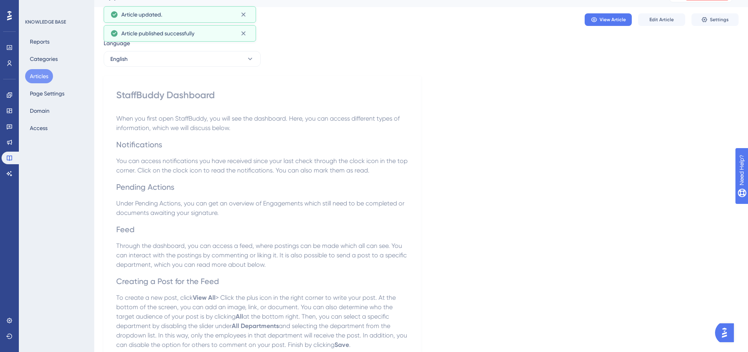
click at [44, 79] on button "Articles" at bounding box center [39, 76] width 28 height 14
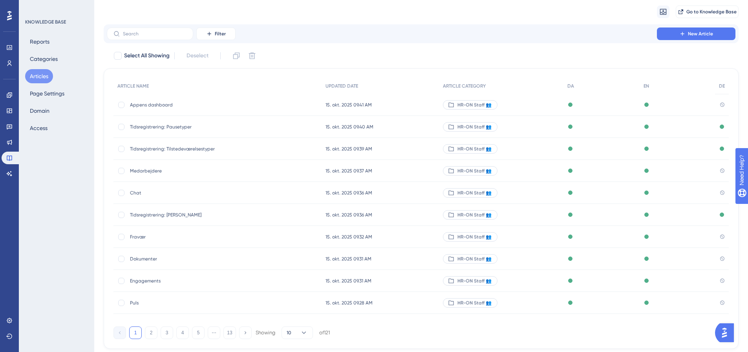
scroll to position [45, 0]
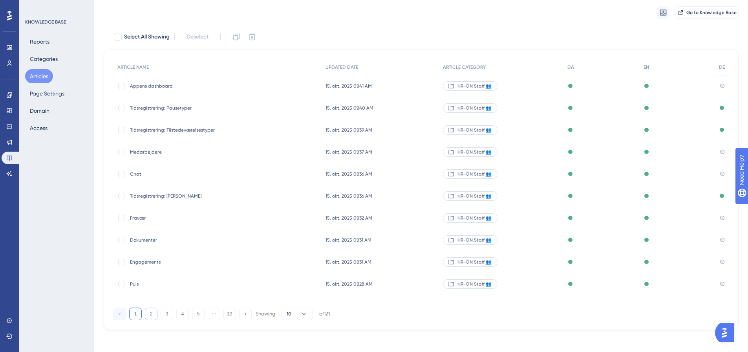
click at [154, 316] on button "2" at bounding box center [151, 314] width 13 height 13
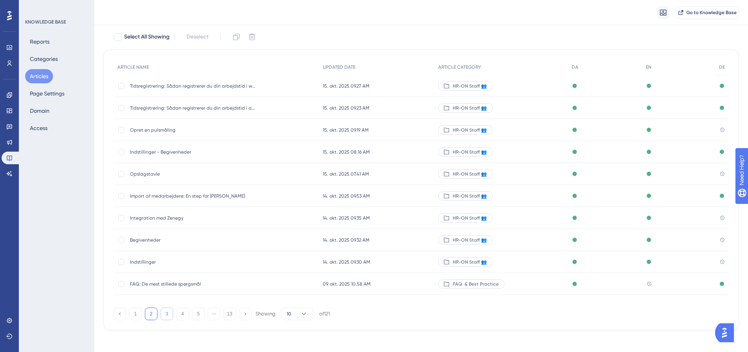
click at [169, 312] on button "3" at bounding box center [167, 314] width 13 height 13
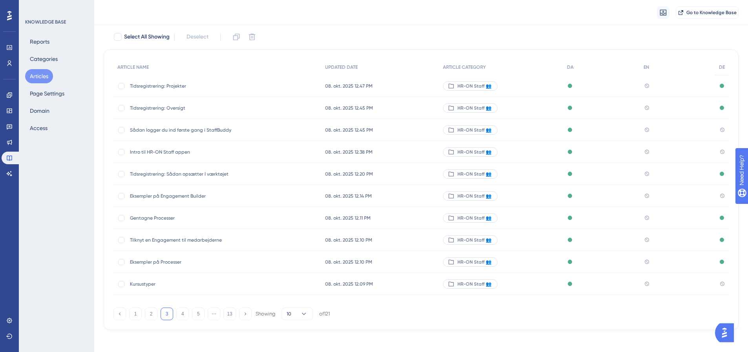
click at [162, 85] on span "Tidsregistrering: Projekter" at bounding box center [193, 86] width 126 height 6
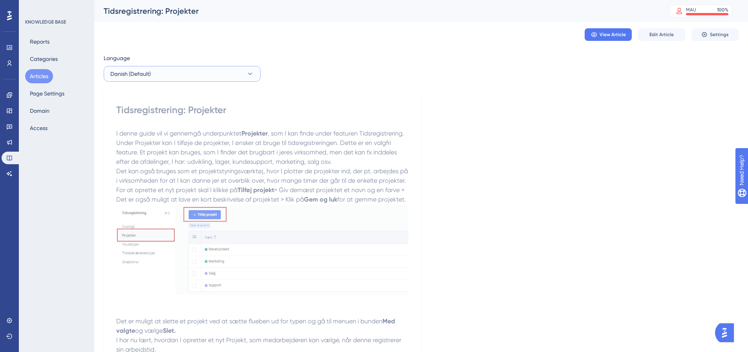
click at [209, 74] on button "Danish (Default)" at bounding box center [182, 74] width 157 height 16
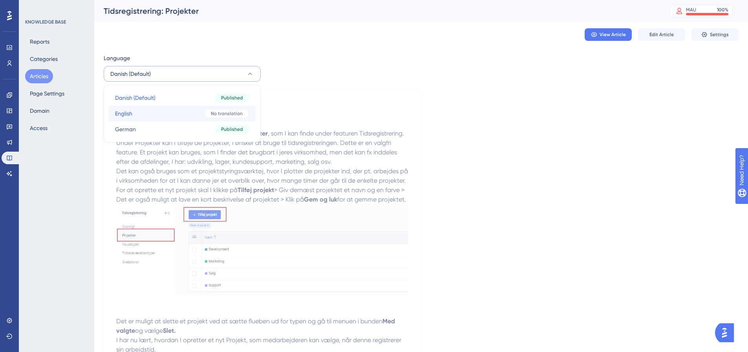
click at [170, 116] on button "English English No translation" at bounding box center [182, 114] width 147 height 16
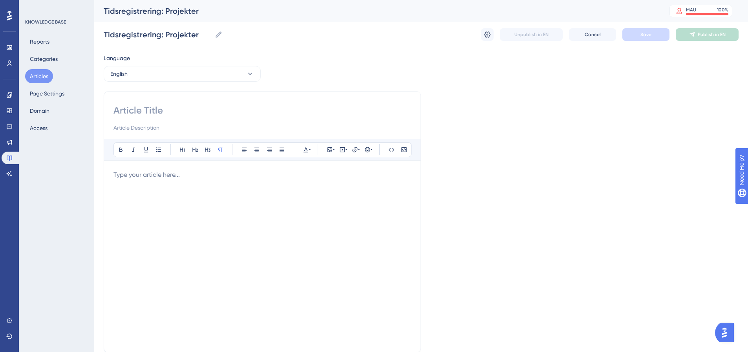
click at [150, 107] on input at bounding box center [263, 110] width 298 height 13
paste input "Time Registration: Projects"
type input "Time Registration: Projects"
click at [135, 177] on p at bounding box center [263, 174] width 298 height 9
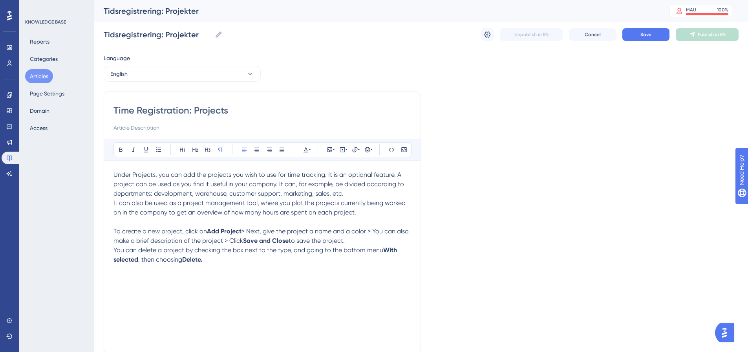
click at [367, 213] on p "It can also be used as a project management tool, where you plot the projects c…" at bounding box center [263, 207] width 298 height 19
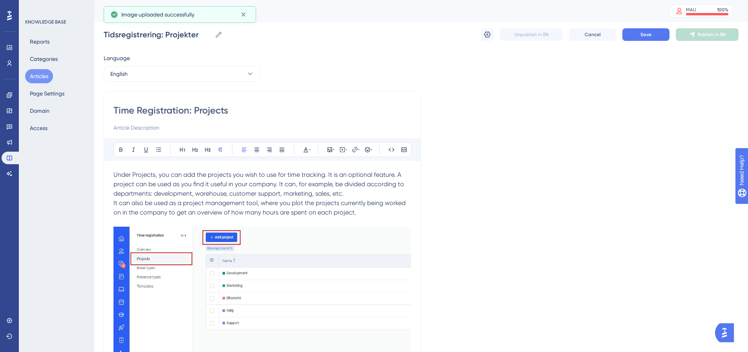
click at [355, 190] on p "Under Projects, you can add the projects you wish to use for time tracking. It …" at bounding box center [263, 184] width 298 height 28
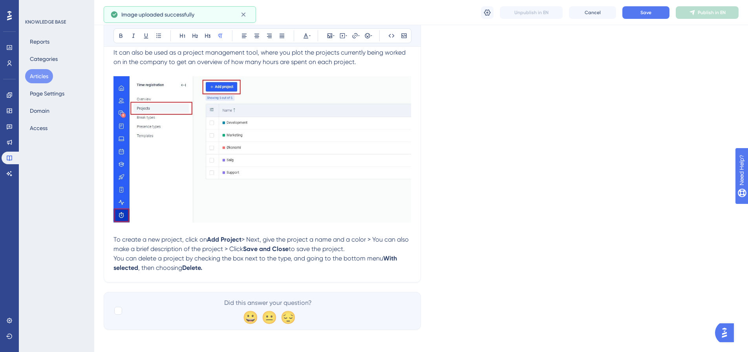
scroll to position [157, 0]
click at [370, 235] on span "> Next, give the project a name and a color > You can also make a brief descrip…" at bounding box center [262, 243] width 297 height 17
click at [369, 248] on p "To create a new project, click on Add Project > Next, give the project a name a…" at bounding box center [263, 244] width 298 height 19
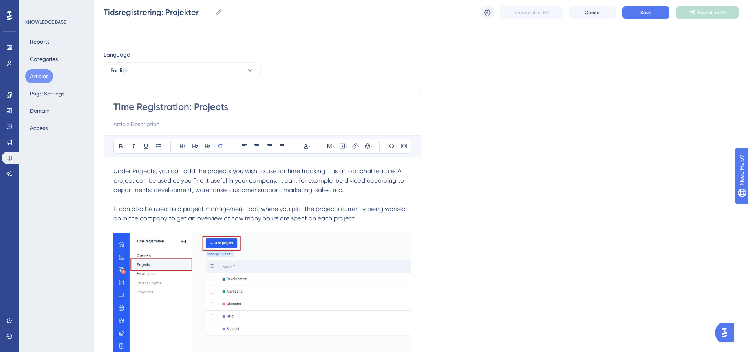
scroll to position [0, 0]
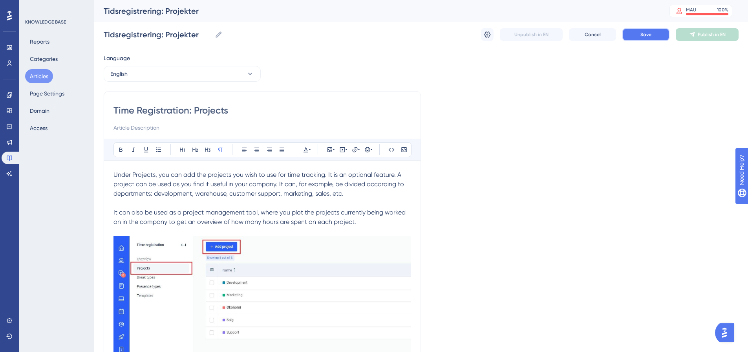
click at [644, 29] on button "Save" at bounding box center [646, 34] width 47 height 13
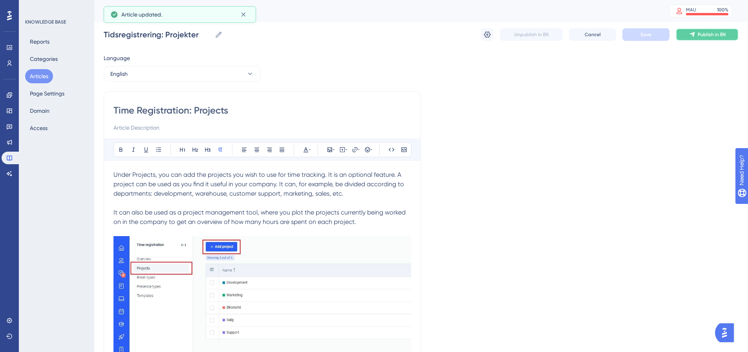
click at [715, 35] on span "Publish in EN" at bounding box center [712, 34] width 28 height 6
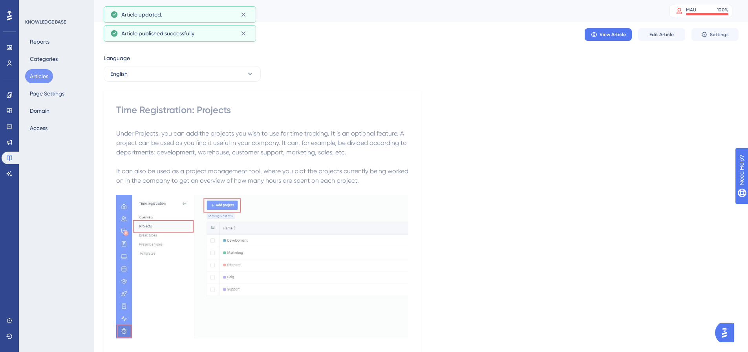
click at [39, 75] on button "Articles" at bounding box center [39, 76] width 28 height 14
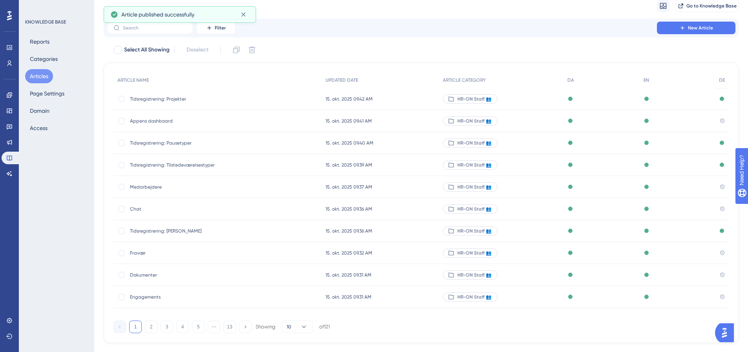
scroll to position [45, 0]
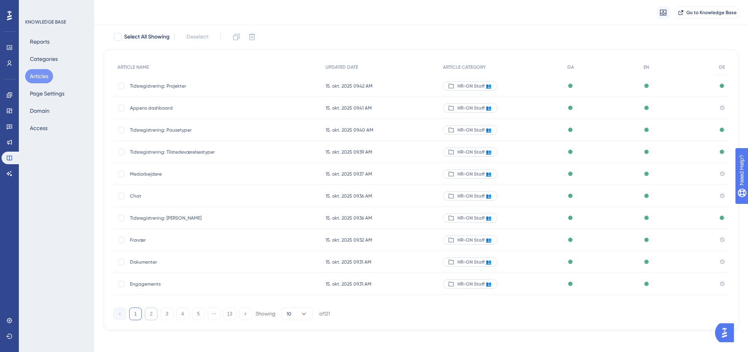
click at [155, 315] on button "2" at bounding box center [151, 314] width 13 height 13
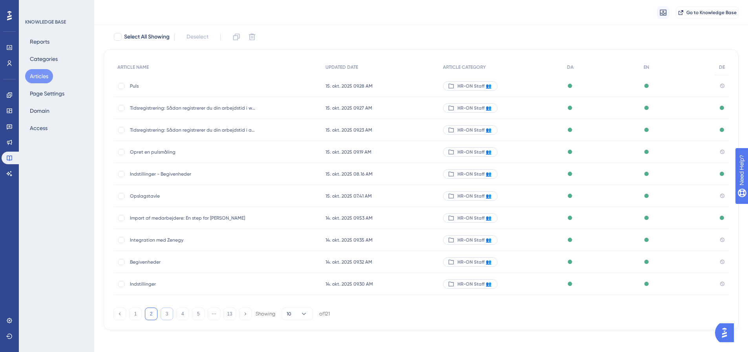
click at [170, 314] on button "3" at bounding box center [167, 314] width 13 height 13
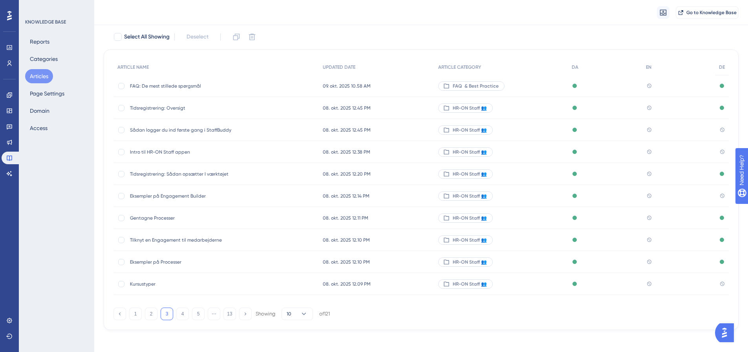
click at [170, 108] on span "Tidsregistrering: Oversigt" at bounding box center [193, 108] width 126 height 6
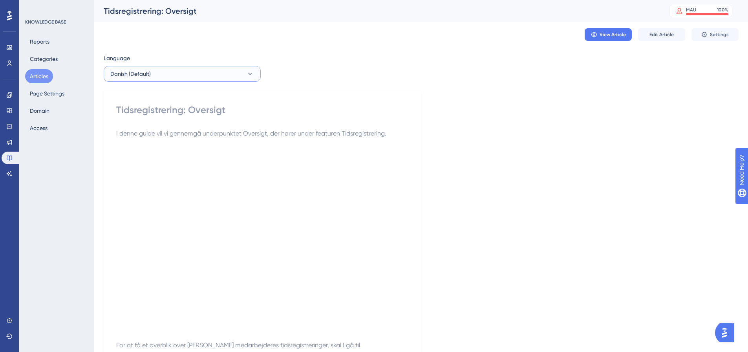
click at [250, 76] on icon at bounding box center [250, 74] width 8 height 8
click at [209, 114] on div "No translation" at bounding box center [226, 113] width 45 height 9
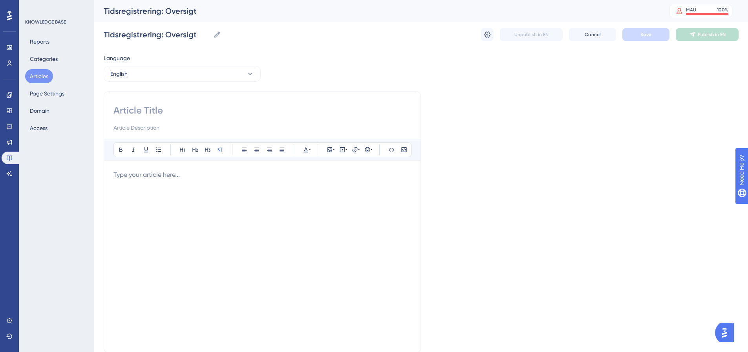
click at [163, 111] on input at bounding box center [263, 110] width 298 height 13
paste input "Time Registration: Overview"
type input "Time Registration: Overview"
click at [174, 174] on p at bounding box center [263, 174] width 298 height 9
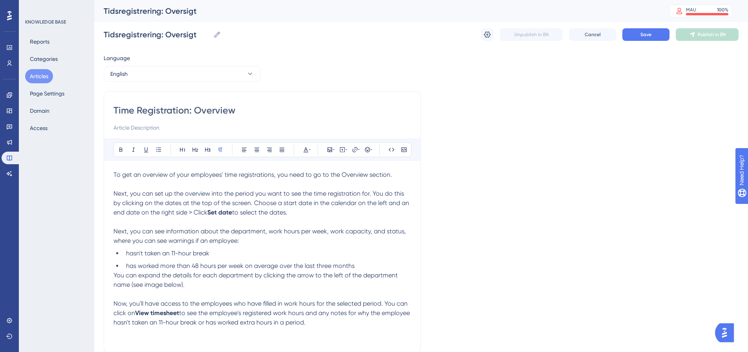
click at [120, 183] on p at bounding box center [263, 184] width 298 height 9
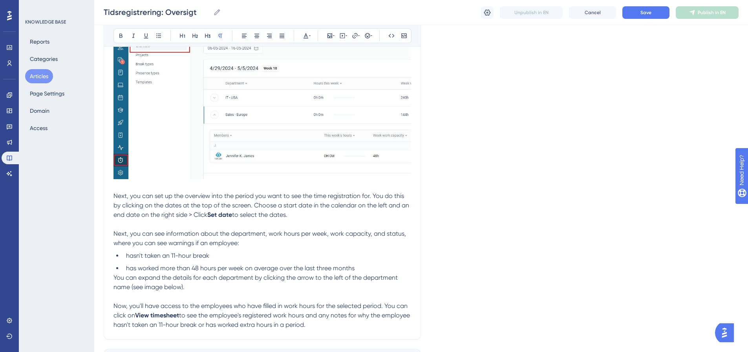
scroll to position [196, 0]
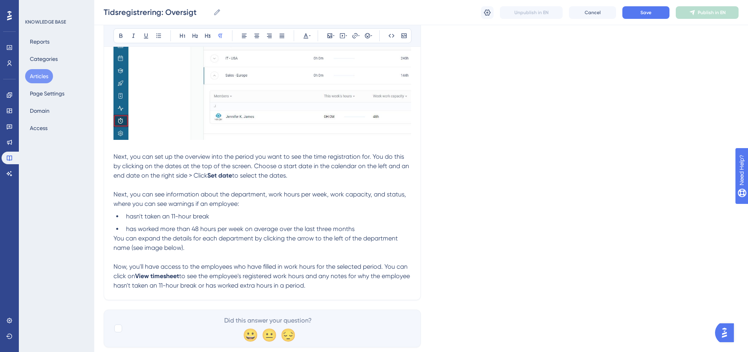
click at [304, 173] on p "Next, you can set up the overview into the period you want to see the time regi…" at bounding box center [263, 166] width 298 height 28
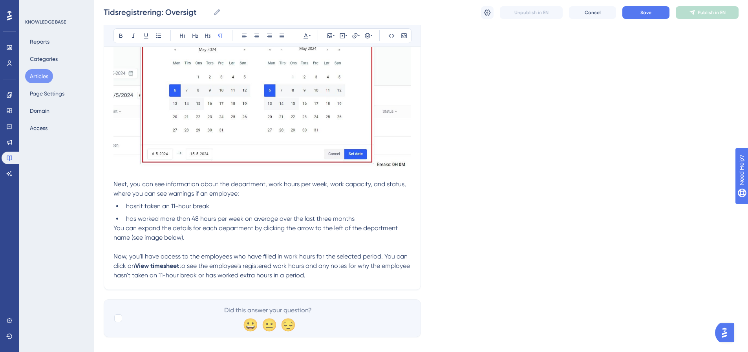
scroll to position [354, 0]
click at [195, 236] on p "You can expand the details for each department by clicking the arrow to the lef…" at bounding box center [263, 232] width 298 height 19
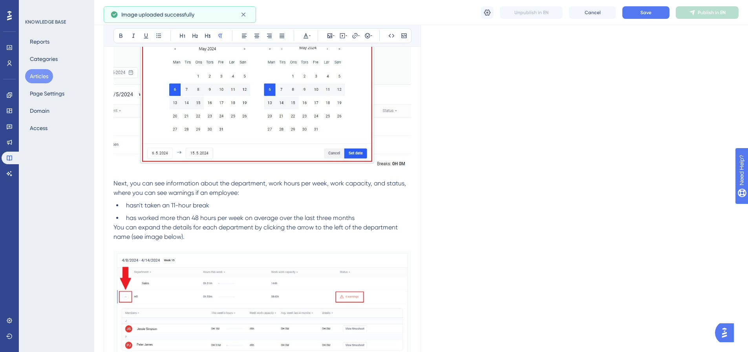
click at [245, 191] on p "Next, you can see information about the department, work hours per week, work c…" at bounding box center [263, 188] width 298 height 19
click at [114, 226] on span "You can expand the details for each department by clicking the arrow to the lef…" at bounding box center [257, 232] width 286 height 17
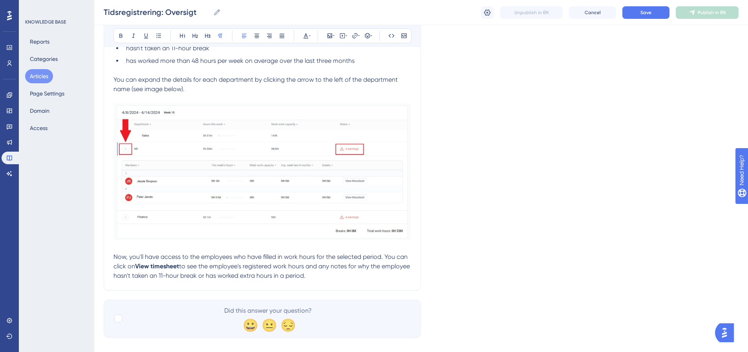
scroll to position [521, 0]
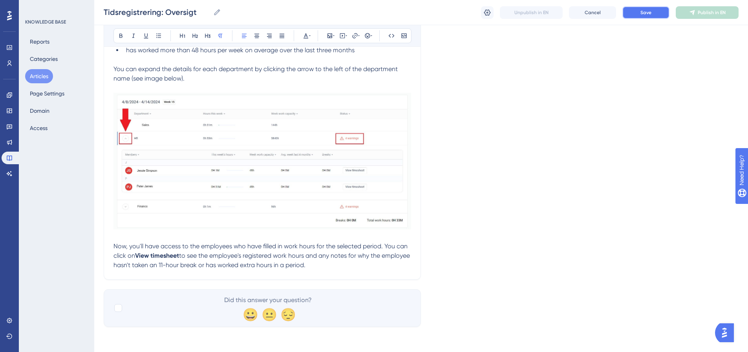
click at [645, 10] on span "Save" at bounding box center [646, 12] width 11 height 6
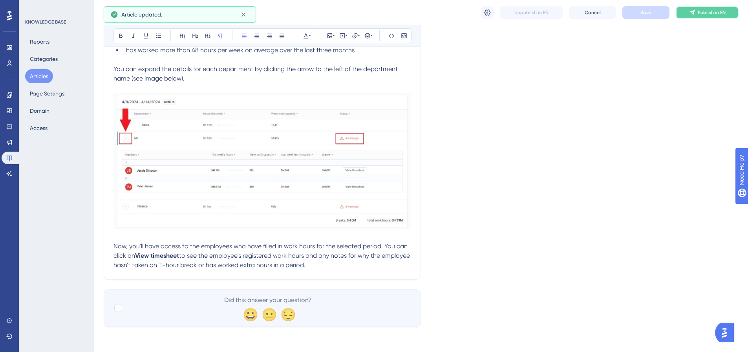
click at [707, 14] on span "Publish in EN" at bounding box center [712, 12] width 28 height 6
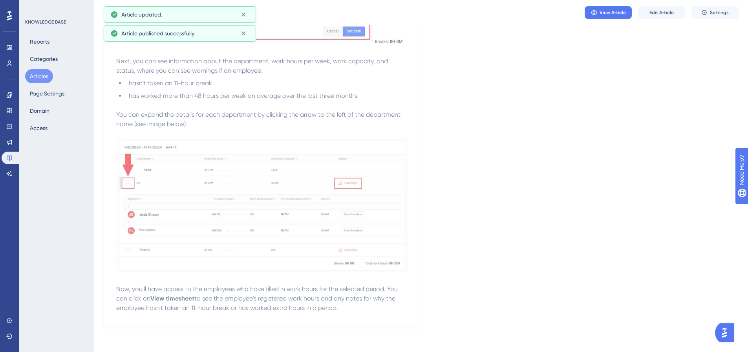
scroll to position [429, 0]
click at [38, 80] on button "Articles" at bounding box center [39, 76] width 28 height 14
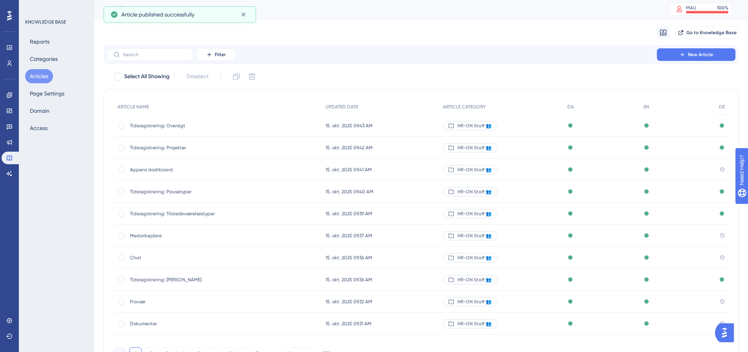
scroll to position [45, 0]
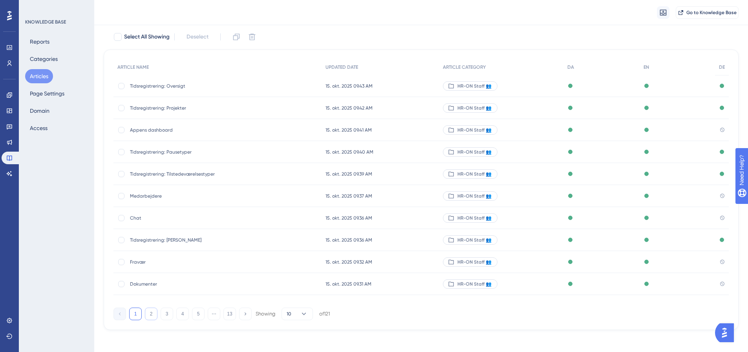
click at [148, 316] on button "2" at bounding box center [151, 314] width 13 height 13
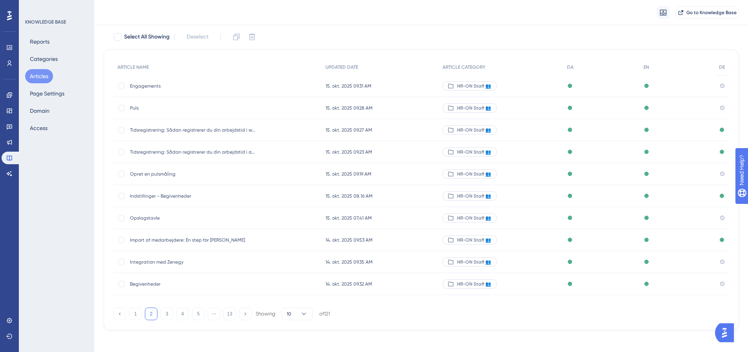
scroll to position [48, 0]
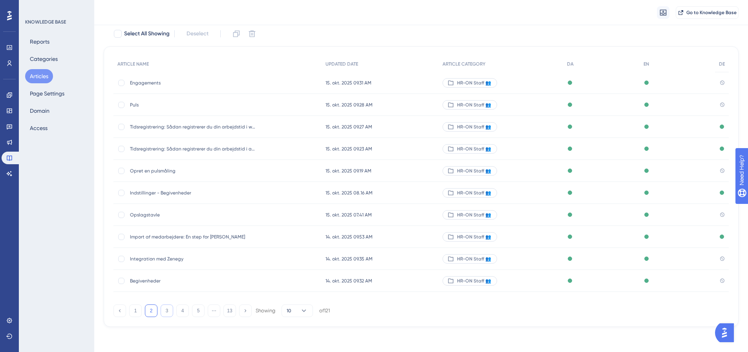
click at [166, 311] on button "3" at bounding box center [167, 310] width 13 height 13
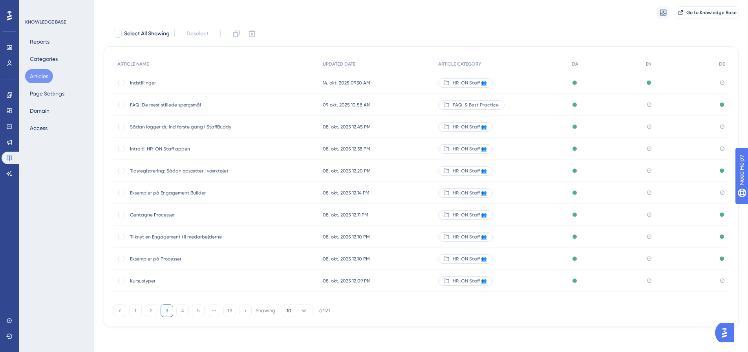
click at [161, 128] on span "Sådan logger du ind første gang i StaffBuddy" at bounding box center [193, 127] width 126 height 6
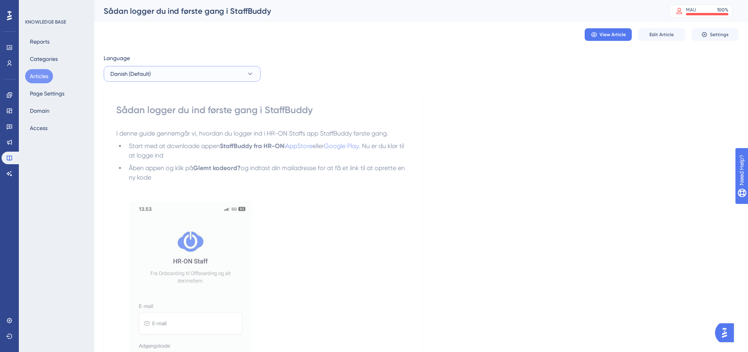
click at [196, 72] on button "Danish (Default)" at bounding box center [182, 74] width 157 height 16
click at [177, 112] on button "English English No translation" at bounding box center [182, 114] width 147 height 16
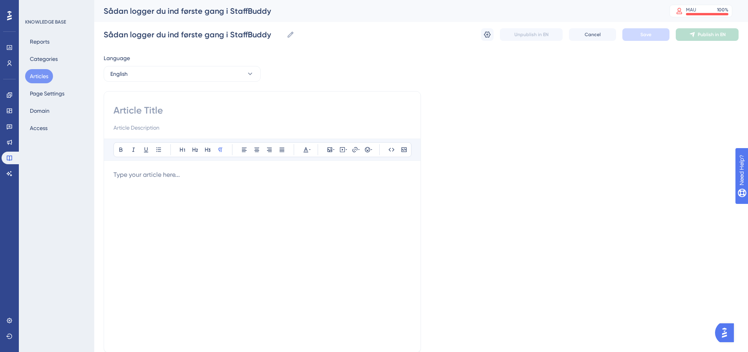
click at [157, 104] on input at bounding box center [263, 110] width 298 height 13
paste input "How to log in to StaffBuddy for the first time"
type input "How to log in to StaffBuddy for the first time"
click at [166, 180] on div at bounding box center [263, 256] width 298 height 173
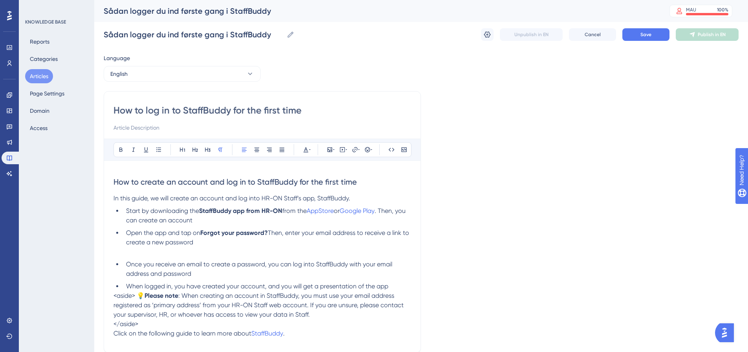
click at [165, 253] on p at bounding box center [263, 251] width 298 height 9
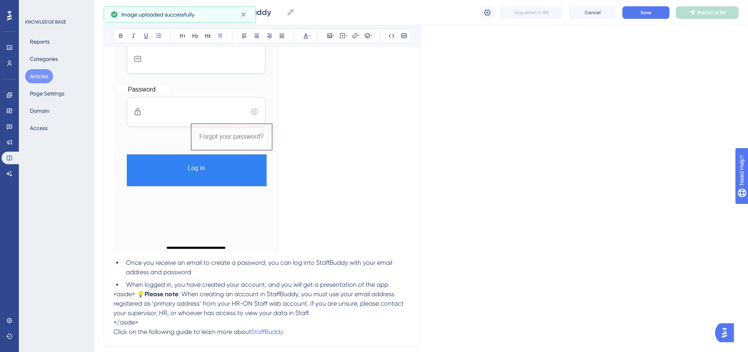
scroll to position [354, 0]
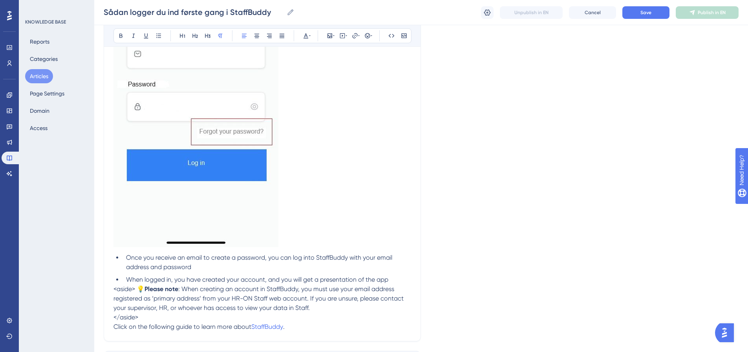
click at [136, 287] on span "<aside> 💡" at bounding box center [129, 288] width 31 height 7
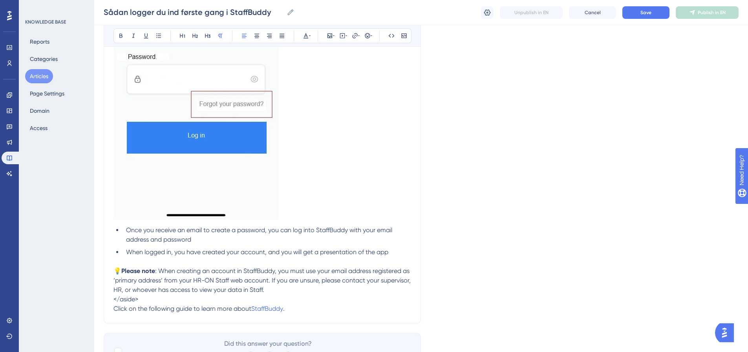
scroll to position [393, 0]
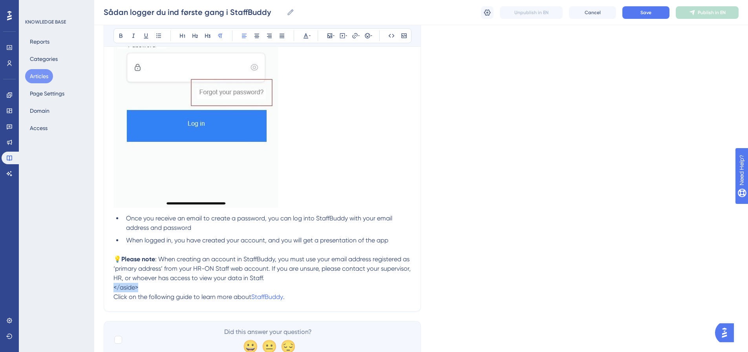
drag, startPoint x: 143, startPoint y: 288, endPoint x: 105, endPoint y: 286, distance: 38.1
click at [105, 286] on div "How to log in to StaffBuddy for the first time Bold Italic Underline Bullet Poi…" at bounding box center [262, 3] width 317 height 616
click at [651, 9] on span "Save" at bounding box center [646, 12] width 11 height 6
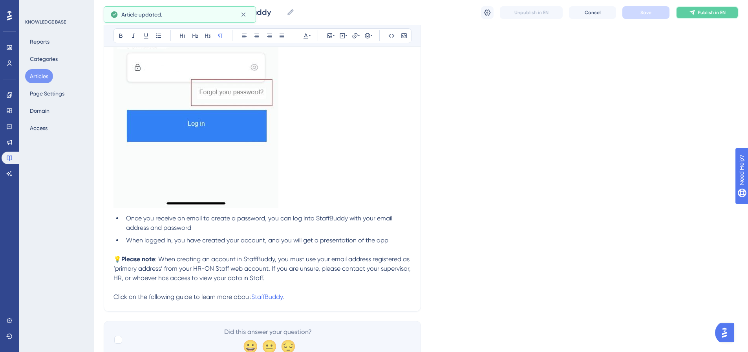
click at [707, 17] on button "Publish in EN" at bounding box center [707, 12] width 63 height 13
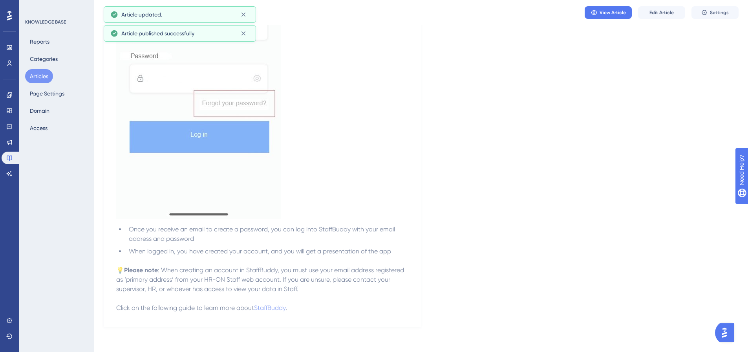
scroll to position [0, 0]
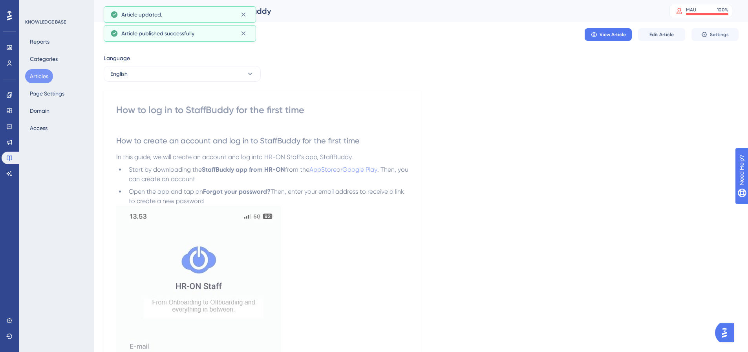
click at [36, 77] on button "Articles" at bounding box center [39, 76] width 28 height 14
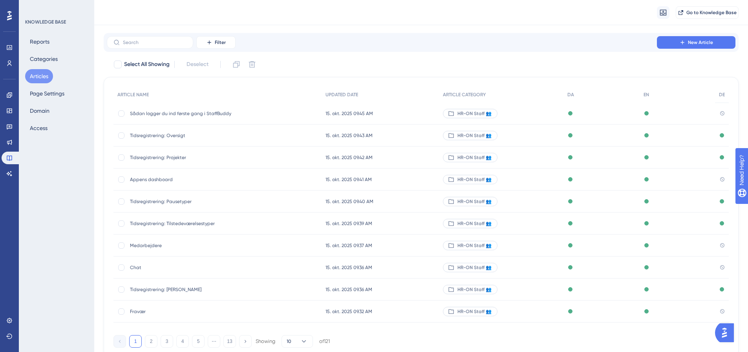
scroll to position [45, 0]
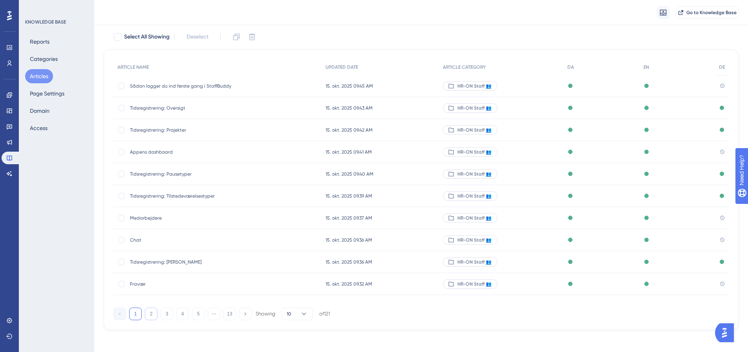
click at [154, 316] on button "2" at bounding box center [151, 314] width 13 height 13
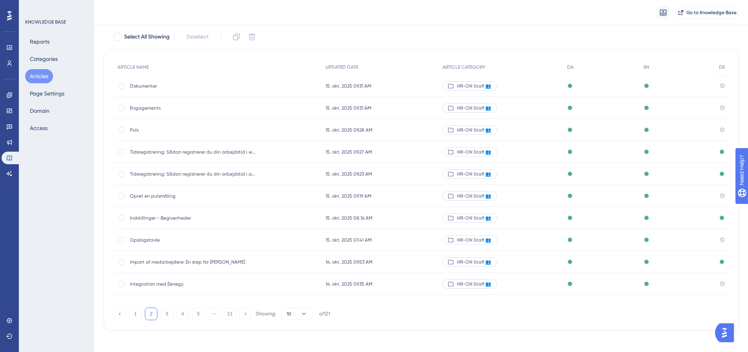
scroll to position [48, 0]
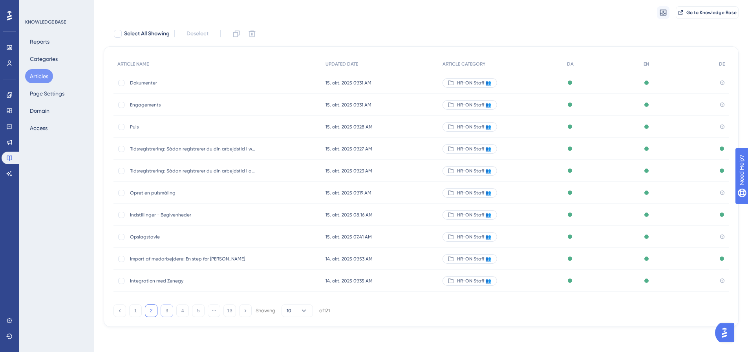
click at [168, 309] on button "3" at bounding box center [167, 310] width 13 height 13
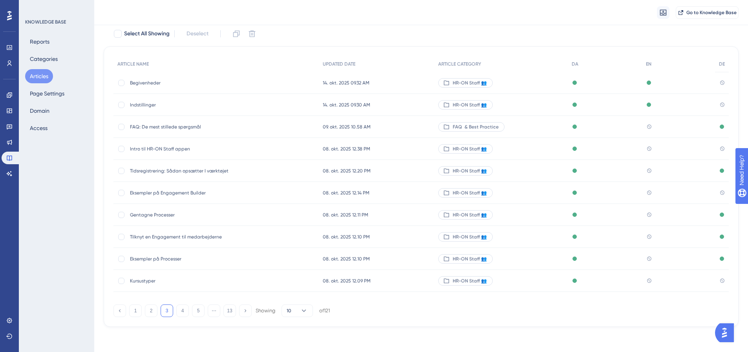
click at [159, 149] on span "Intro til HR-ON Staff appen" at bounding box center [193, 149] width 126 height 6
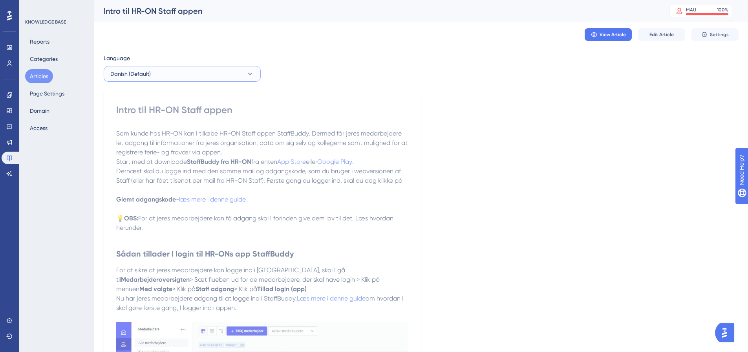
click at [240, 72] on button "Danish (Default)" at bounding box center [182, 74] width 157 height 16
click at [196, 112] on button "English English No translation" at bounding box center [182, 114] width 147 height 16
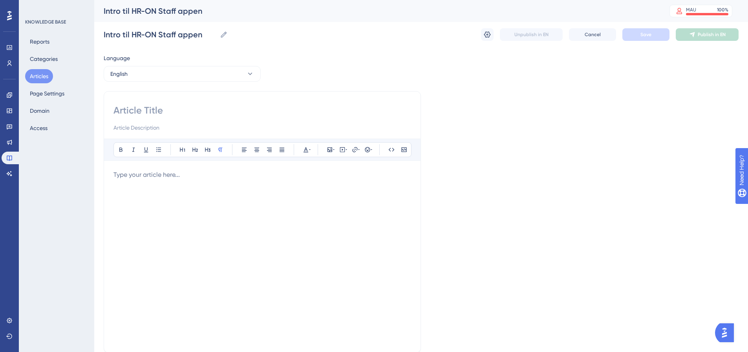
click at [153, 114] on input at bounding box center [263, 110] width 298 height 13
paste input "Intro to the HR-ON StaffBuddy"
type input "Intro to the HR-ON StaffBuddy"
click at [134, 180] on div at bounding box center [263, 256] width 298 height 173
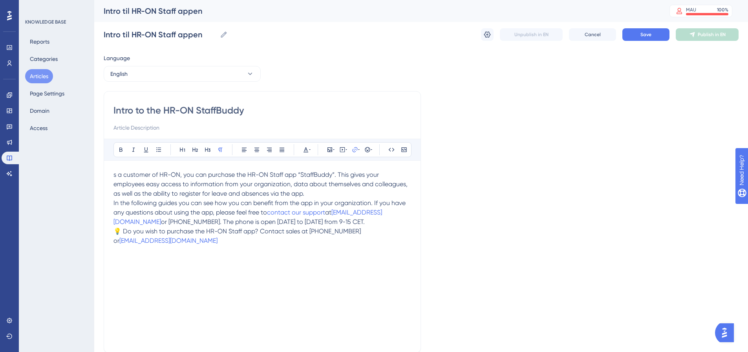
click at [114, 174] on span "s a customer of HR-ON, you can purchase the HR-ON Staff app “StaffBuddy”. This …" at bounding box center [262, 184] width 296 height 26
click at [226, 216] on span "In the following guides you can see how you can benefit from the app in your or…" at bounding box center [261, 207] width 294 height 17
click at [314, 193] on p "As a customer of HR-ON, you can purchase the HR-ON Staff app “StaffBuddy”. This…" at bounding box center [263, 184] width 298 height 28
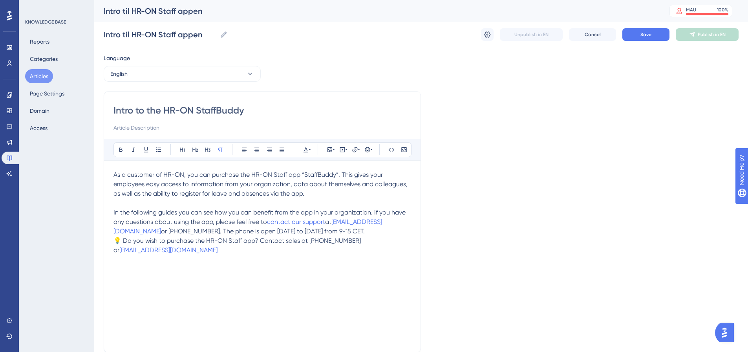
click at [300, 231] on p "In the following guides you can see how you can benefit from the app in your or…" at bounding box center [263, 222] width 298 height 28
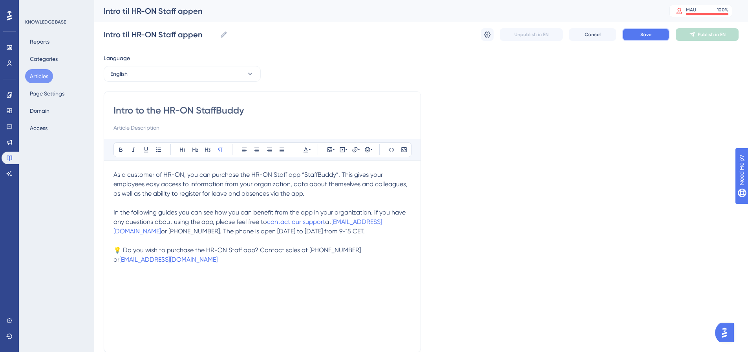
click at [656, 34] on button "Save" at bounding box center [646, 34] width 47 height 13
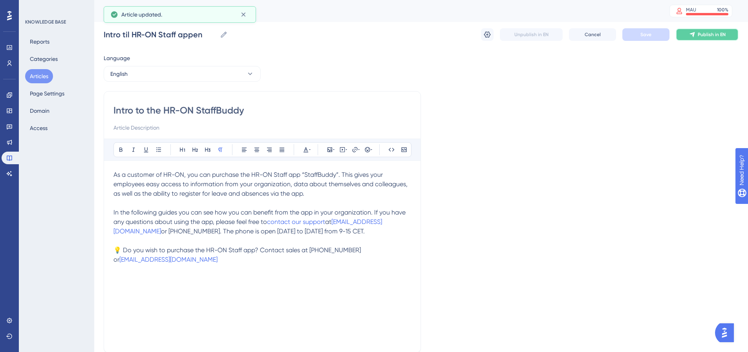
click at [707, 38] on button "Publish in EN" at bounding box center [707, 34] width 63 height 13
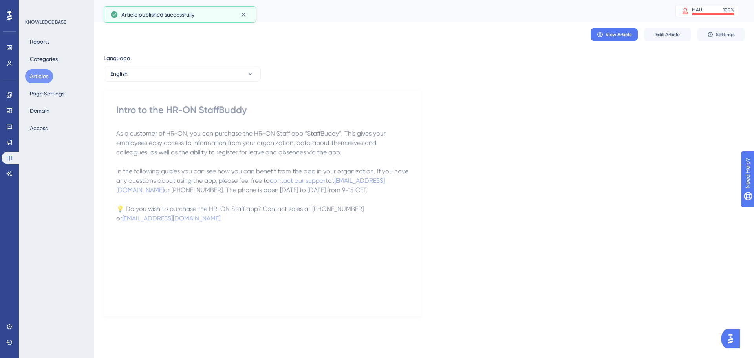
click at [42, 77] on button "Articles" at bounding box center [39, 76] width 28 height 14
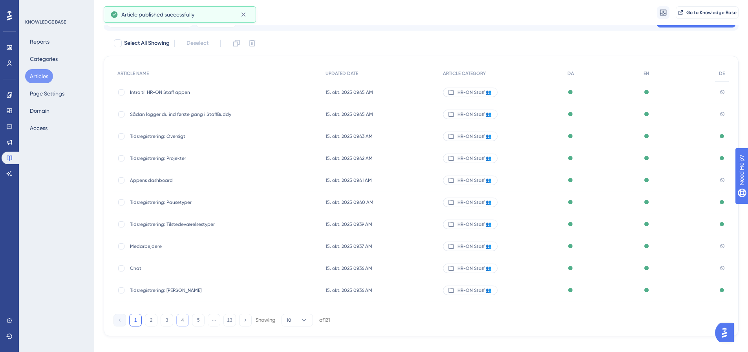
scroll to position [45, 0]
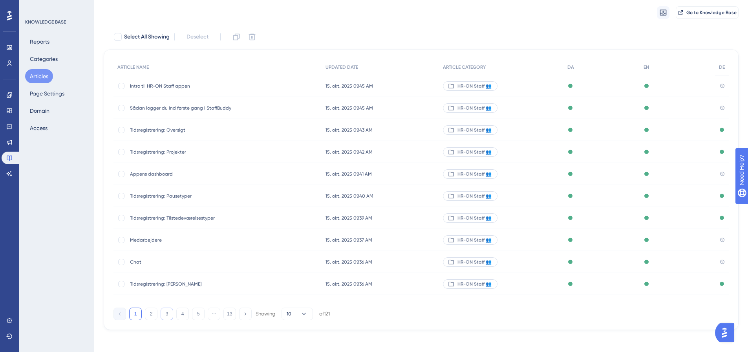
click at [166, 312] on button "3" at bounding box center [167, 314] width 13 height 13
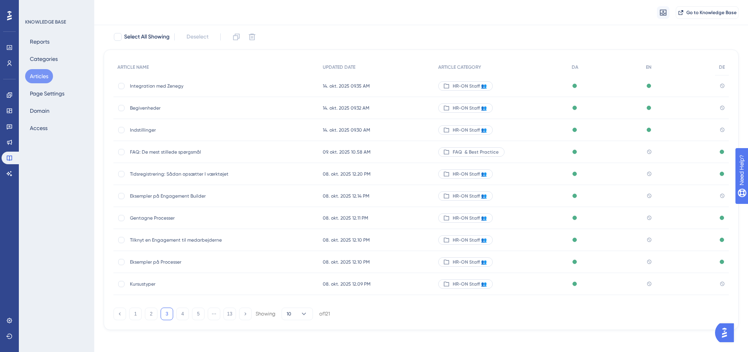
click at [167, 177] on div "Tidsregistrering: Sådan opsætter I værktøjet Tidsregistrering: Sådan opsætter I…" at bounding box center [193, 174] width 126 height 22
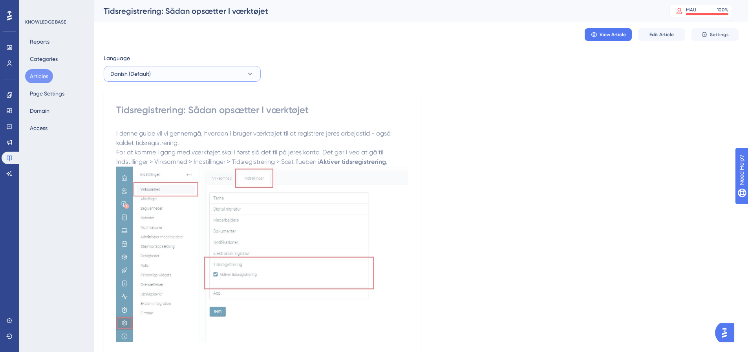
click at [251, 76] on icon at bounding box center [250, 74] width 8 height 8
click at [205, 113] on button "English English No translation" at bounding box center [182, 114] width 147 height 16
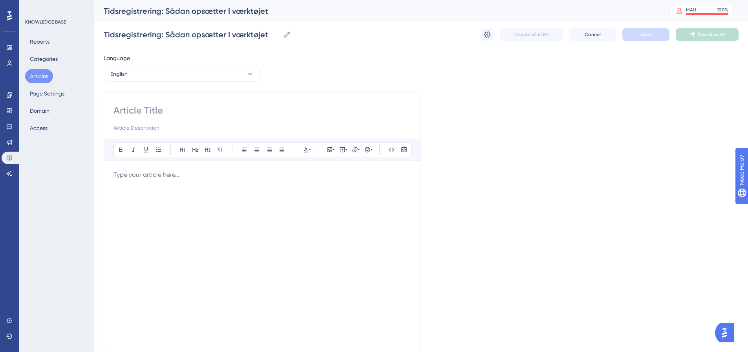
click at [161, 106] on input at bounding box center [263, 110] width 298 height 13
paste input "How to Use the Time Registration Tool in Staff"
type input "How to Use the Time Registration Tool in Staff"
click at [156, 179] on p at bounding box center [263, 174] width 298 height 9
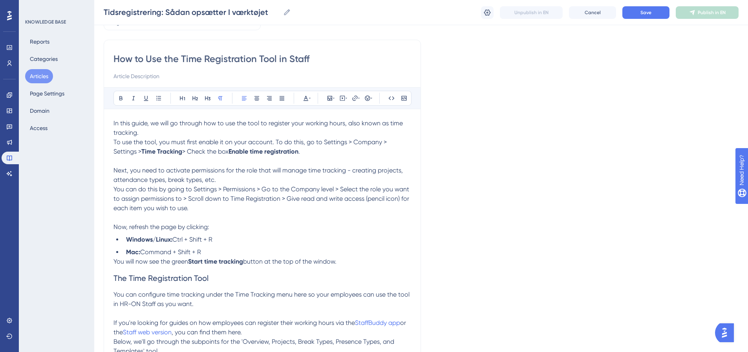
click at [114, 169] on span "Next, you need to activate permissions for the role that will manage time track…" at bounding box center [259, 175] width 291 height 17
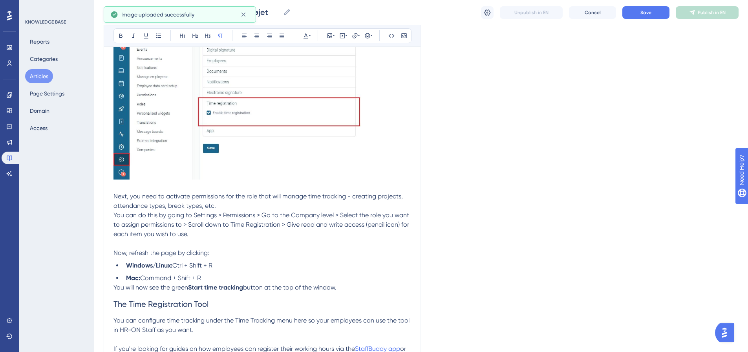
scroll to position [205, 0]
click at [219, 205] on p "Next, you need to activate permissions for the role that will manage time track…" at bounding box center [263, 200] width 298 height 19
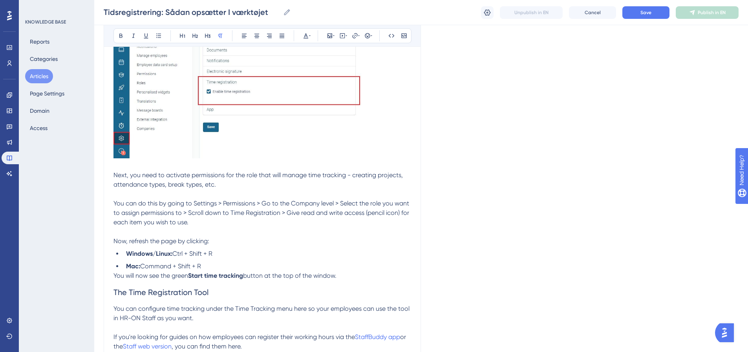
scroll to position [245, 0]
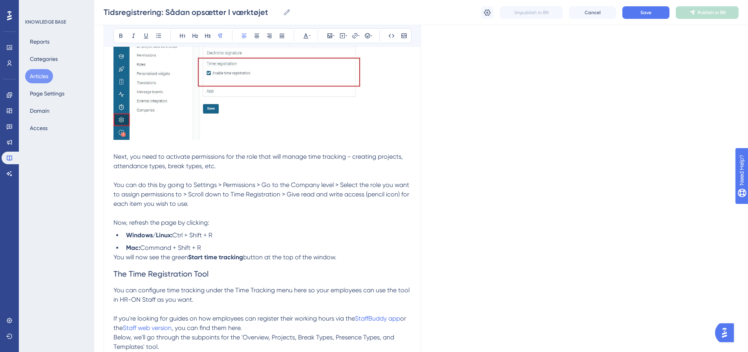
click at [198, 202] on p "You can do this by going to Settings > Permissions > Go to the Company level > …" at bounding box center [263, 194] width 298 height 28
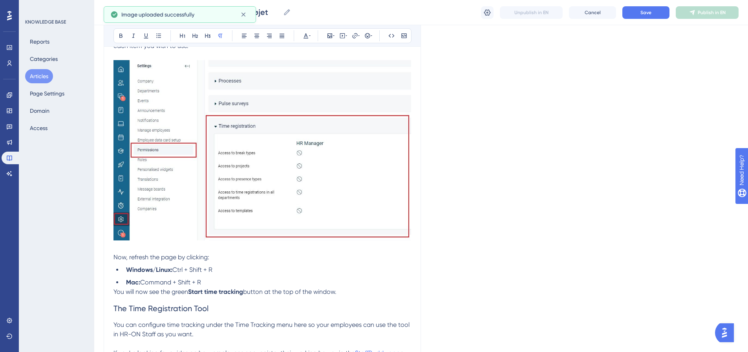
scroll to position [441, 0]
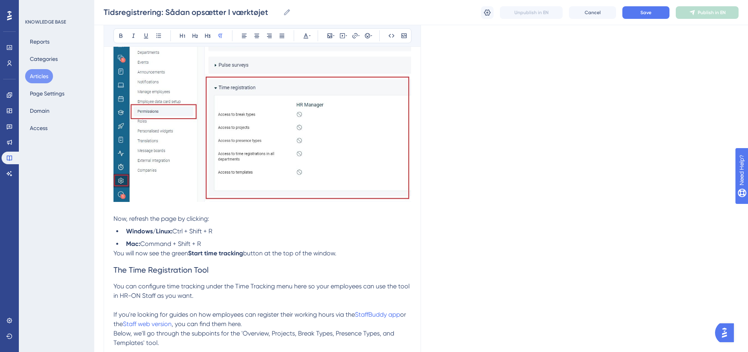
drag, startPoint x: 114, startPoint y: 252, endPoint x: 124, endPoint y: 252, distance: 9.8
click at [114, 252] on span "You will now see the green" at bounding box center [151, 252] width 75 height 7
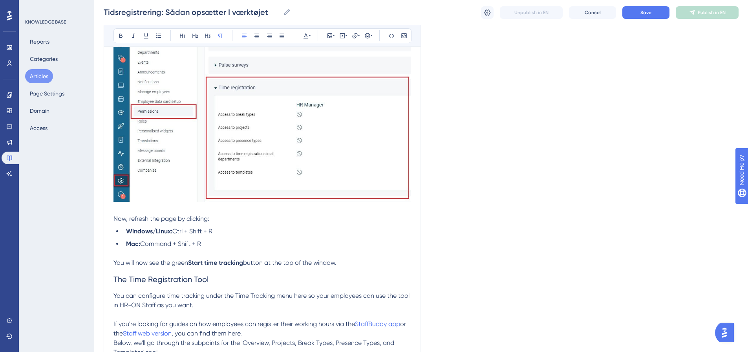
click at [346, 259] on p "You will now see the green Start time tracking button at the top of the window." at bounding box center [263, 262] width 298 height 9
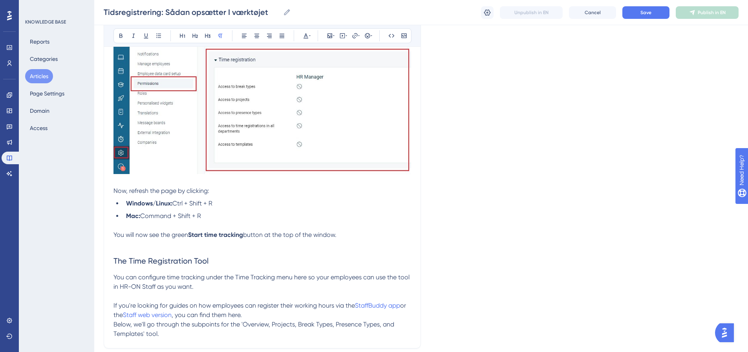
scroll to position [520, 0]
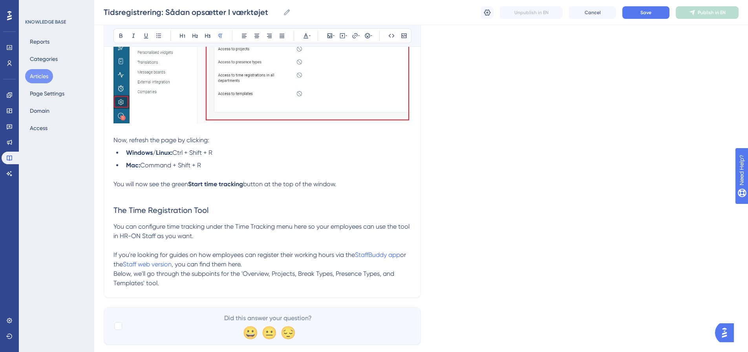
click at [203, 236] on p "You can configure time tracking under the Time Tracking menu here so your emplo…" at bounding box center [263, 231] width 298 height 19
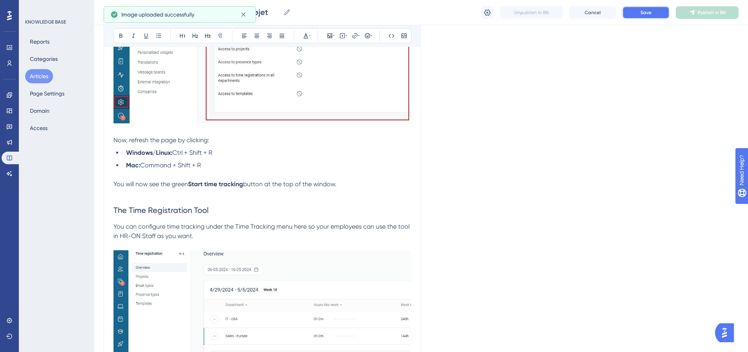
click at [646, 12] on span "Save" at bounding box center [646, 12] width 11 height 6
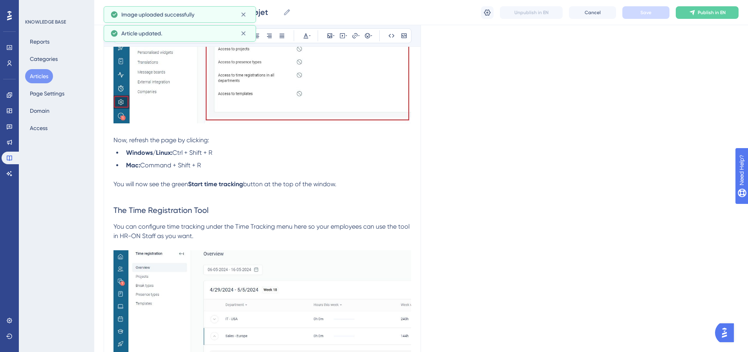
click at [715, 13] on span "Publish in EN" at bounding box center [712, 12] width 28 height 6
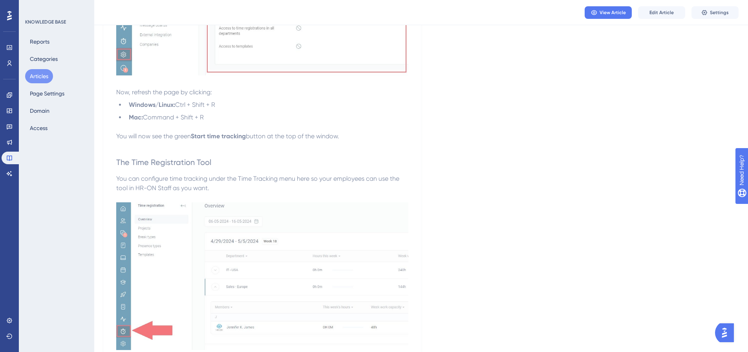
click at [40, 80] on button "Articles" at bounding box center [39, 76] width 28 height 14
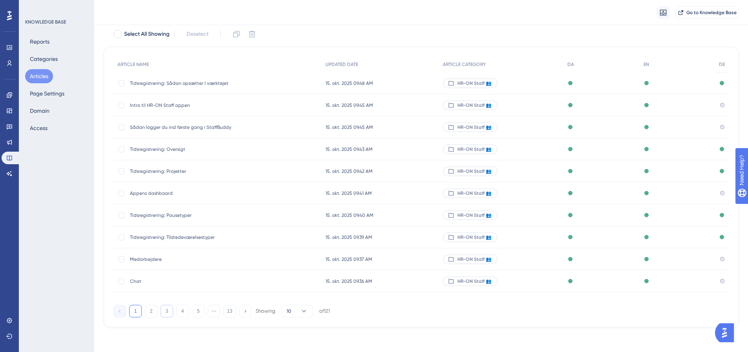
scroll to position [48, 0]
click at [150, 312] on button "2" at bounding box center [151, 310] width 13 height 13
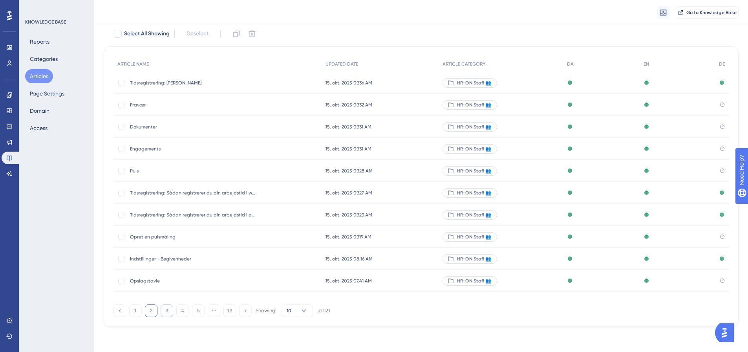
click at [170, 315] on button "3" at bounding box center [167, 310] width 13 height 13
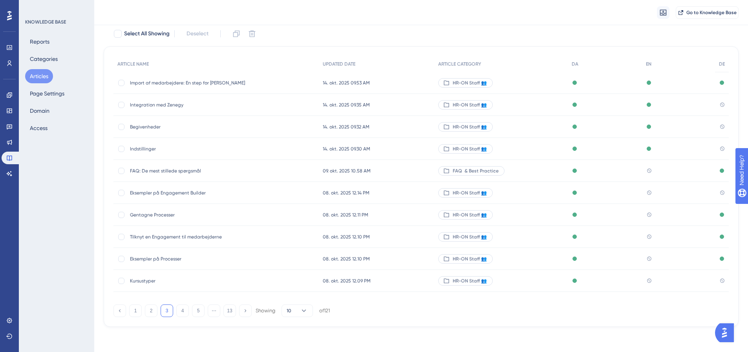
click at [170, 194] on span "Eksempler på Engagement Builder" at bounding box center [193, 193] width 126 height 6
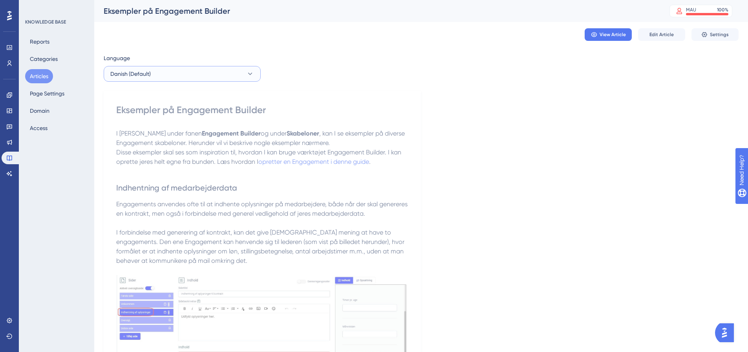
click at [212, 72] on button "Danish (Default)" at bounding box center [182, 74] width 157 height 16
click at [195, 112] on button "English English No translation" at bounding box center [182, 114] width 147 height 16
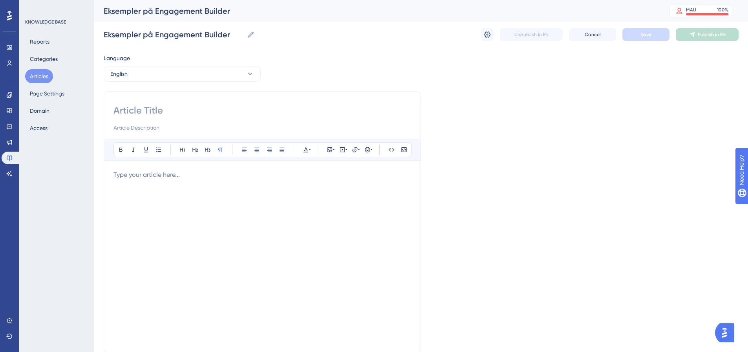
click at [137, 114] on input at bounding box center [263, 110] width 298 height 13
paste input "ngagement Builder Examples"
type input "Engagement Builder Examples"
click at [146, 174] on p at bounding box center [263, 174] width 298 height 9
click at [190, 177] on p at bounding box center [263, 174] width 298 height 9
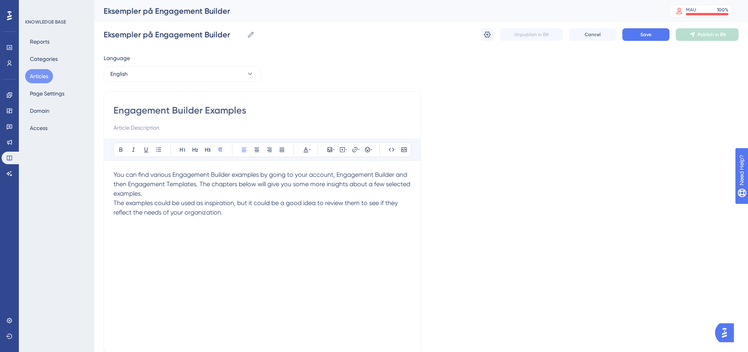
click at [189, 192] on p "You can find various Engagement Builder examples by going to your account, Enga…" at bounding box center [263, 184] width 298 height 28
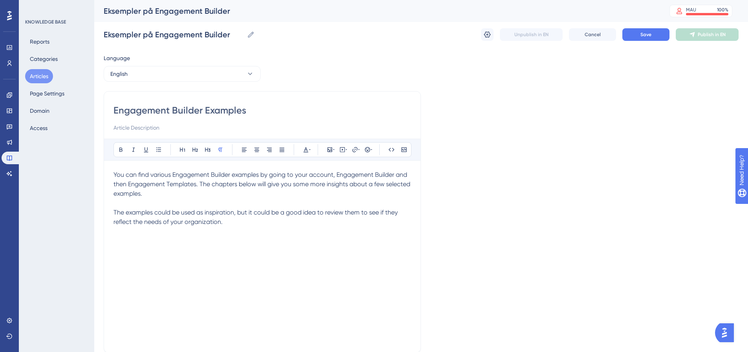
click at [145, 242] on div "You can find various Engagement Builder examples by going to your account, Enga…" at bounding box center [263, 256] width 298 height 173
click at [259, 222] on p "The examples could be used as inspiration, but it could be a good idea to revie…" at bounding box center [263, 217] width 298 height 19
click at [125, 245] on p at bounding box center [263, 240] width 298 height 9
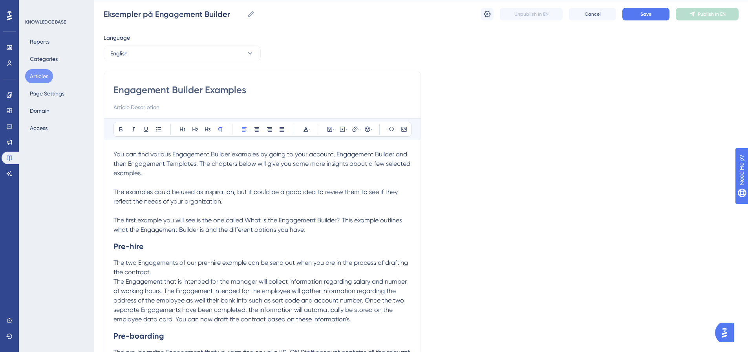
scroll to position [20, 0]
click at [656, 12] on button "Save" at bounding box center [646, 15] width 47 height 13
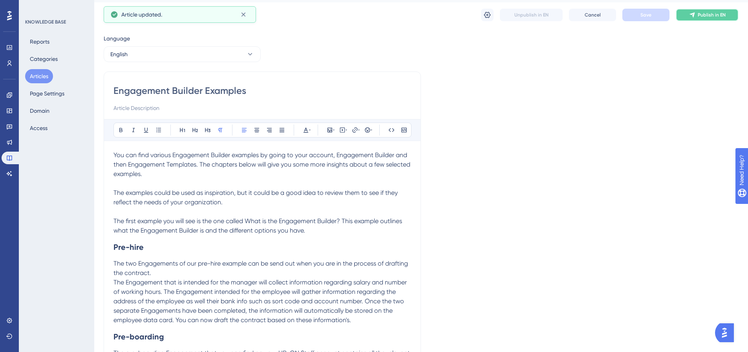
click at [713, 18] on button "Publish in EN" at bounding box center [707, 15] width 63 height 13
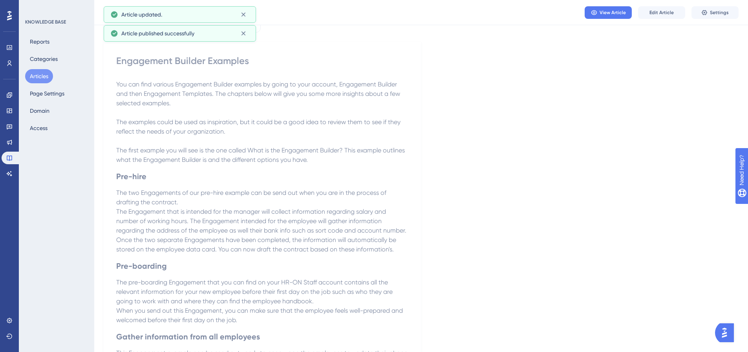
scroll to position [0, 0]
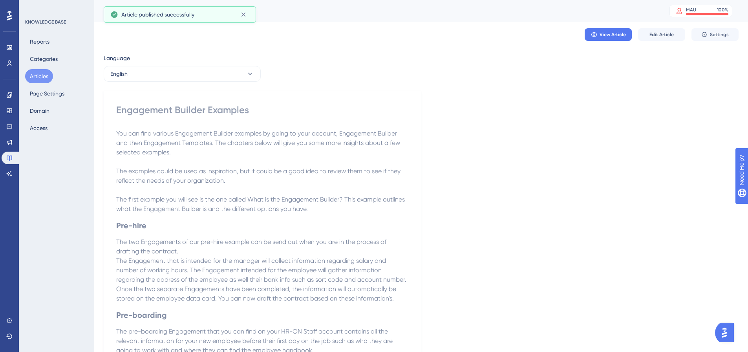
click at [42, 77] on button "Articles" at bounding box center [39, 76] width 28 height 14
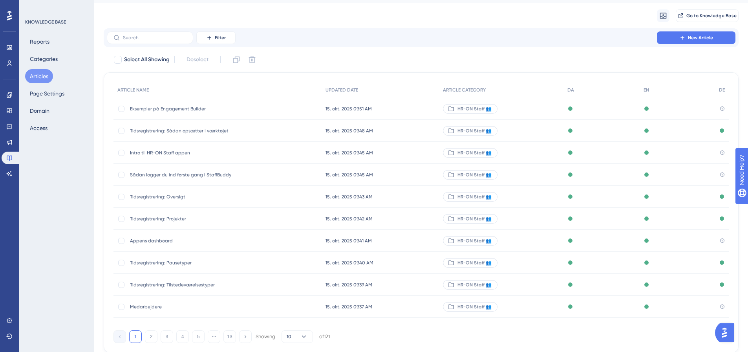
scroll to position [45, 0]
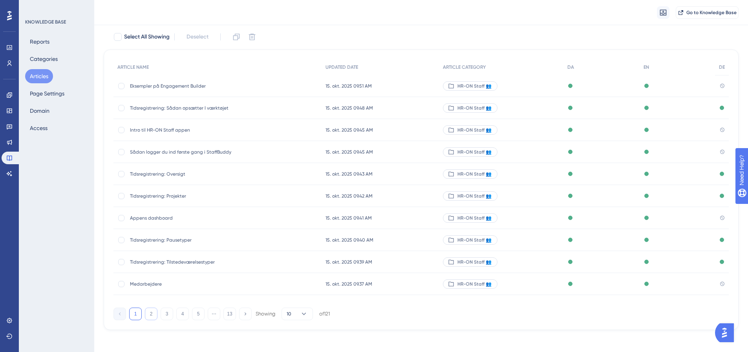
click at [156, 313] on button "2" at bounding box center [151, 314] width 13 height 13
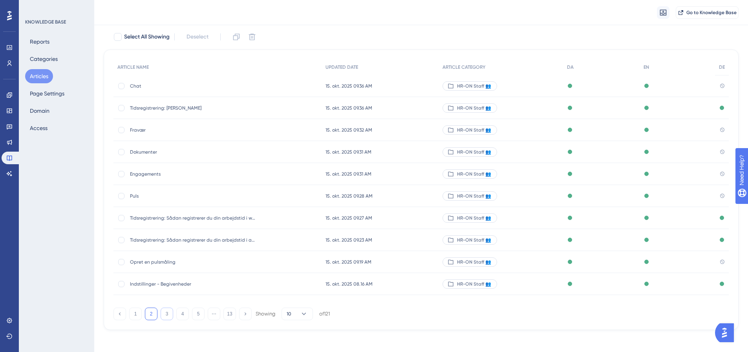
click at [169, 313] on button "3" at bounding box center [167, 314] width 13 height 13
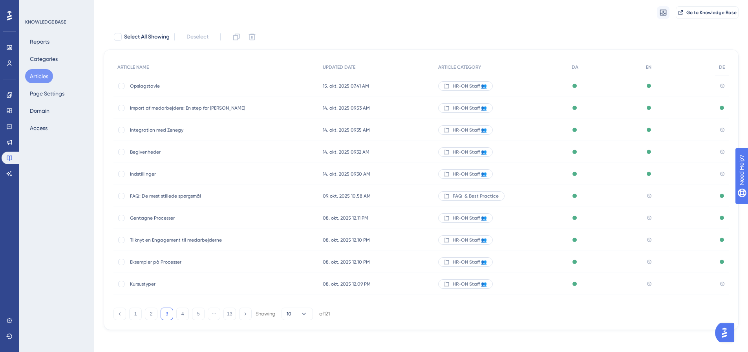
click at [162, 219] on span "Gentagne Processer" at bounding box center [193, 218] width 126 height 6
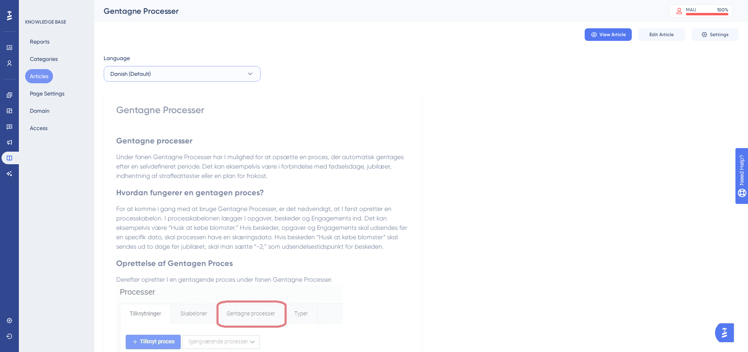
click at [209, 76] on button "Danish (Default)" at bounding box center [182, 74] width 157 height 16
click at [168, 114] on button "English English No translation" at bounding box center [182, 114] width 147 height 16
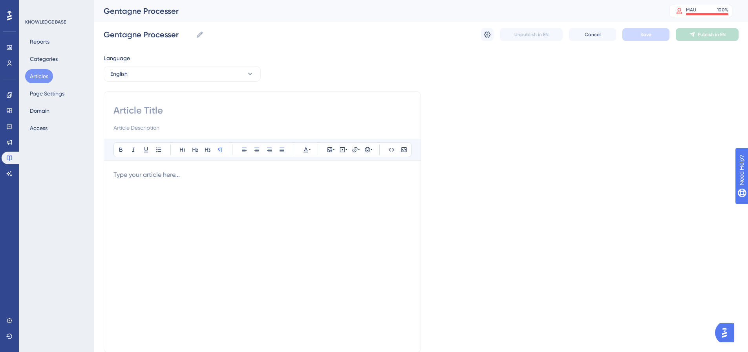
click at [138, 113] on input at bounding box center [263, 110] width 298 height 13
paste input "Recurring Processes"
type input "Recurring Processes"
click at [157, 175] on p at bounding box center [263, 174] width 298 height 9
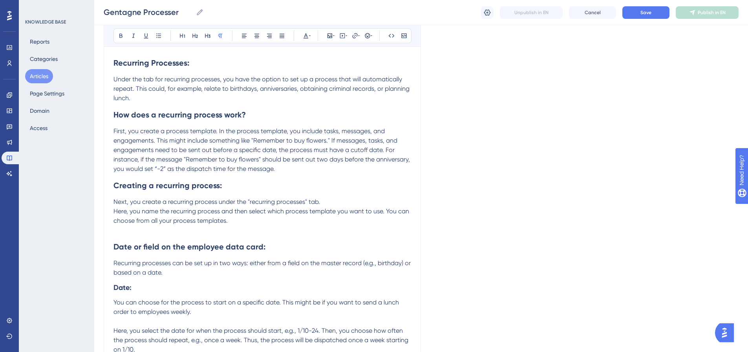
scroll to position [122, 0]
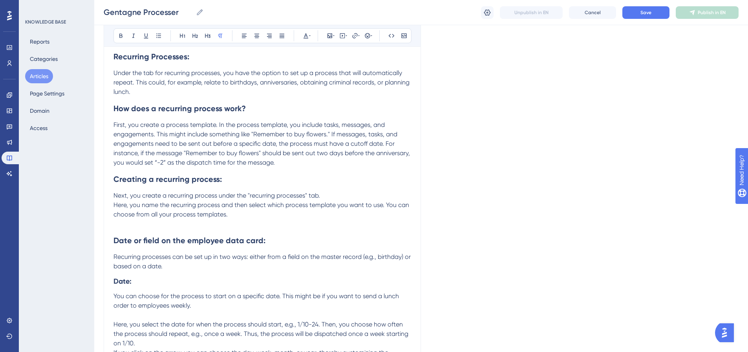
click at [224, 236] on strong "Date or field on the employee data card:" at bounding box center [190, 240] width 152 height 9
click at [236, 218] on p "Here, you name the recurring process and then select which process template you…" at bounding box center [263, 209] width 298 height 19
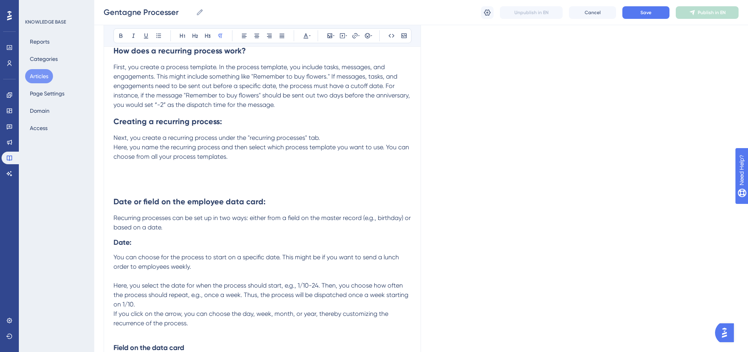
scroll to position [155, 0]
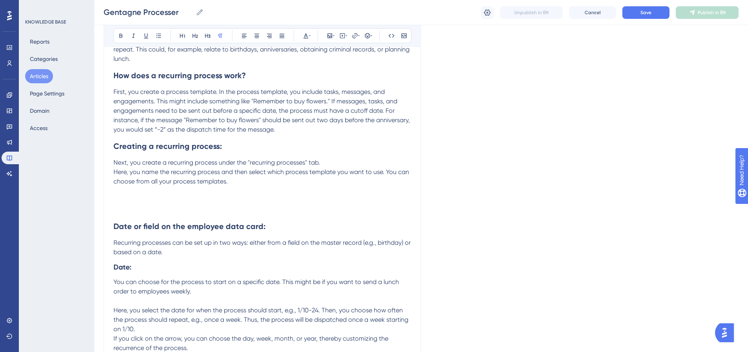
drag, startPoint x: 700, startPoint y: 159, endPoint x: 634, endPoint y: 179, distance: 69.0
click at [700, 159] on div "Language English Recurring Processes Bold Italic Underline Bullet Point Heading…" at bounding box center [421, 245] width 635 height 700
click at [118, 199] on p at bounding box center [263, 200] width 298 height 9
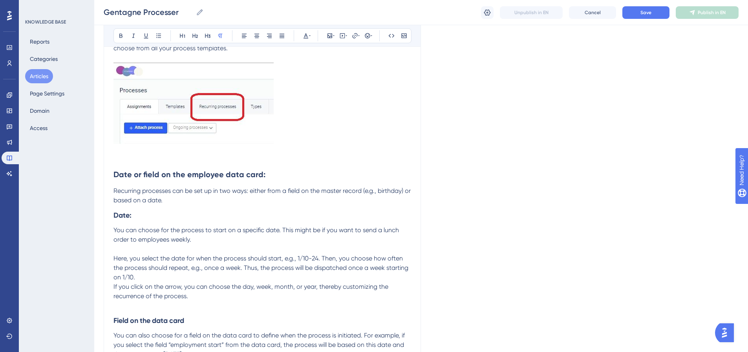
scroll to position [312, 0]
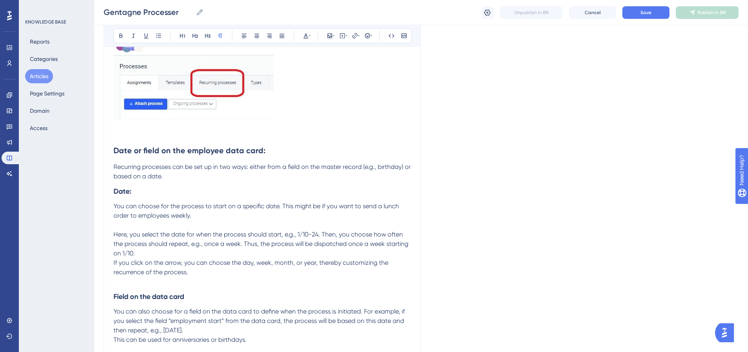
click at [703, 213] on div "Language English Recurring Processes Bold Italic Underline Bullet Point Heading…" at bounding box center [421, 128] width 635 height 781
click at [197, 217] on p "You can choose for the process to start on a specific date. This might be if yo…" at bounding box center [263, 211] width 298 height 19
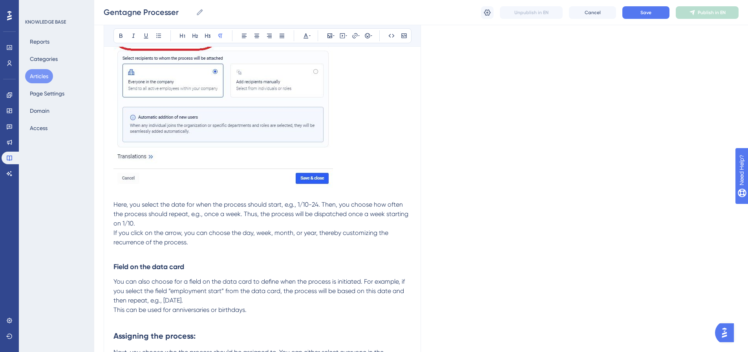
scroll to position [666, 0]
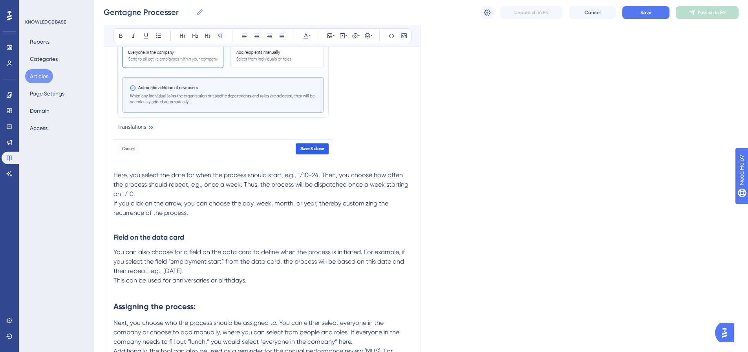
click at [192, 216] on p "If you click on the arrow, you can choose the day, week, month, or year, thereb…" at bounding box center [263, 208] width 298 height 19
click at [199, 214] on p "If you click on the arrow, you can choose the day, week, month, or year, thereb…" at bounding box center [263, 208] width 298 height 19
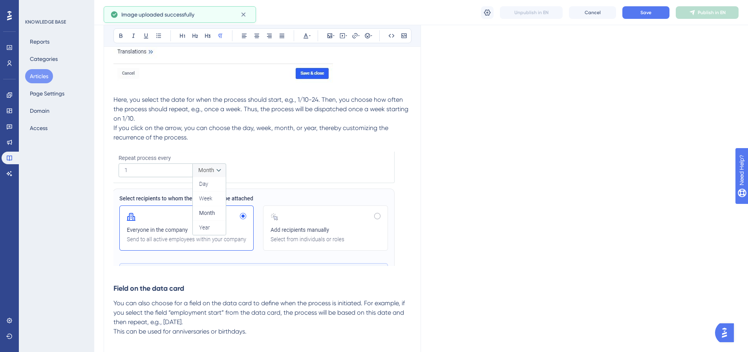
scroll to position [744, 0]
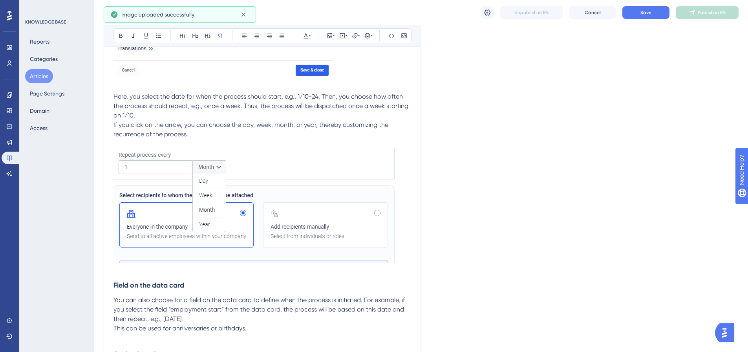
click at [173, 118] on p "Here, you select the date for when the process should start, e.g., 1/10-24. The…" at bounding box center [263, 106] width 298 height 28
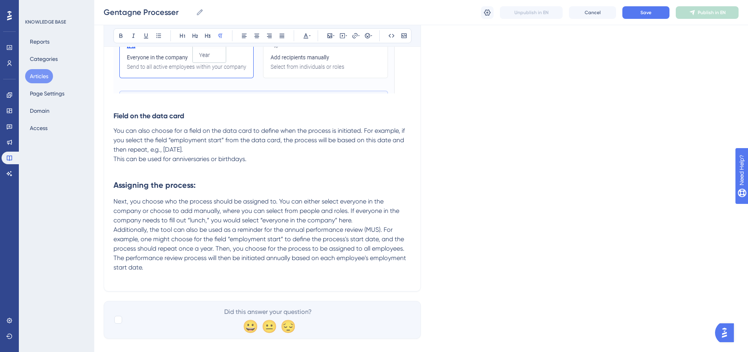
scroll to position [935, 0]
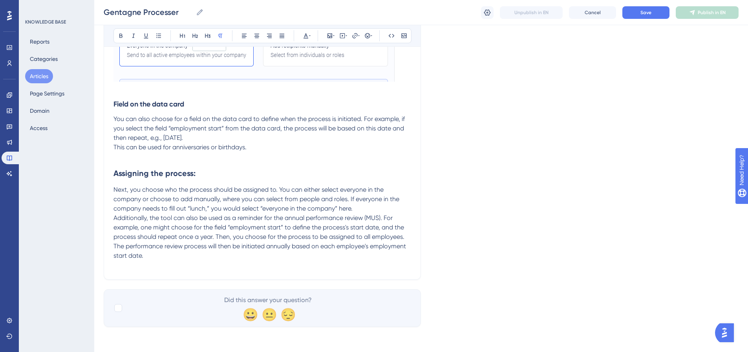
drag, startPoint x: 692, startPoint y: 240, endPoint x: 676, endPoint y: 244, distance: 16.4
click at [220, 135] on p "You can also choose for a field on the data card to define when the process is …" at bounding box center [263, 128] width 298 height 28
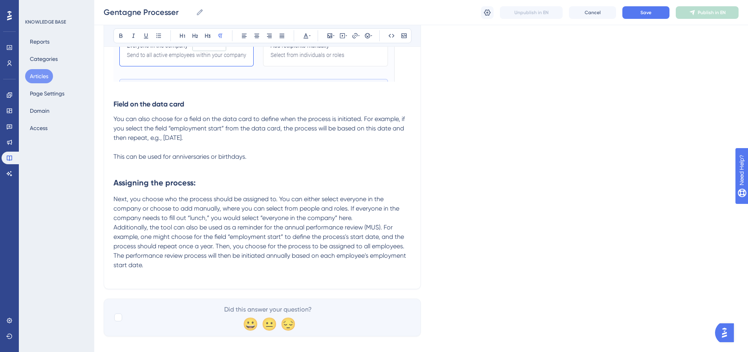
click at [257, 158] on p "This can be used for anniversaries or birthdays." at bounding box center [263, 156] width 298 height 9
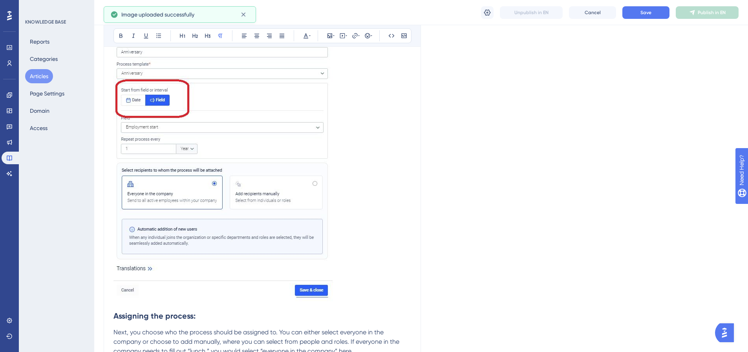
scroll to position [1228, 0]
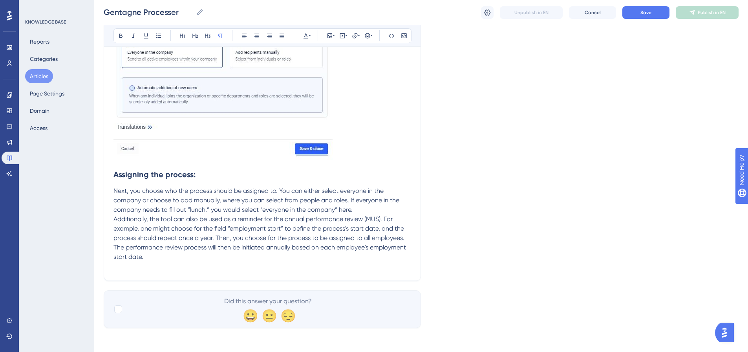
drag, startPoint x: 560, startPoint y: 275, endPoint x: 451, endPoint y: 275, distance: 108.8
click at [169, 257] on p "Additionally, the tool can also be used as a reminder for the annual performanc…" at bounding box center [263, 237] width 298 height 47
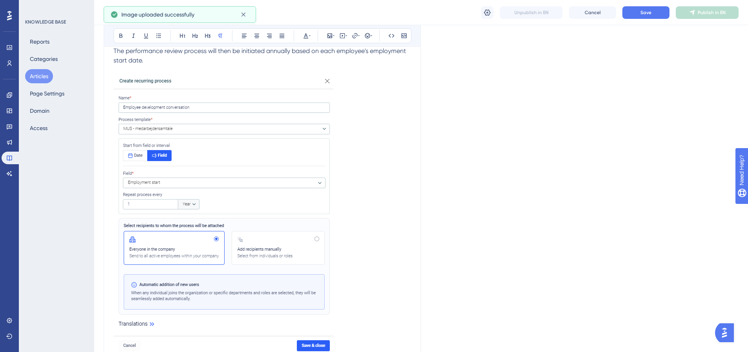
scroll to position [1521, 0]
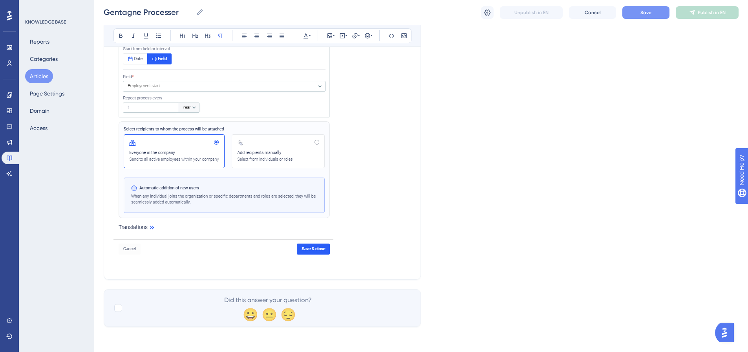
click at [650, 17] on button "Save" at bounding box center [646, 12] width 47 height 13
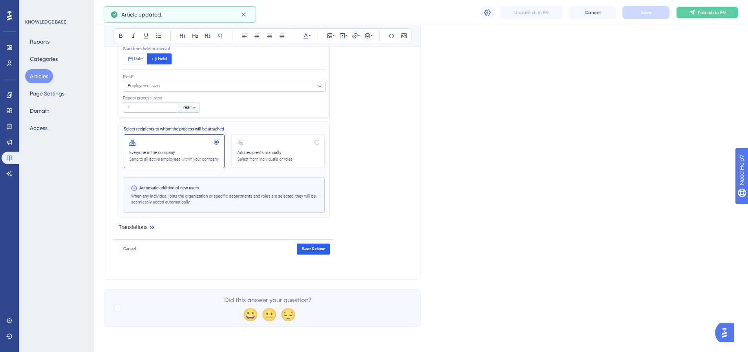
click at [710, 12] on span "Publish in EN" at bounding box center [712, 12] width 28 height 6
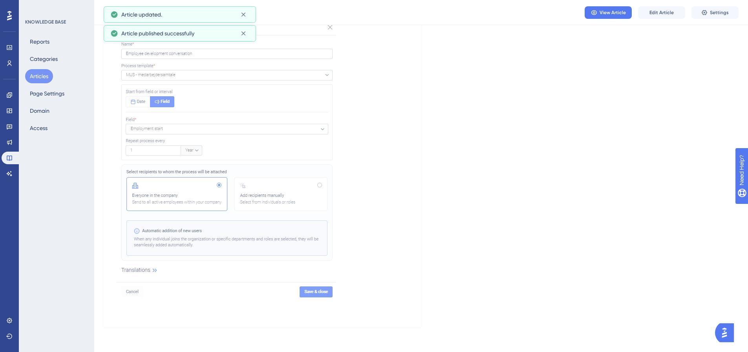
scroll to position [1437, 0]
click at [44, 78] on button "Articles" at bounding box center [39, 76] width 28 height 14
